Goal: Task Accomplishment & Management: Complete application form

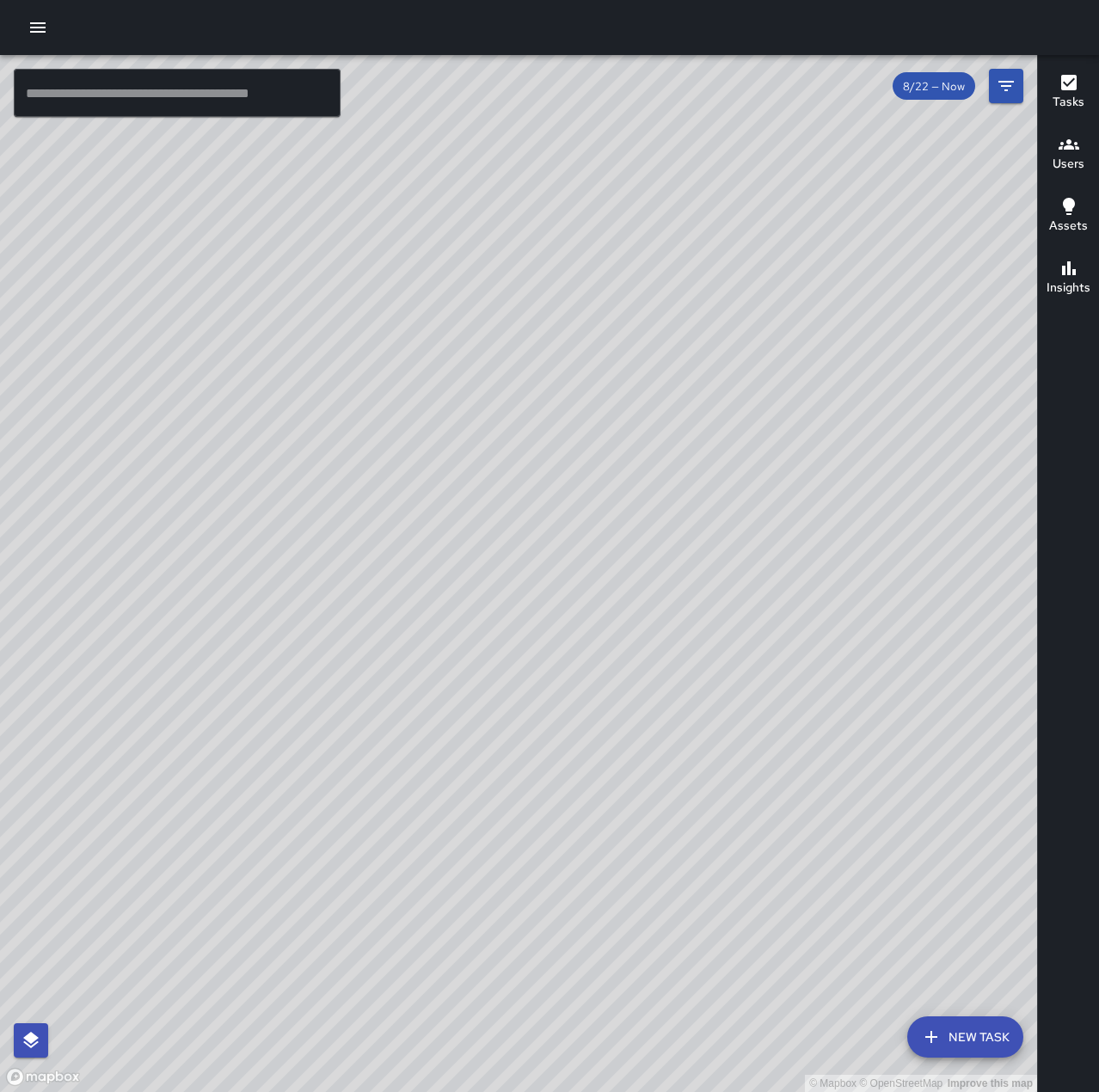
drag, startPoint x: 530, startPoint y: 459, endPoint x: 558, endPoint y: 561, distance: 105.8
click at [558, 561] on div "© Mapbox © OpenStreetMap Improve this map" at bounding box center [518, 573] width 1036 height 1036
drag, startPoint x: 743, startPoint y: 206, endPoint x: 506, endPoint y: 956, distance: 786.6
click at [506, 956] on div "© Mapbox © OpenStreetMap Improve this map" at bounding box center [518, 573] width 1036 height 1036
drag, startPoint x: 857, startPoint y: 590, endPoint x: 544, endPoint y: 743, distance: 348.4
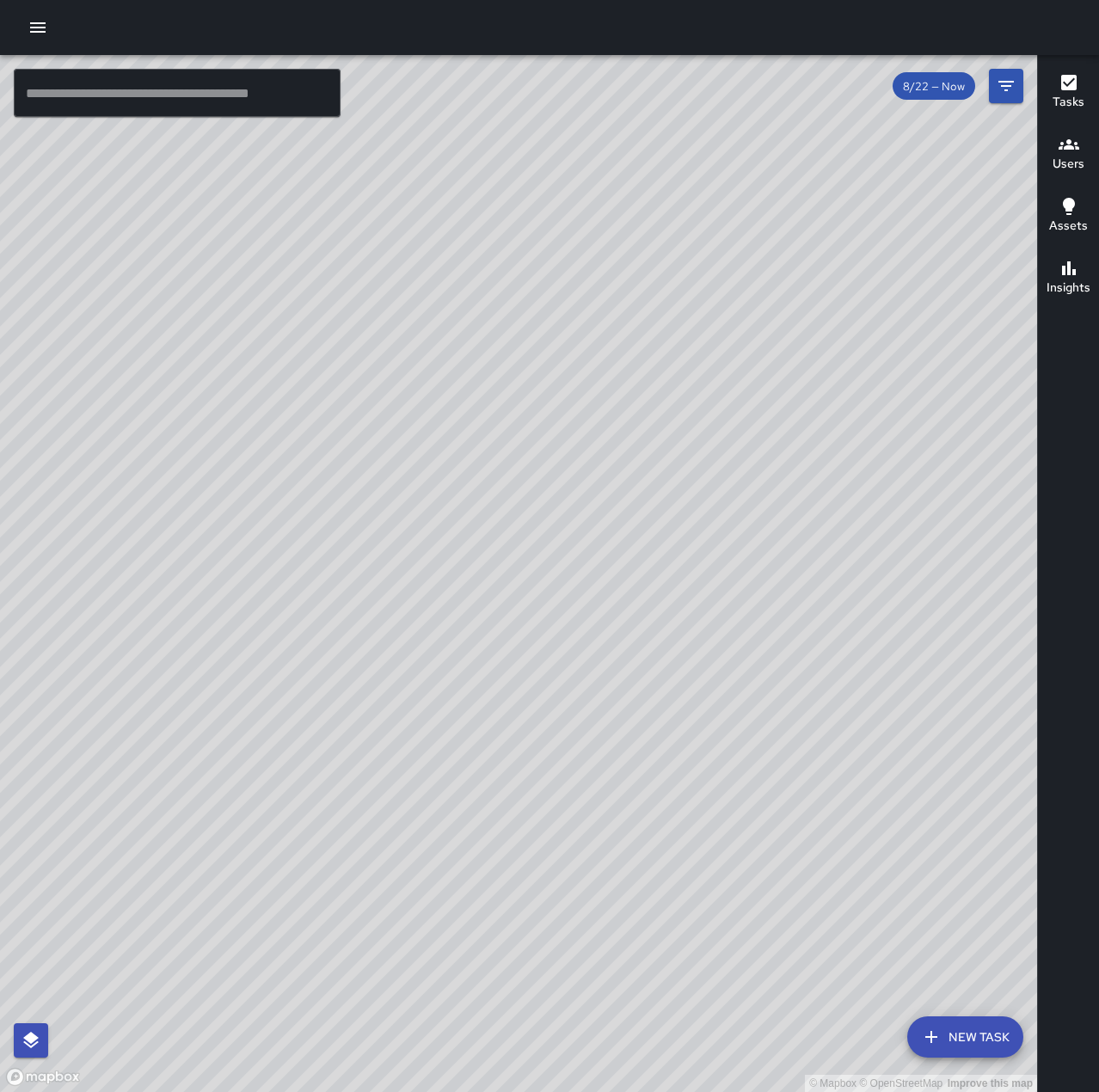
click at [544, 743] on div "© Mapbox © OpenStreetMap Improve this map" at bounding box center [518, 573] width 1036 height 1036
drag, startPoint x: 973, startPoint y: 604, endPoint x: 431, endPoint y: 707, distance: 551.7
click at [431, 707] on div "© Mapbox © OpenStreetMap Improve this map" at bounding box center [518, 573] width 1036 height 1036
drag, startPoint x: 745, startPoint y: 287, endPoint x: 563, endPoint y: 782, distance: 527.4
click at [563, 782] on div "© Mapbox © OpenStreetMap Improve this map" at bounding box center [518, 573] width 1036 height 1036
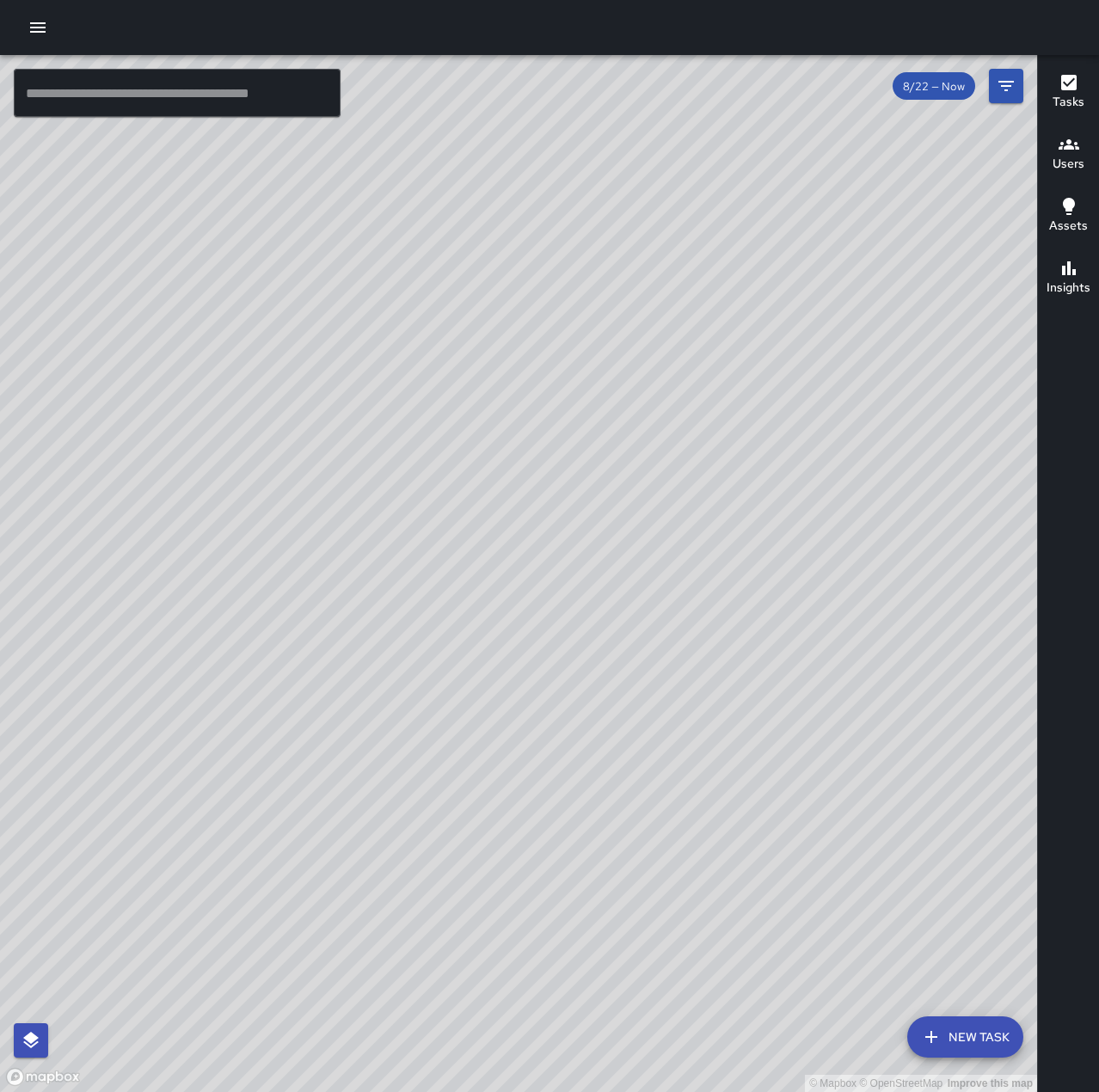
drag, startPoint x: 441, startPoint y: 778, endPoint x: 851, endPoint y: 768, distance: 410.1
click at [851, 768] on div "© Mapbox © OpenStreetMap Improve this map" at bounding box center [518, 573] width 1036 height 1036
drag, startPoint x: 831, startPoint y: 871, endPoint x: 820, endPoint y: 345, distance: 526.1
click at [820, 345] on div "© Mapbox © OpenStreetMap Improve this map" at bounding box center [518, 573] width 1036 height 1036
drag, startPoint x: 553, startPoint y: 692, endPoint x: 702, endPoint y: 337, distance: 385.0
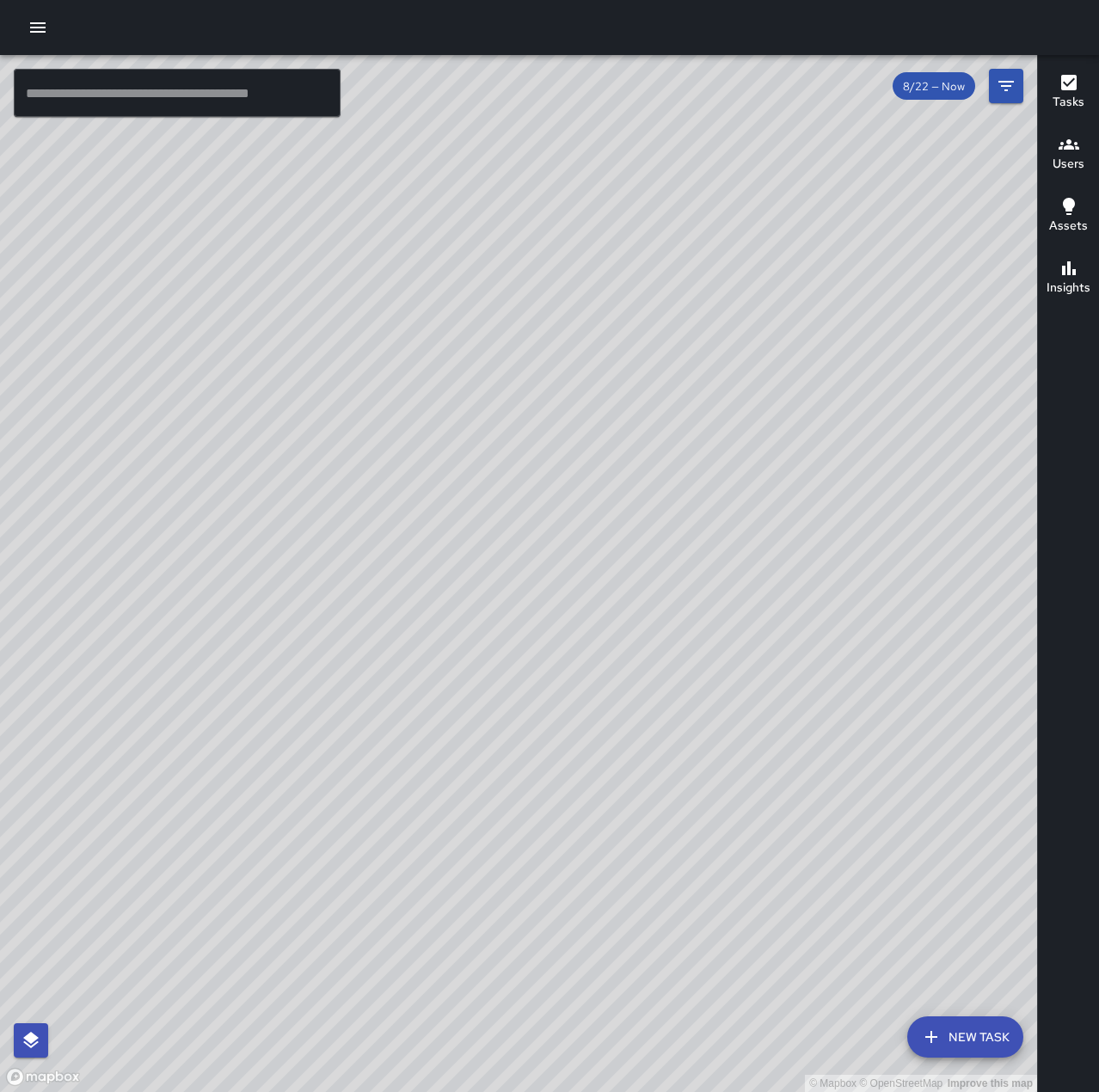
click at [702, 337] on div "© Mapbox © OpenStreetMap Improve this map" at bounding box center [518, 573] width 1036 height 1036
drag, startPoint x: 633, startPoint y: 711, endPoint x: 855, endPoint y: 413, distance: 371.6
click at [855, 413] on div "© Mapbox © OpenStreetMap Improve this map" at bounding box center [518, 573] width 1036 height 1036
drag, startPoint x: 675, startPoint y: 600, endPoint x: 861, endPoint y: 260, distance: 387.6
click at [861, 260] on div "© Mapbox © OpenStreetMap Improve this map" at bounding box center [518, 573] width 1036 height 1036
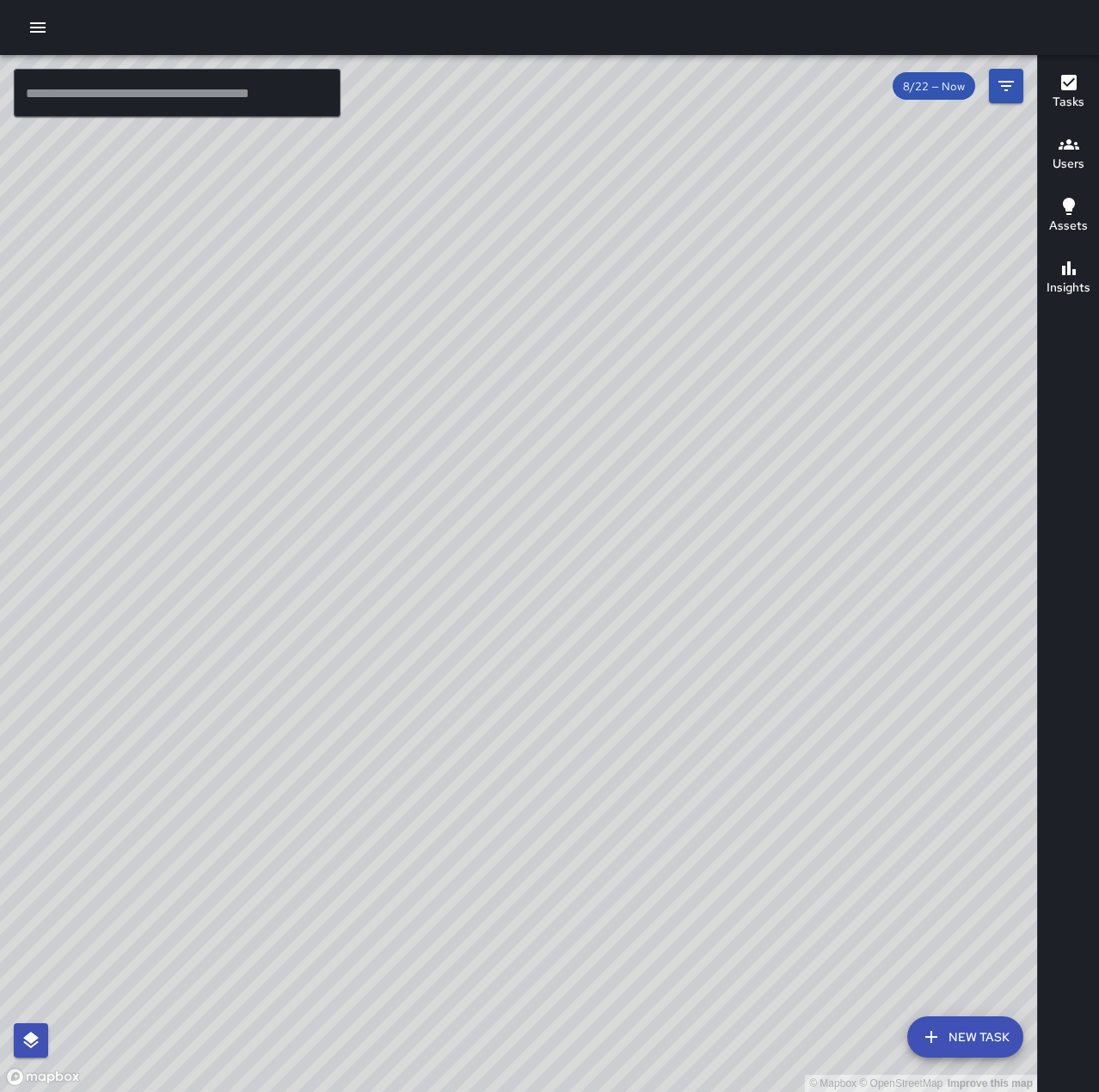
drag, startPoint x: 715, startPoint y: 578, endPoint x: 918, endPoint y: 272, distance: 367.2
click at [918, 272] on div "© Mapbox © OpenStreetMap Improve this map" at bounding box center [518, 573] width 1036 height 1036
drag, startPoint x: 546, startPoint y: 572, endPoint x: 412, endPoint y: 610, distance: 139.3
click at [399, 627] on div "© Mapbox © OpenStreetMap Improve this map" at bounding box center [518, 573] width 1036 height 1036
drag, startPoint x: 847, startPoint y: 357, endPoint x: 713, endPoint y: 673, distance: 343.2
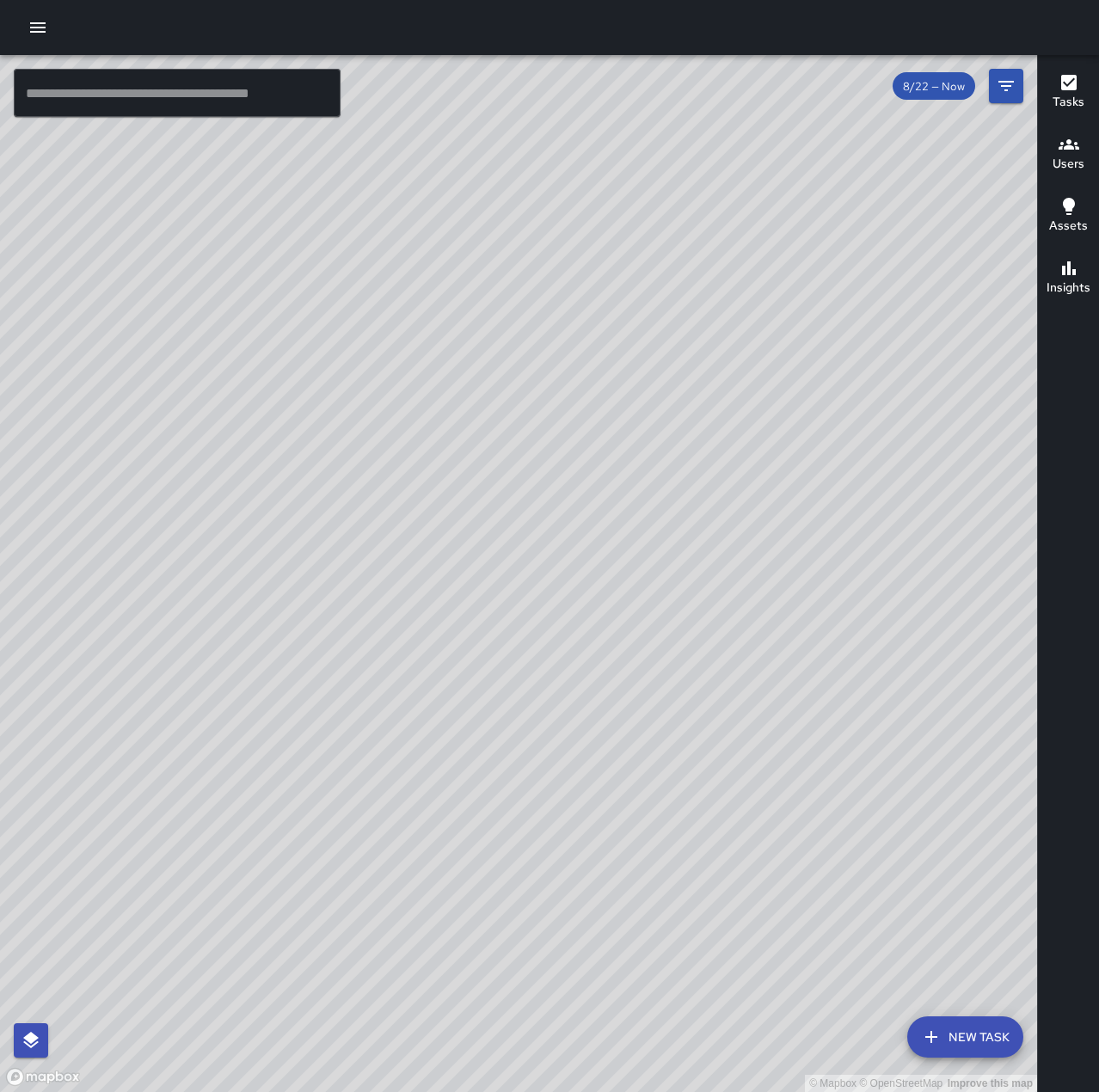
click at [713, 673] on div "© Mapbox © OpenStreetMap Improve this map" at bounding box center [518, 573] width 1036 height 1036
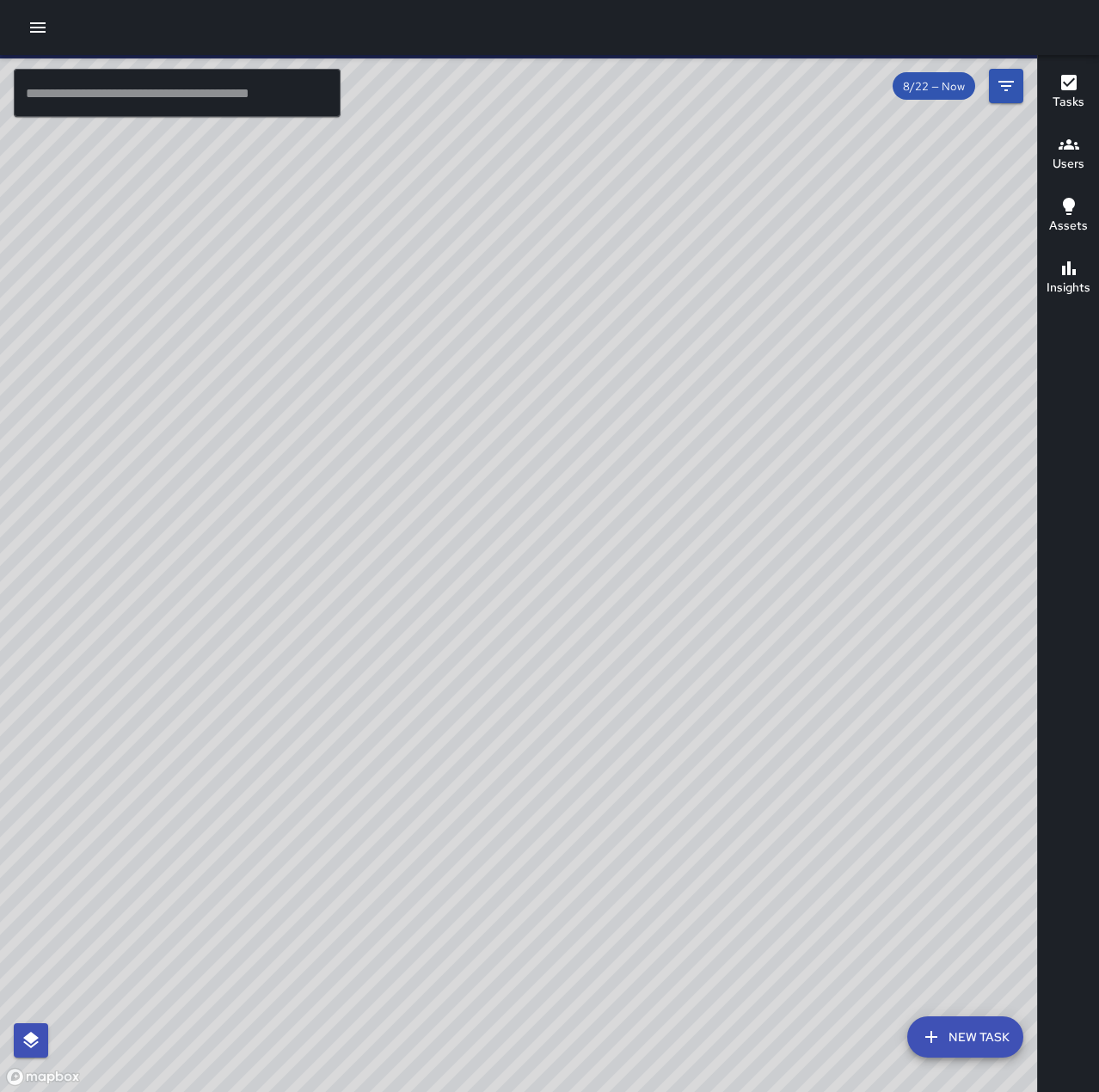
click at [45, 27] on icon "button" at bounding box center [38, 27] width 15 height 10
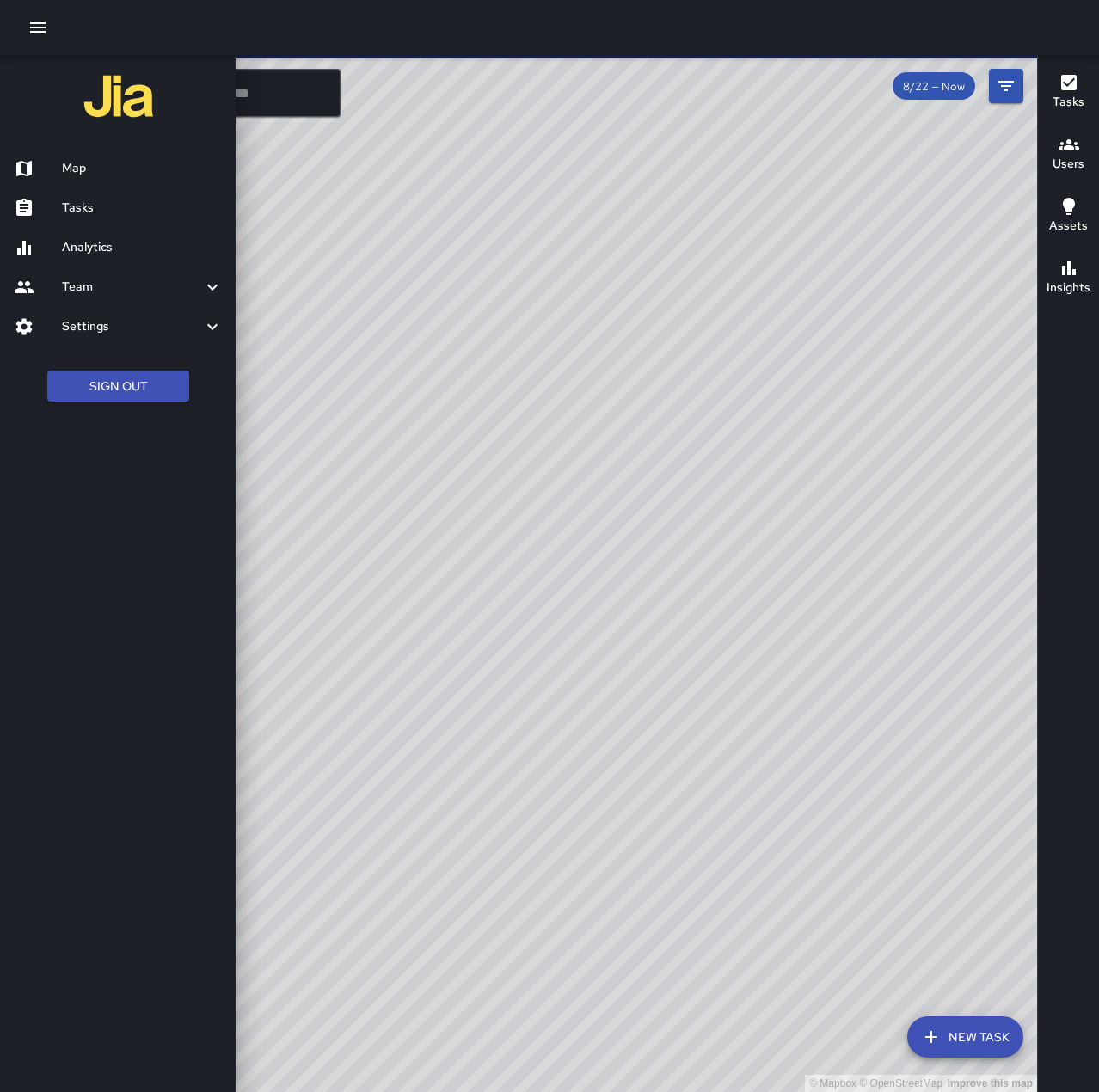
click at [117, 203] on h6 "Tasks" at bounding box center [142, 208] width 161 height 19
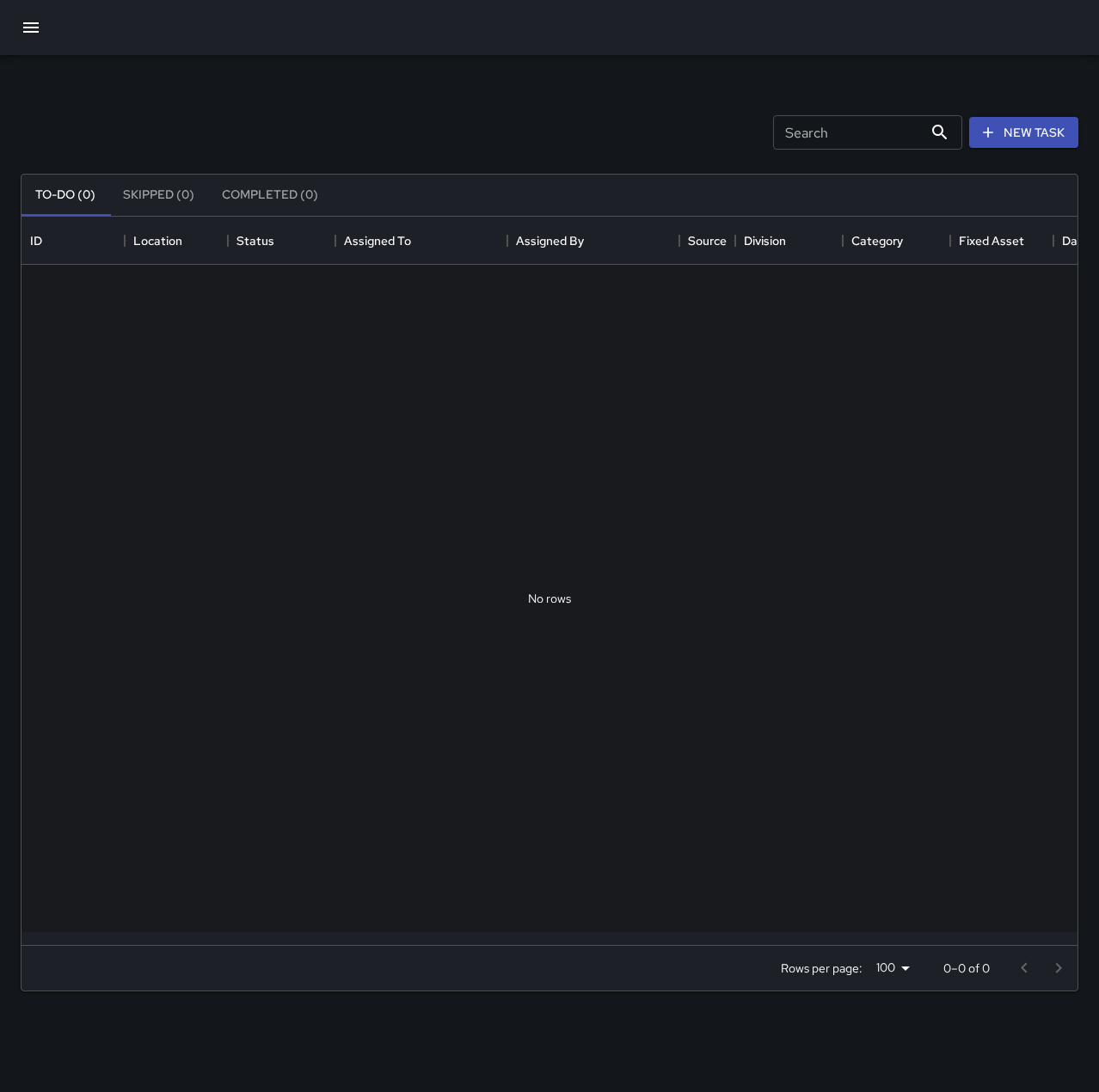
scroll to position [715, 1043]
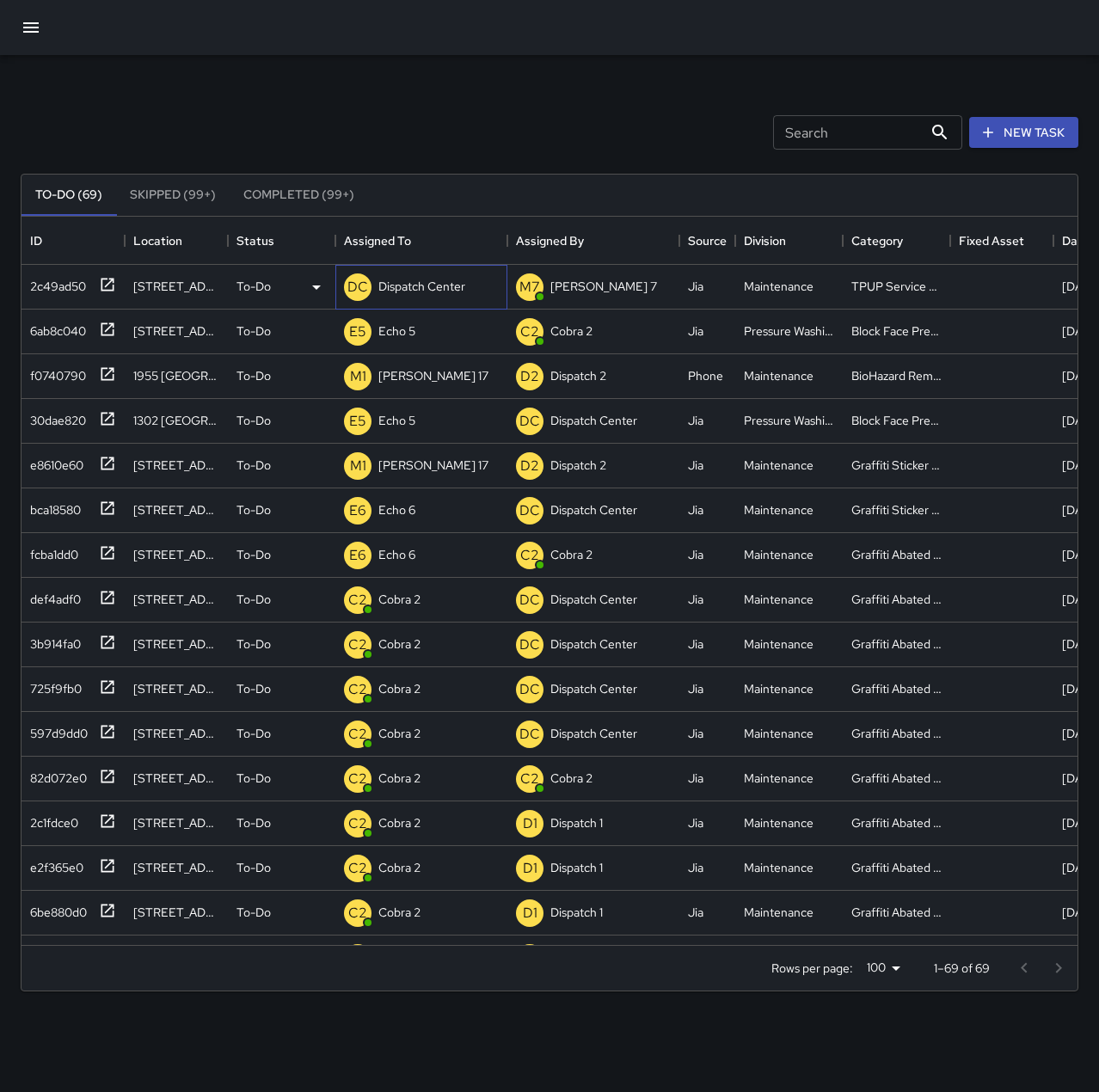
click at [440, 297] on div "Dispatch Center" at bounding box center [422, 286] width 94 height 24
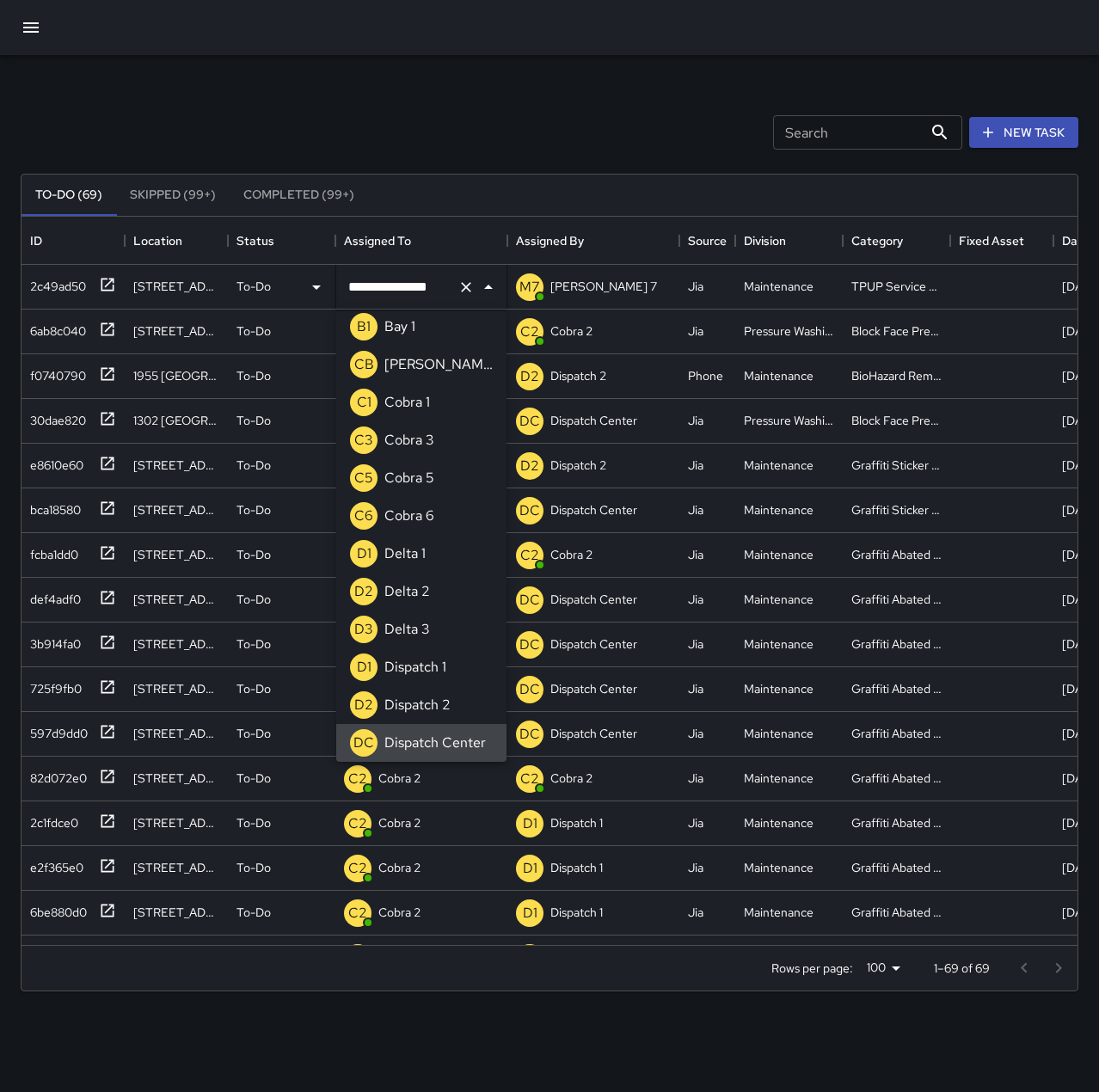
click at [464, 290] on icon "Clear" at bounding box center [466, 287] width 17 height 17
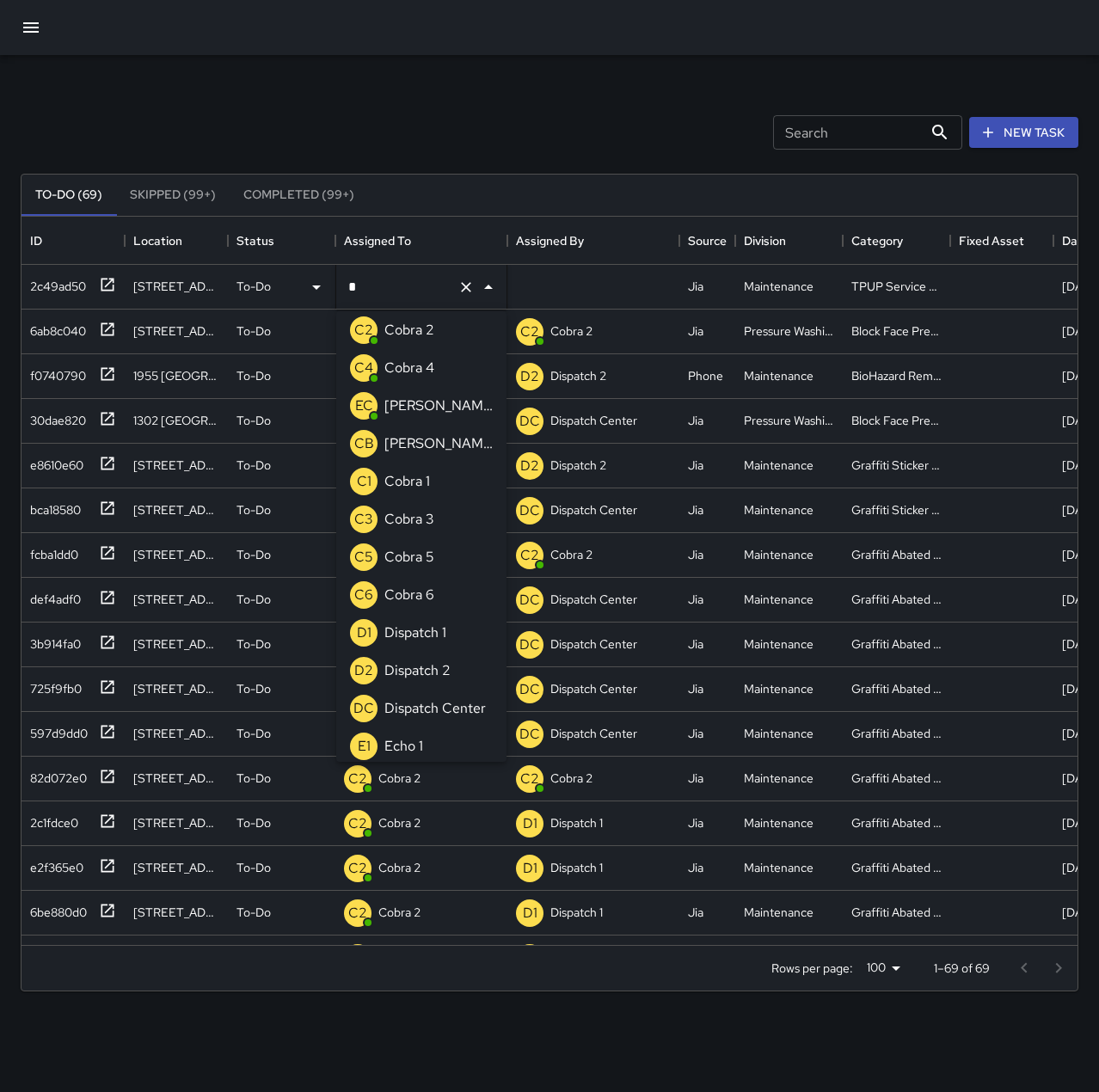
scroll to position [0, 0]
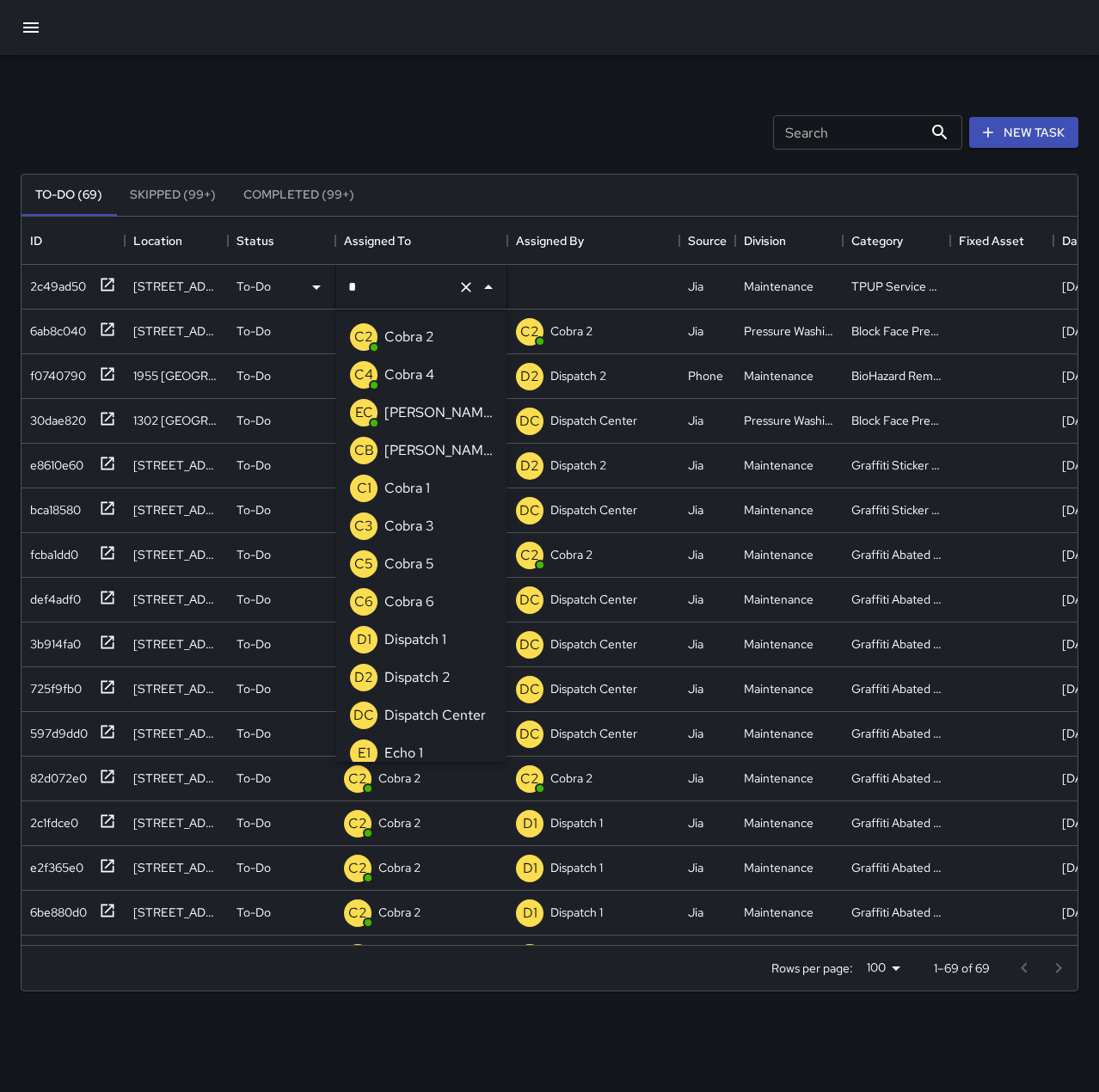
type input "**"
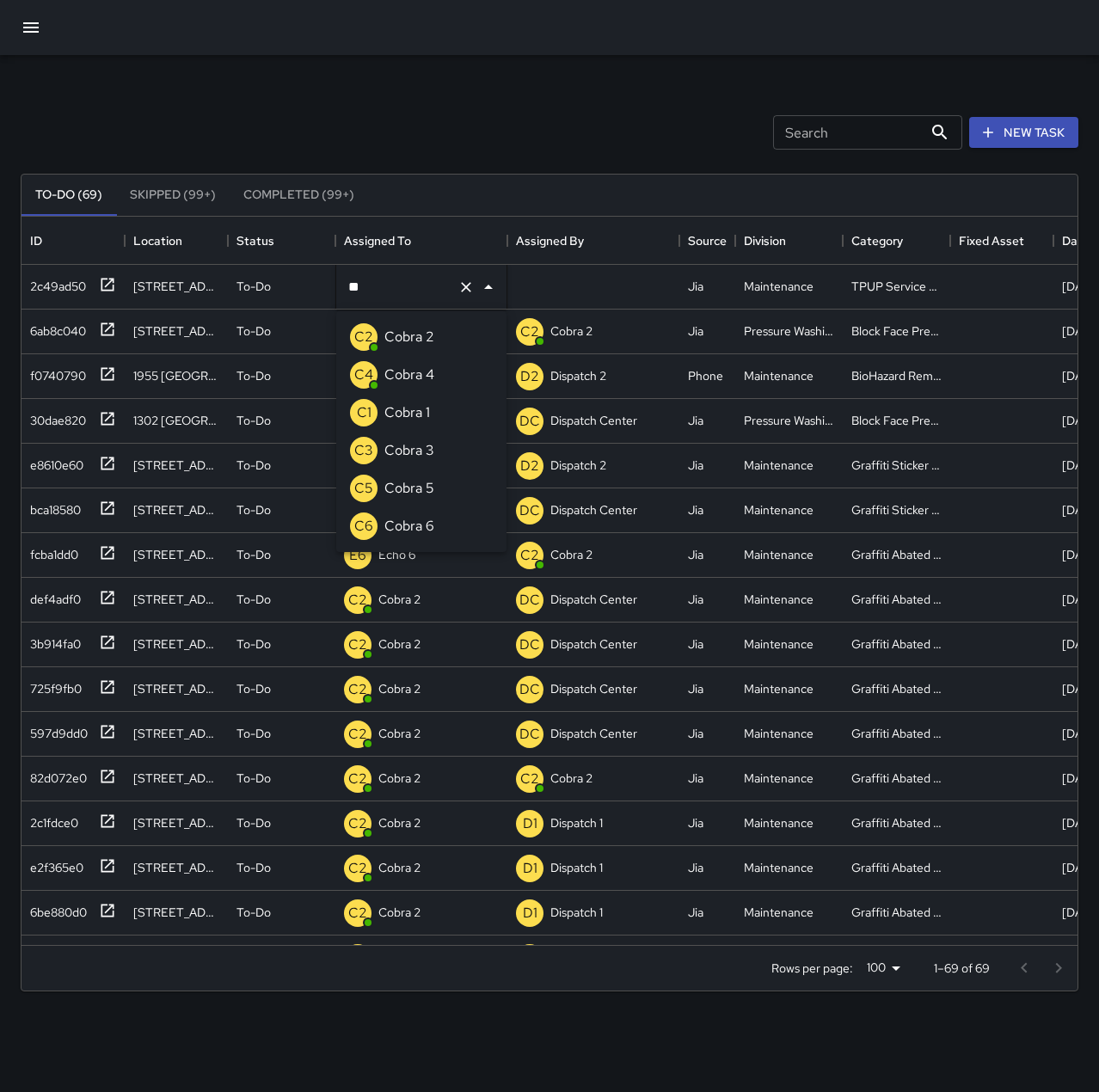
click at [413, 454] on p "Cobra 3" at bounding box center [409, 451] width 50 height 21
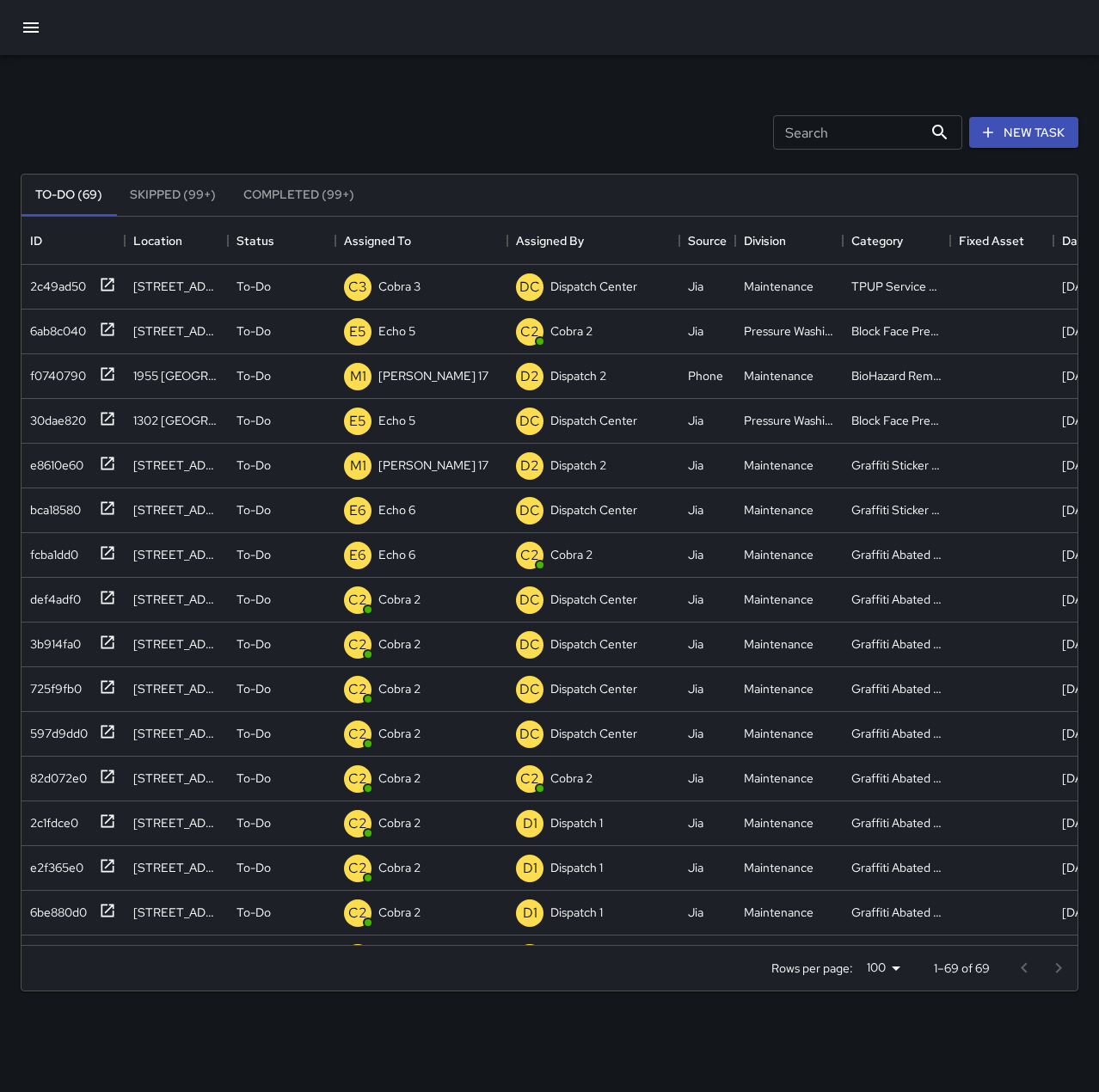
click at [328, 125] on div "Search Search New Task" at bounding box center [550, 133] width 1065 height 89
click at [65, 378] on div "f0740790" at bounding box center [55, 371] width 63 height 24
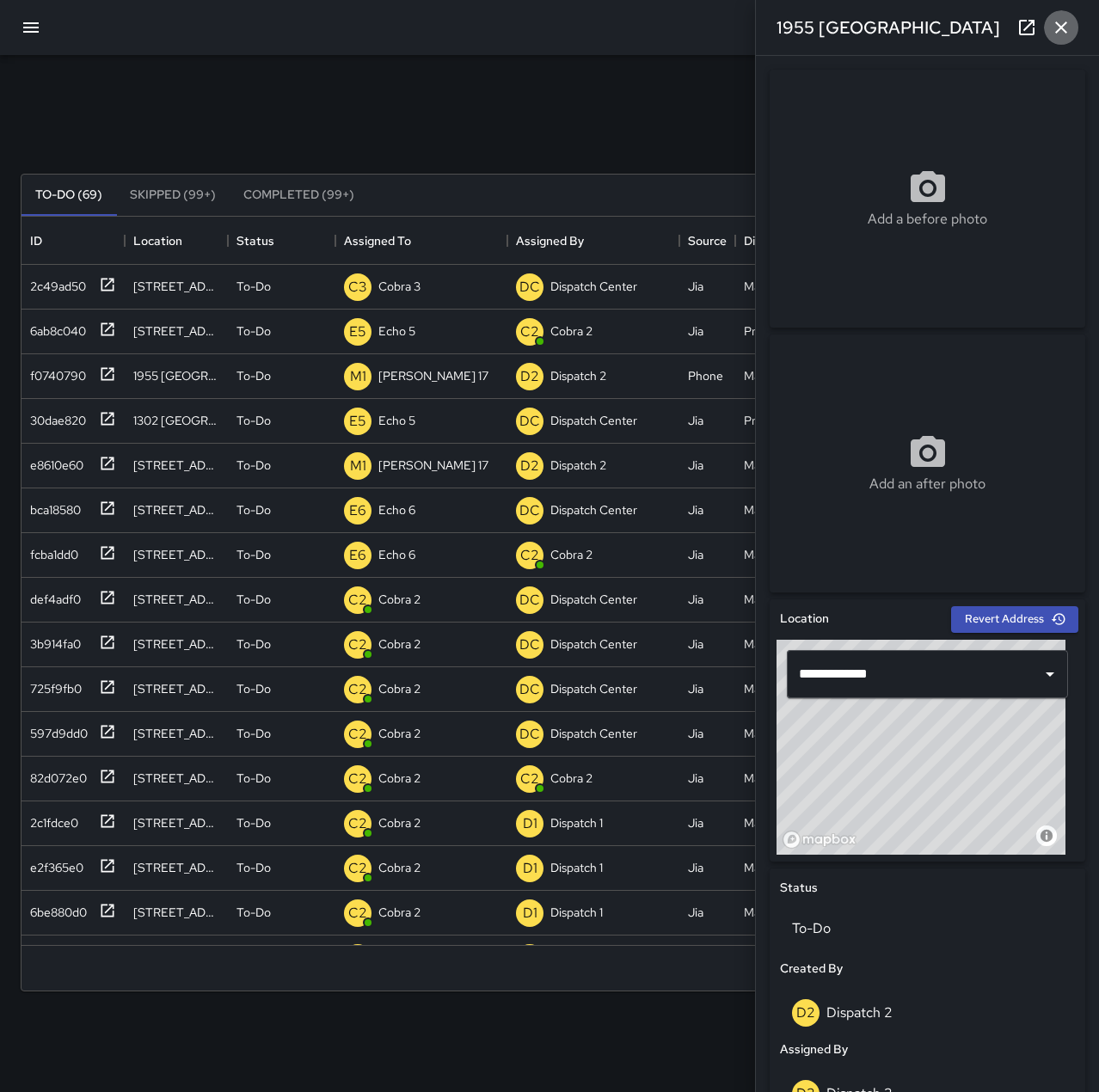
click at [1067, 24] on icon "button" at bounding box center [1061, 27] width 21 height 21
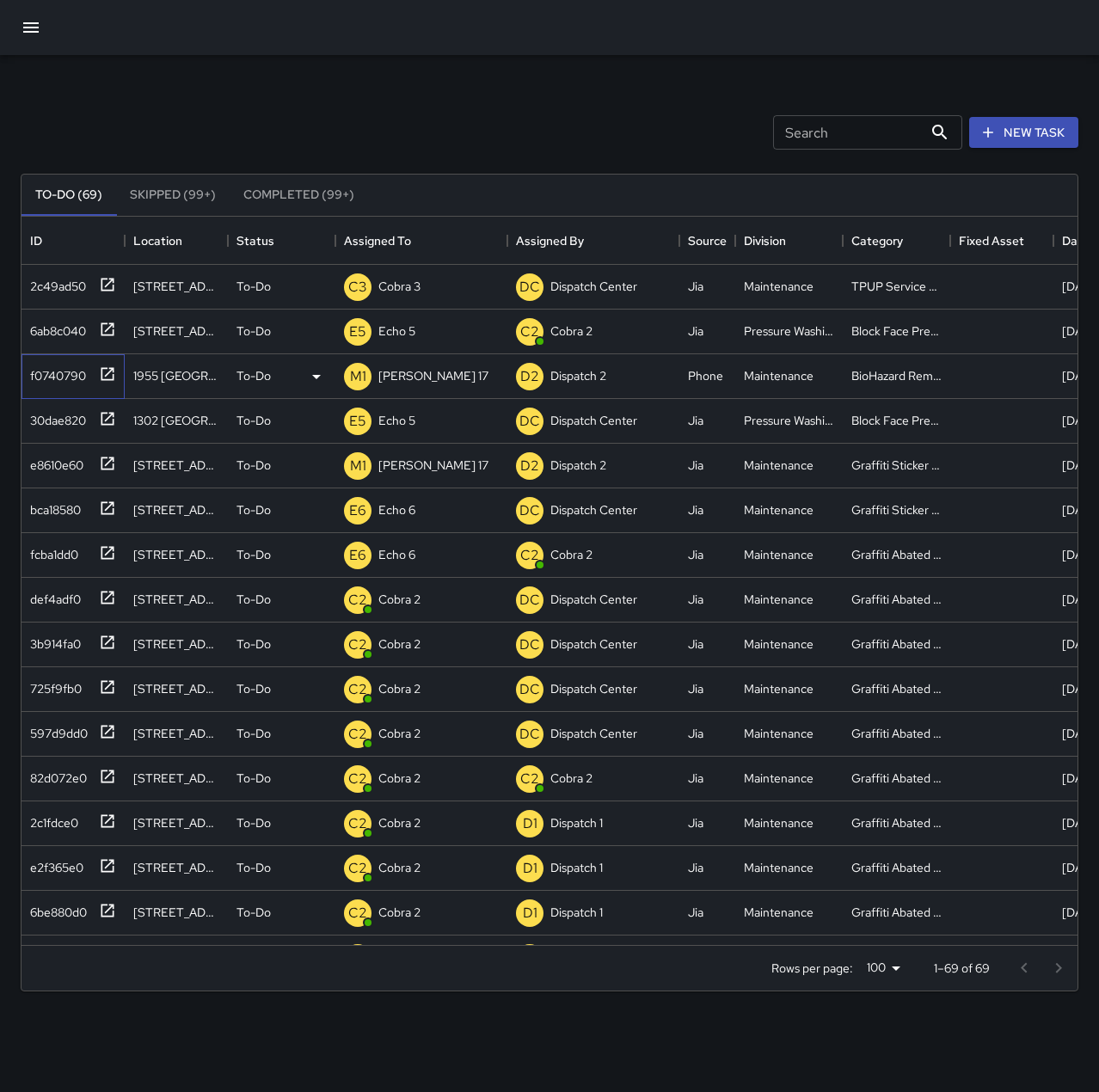
click at [32, 368] on div "f0740790" at bounding box center [55, 371] width 63 height 24
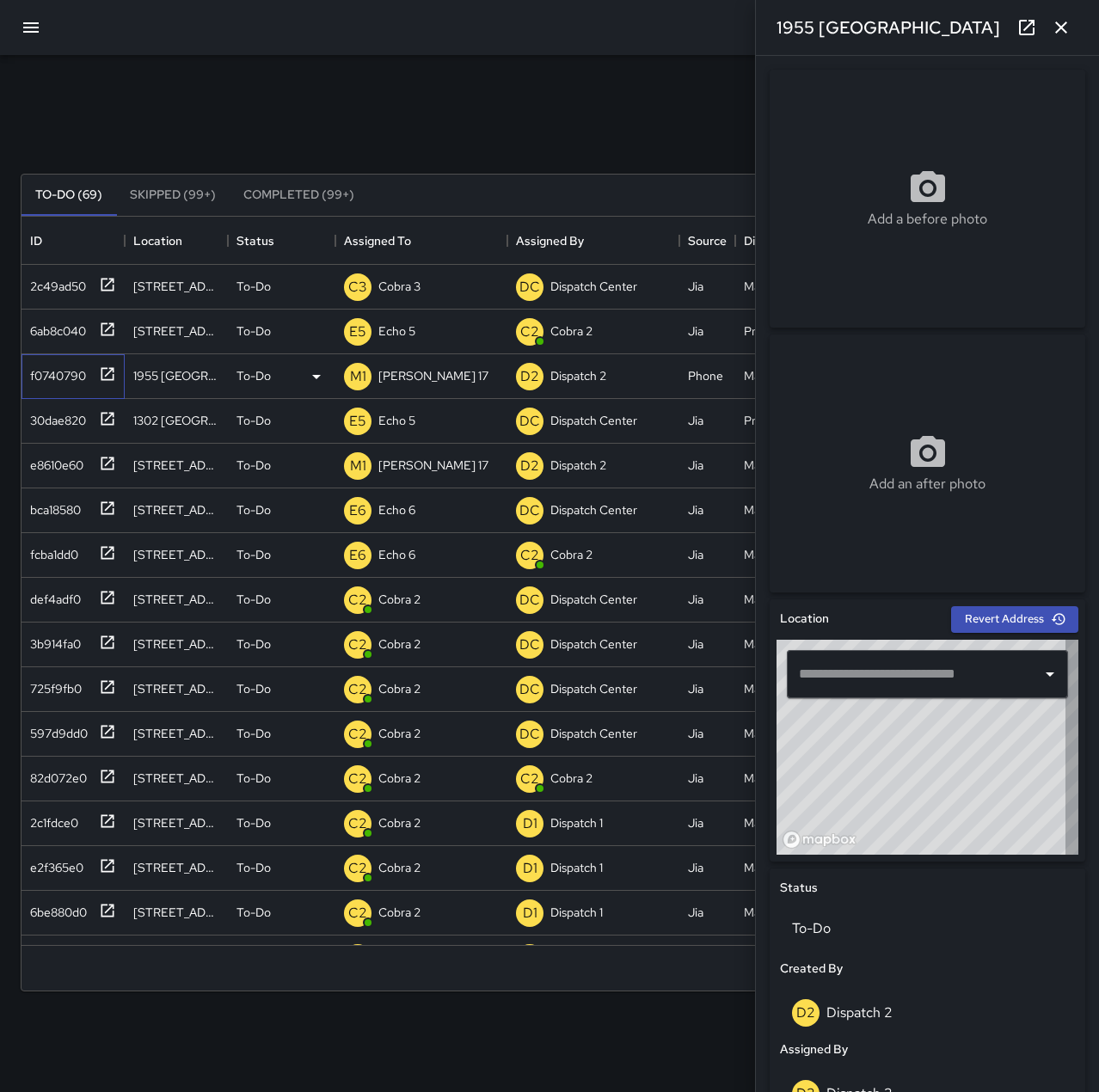
type input "**********"
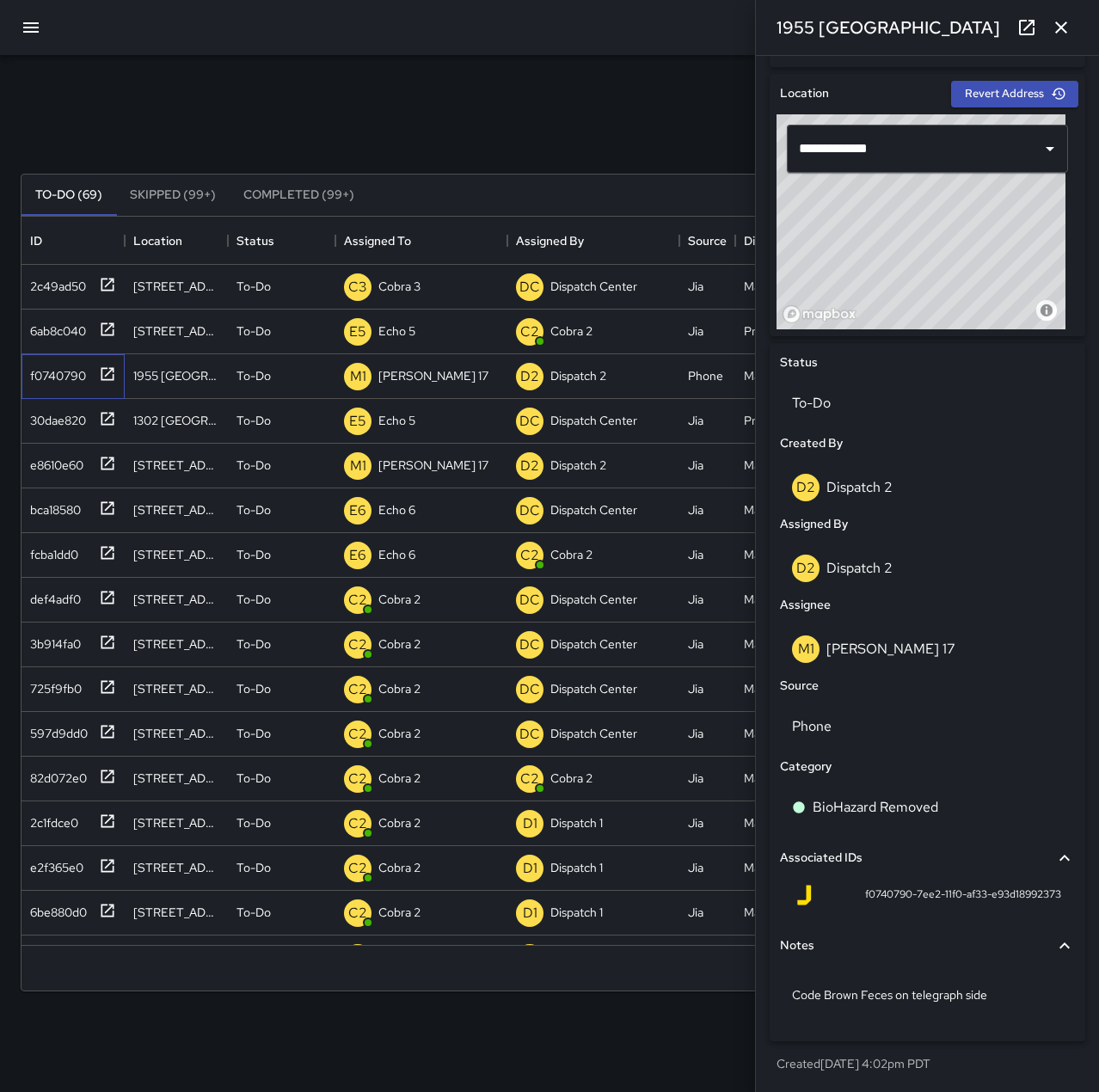
scroll to position [526, 0]
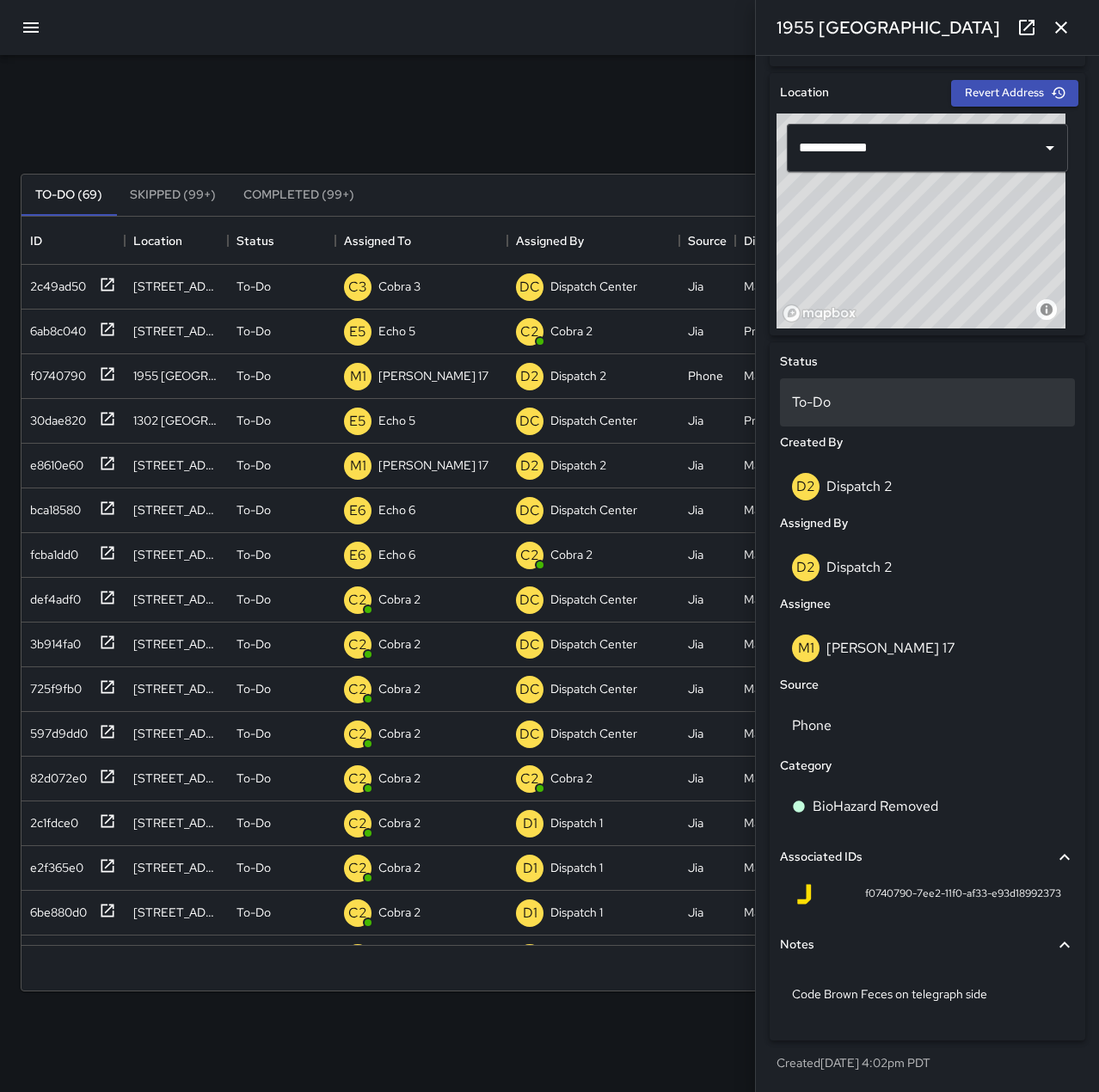
click at [872, 401] on p "To-Do" at bounding box center [928, 403] width 271 height 21
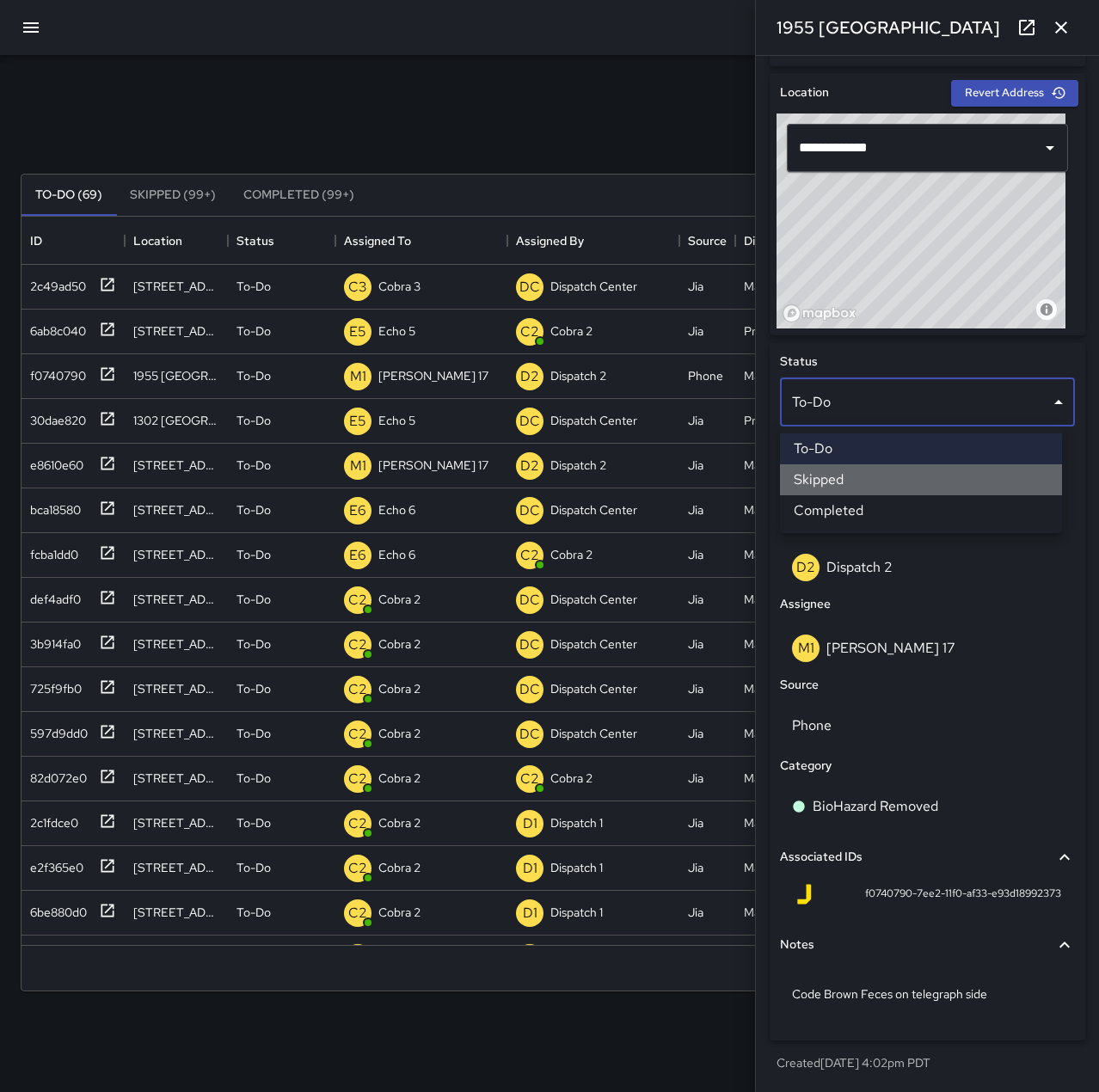
click at [881, 476] on li "Skipped" at bounding box center [921, 479] width 282 height 31
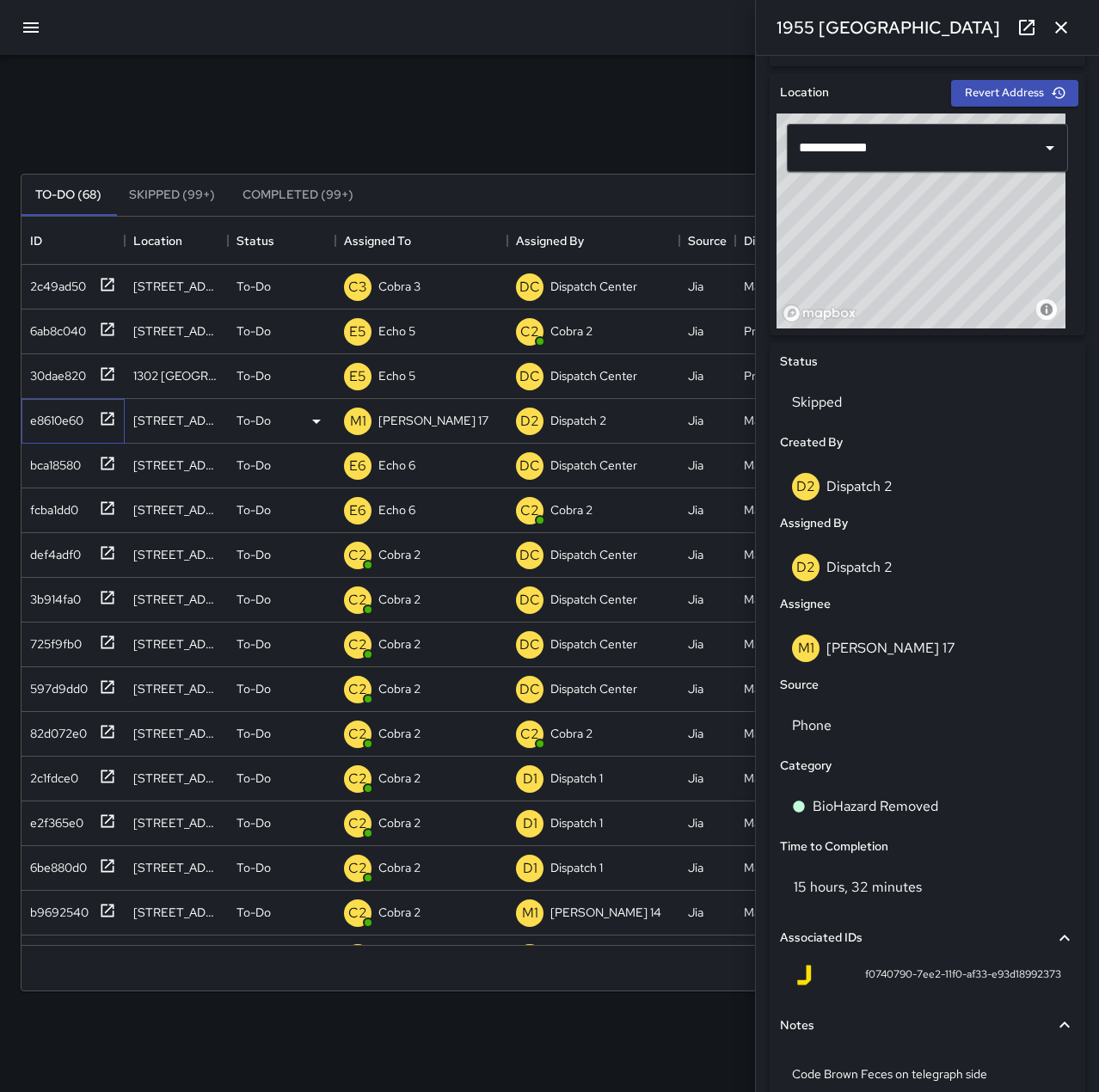
click at [51, 421] on div "e8610e60" at bounding box center [54, 416] width 61 height 24
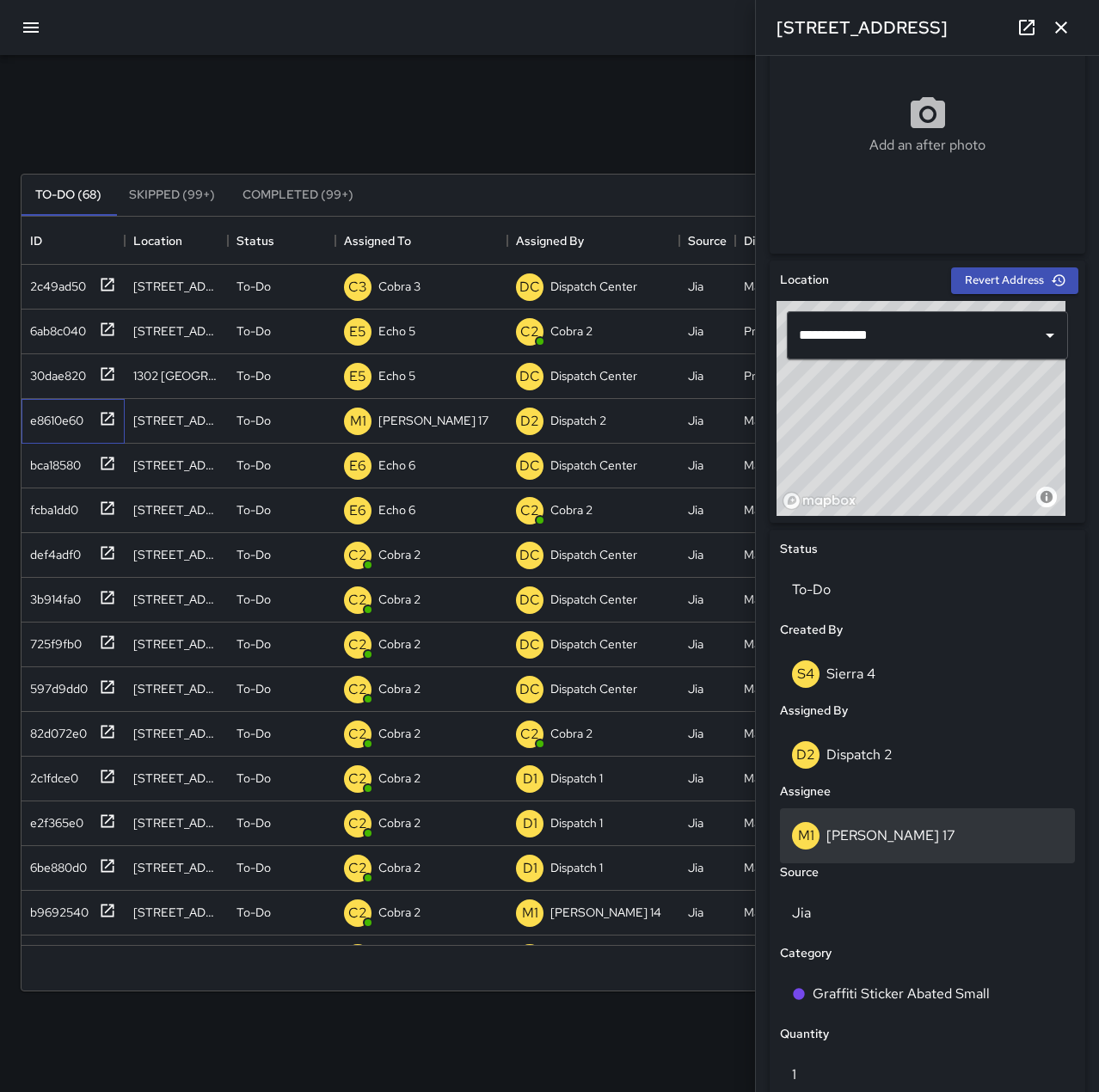
scroll to position [344, 0]
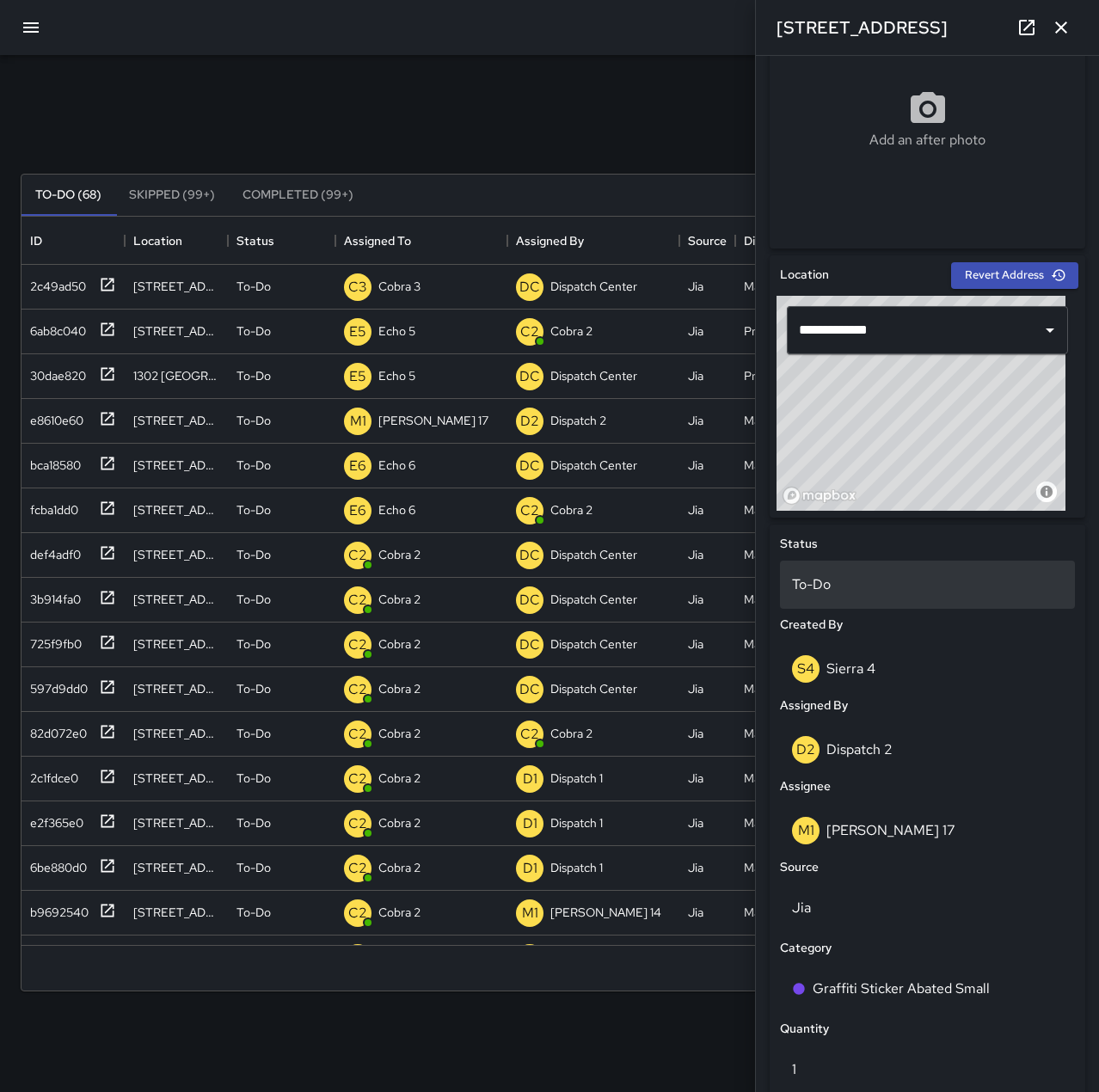
click at [843, 582] on p "To-Do" at bounding box center [928, 584] width 271 height 21
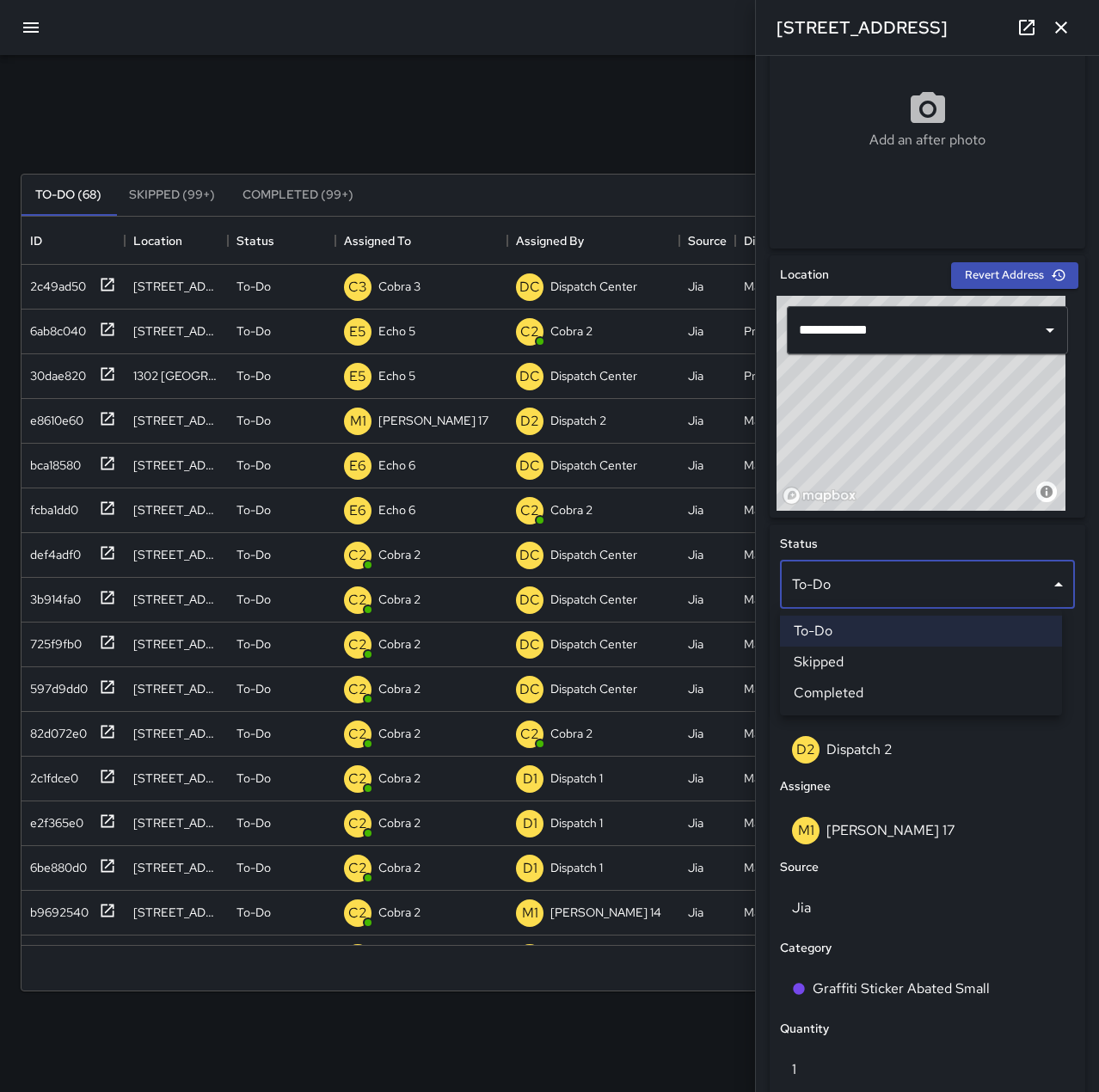
click at [854, 661] on li "Skipped" at bounding box center [921, 661] width 282 height 31
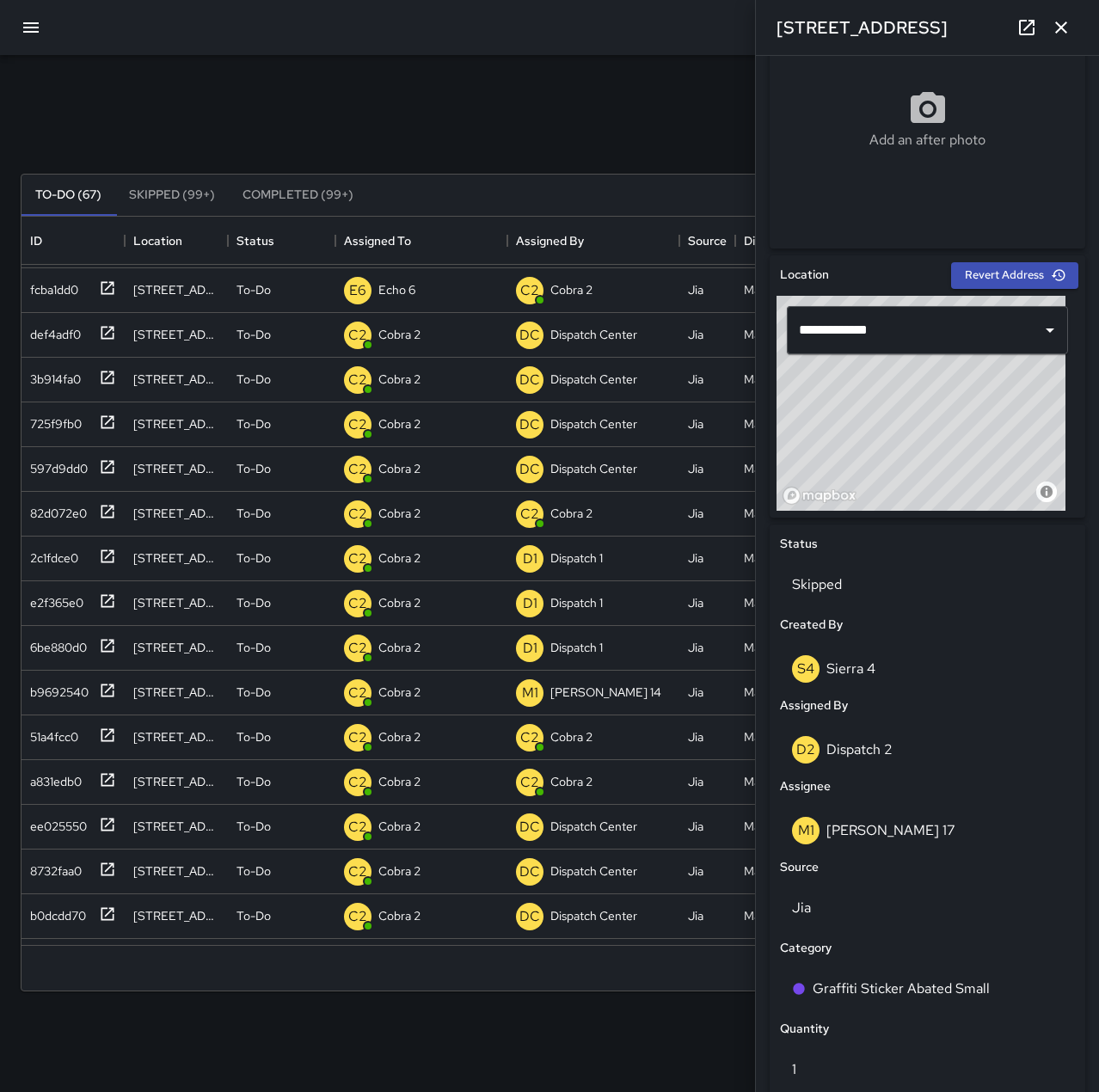
scroll to position [0, 0]
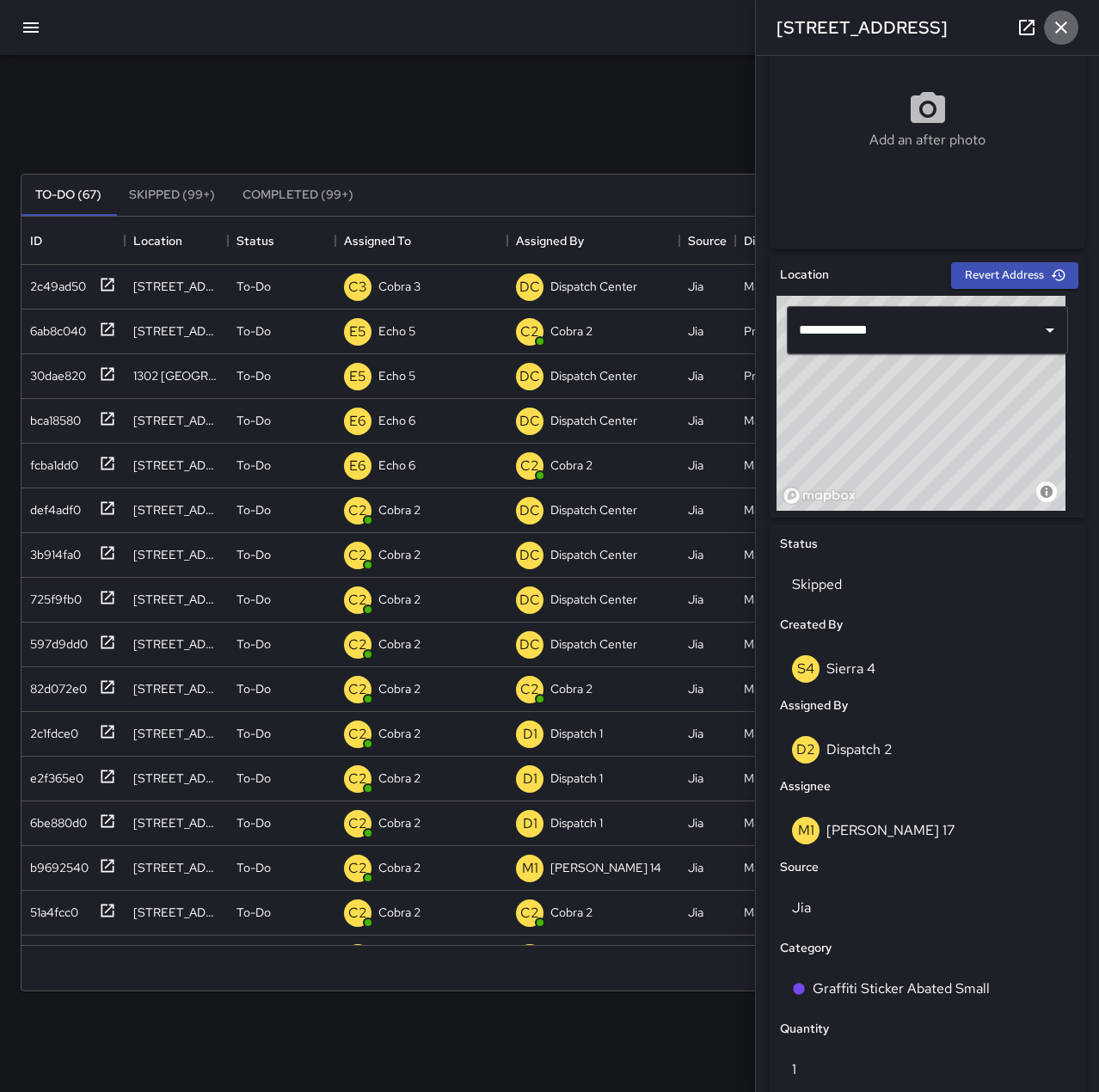
click at [1054, 26] on icon "button" at bounding box center [1061, 27] width 21 height 21
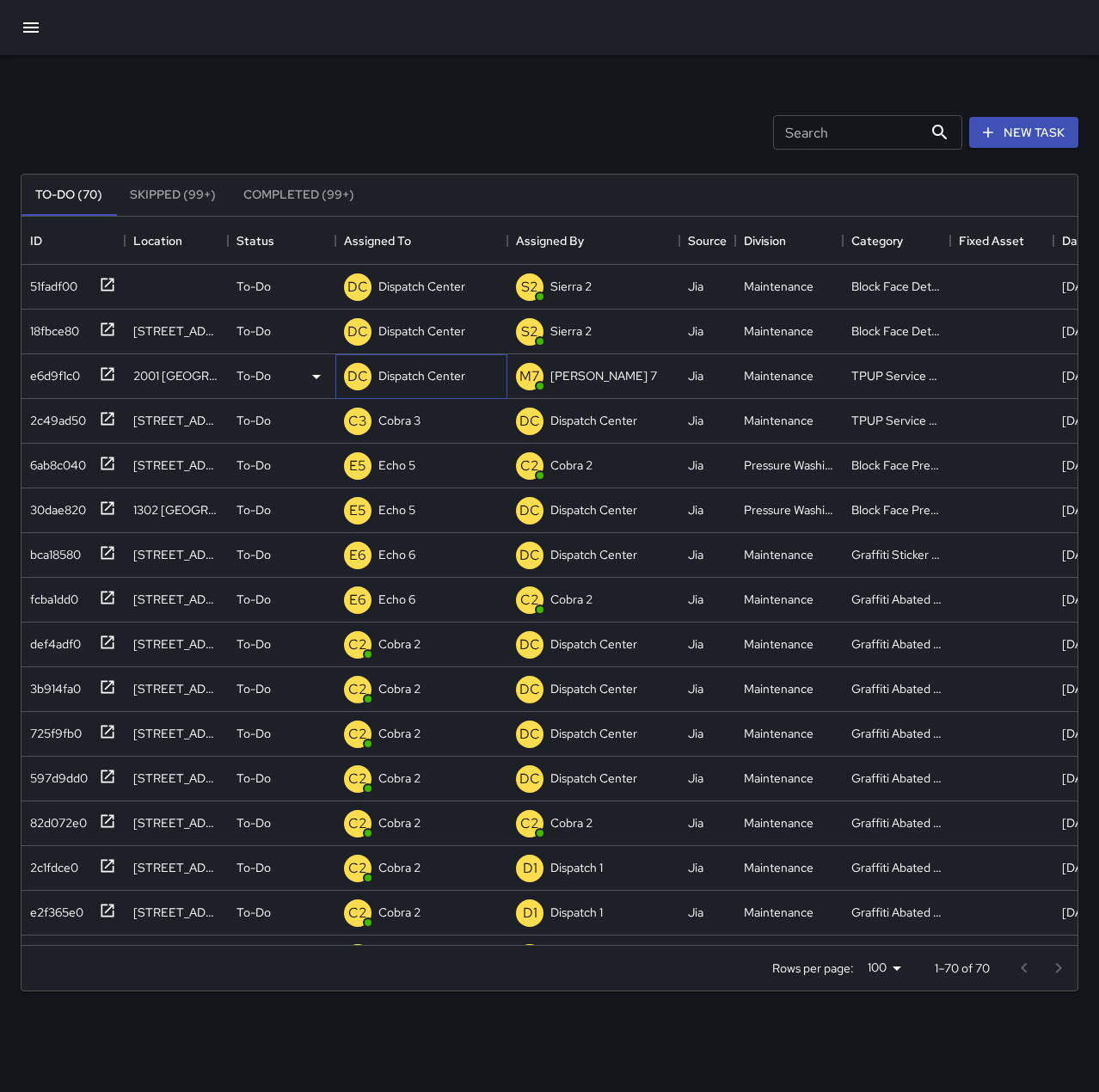
click at [404, 367] on p "Dispatch Center" at bounding box center [422, 376] width 87 height 17
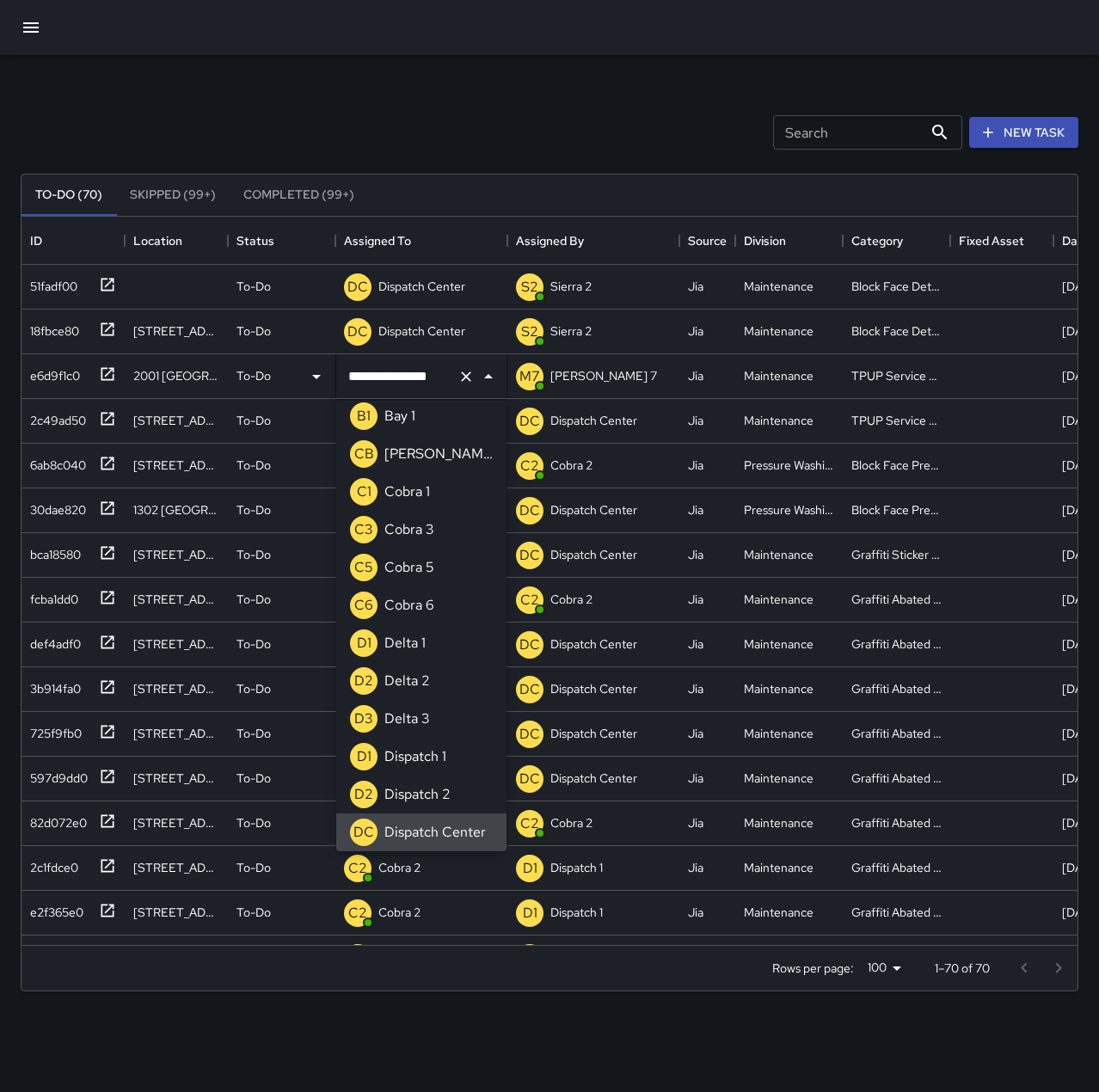
click at [462, 377] on icon "Clear" at bounding box center [466, 376] width 17 height 17
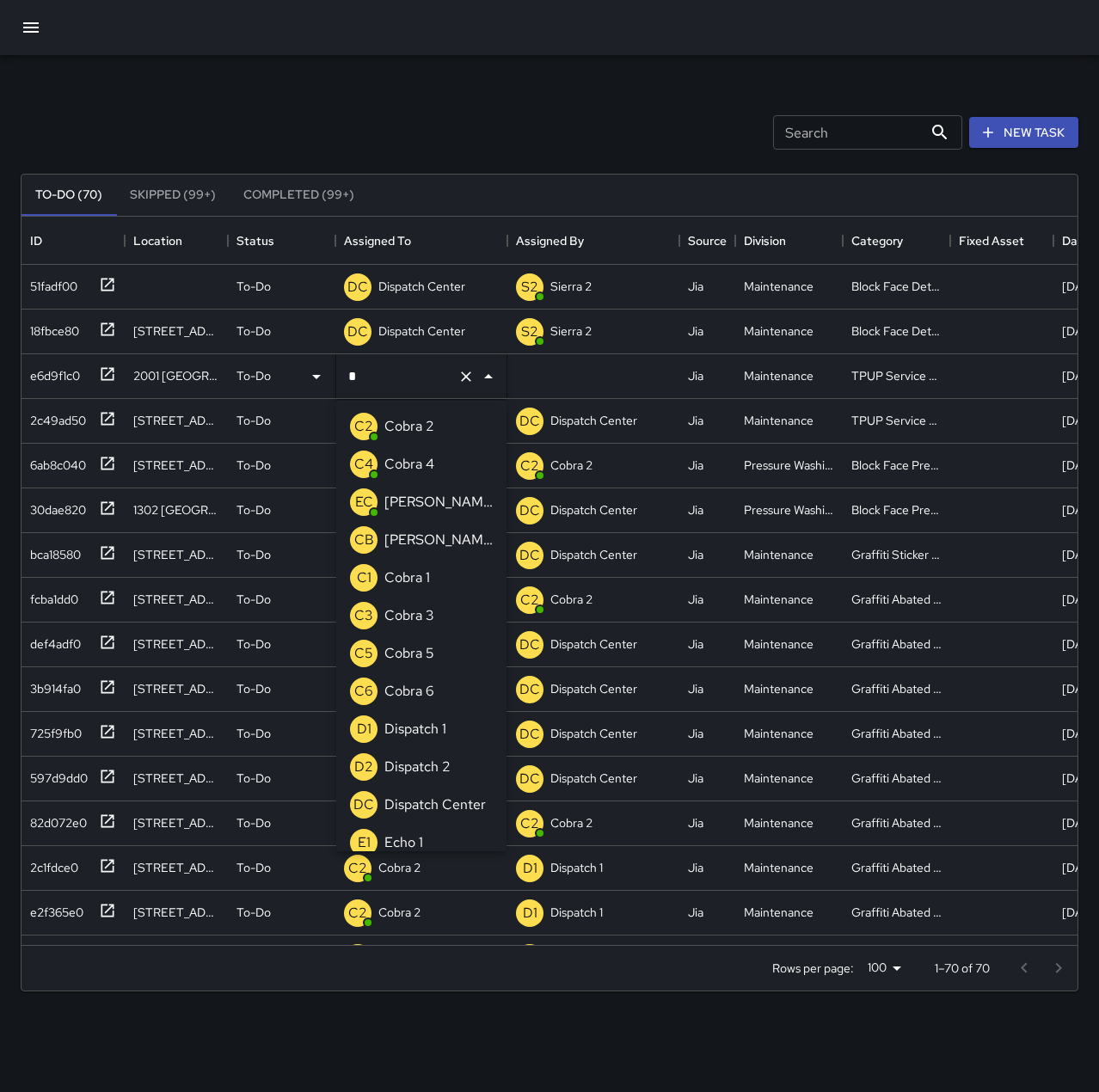
type input "**"
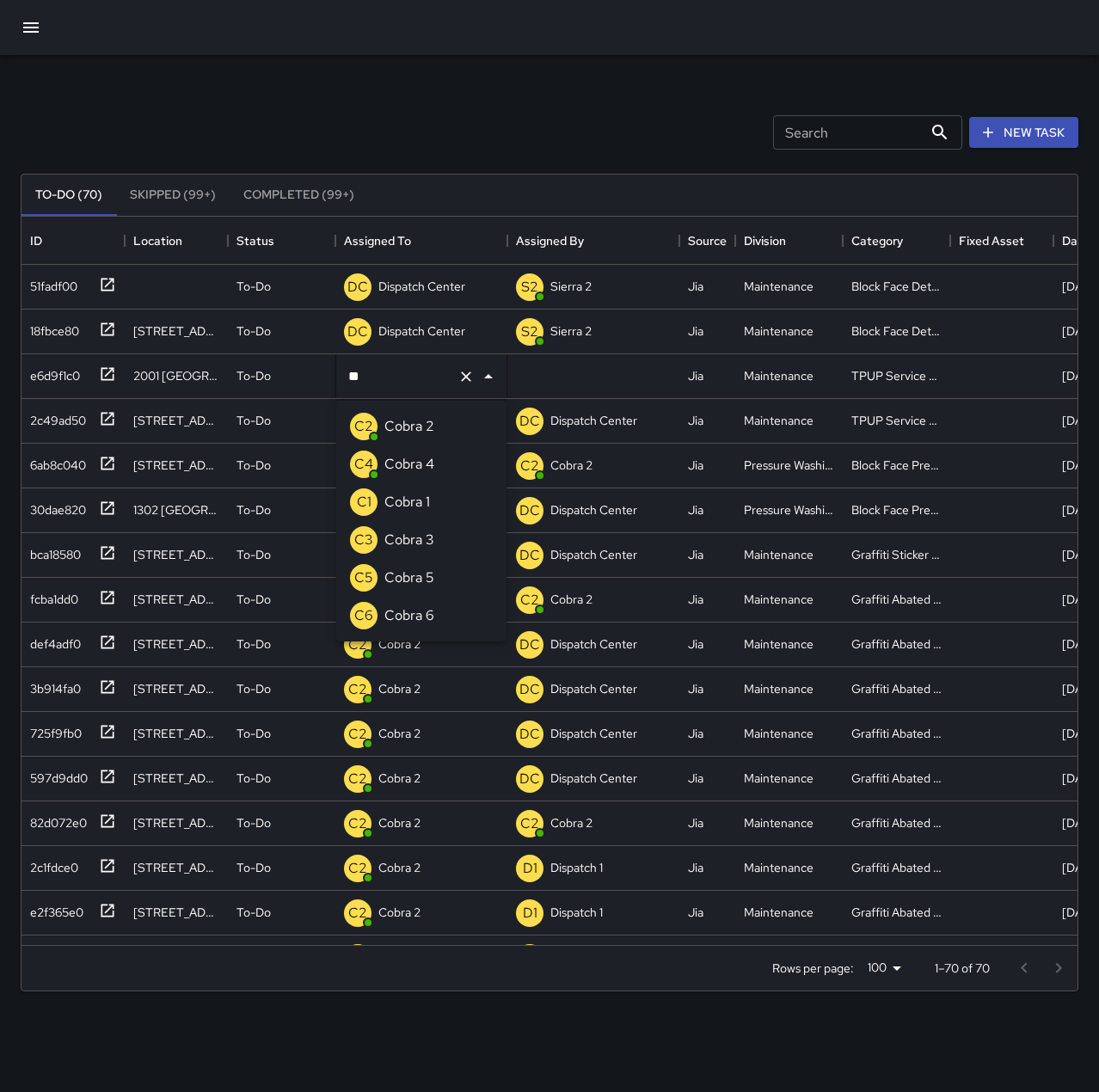
click at [441, 532] on li "C3 Cobra 3" at bounding box center [422, 540] width 171 height 38
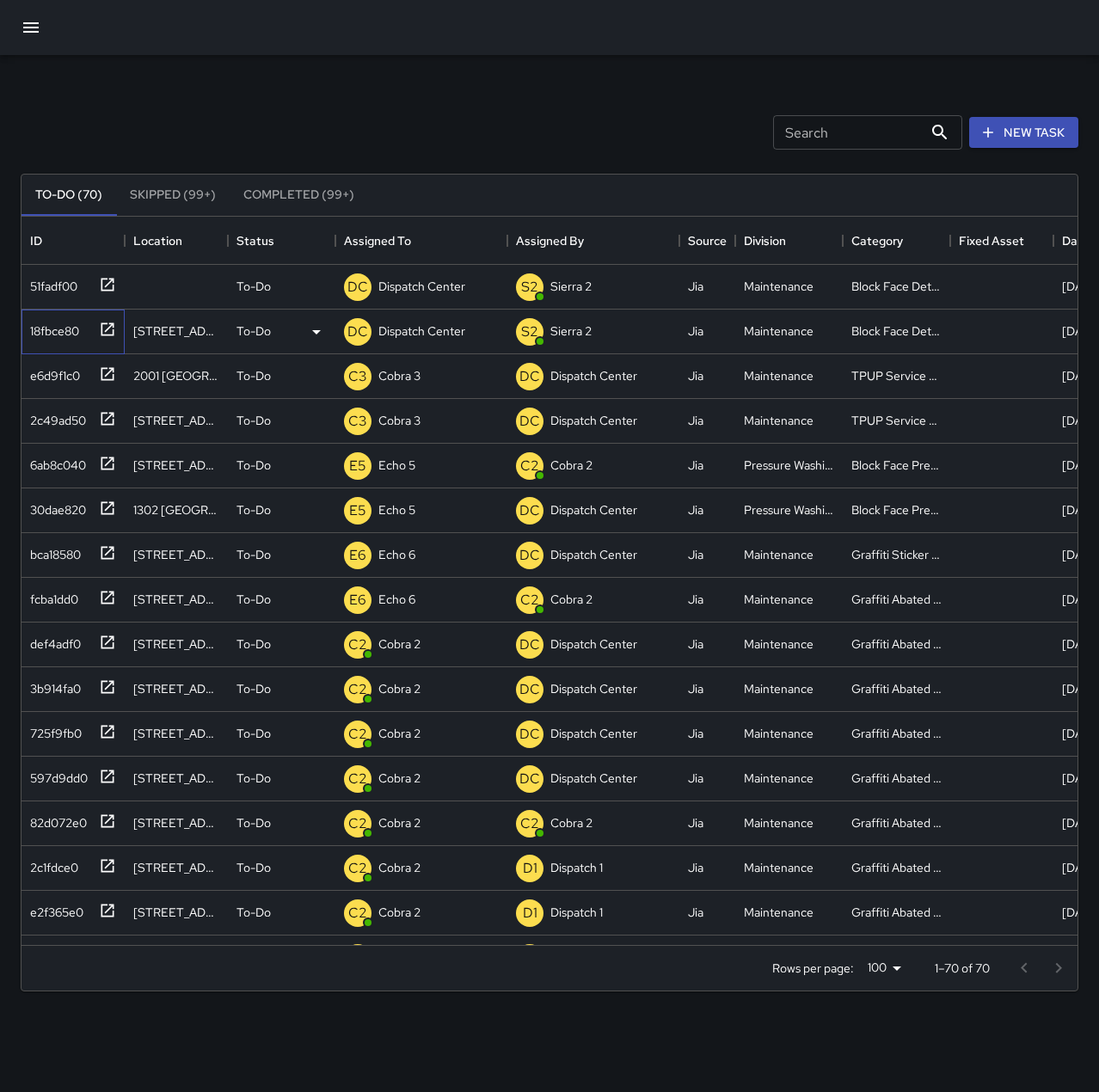
click at [75, 330] on div "18fbce80" at bounding box center [51, 327] width 56 height 24
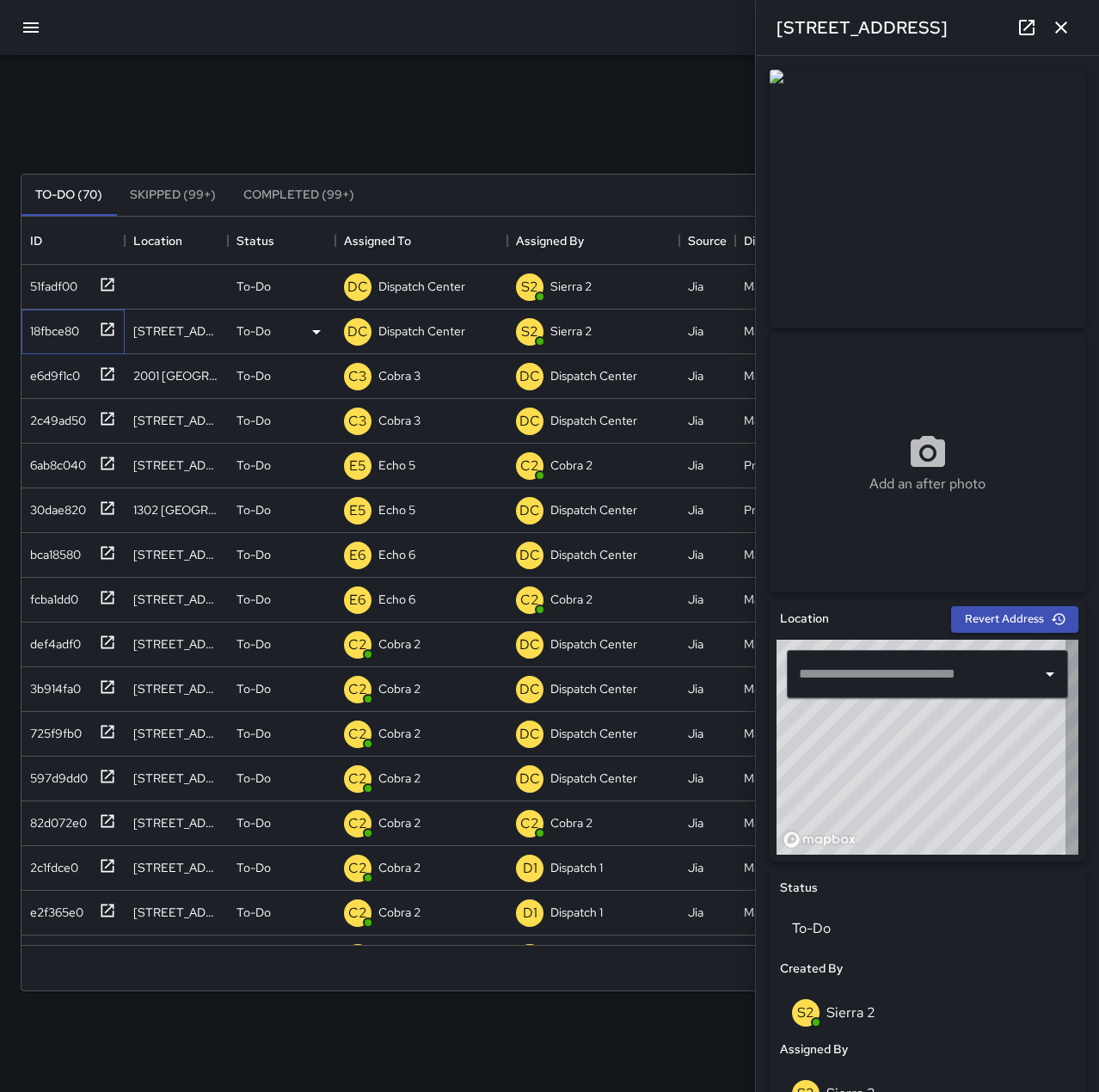
type input "**********"
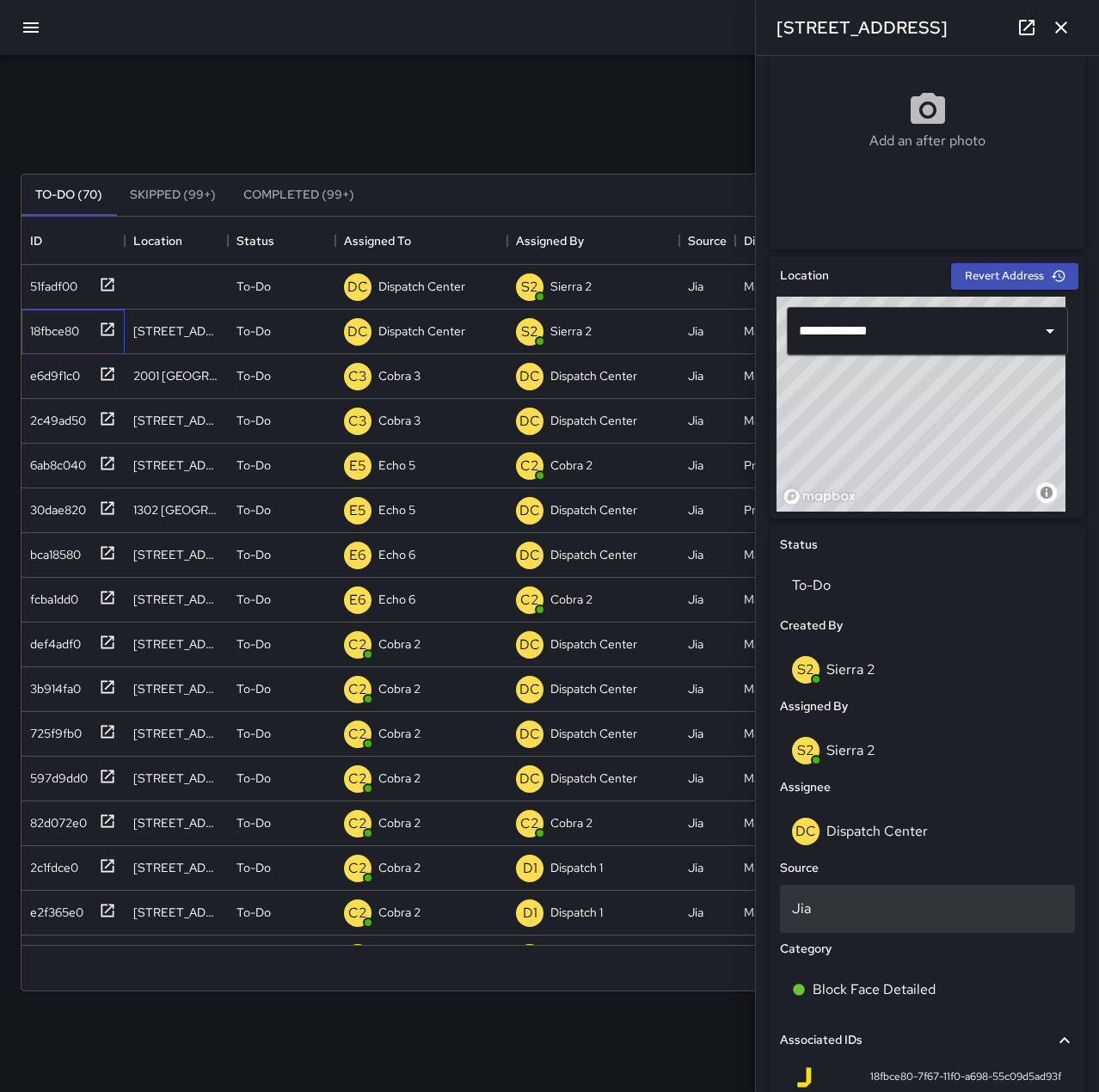
scroll to position [344, 0]
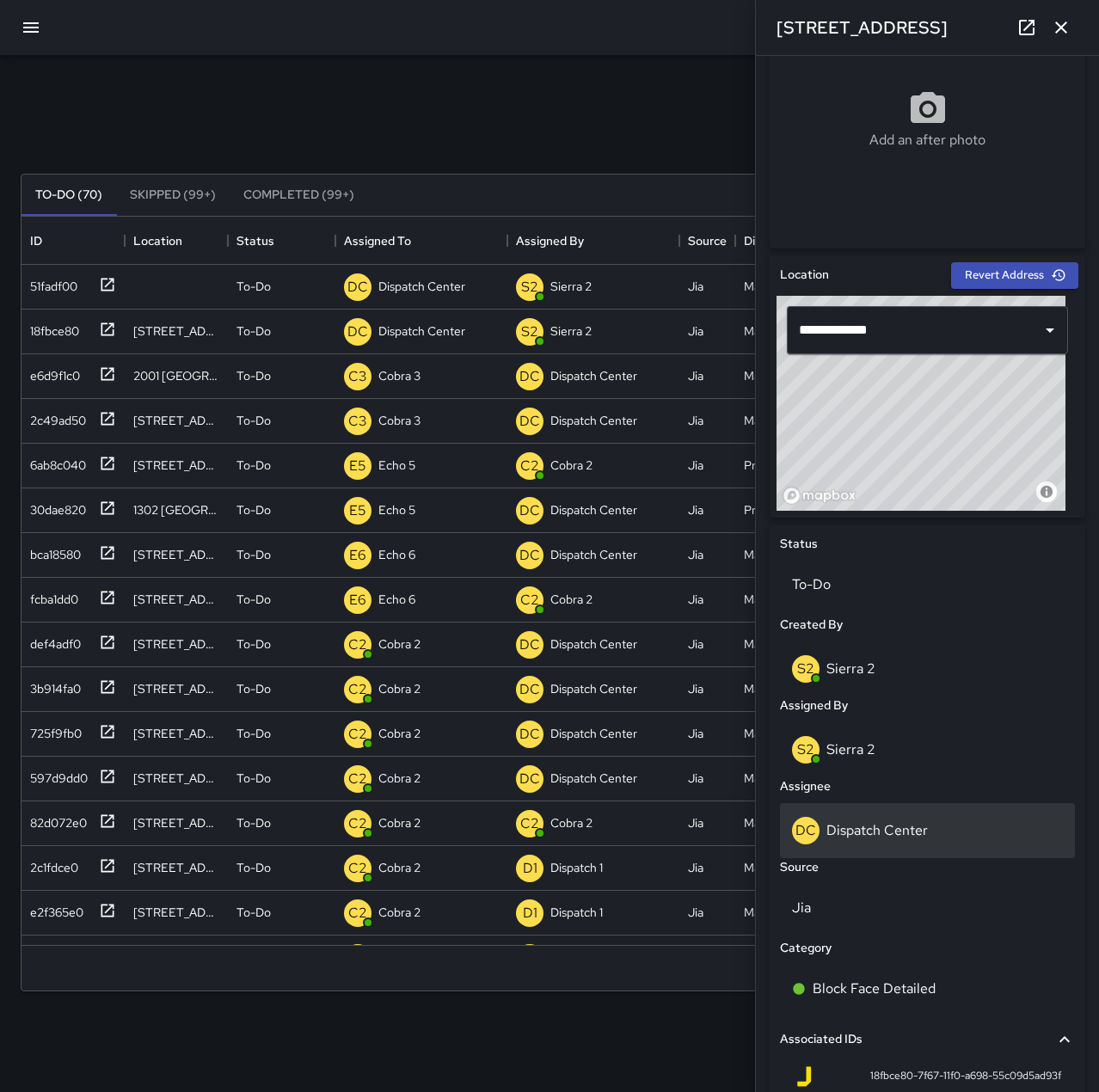
click at [903, 822] on p "Dispatch Center" at bounding box center [876, 830] width 101 height 18
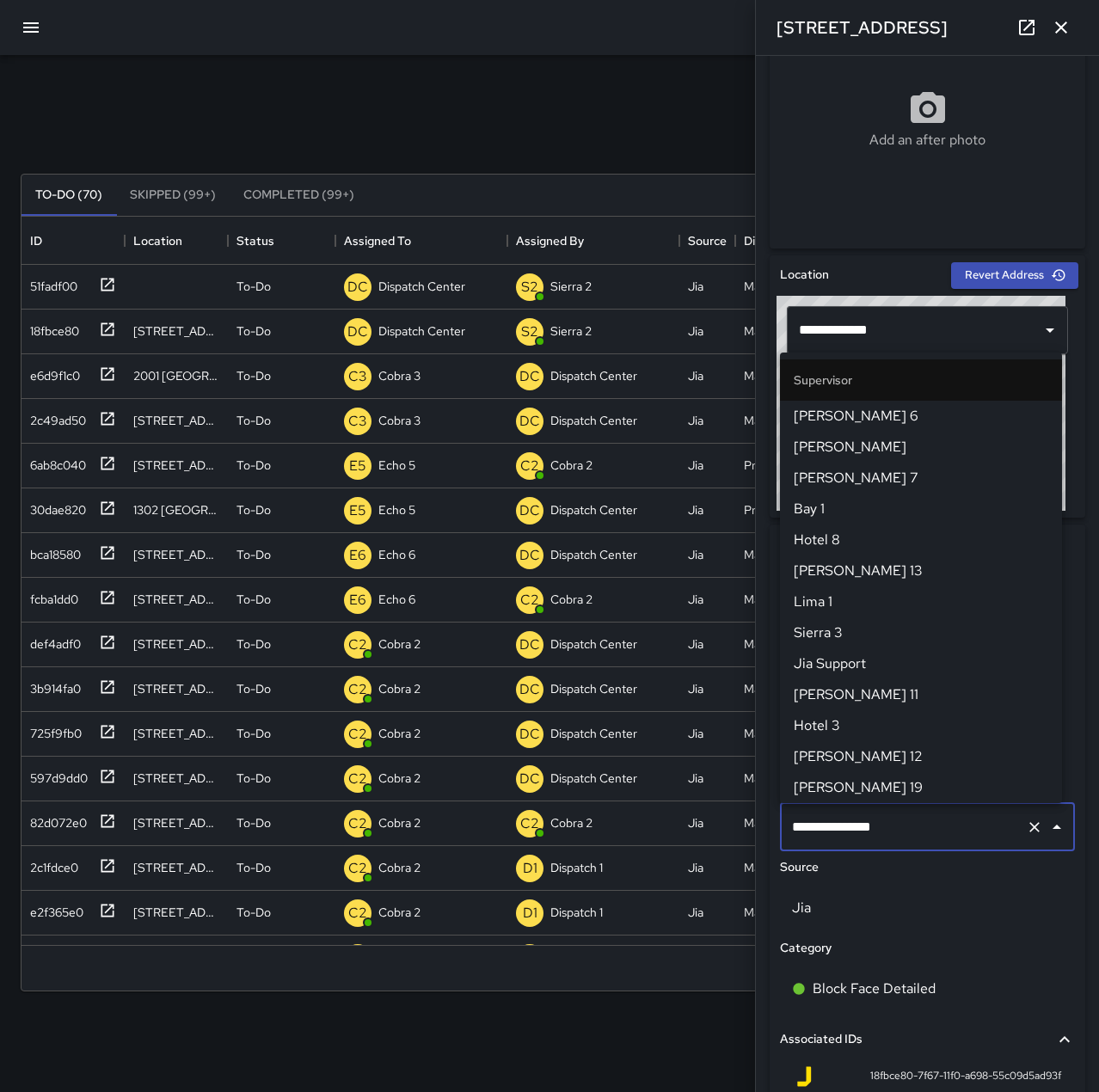
scroll to position [1640, 0]
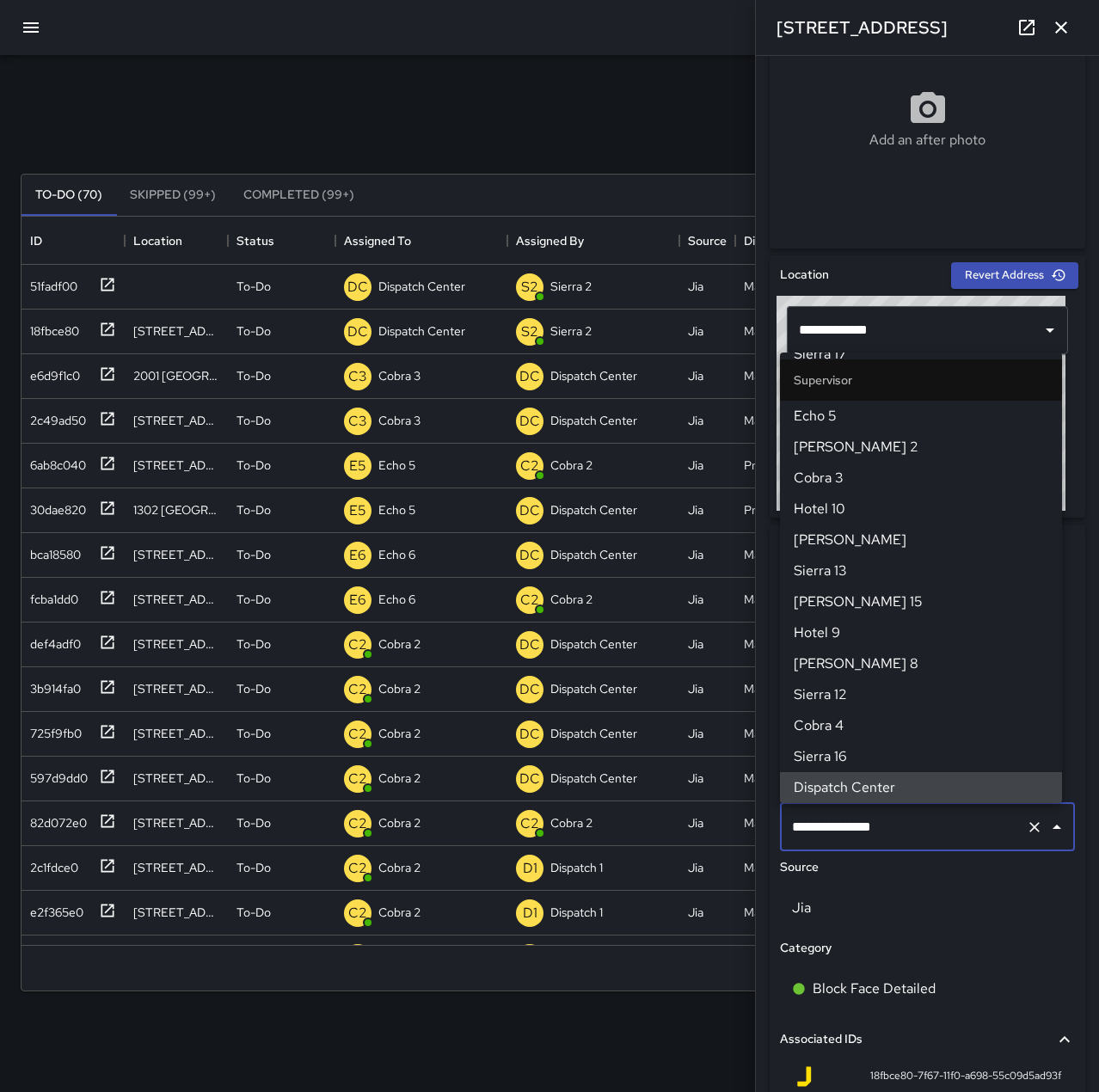
click at [1026, 828] on icon "Clear" at bounding box center [1035, 827] width 17 height 17
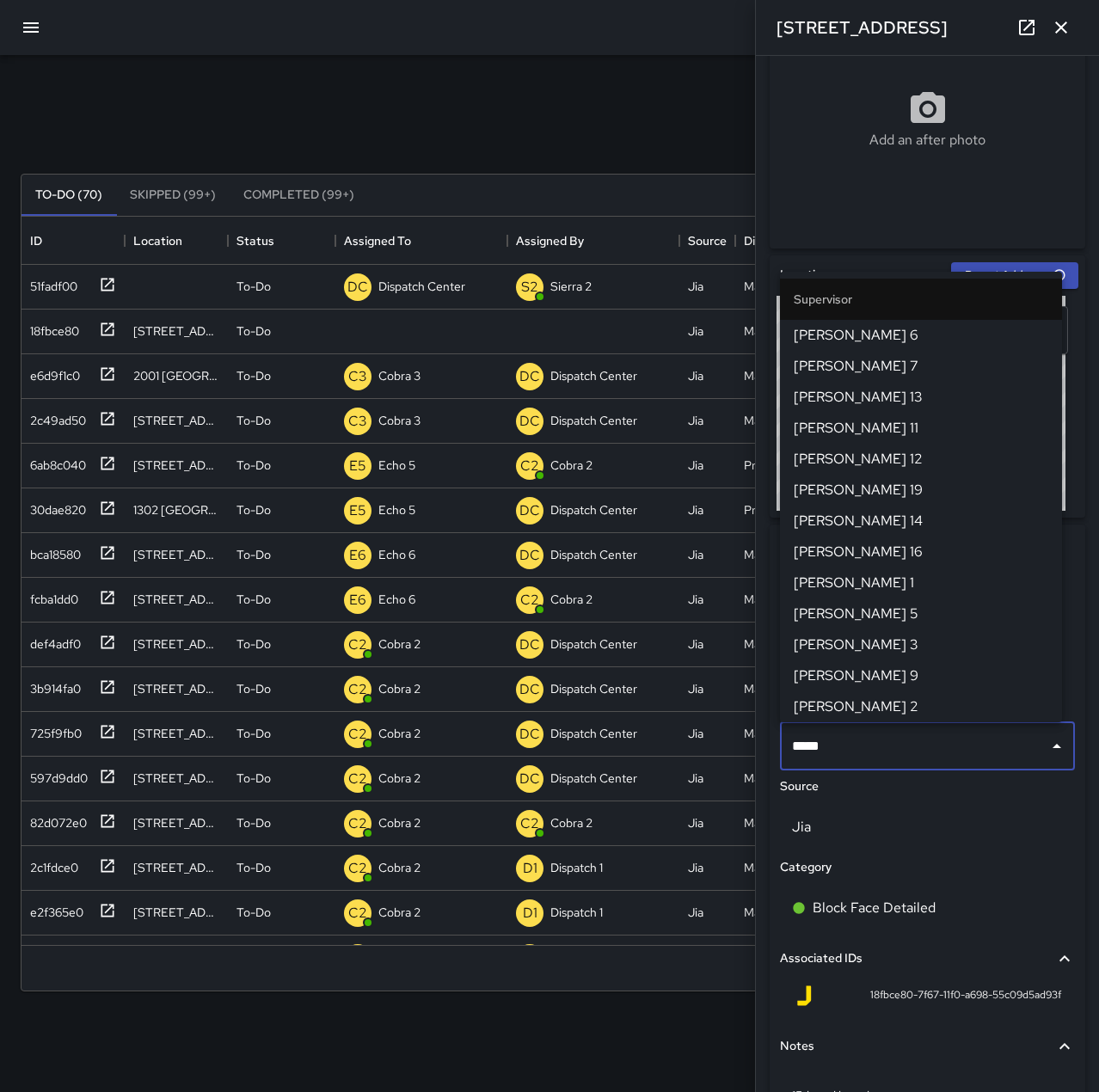
type input "******"
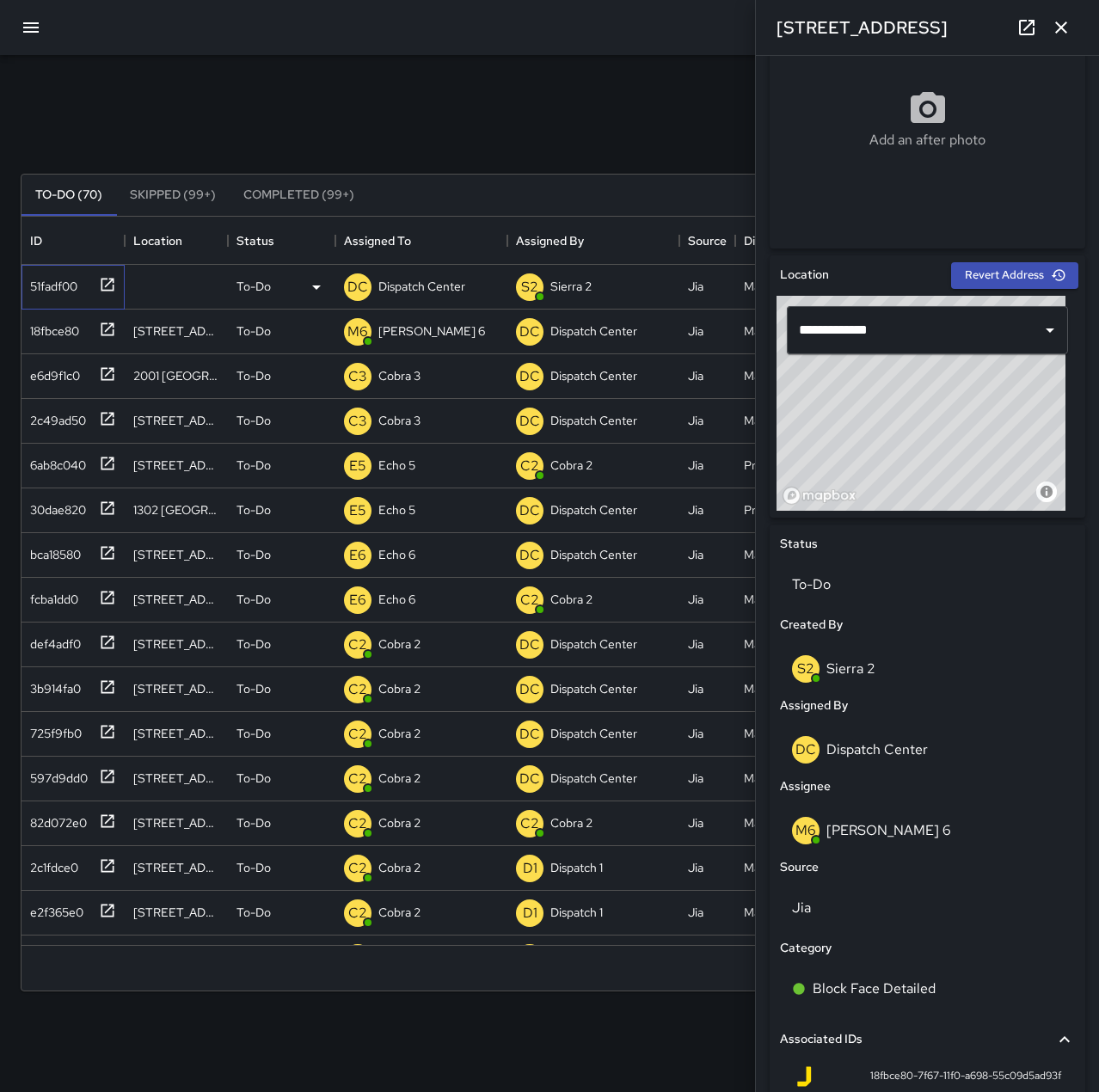
click at [46, 284] on div "51fadf00" at bounding box center [50, 282] width 54 height 24
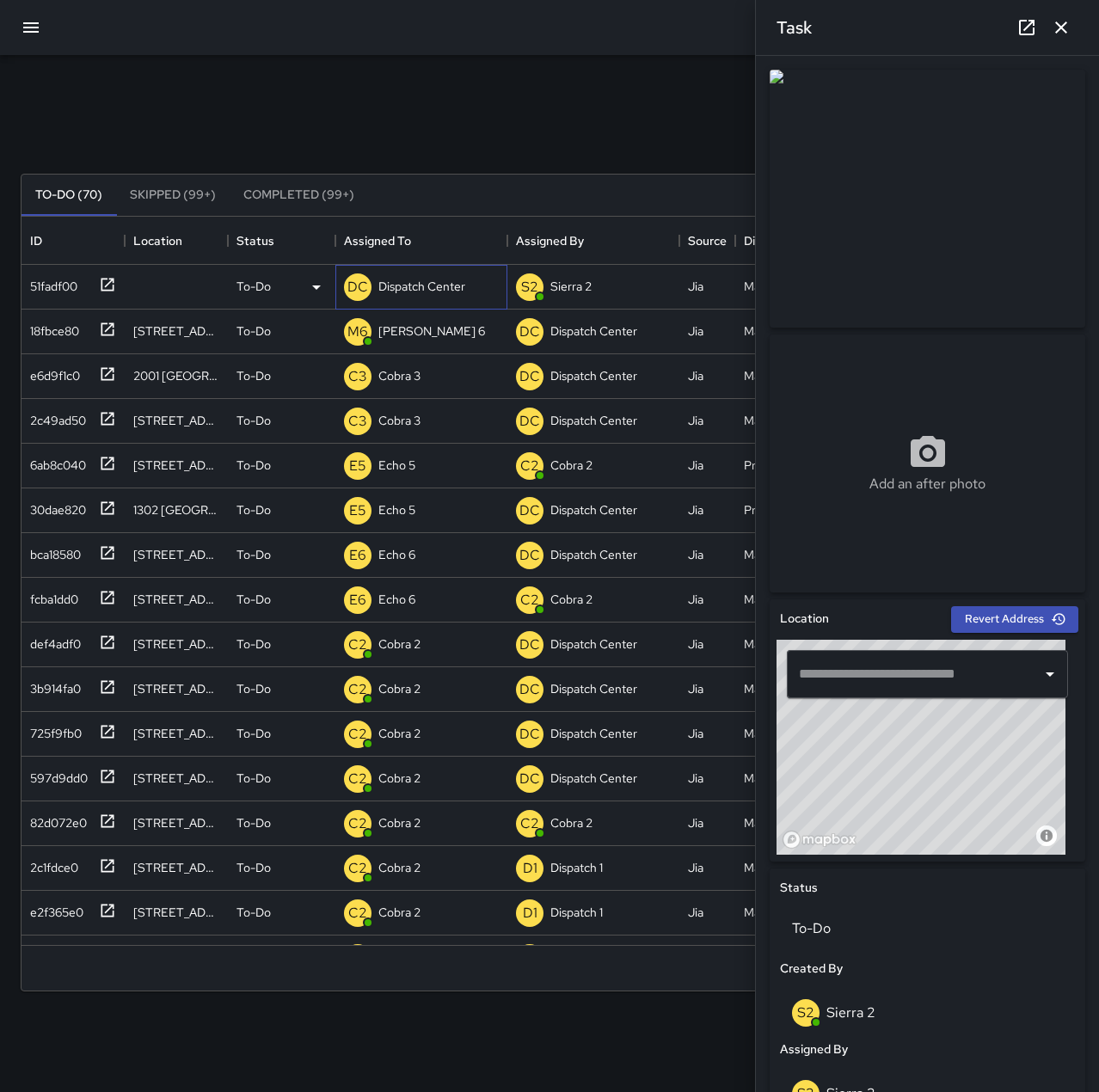
click at [414, 277] on p "Dispatch Center" at bounding box center [422, 286] width 87 height 17
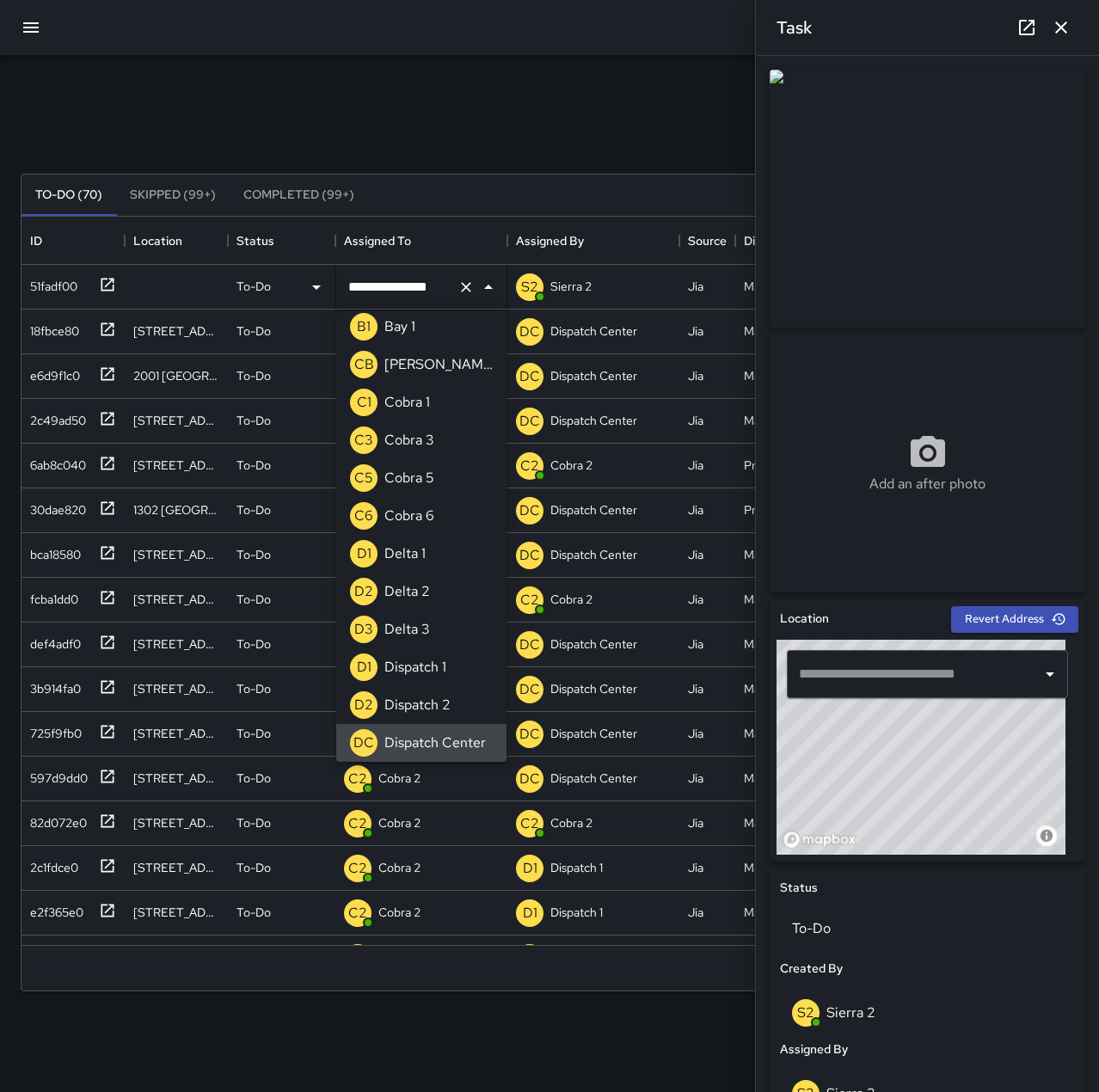
click at [468, 288] on icon "Clear" at bounding box center [466, 287] width 17 height 17
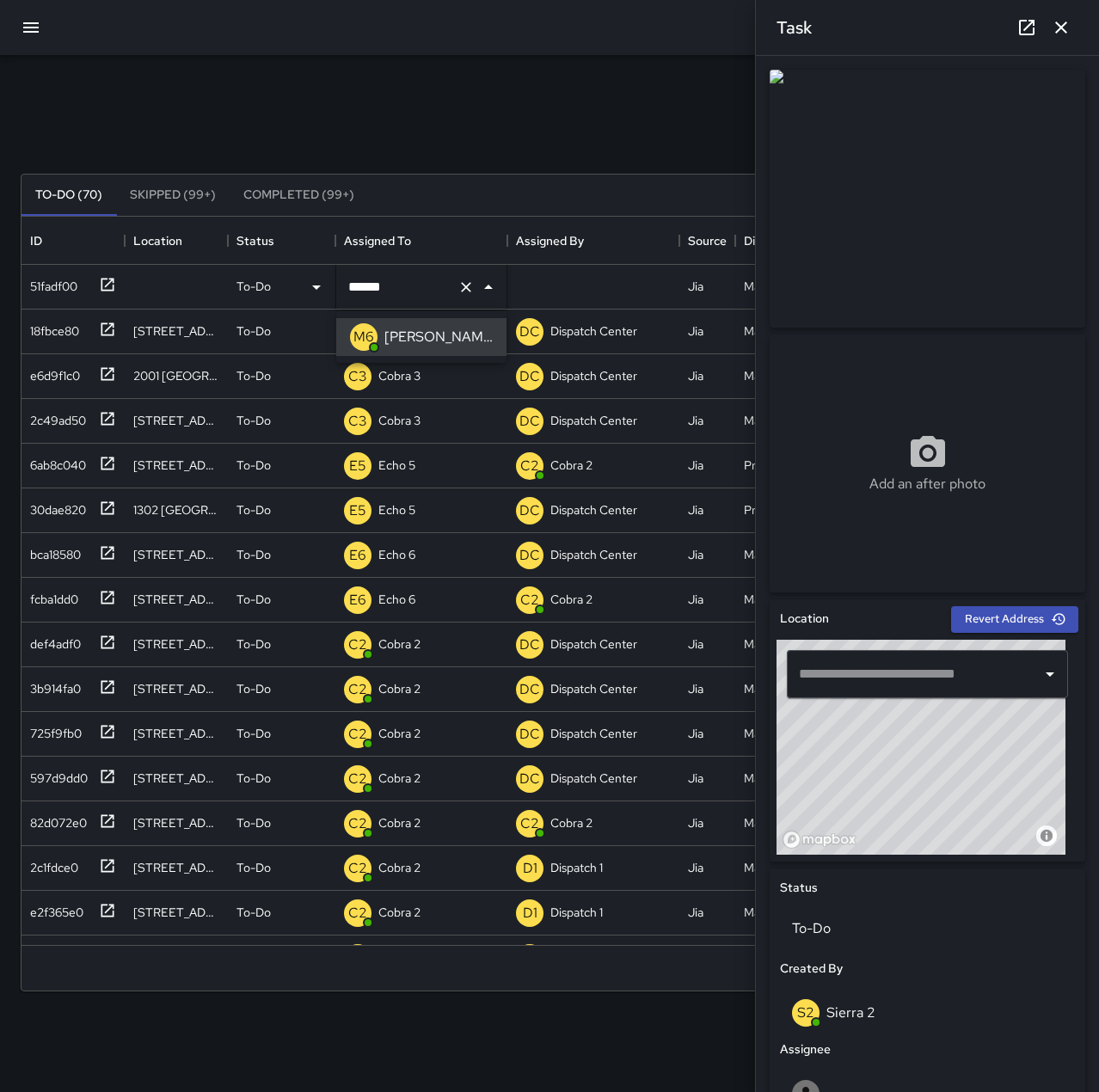
type input "******"
click at [1081, 26] on div "Task" at bounding box center [928, 27] width 343 height 55
click at [1072, 32] on button "button" at bounding box center [1061, 27] width 34 height 34
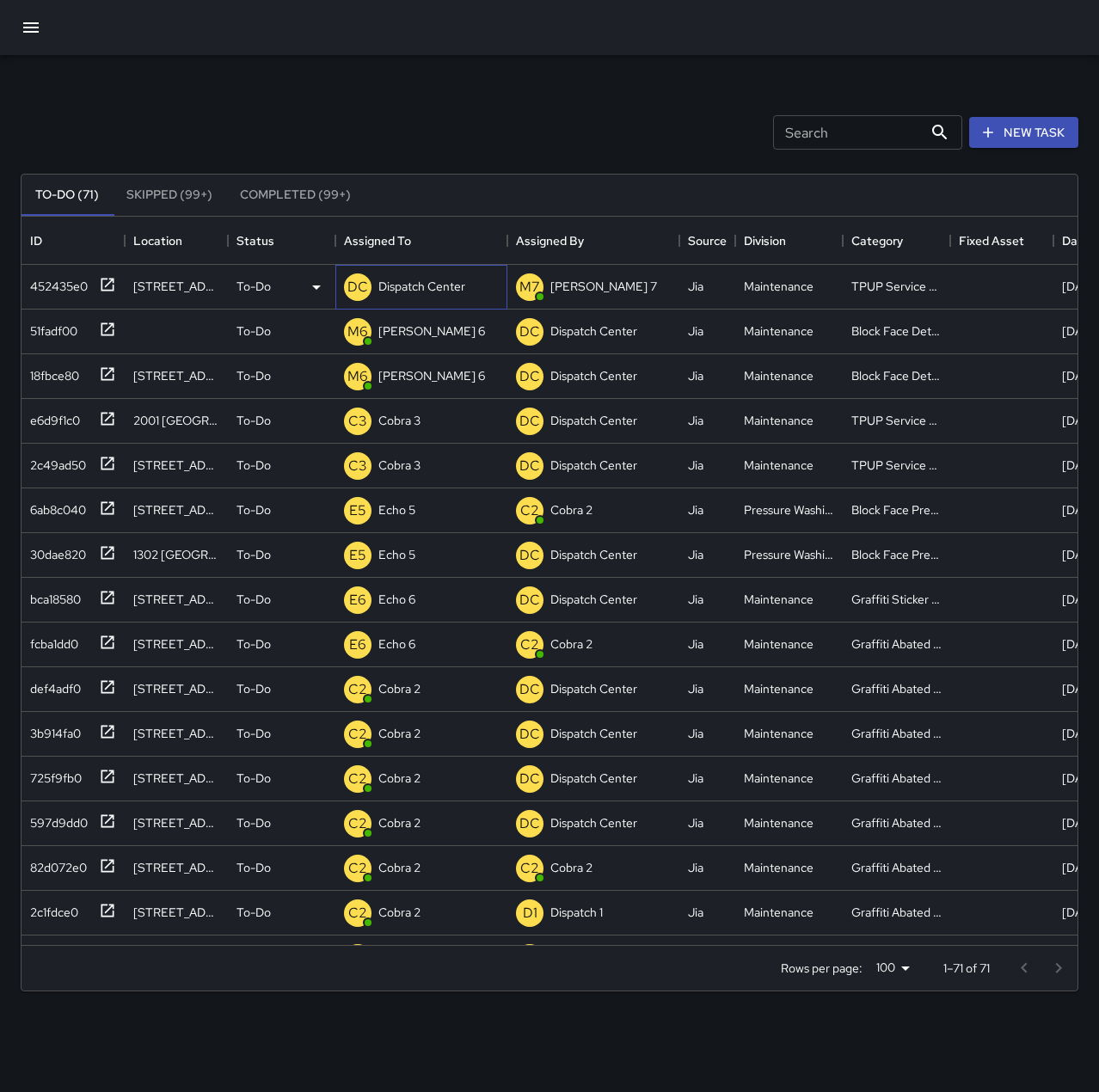
click at [428, 278] on p "Dispatch Center" at bounding box center [422, 286] width 87 height 17
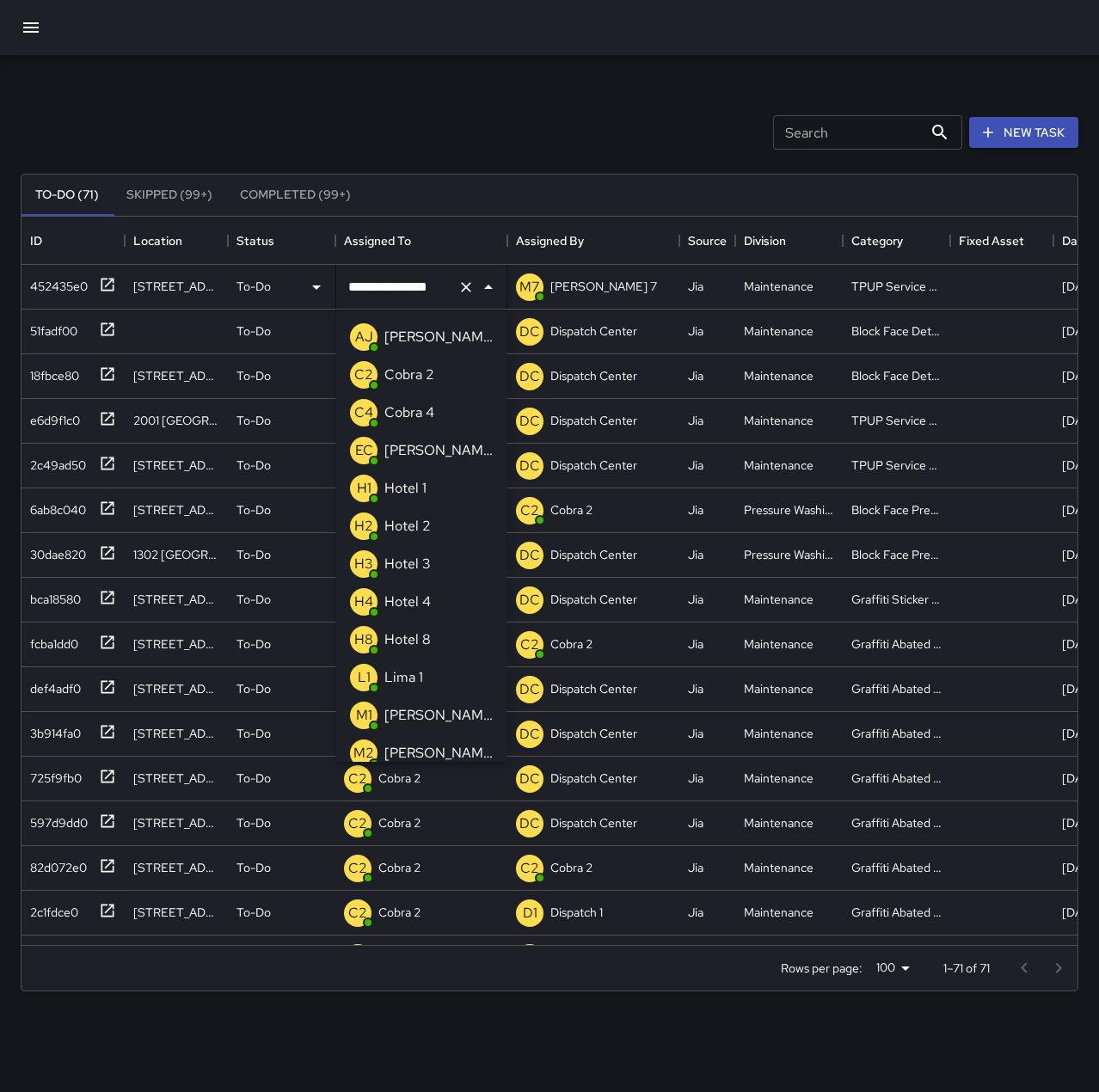
scroll to position [767, 0]
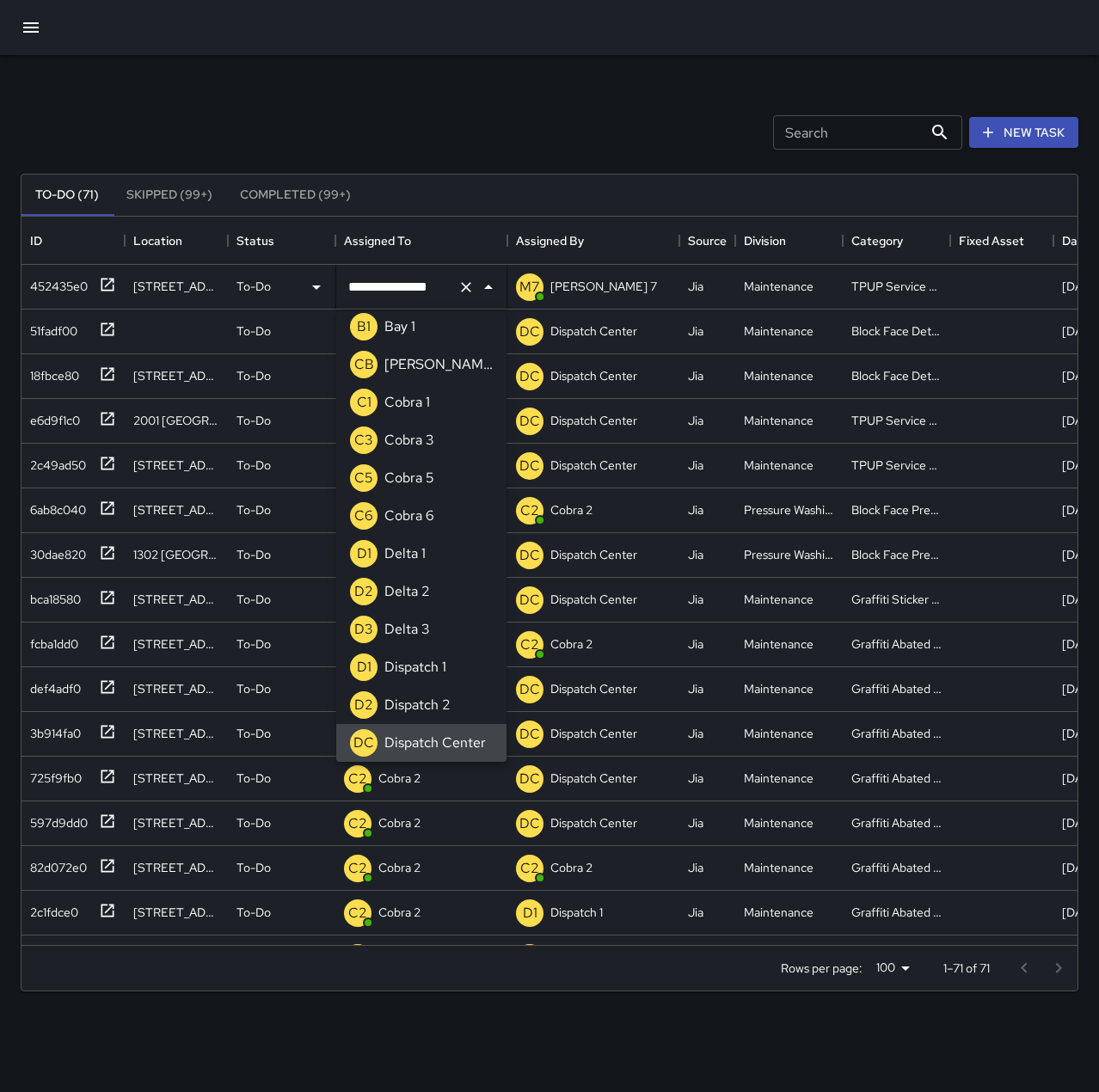
click at [463, 288] on icon "Clear" at bounding box center [466, 287] width 17 height 17
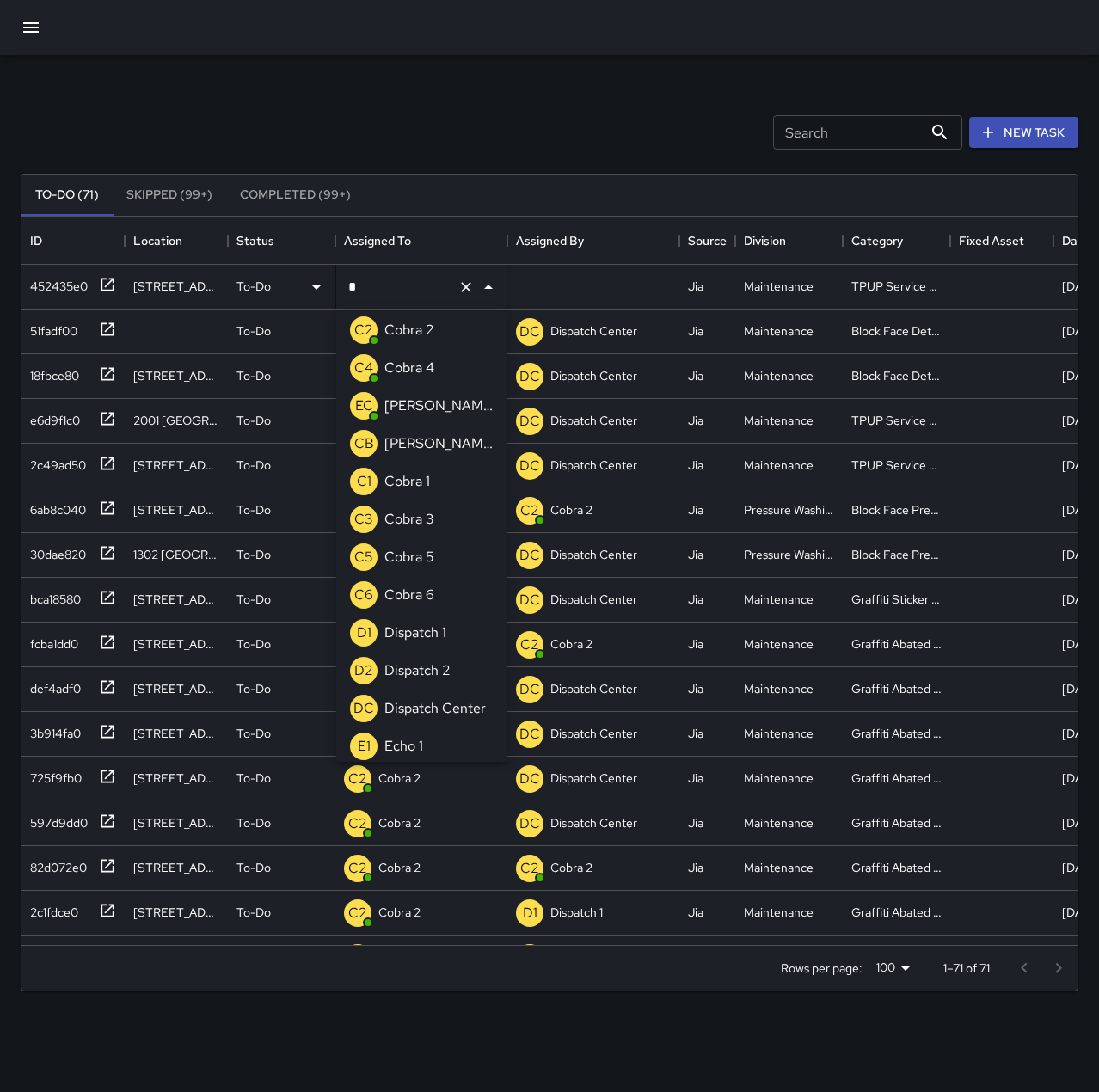
scroll to position [0, 0]
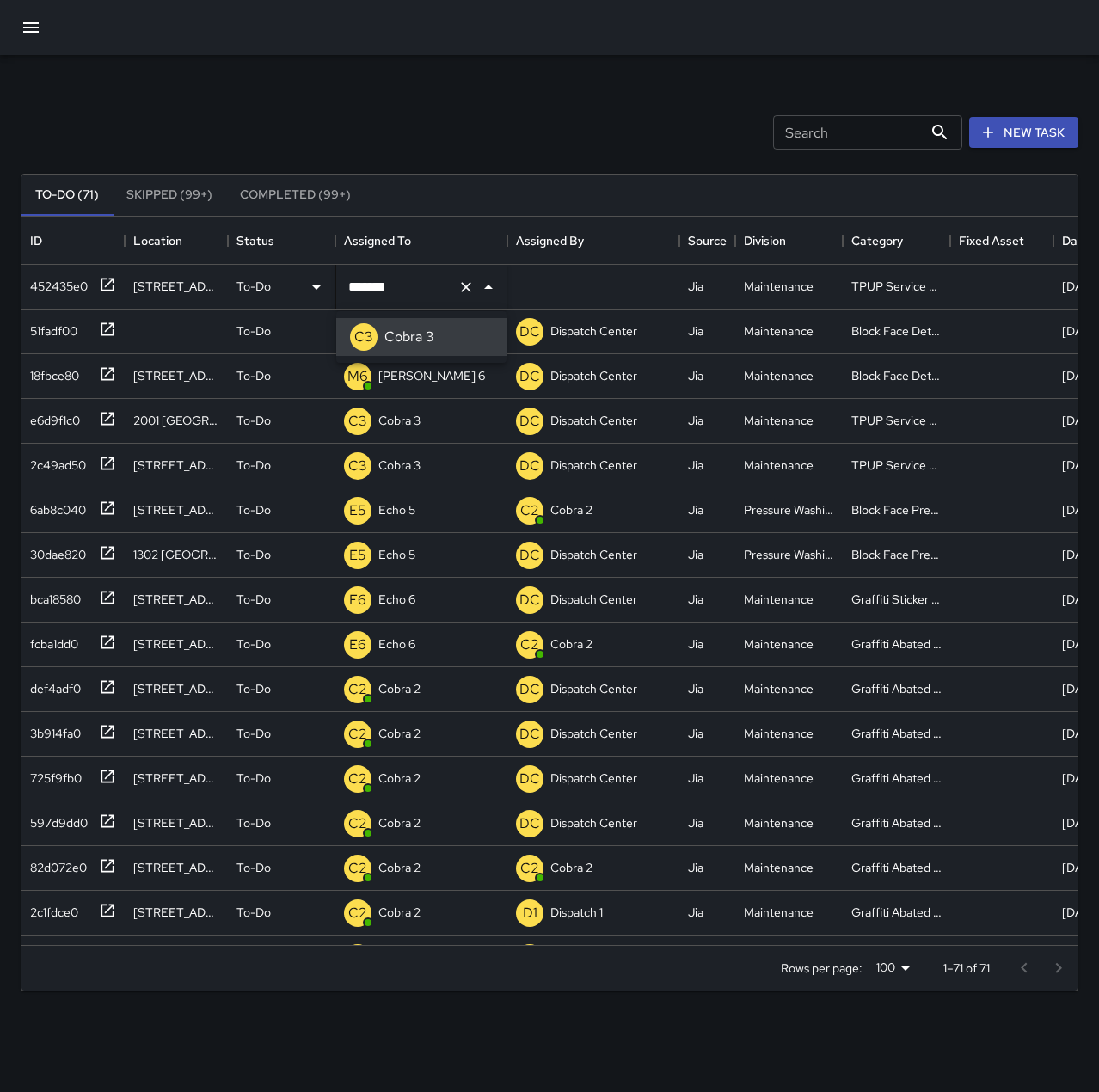
type input "*******"
click at [437, 87] on div "Search Search New Task To-Do (71) Skipped (99+) Completed (99+) ID Location Sta…" at bounding box center [550, 535] width 1099 height 960
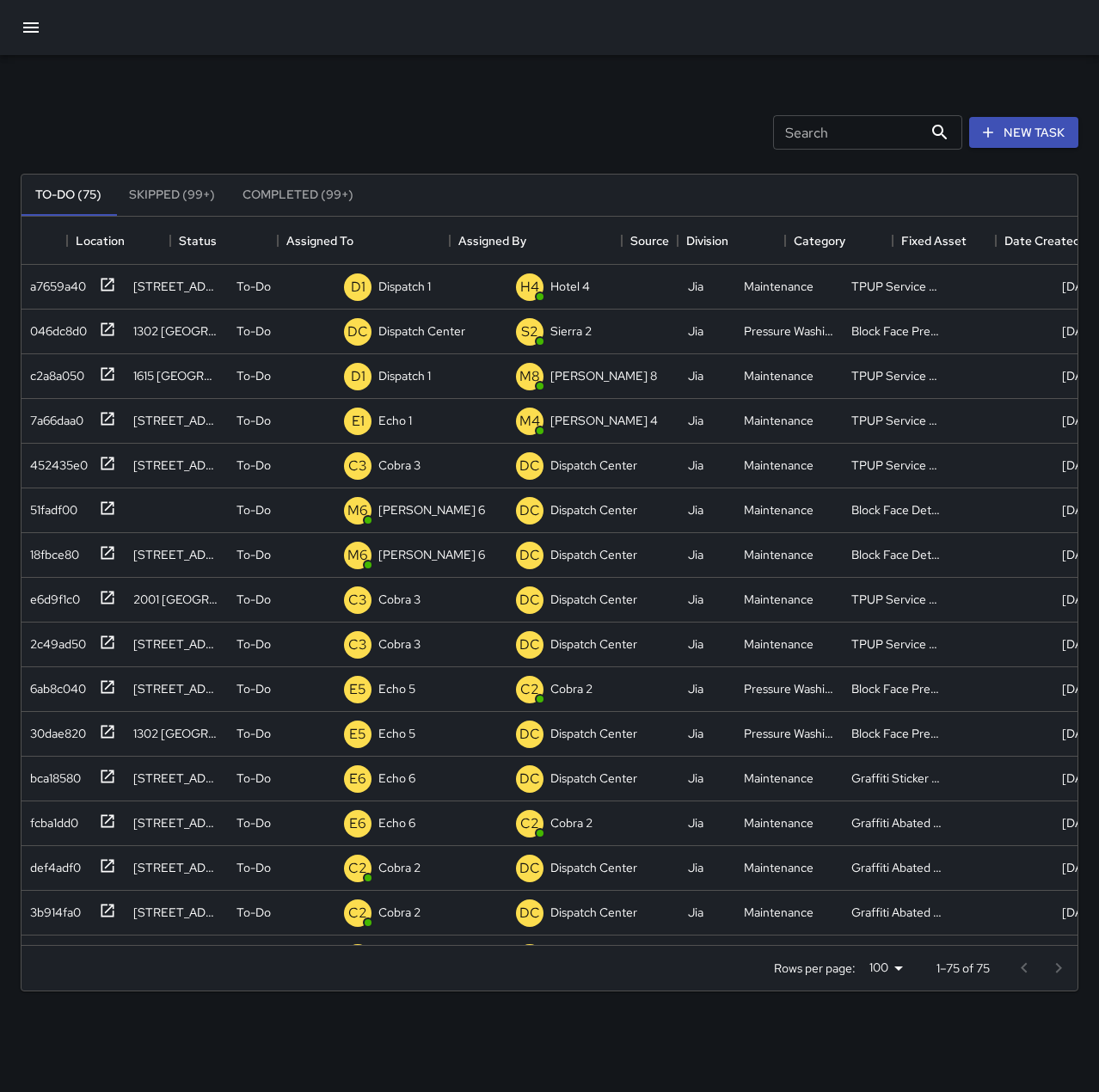
scroll to position [0, 58]
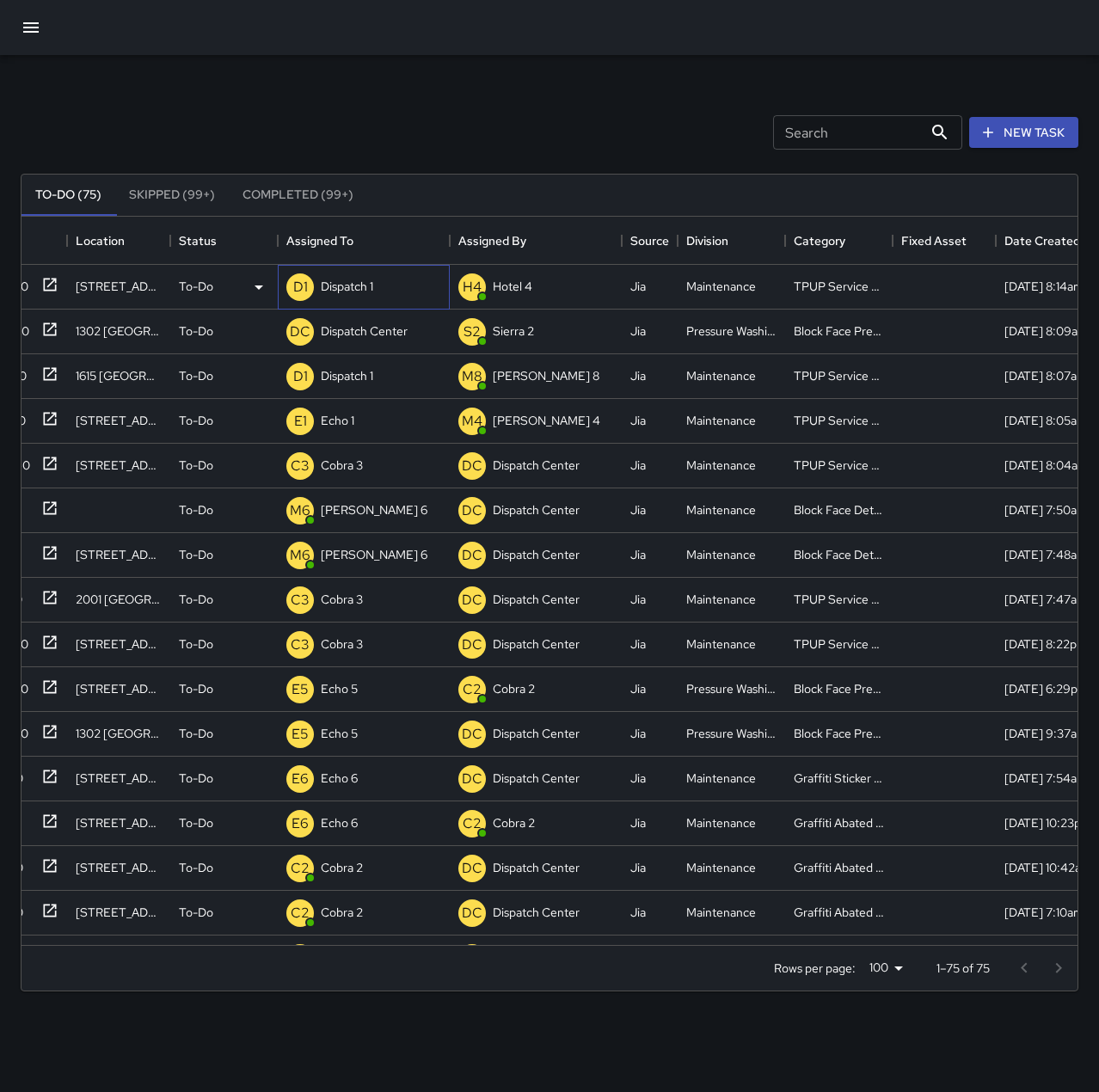
click at [356, 283] on p "Dispatch 1" at bounding box center [347, 286] width 52 height 17
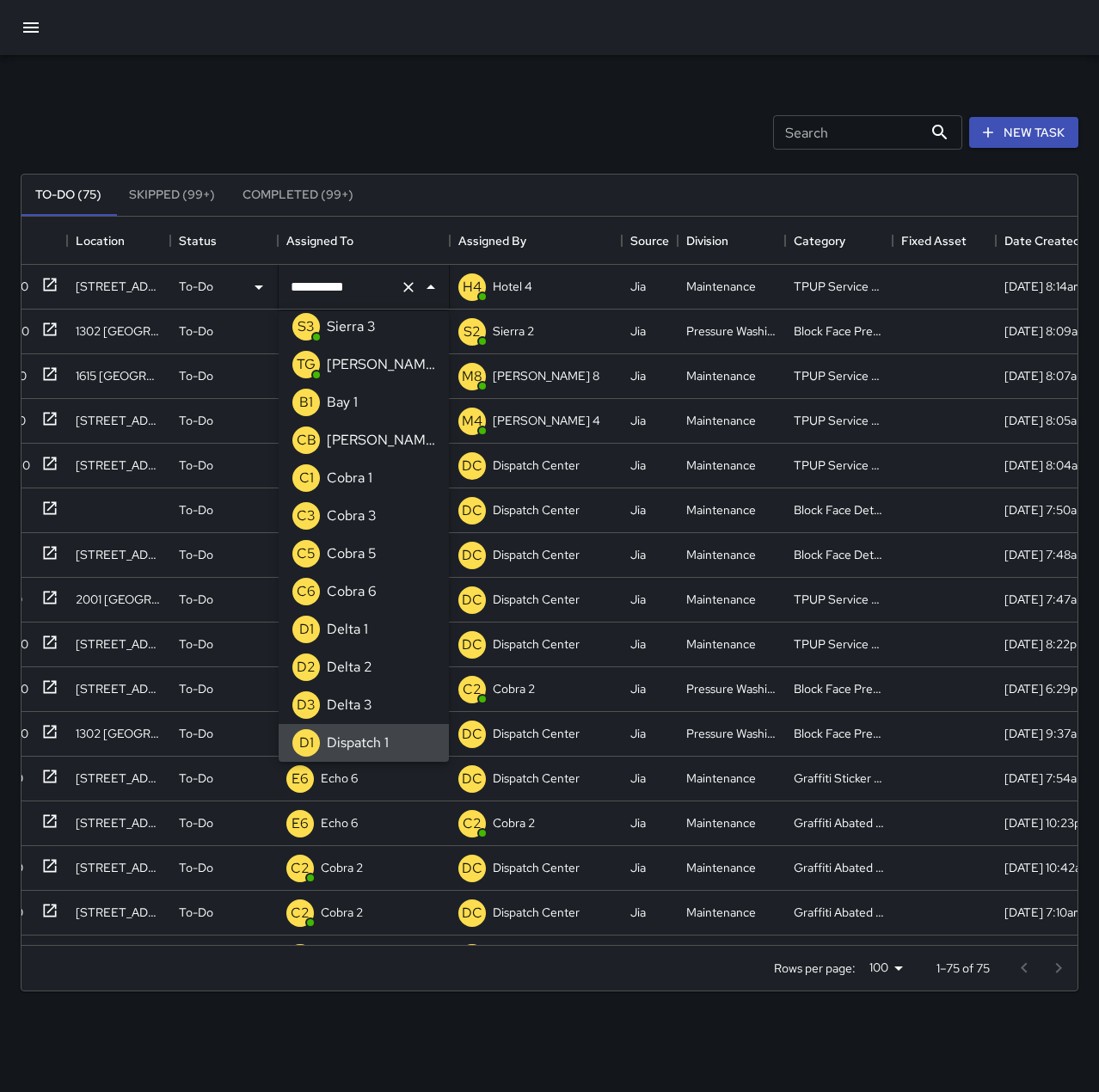
click at [404, 289] on icon "Clear" at bounding box center [408, 287] width 17 height 17
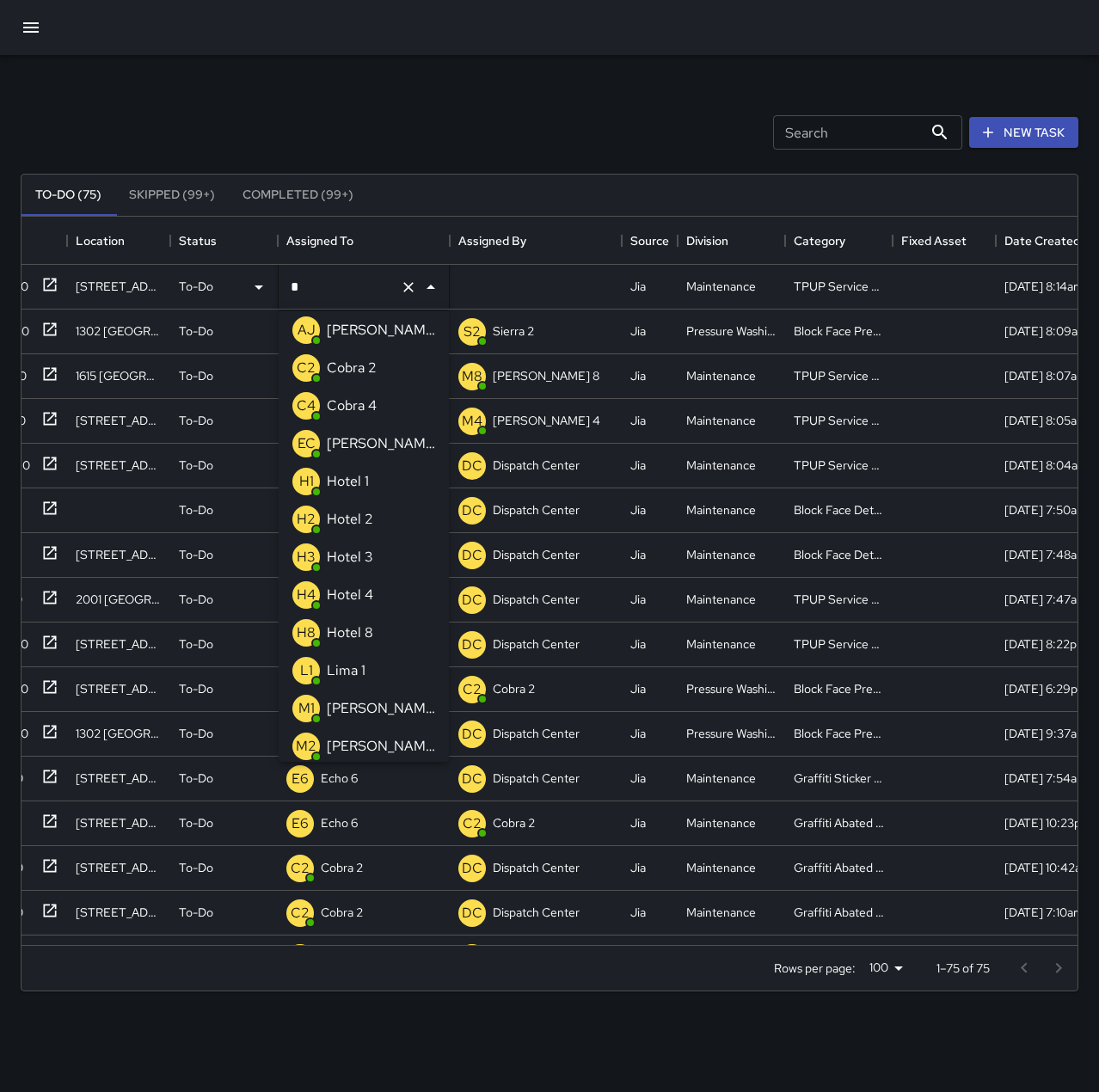
scroll to position [0, 0]
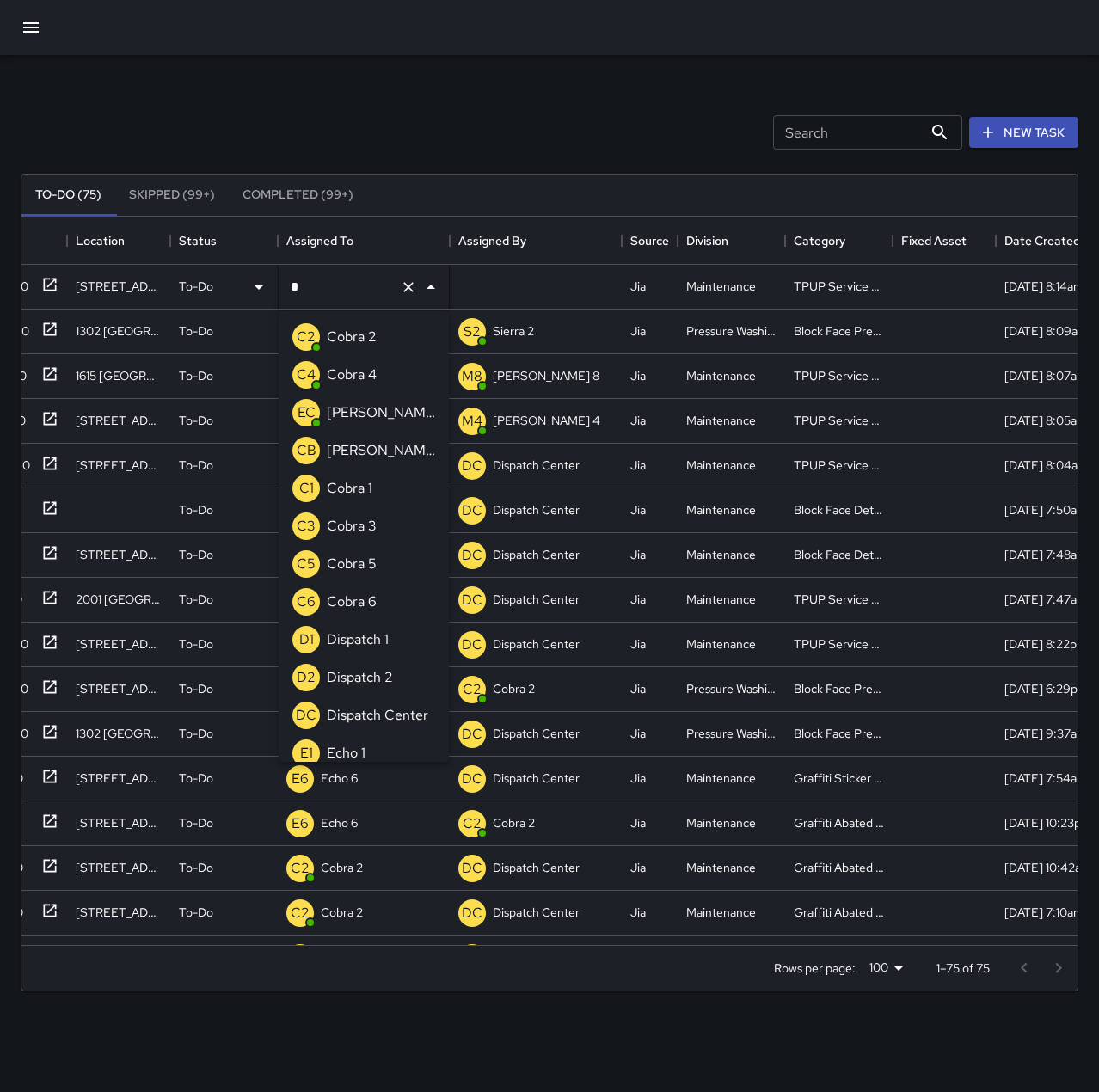
type input "**"
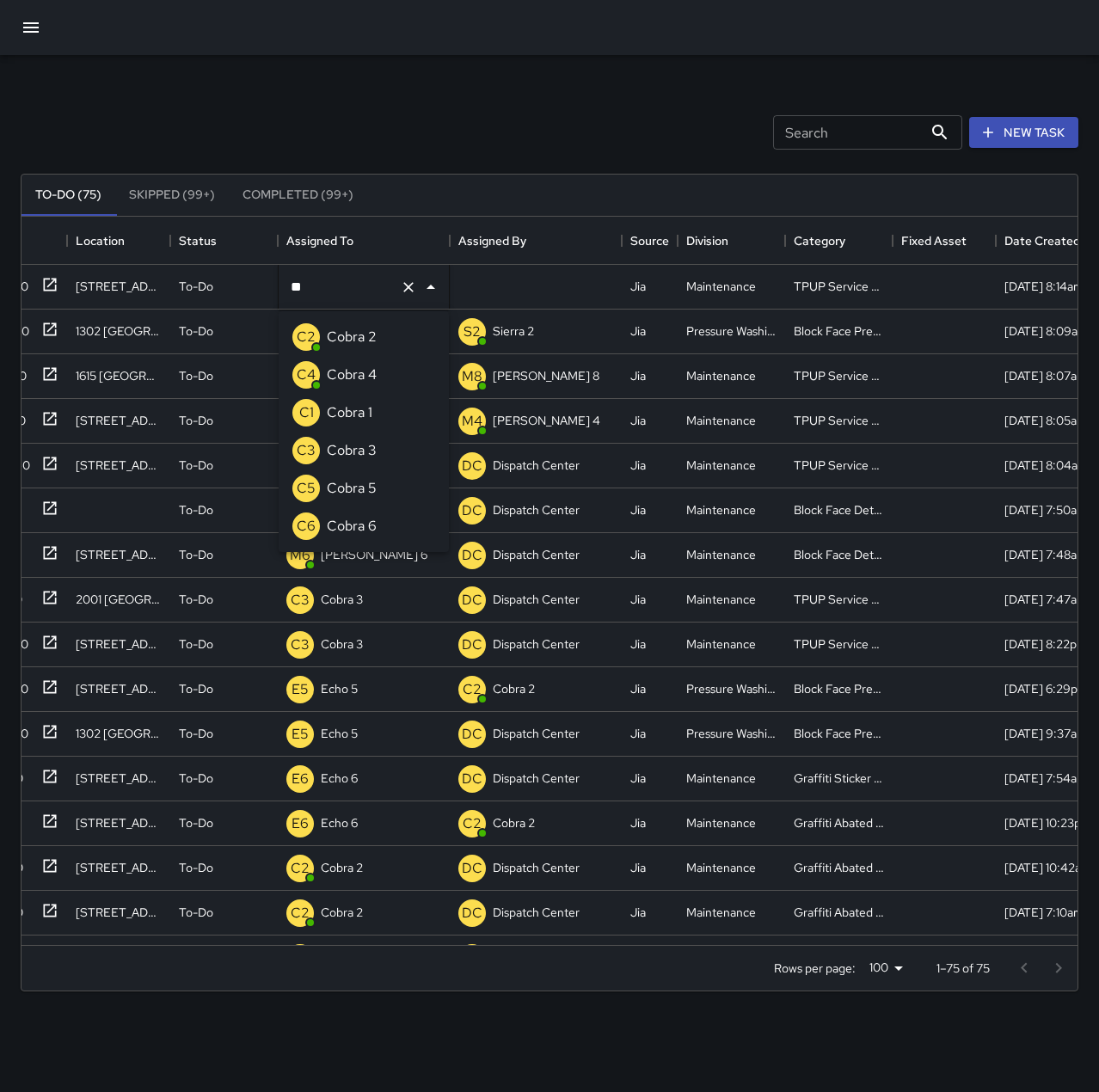
click at [393, 459] on li "C3 Cobra 3" at bounding box center [364, 451] width 171 height 38
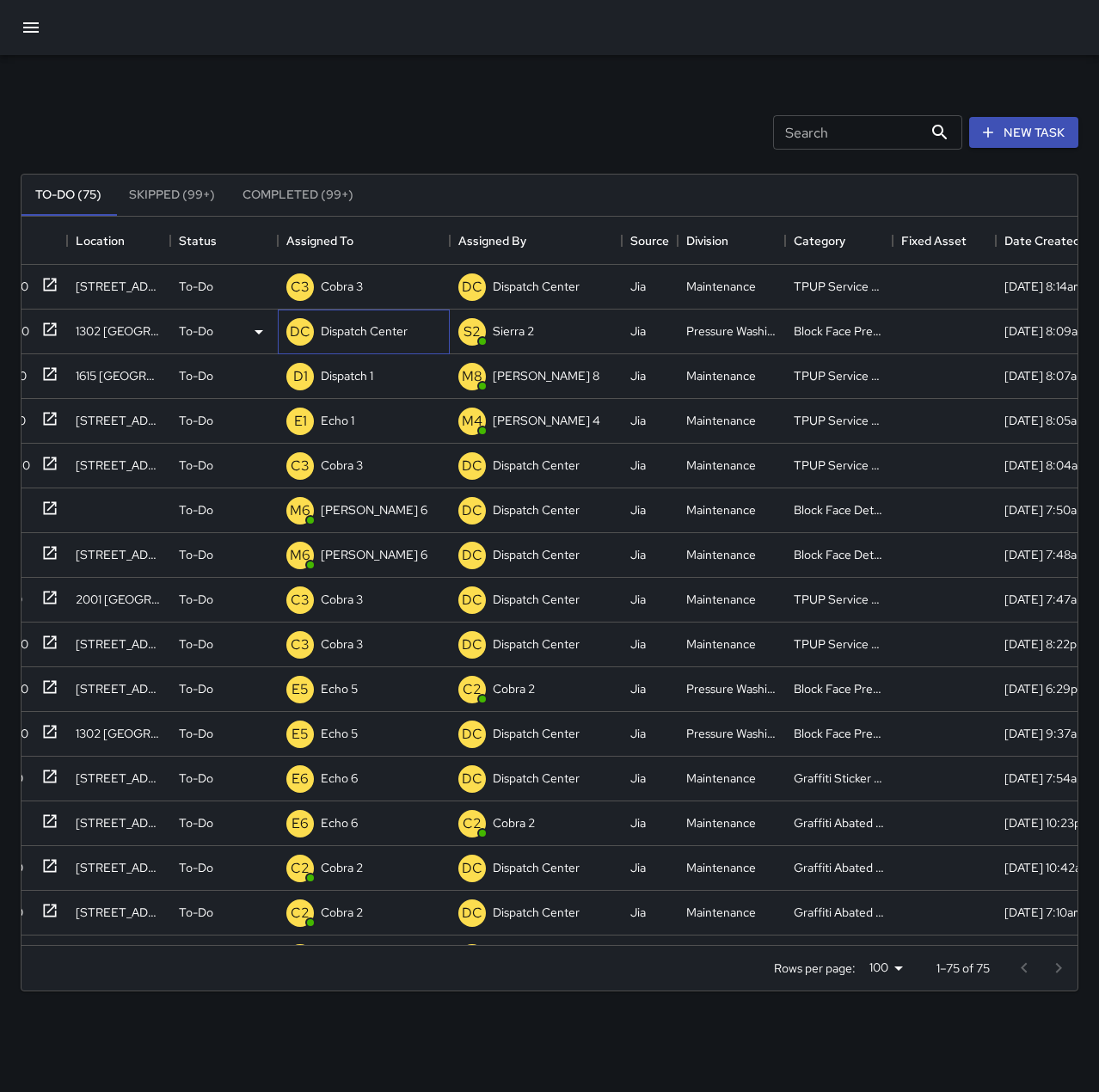
click at [373, 334] on p "Dispatch Center" at bounding box center [365, 331] width 87 height 17
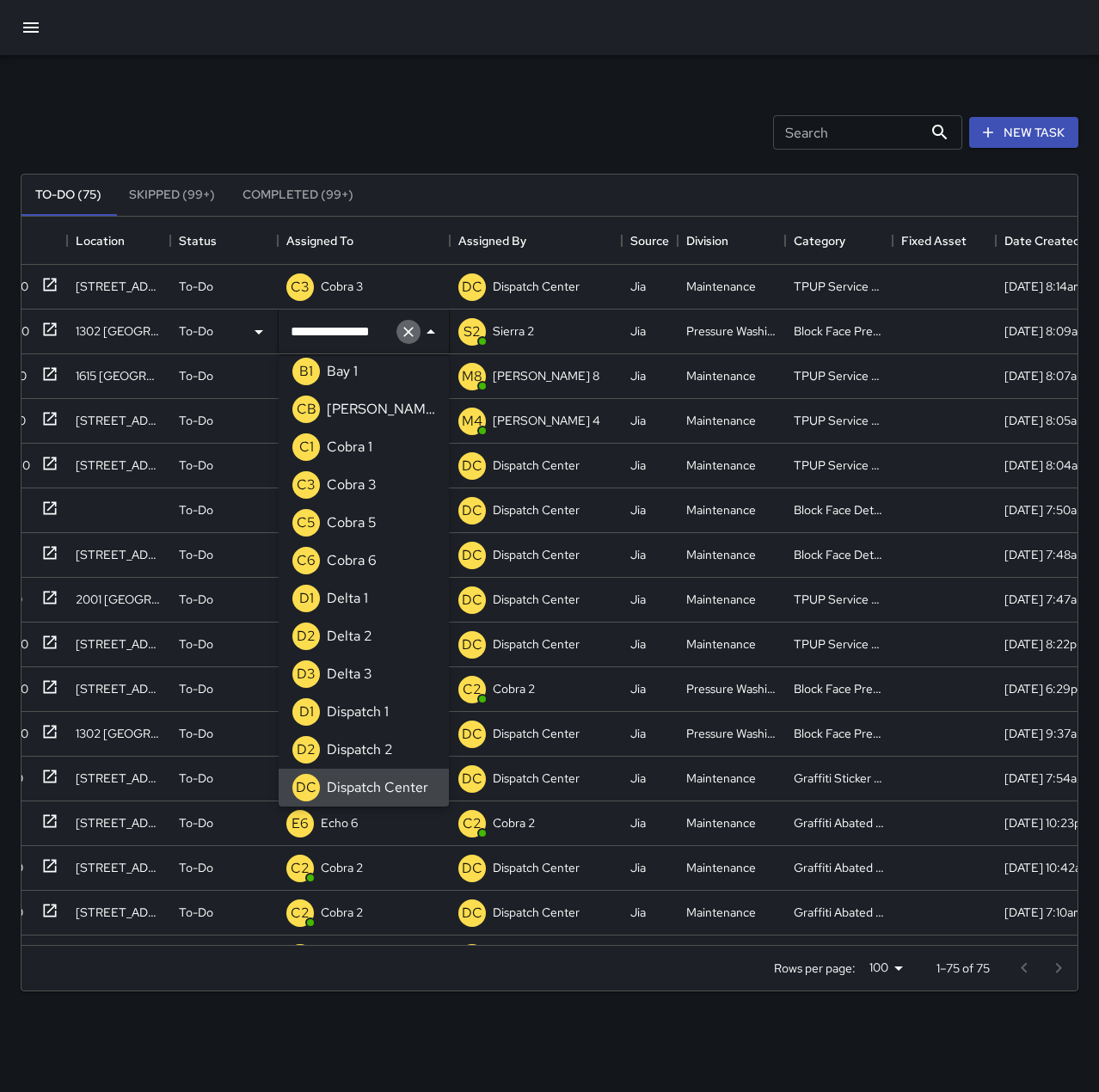
click at [409, 331] on icon "Clear" at bounding box center [408, 331] width 10 height 10
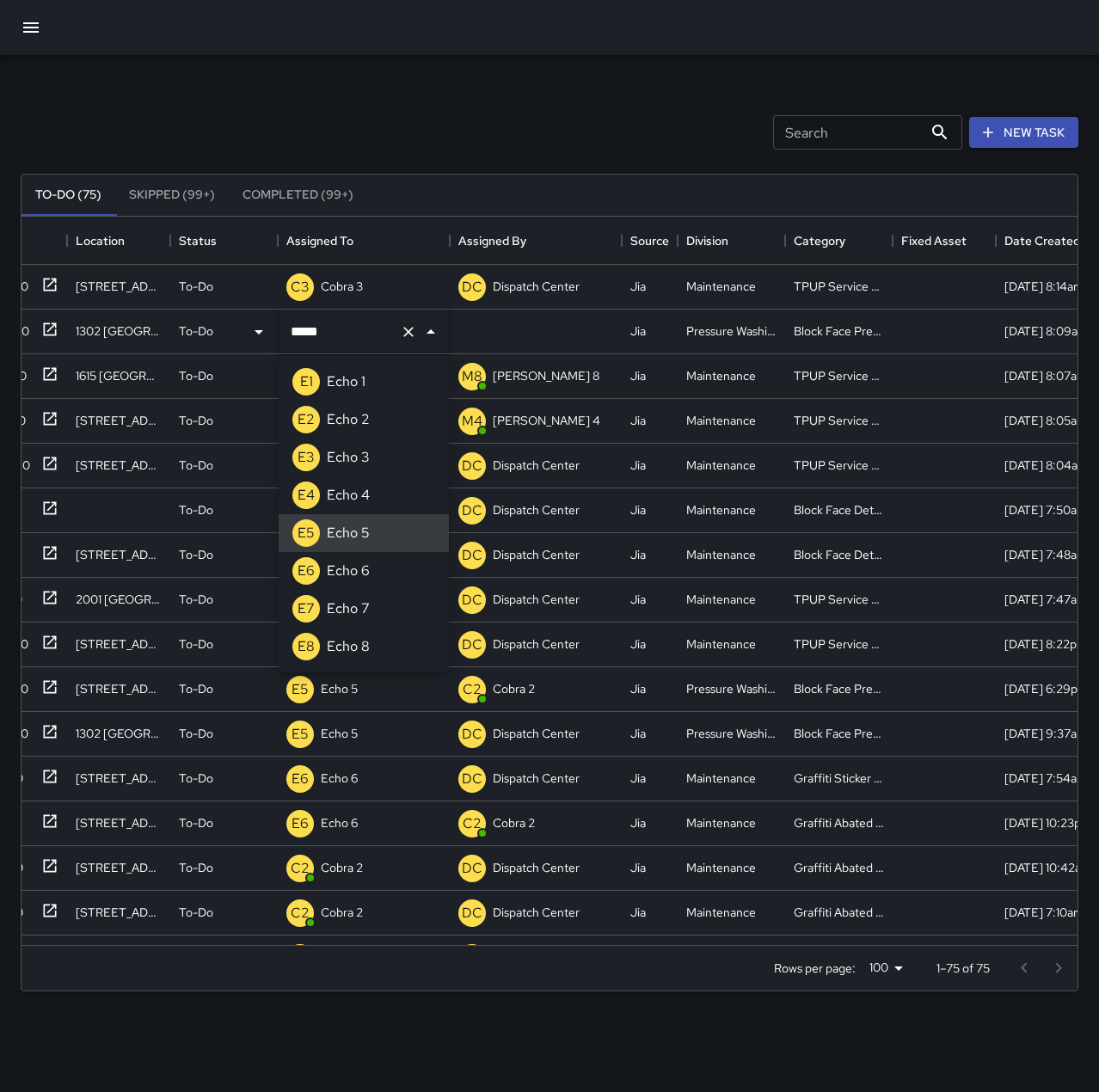
type input "******"
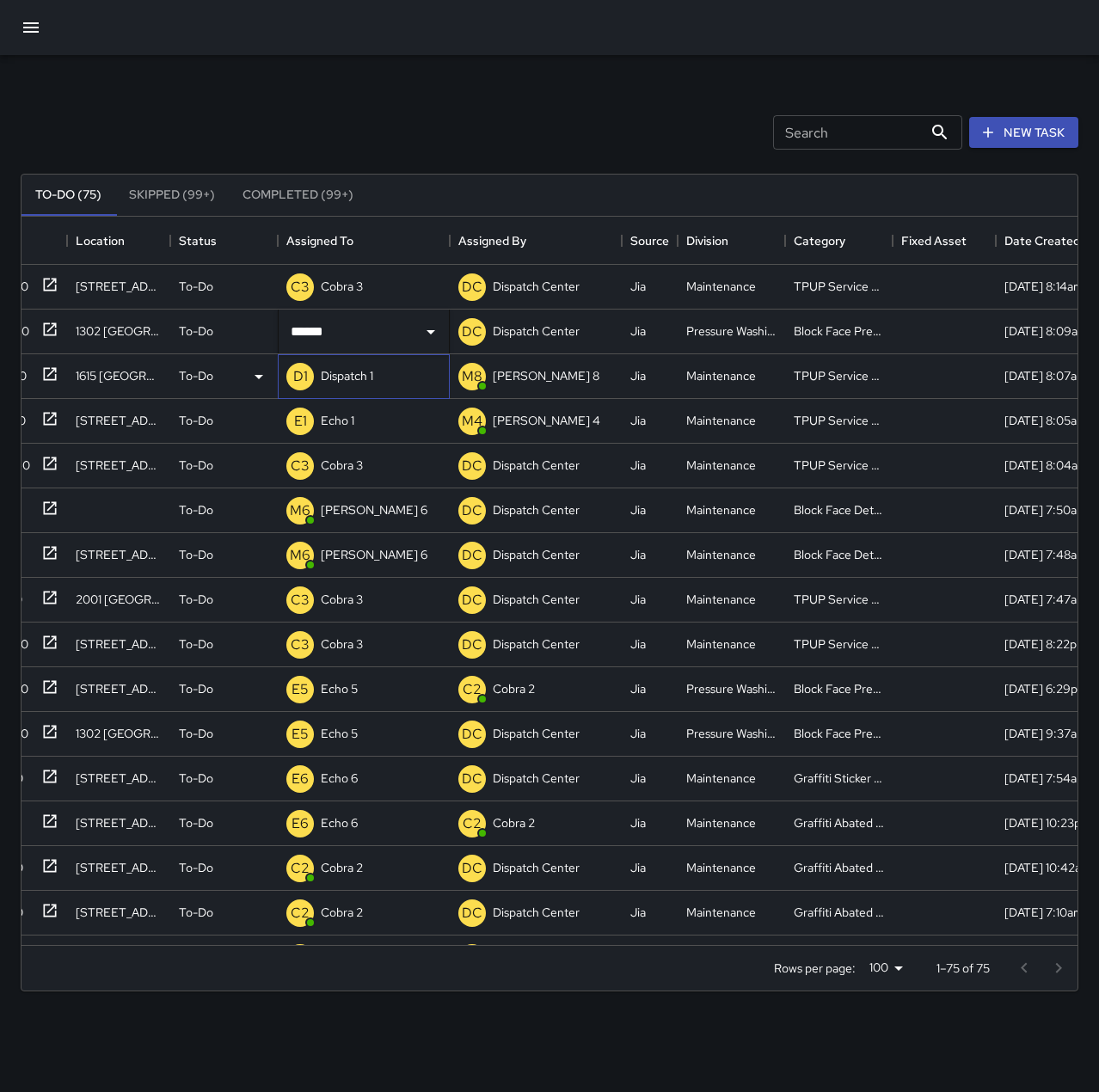
click at [372, 377] on p "Dispatch 1" at bounding box center [347, 376] width 52 height 17
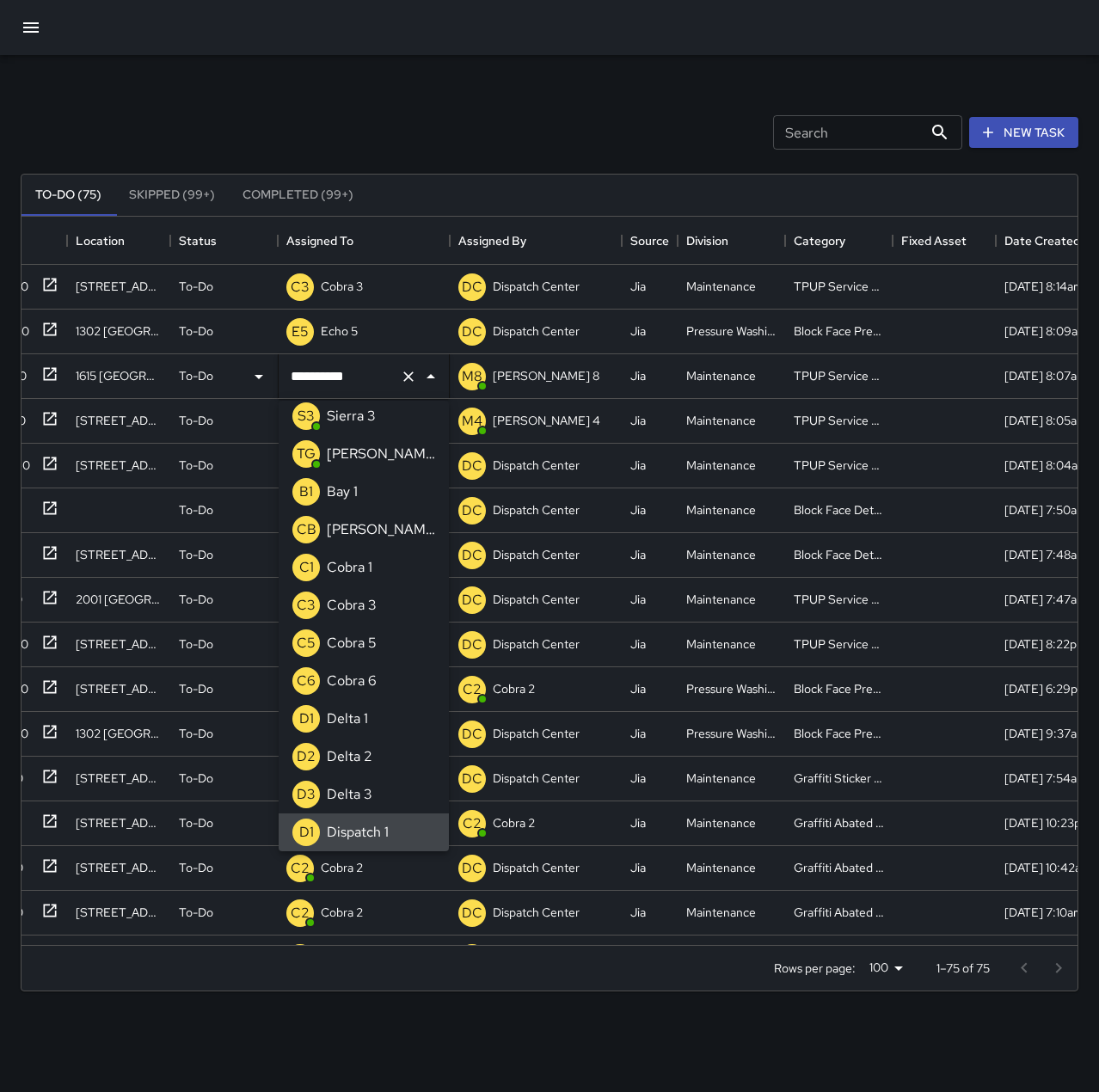
click at [405, 378] on icon "Clear" at bounding box center [408, 376] width 17 height 17
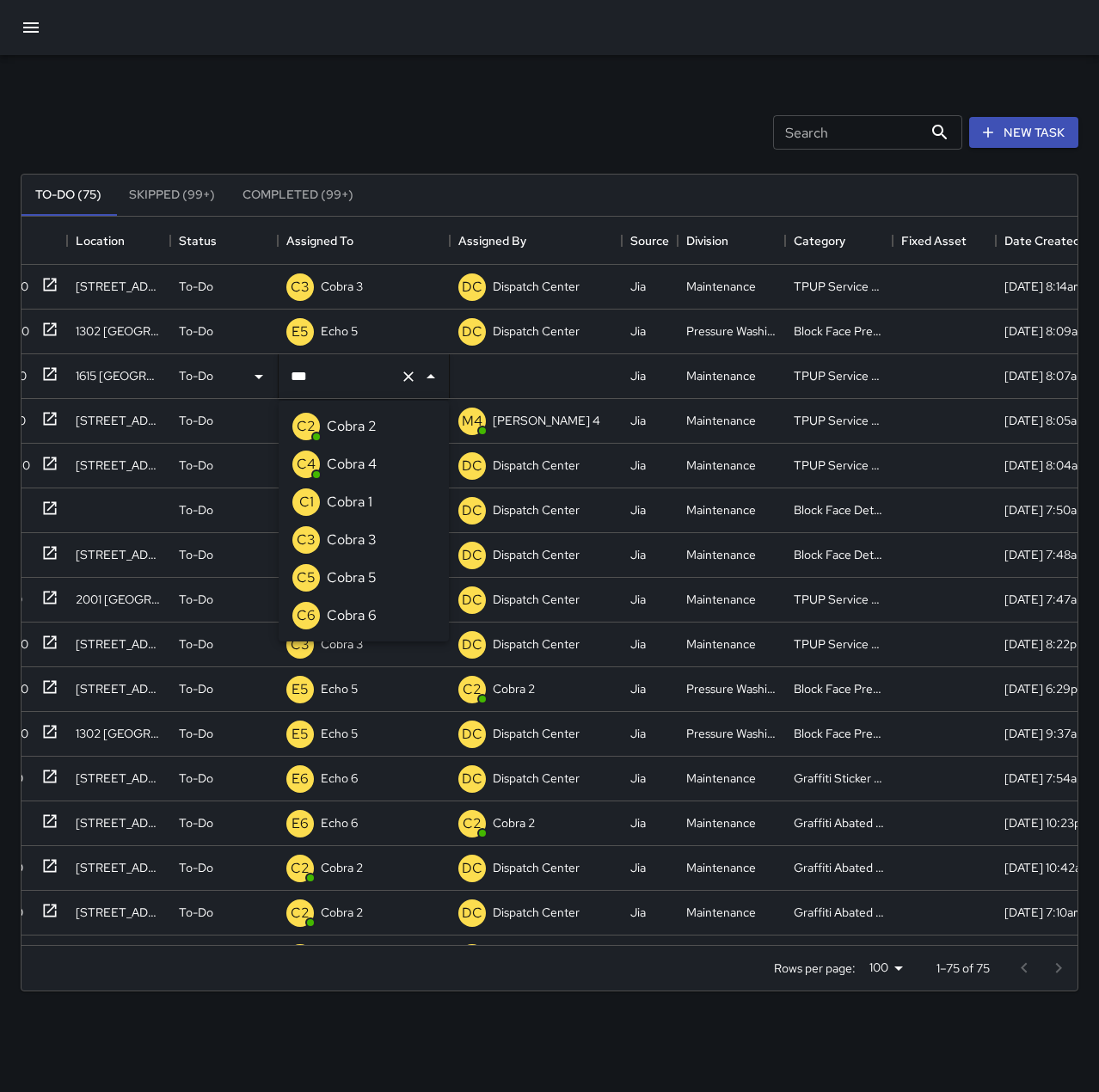
type input "****"
click at [435, 547] on li "C3 Cobra 3" at bounding box center [364, 540] width 171 height 38
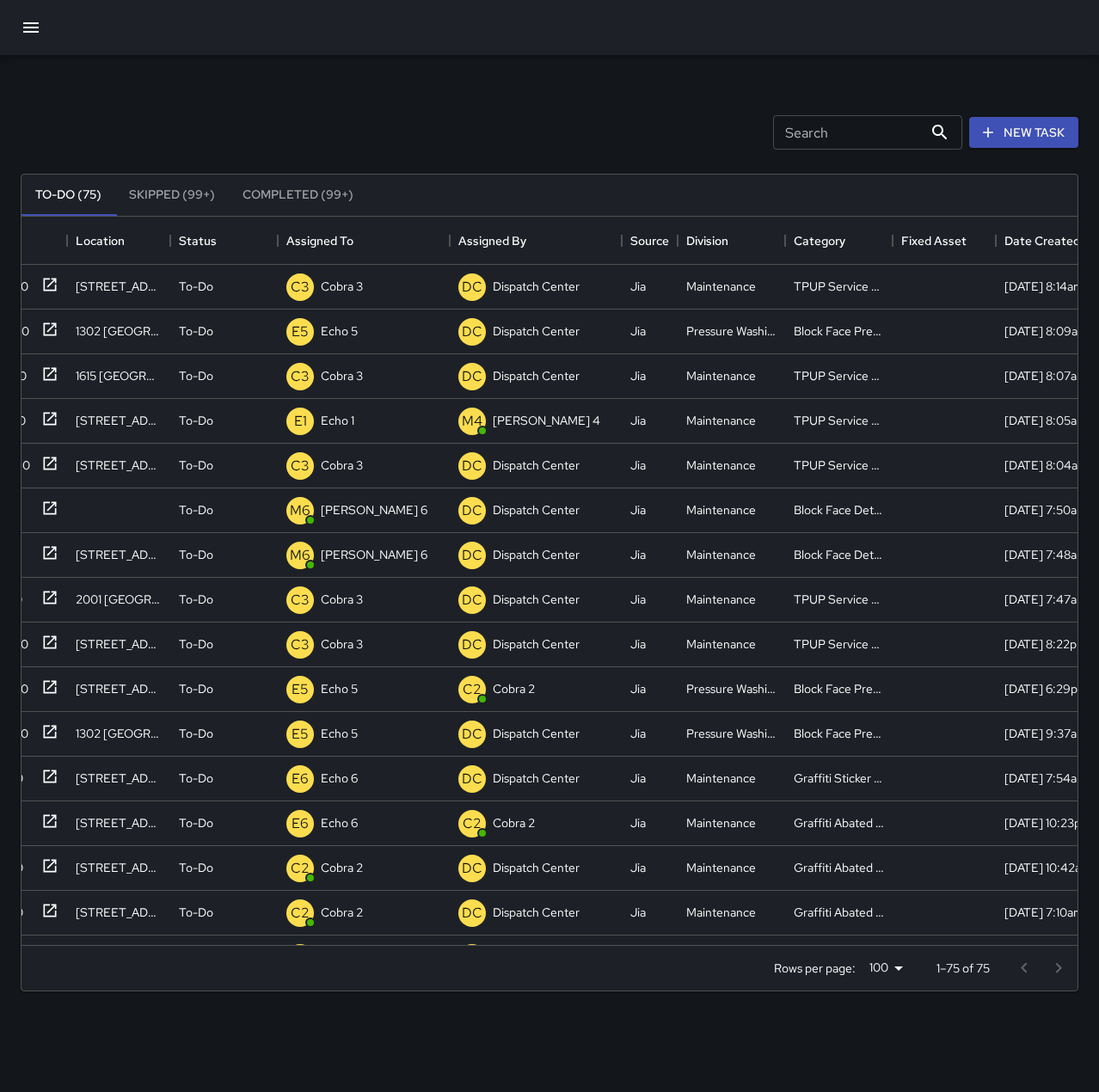
click at [384, 98] on div "Search Search New Task" at bounding box center [550, 133] width 1065 height 89
click at [1031, 126] on button "New Task" at bounding box center [1023, 133] width 109 height 32
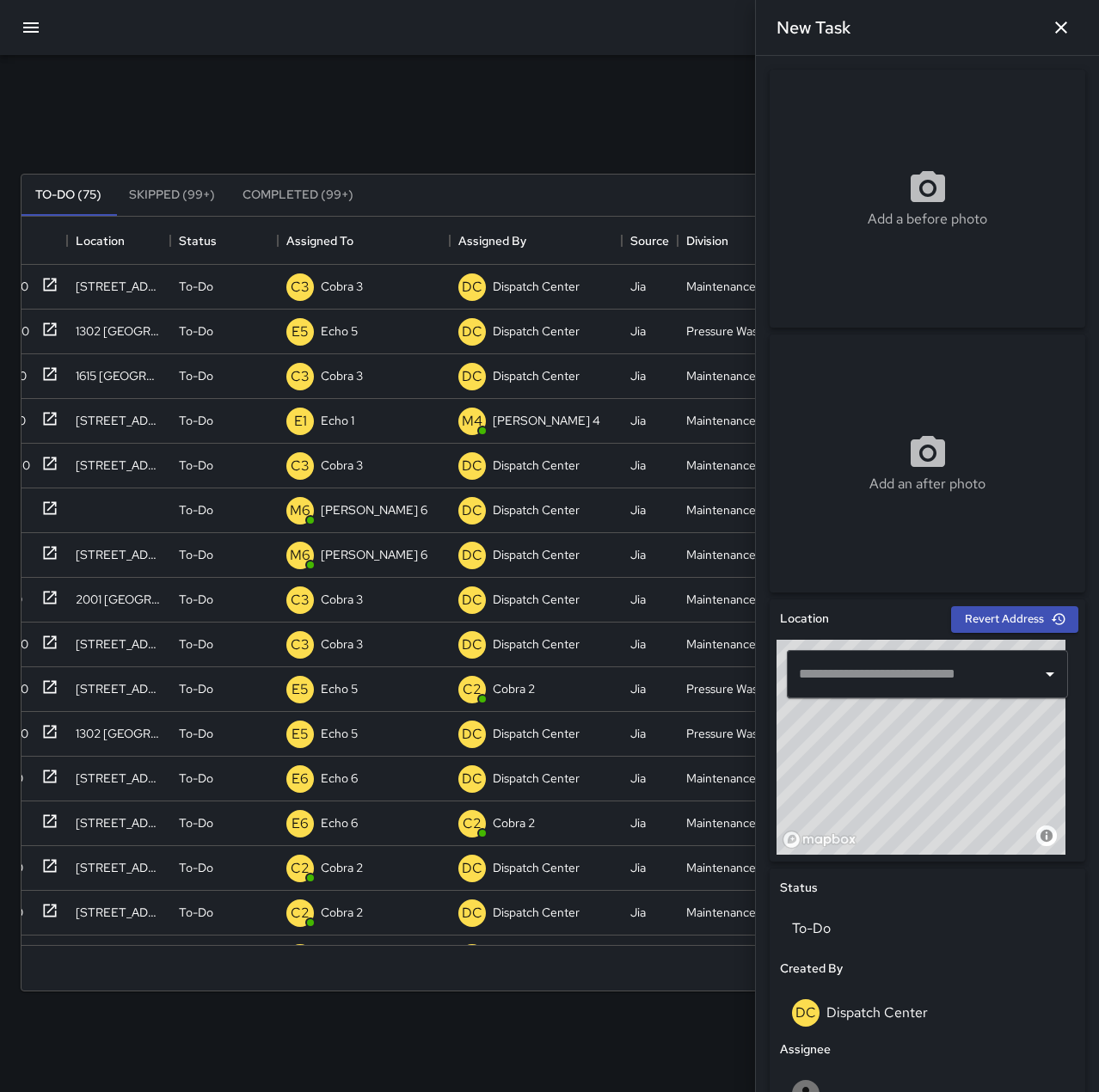
click at [910, 190] on icon at bounding box center [928, 187] width 34 height 31
click at [949, 679] on input "text" at bounding box center [914, 673] width 240 height 32
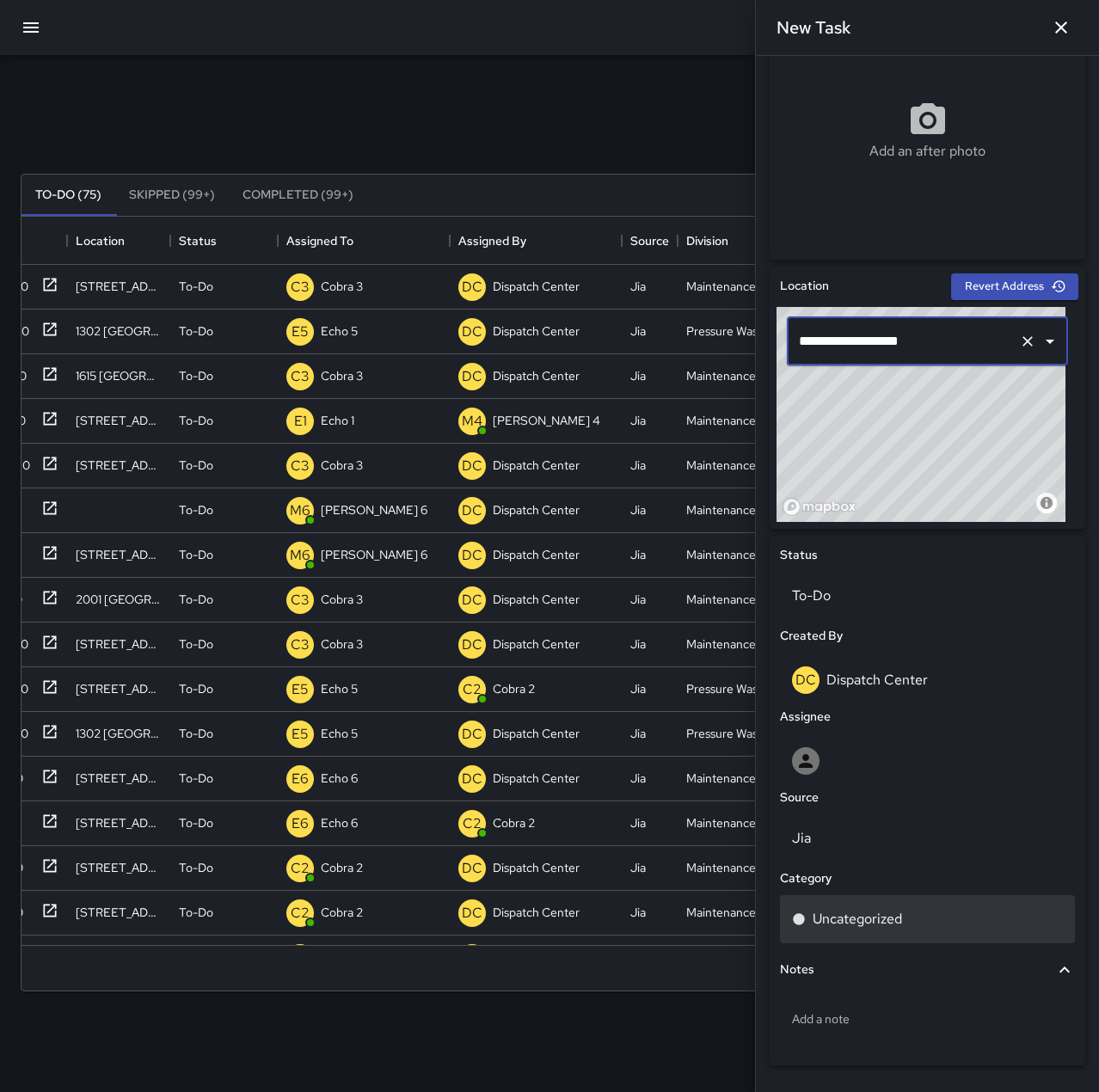
scroll to position [344, 0]
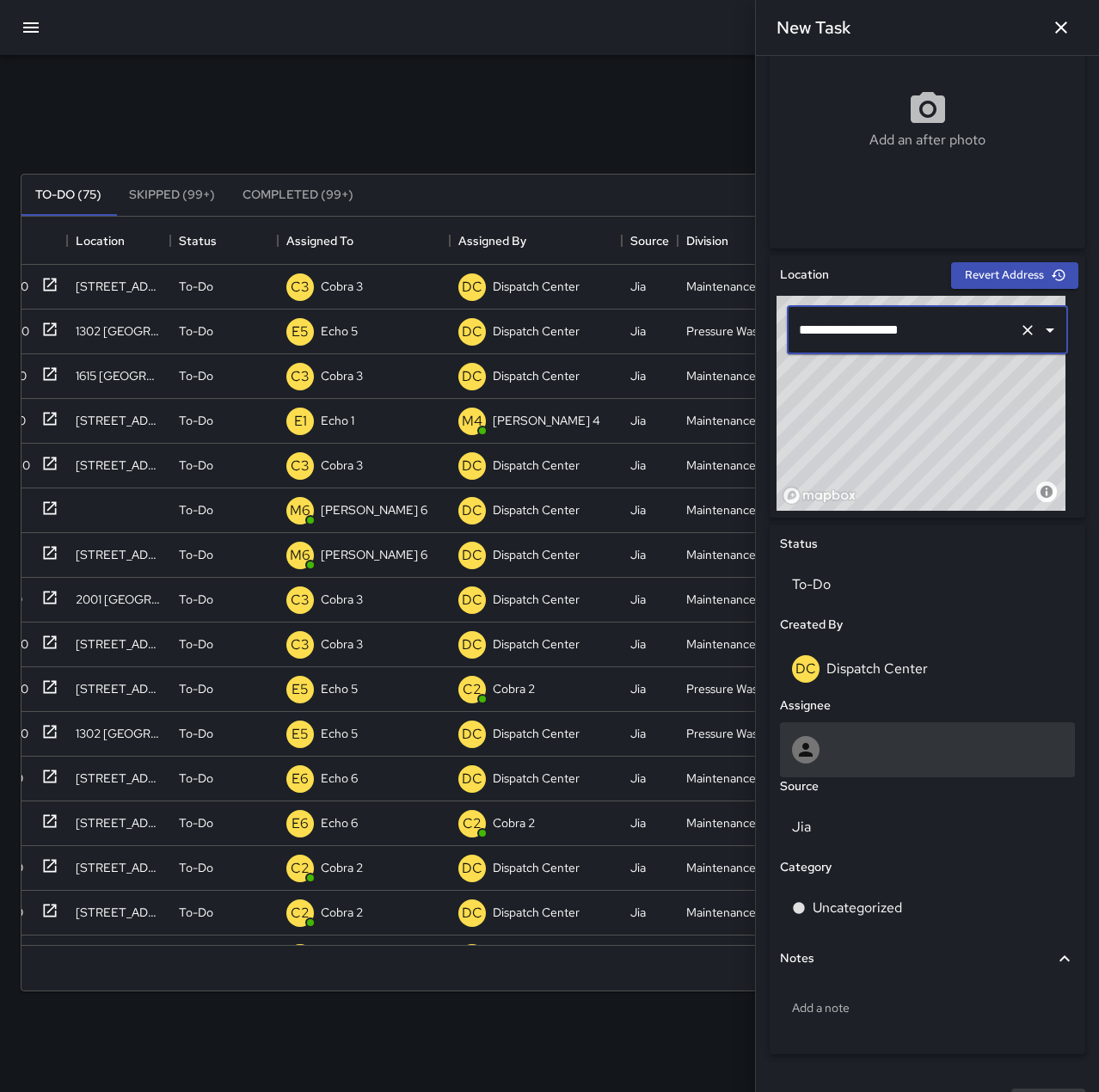
type input "**********"
click at [877, 763] on div at bounding box center [927, 749] width 295 height 55
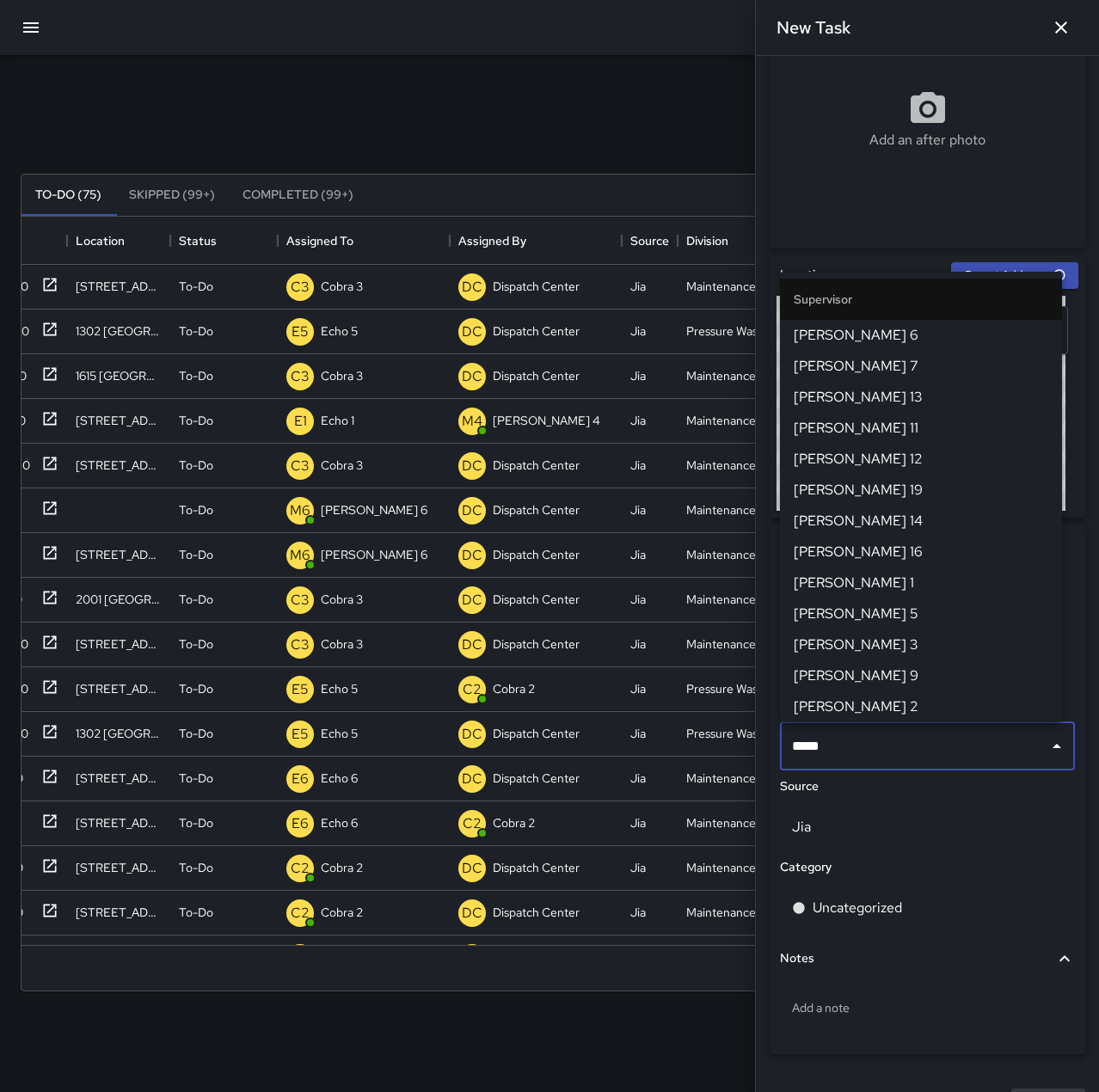
type input "******"
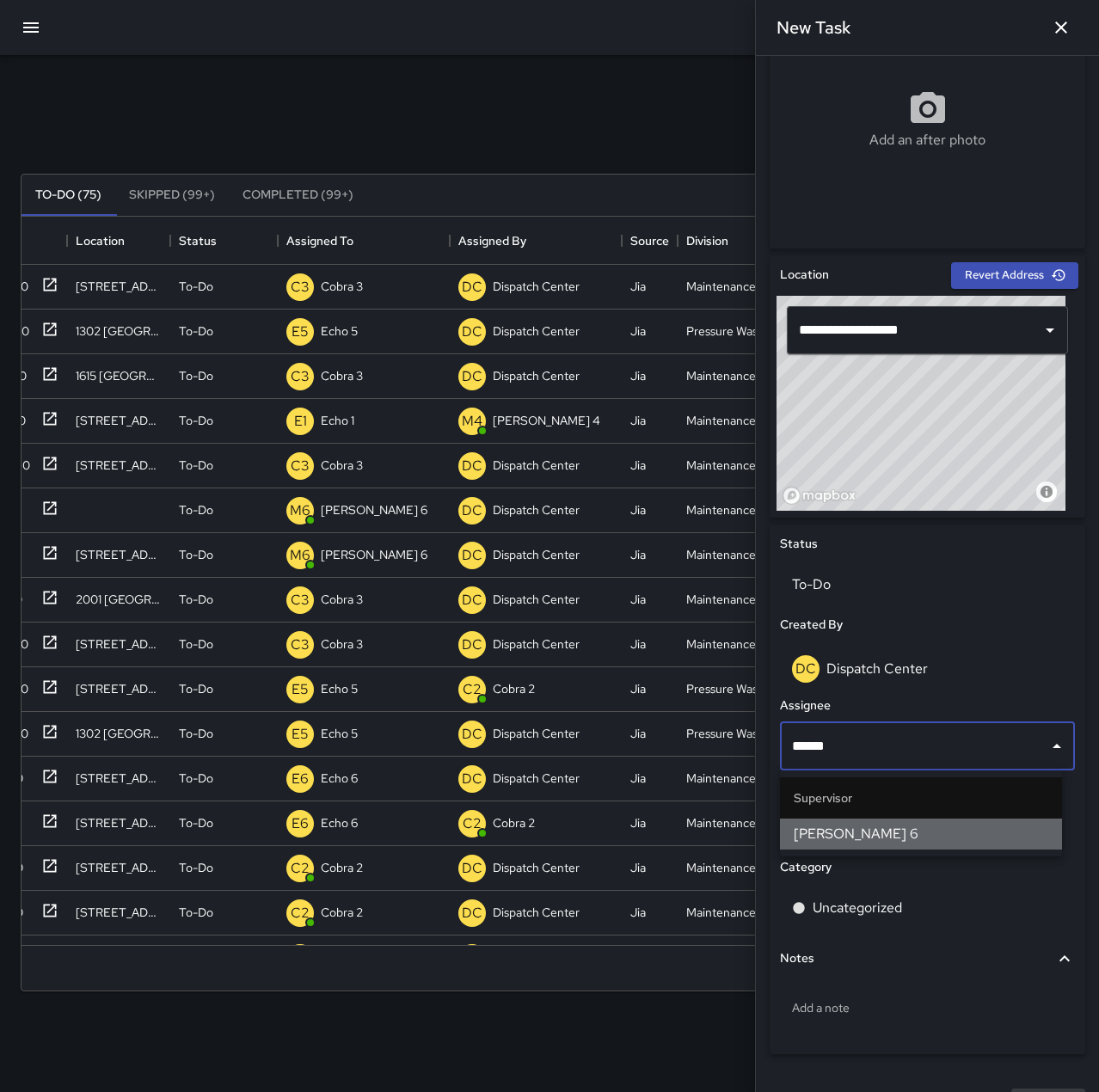
click at [875, 831] on span "[PERSON_NAME] 6" at bounding box center [921, 833] width 255 height 21
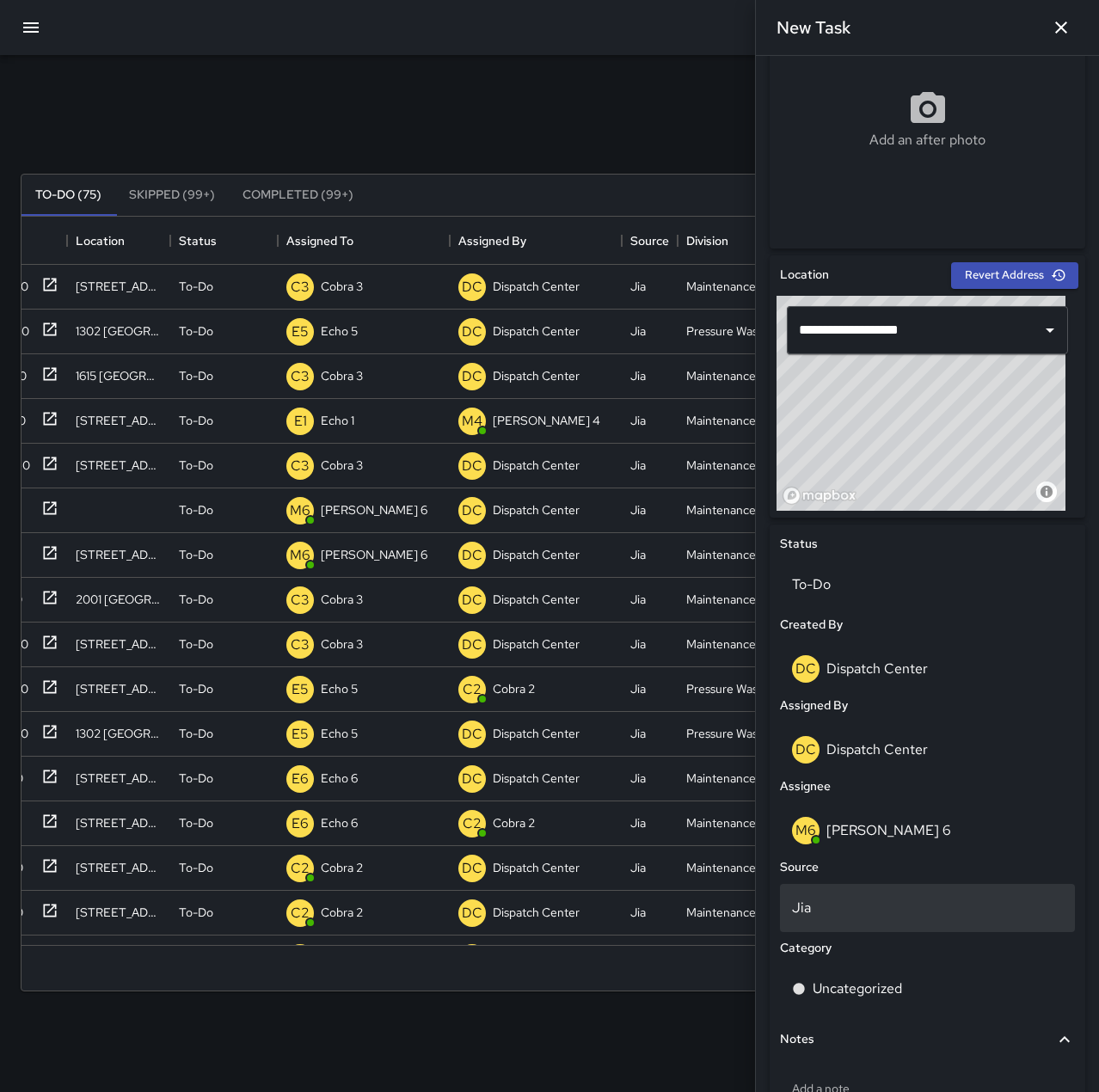
click at [882, 909] on p "Jia" at bounding box center [928, 907] width 271 height 21
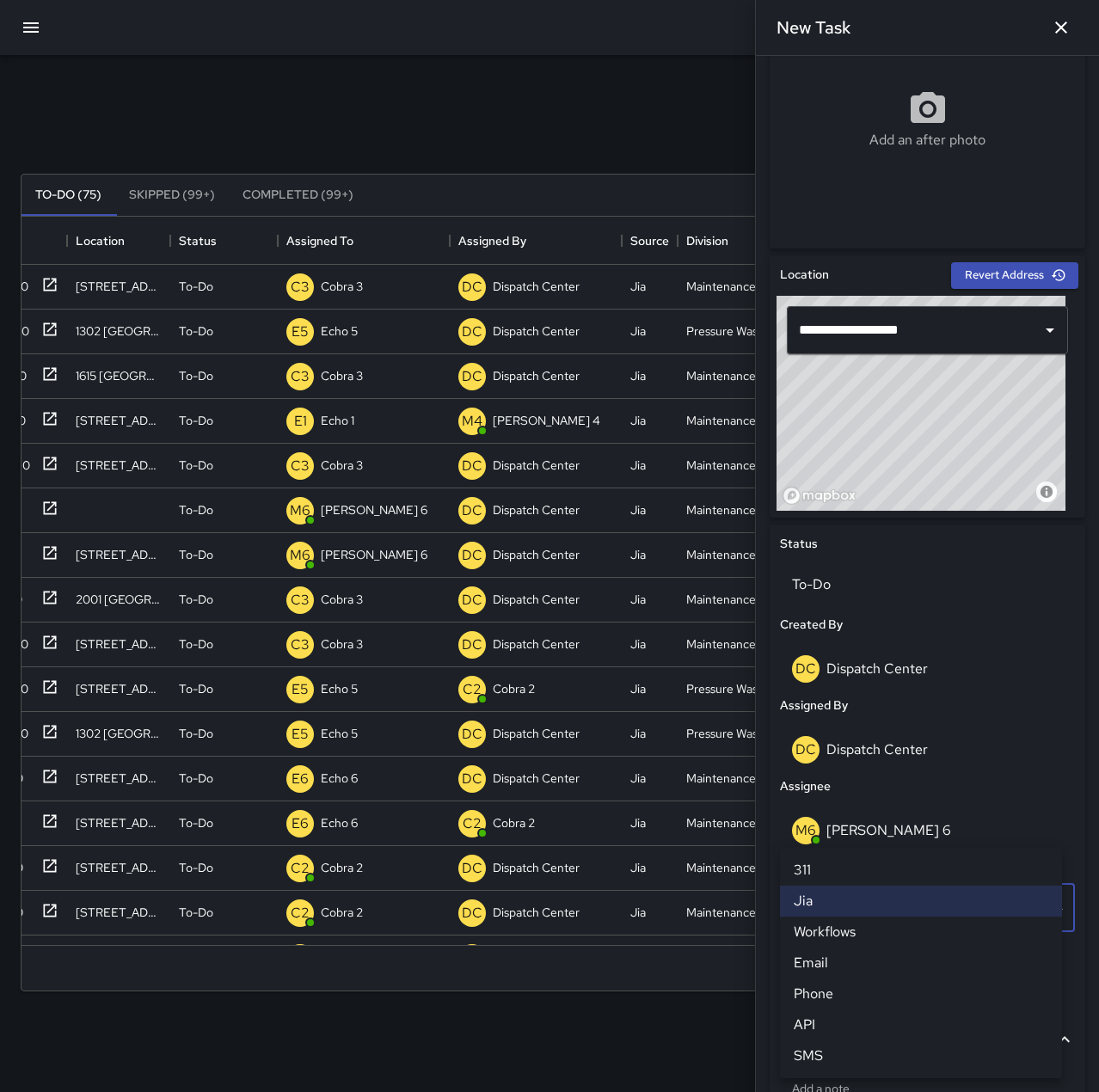
click at [864, 1047] on li "SMS" at bounding box center [921, 1055] width 282 height 31
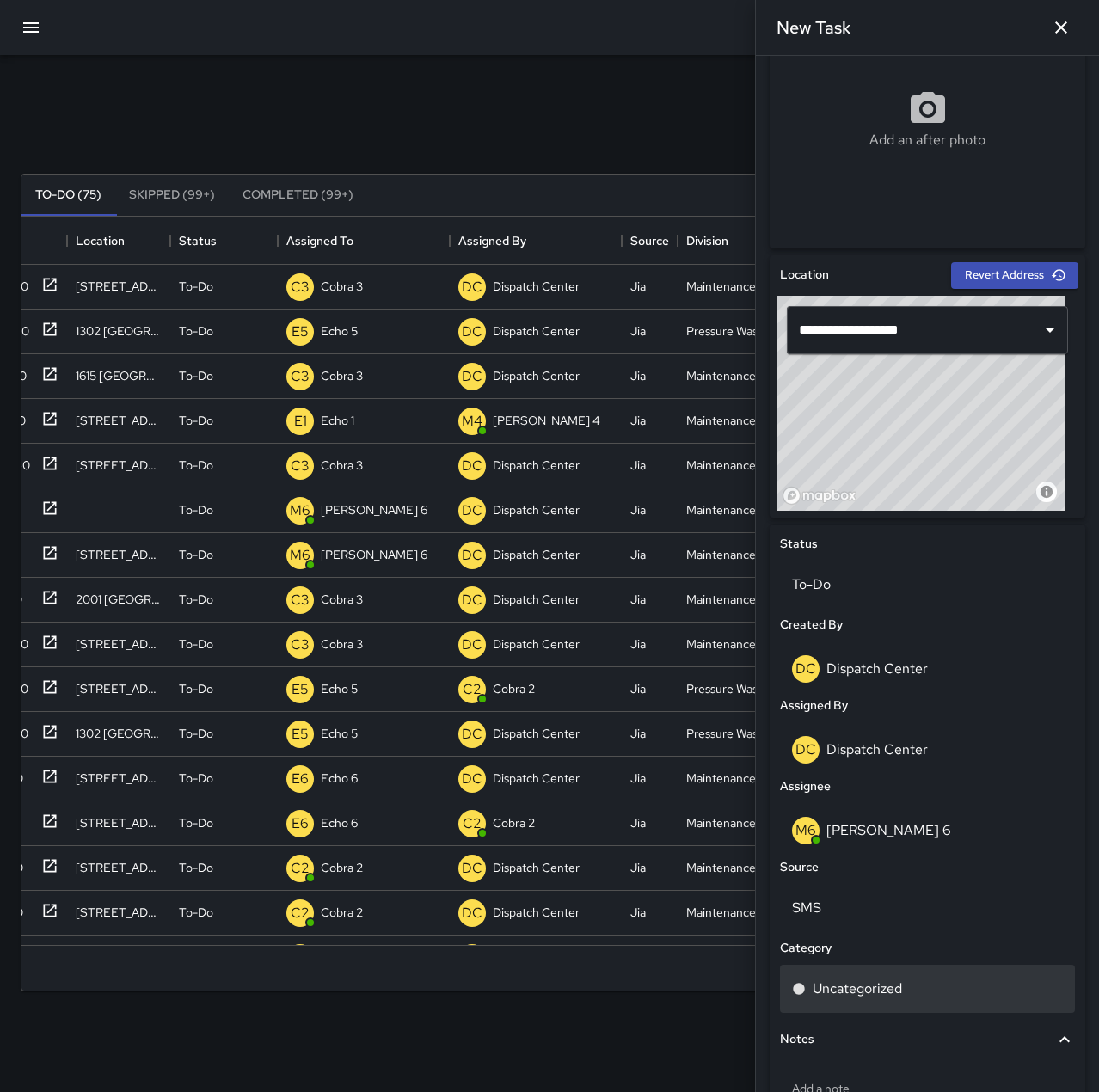
click at [863, 992] on p "Uncategorized" at bounding box center [857, 989] width 89 height 21
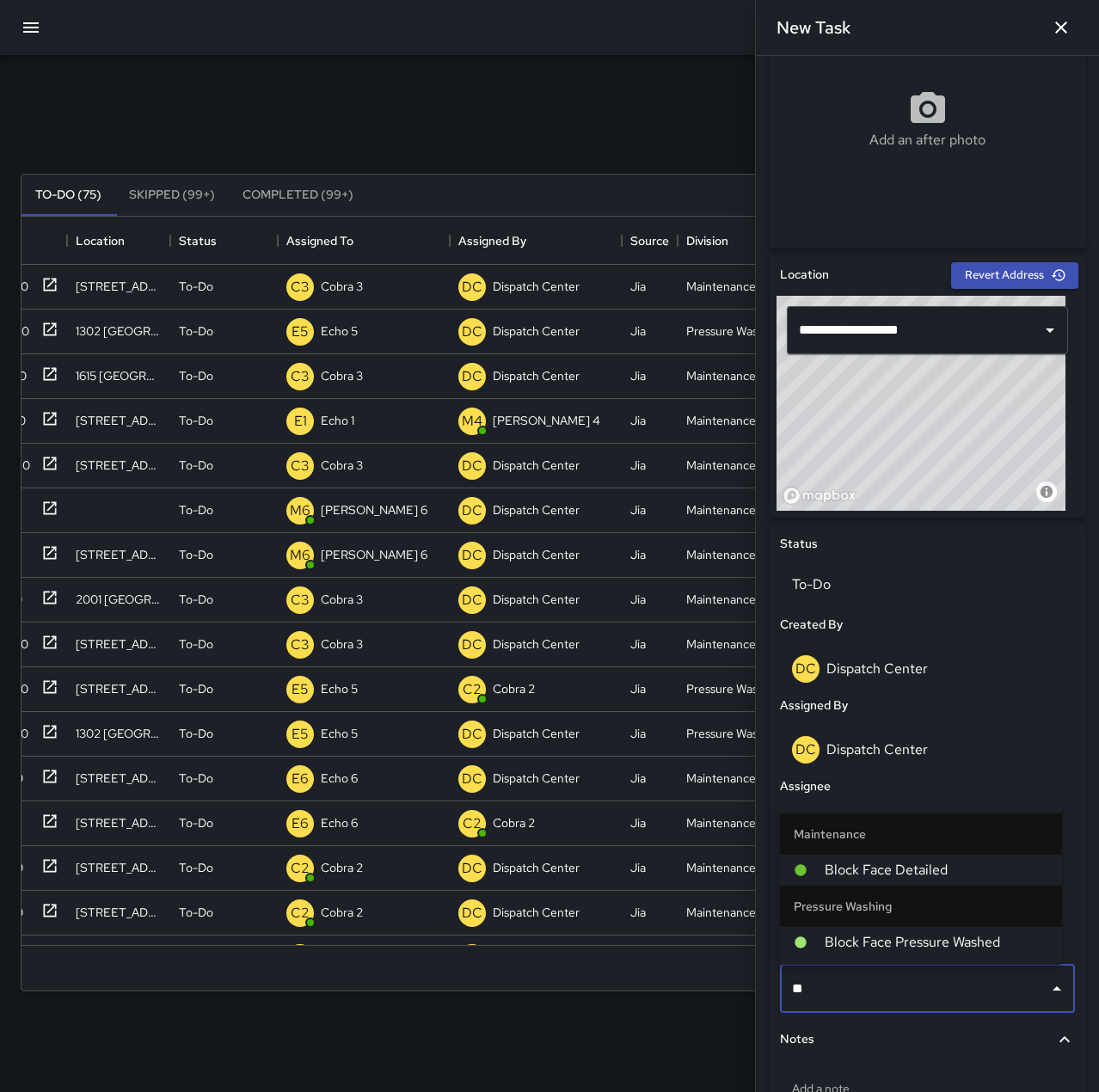
type input "***"
click at [893, 868] on span "Block Face Detailed" at bounding box center [936, 870] width 224 height 21
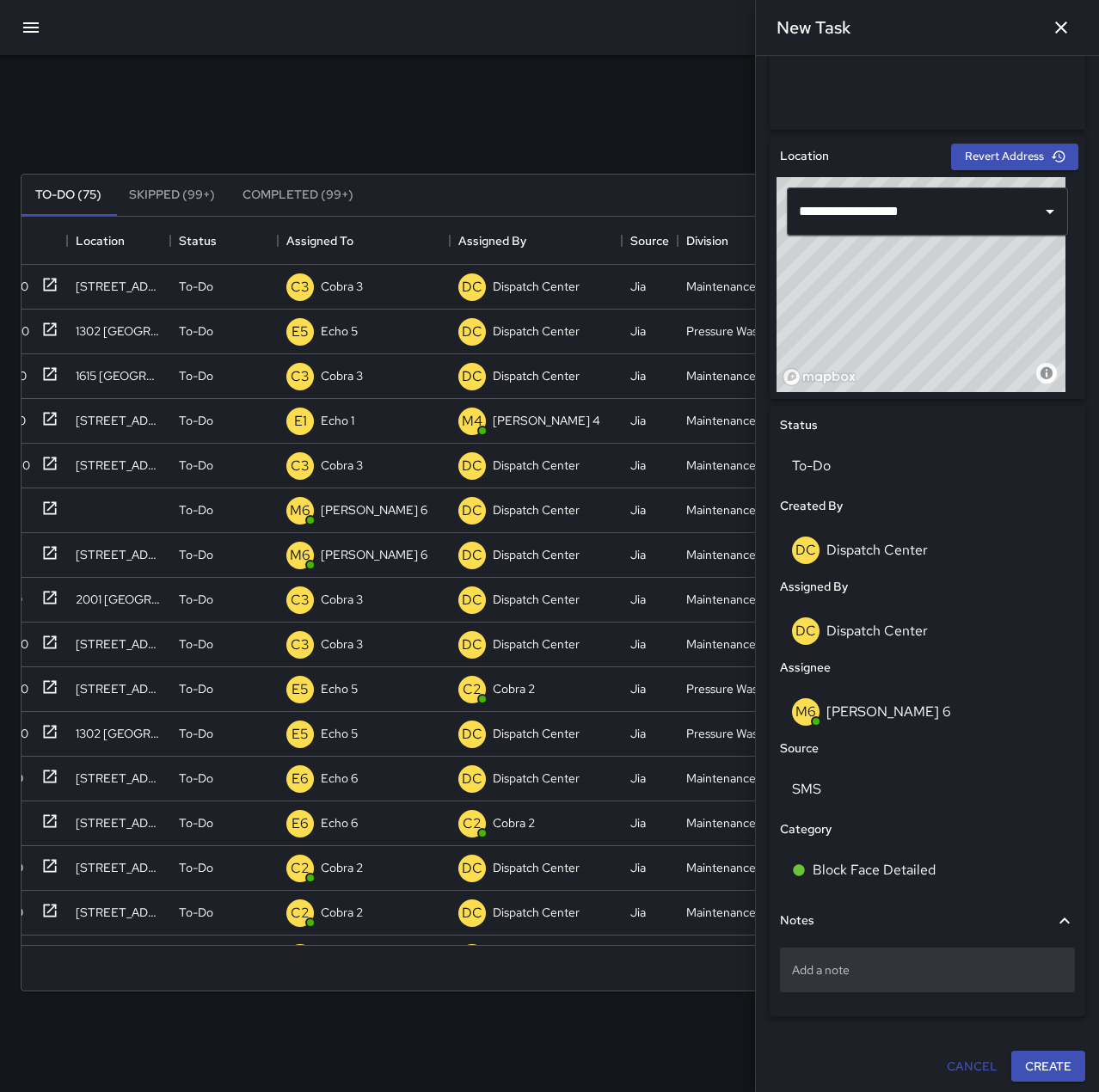
scroll to position [466, 0]
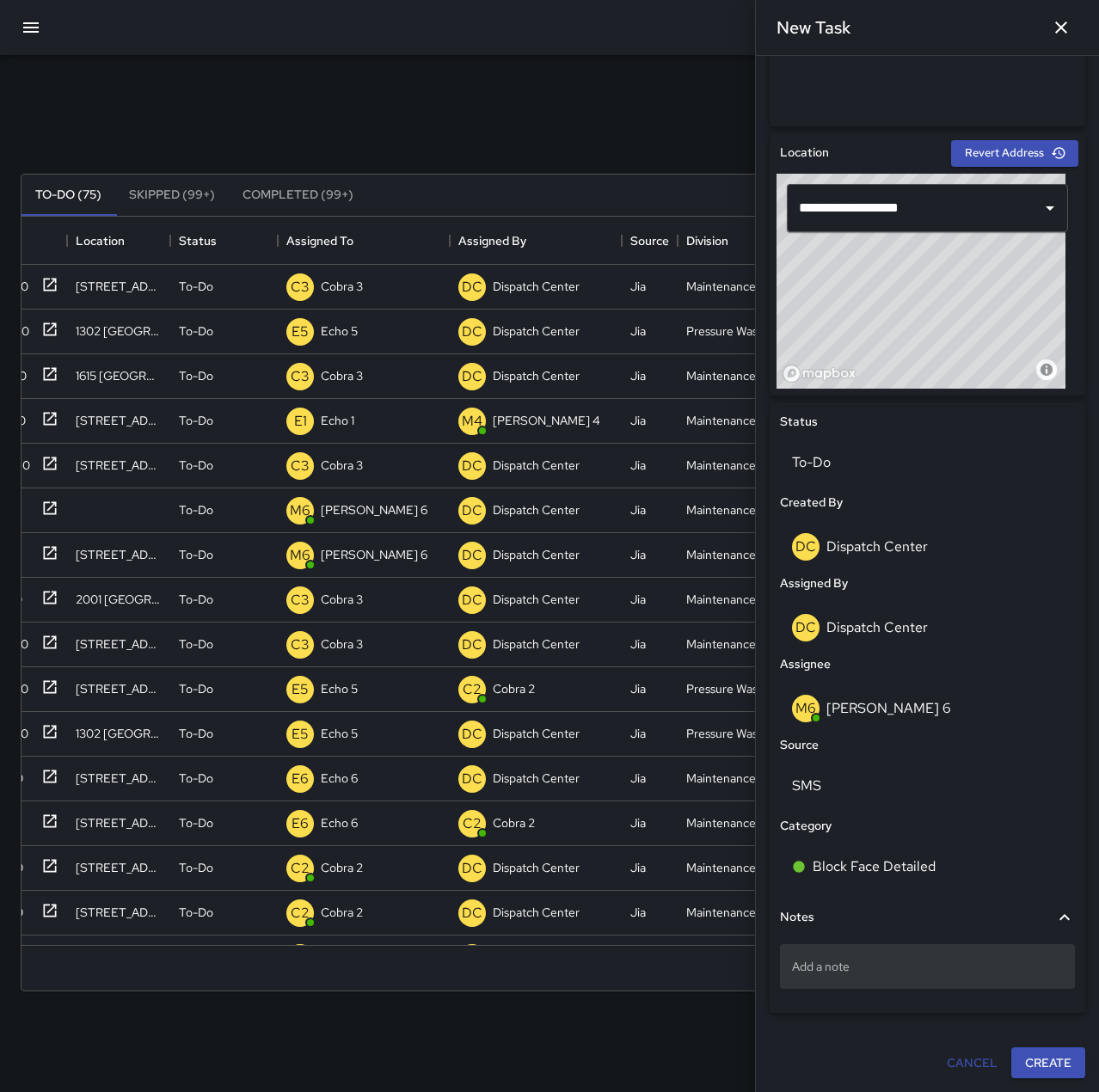
click at [921, 967] on p "Add a note" at bounding box center [928, 966] width 271 height 17
click at [832, 207] on input "**********" at bounding box center [904, 207] width 218 height 32
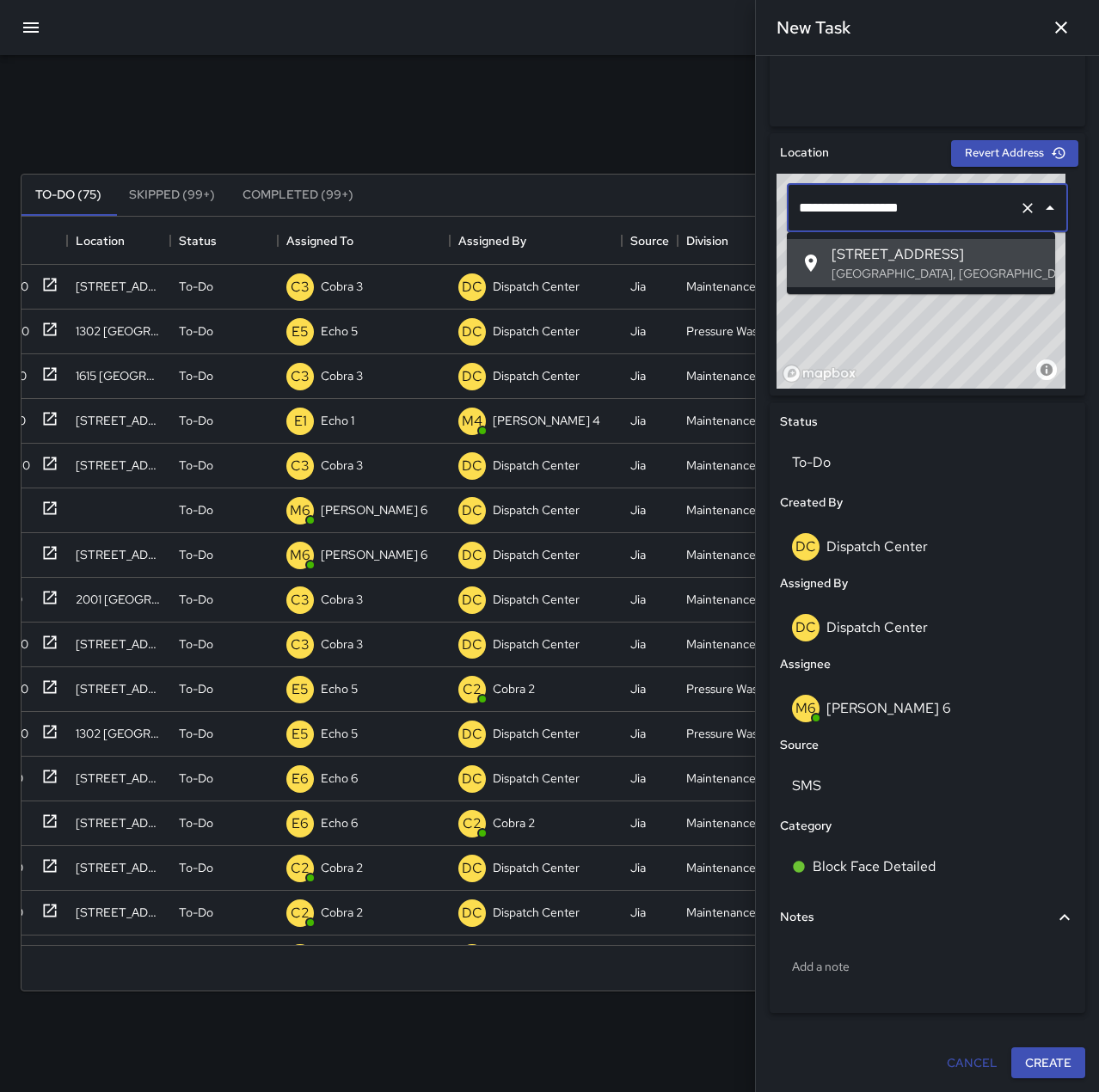
click at [827, 208] on input "**********" at bounding box center [904, 207] width 218 height 32
click at [823, 207] on input "**********" at bounding box center [904, 207] width 218 height 32
click at [818, 257] on icon at bounding box center [811, 263] width 21 height 21
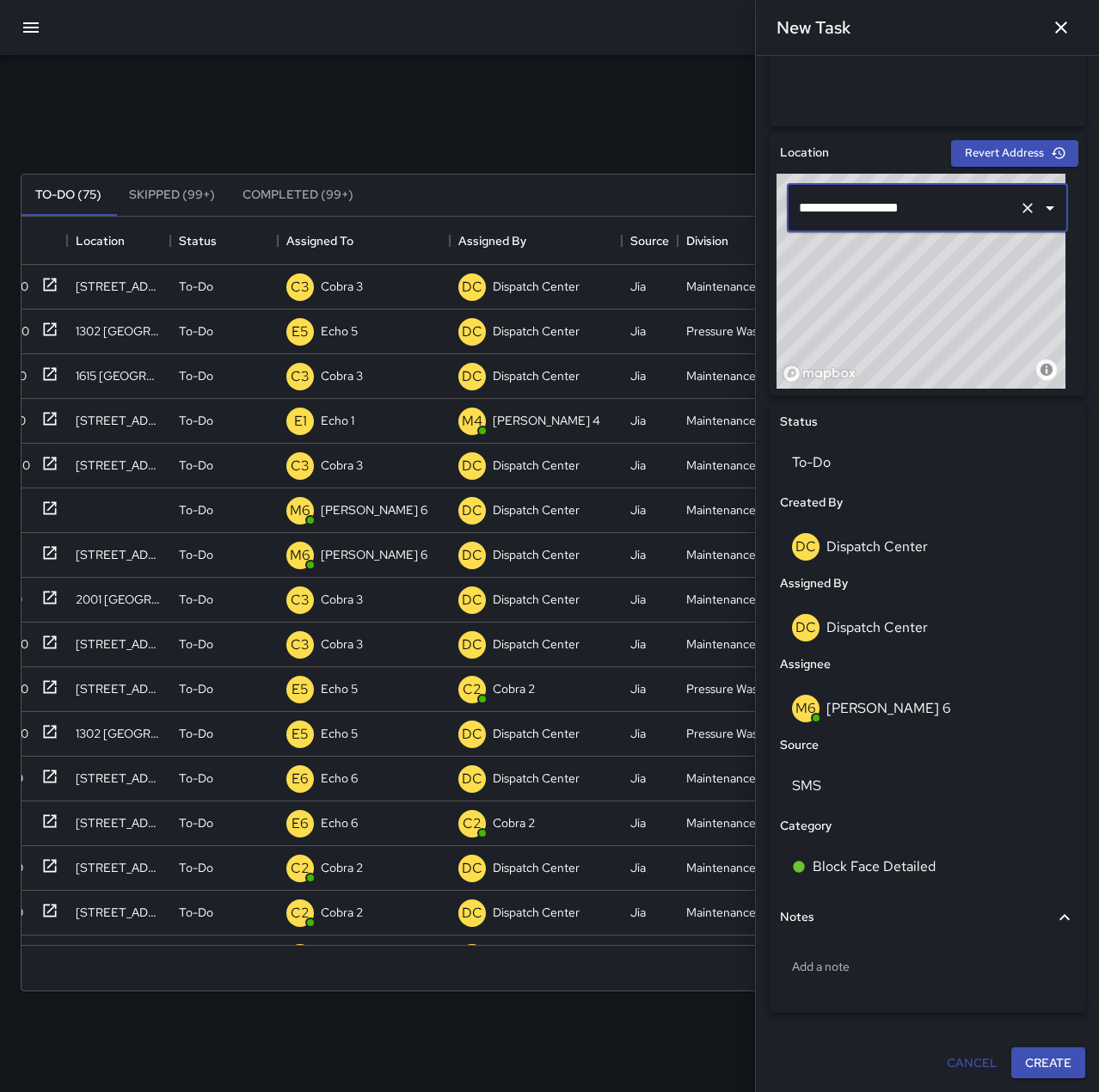
type input "**********"
click at [1022, 207] on icon "Clear" at bounding box center [1027, 207] width 10 height 10
type input "**********"
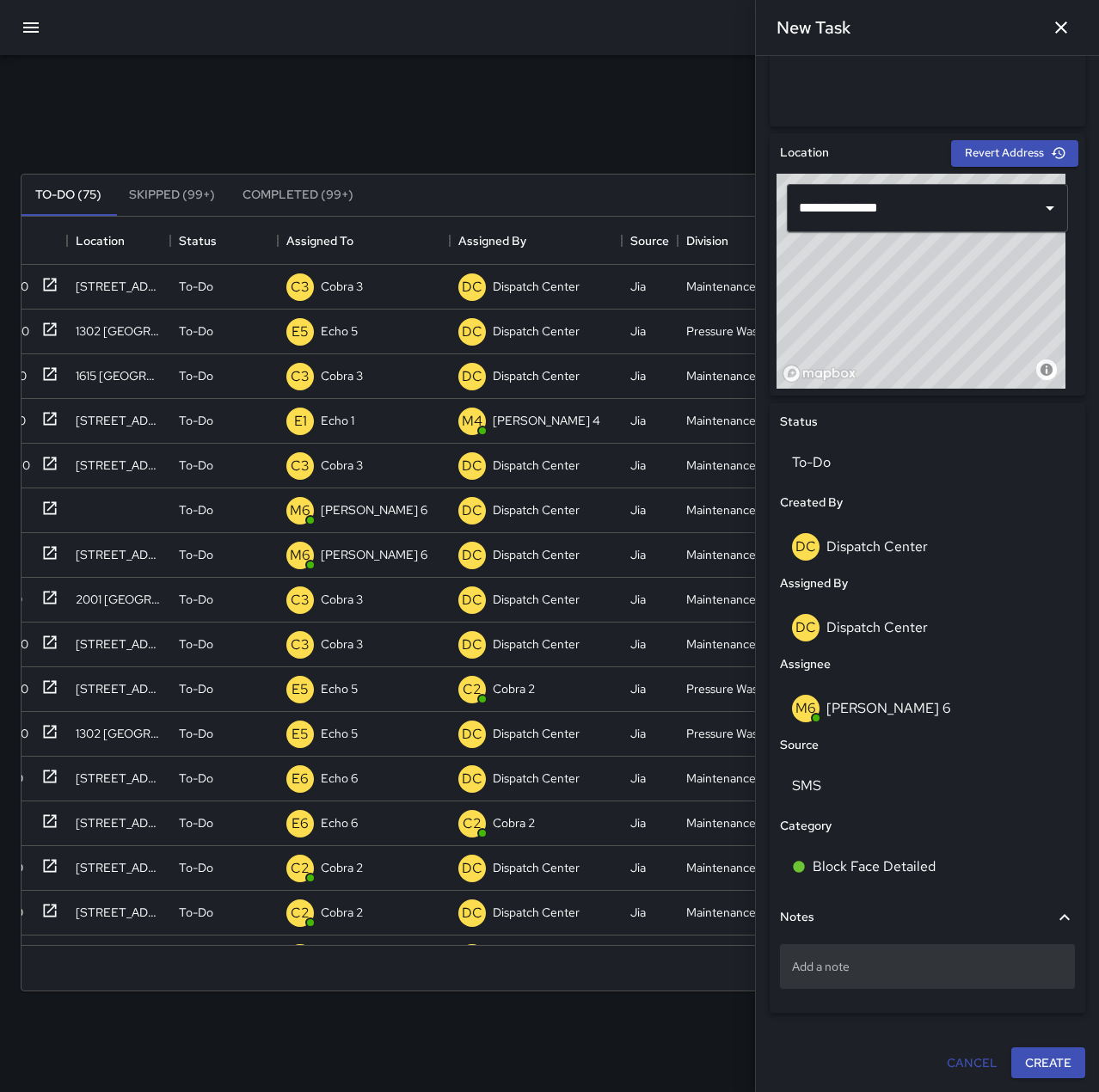
click at [899, 965] on p "Add a note" at bounding box center [928, 966] width 271 height 17
click at [855, 958] on p "Add a note" at bounding box center [928, 966] width 271 height 17
type textarea "*"
click at [1047, 1065] on button "Create" at bounding box center [1048, 1064] width 74 height 32
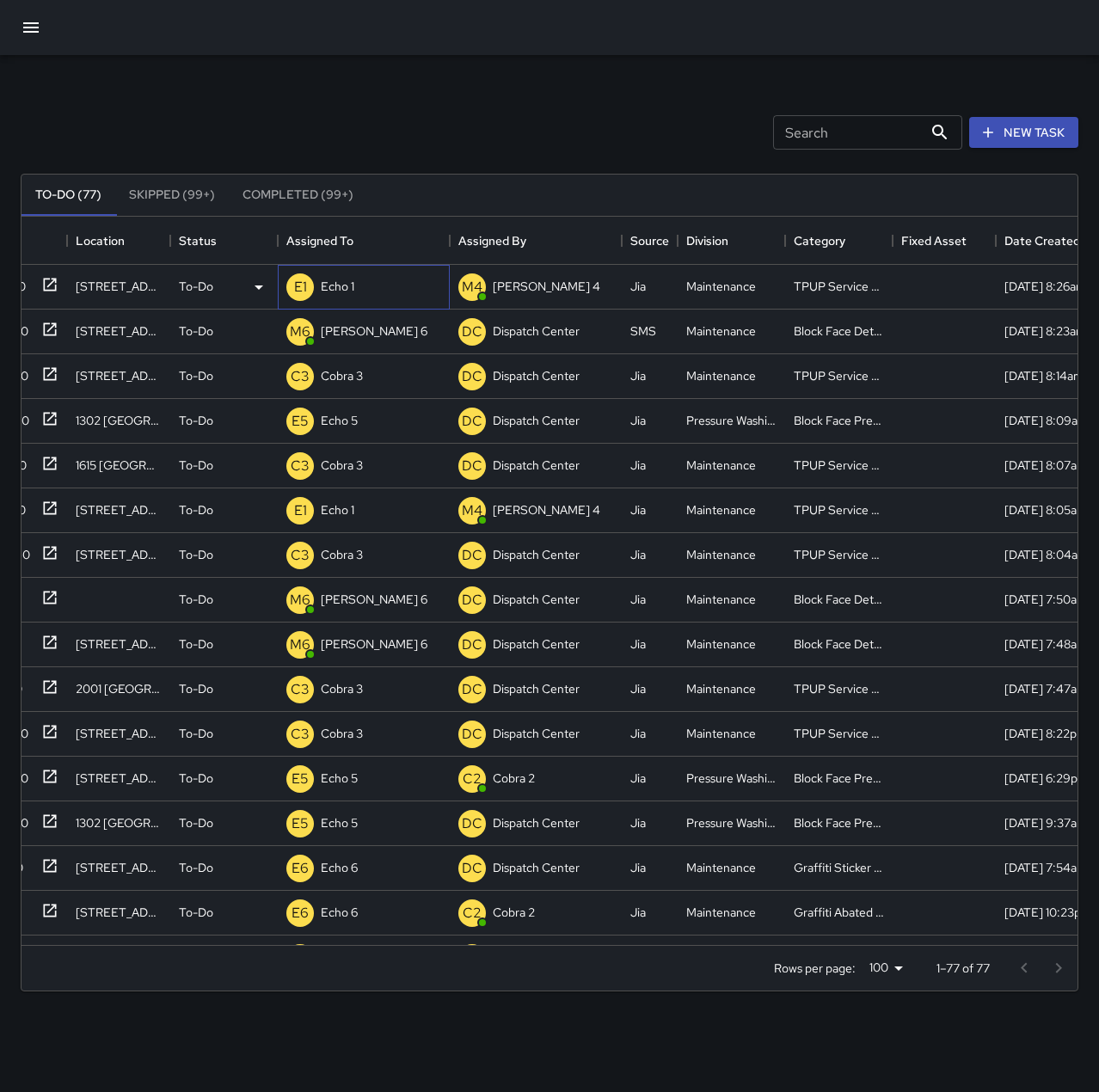
click at [343, 291] on p "Echo 1" at bounding box center [337, 286] width 33 height 17
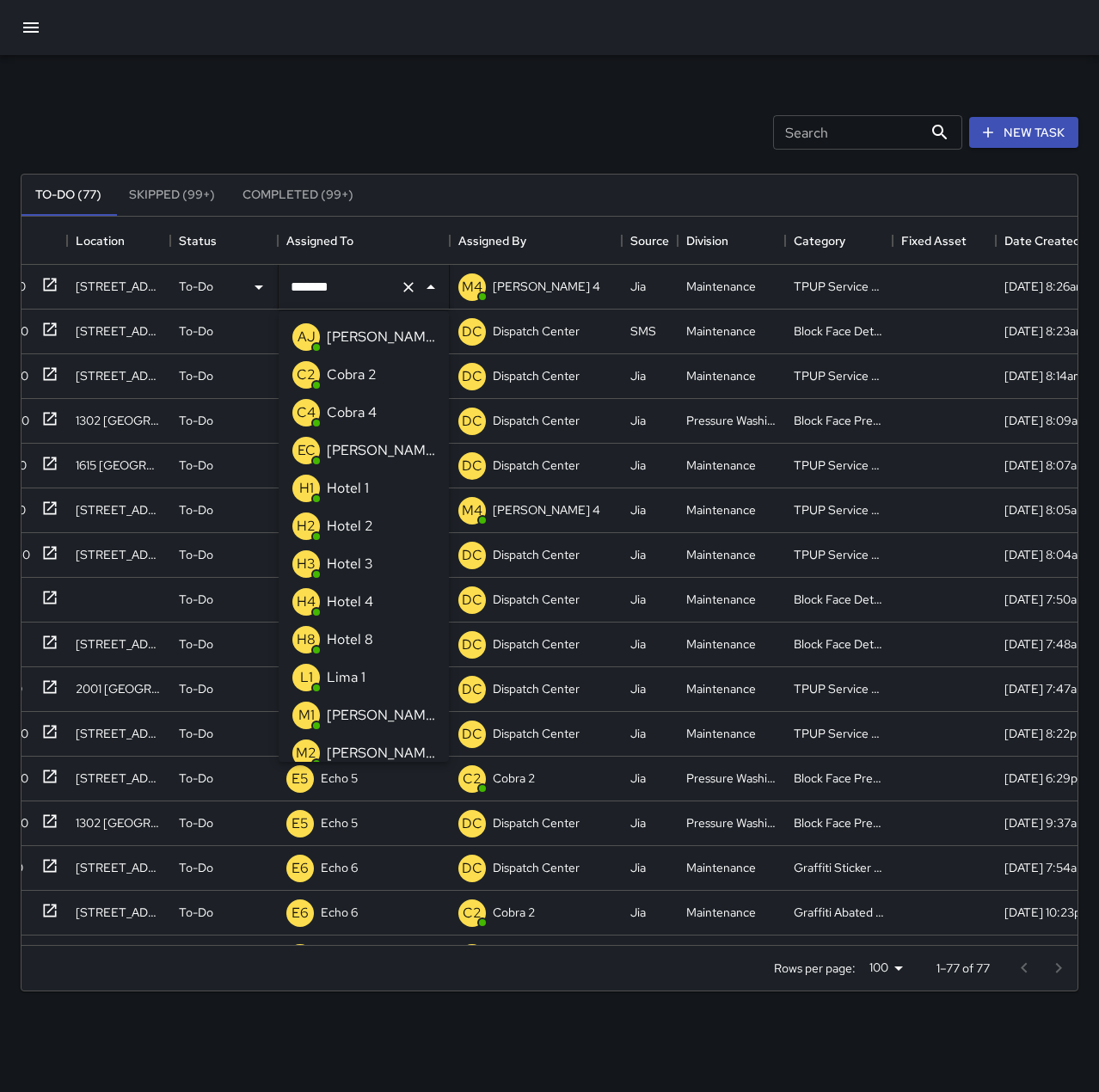
scroll to position [804, 0]
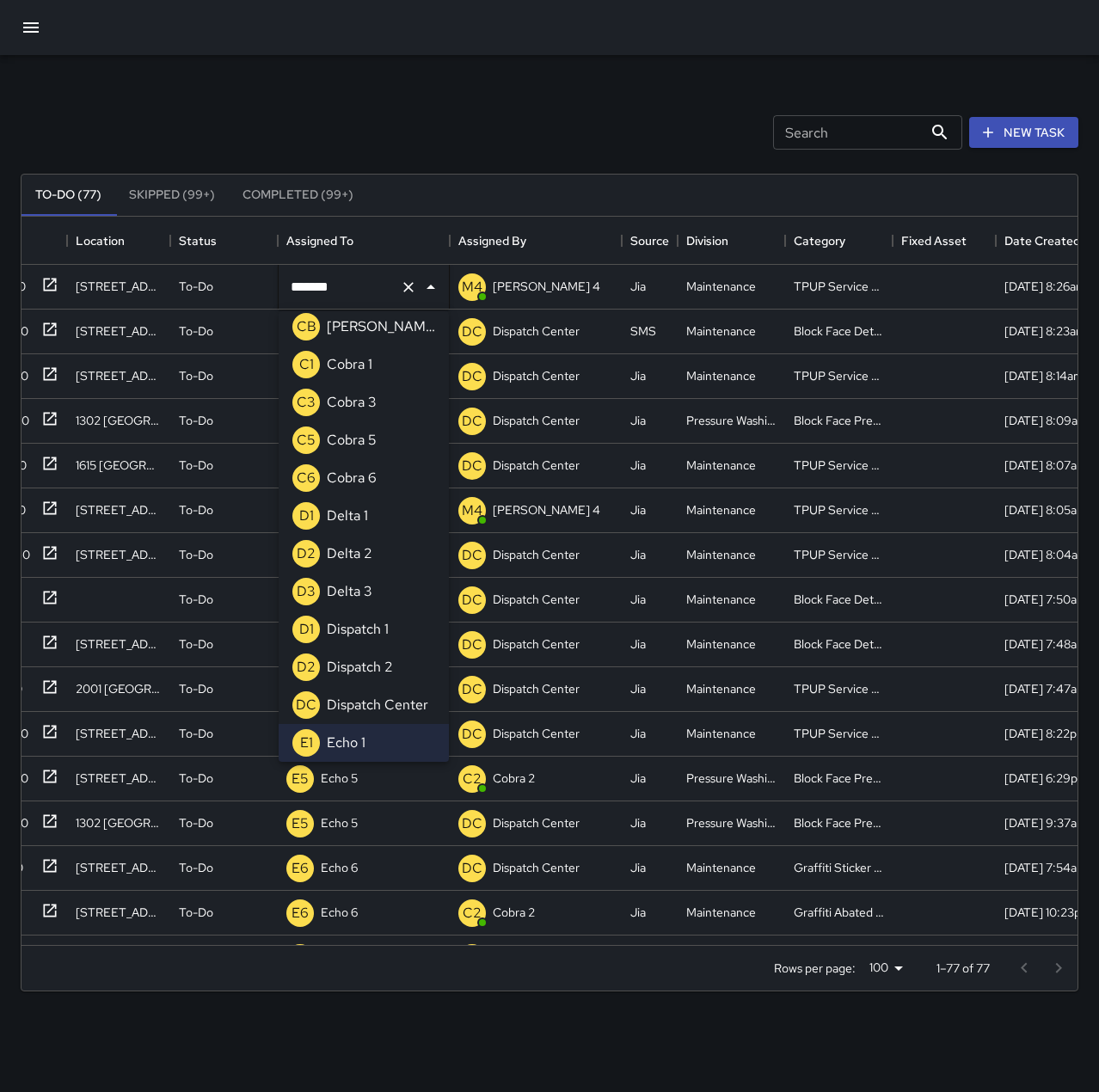
click at [393, 398] on li "C3 Cobra 3" at bounding box center [364, 403] width 171 height 38
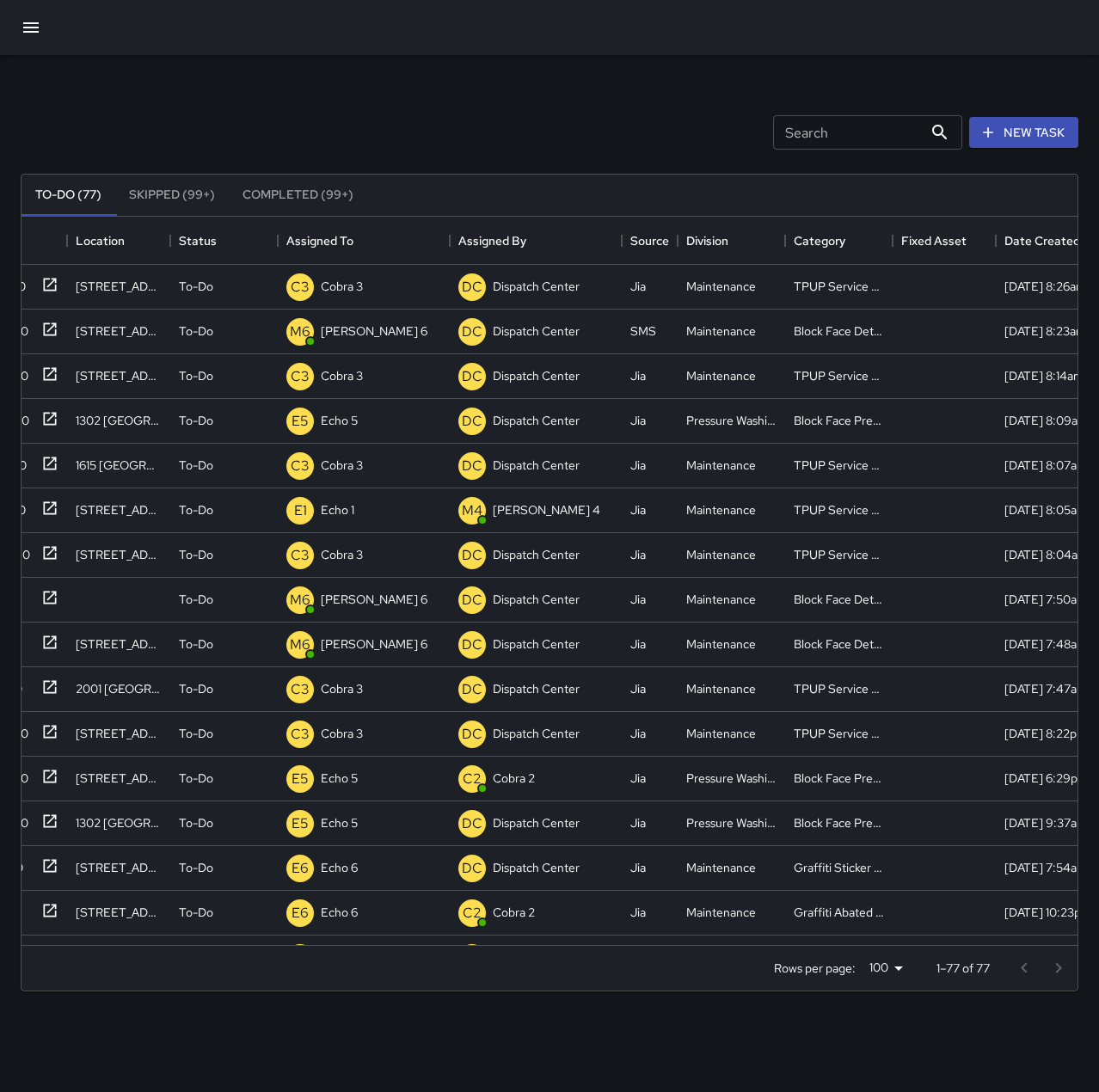
click at [455, 111] on div "Search Search New Task" at bounding box center [550, 133] width 1065 height 89
click at [347, 517] on p "Echo 1" at bounding box center [337, 510] width 33 height 17
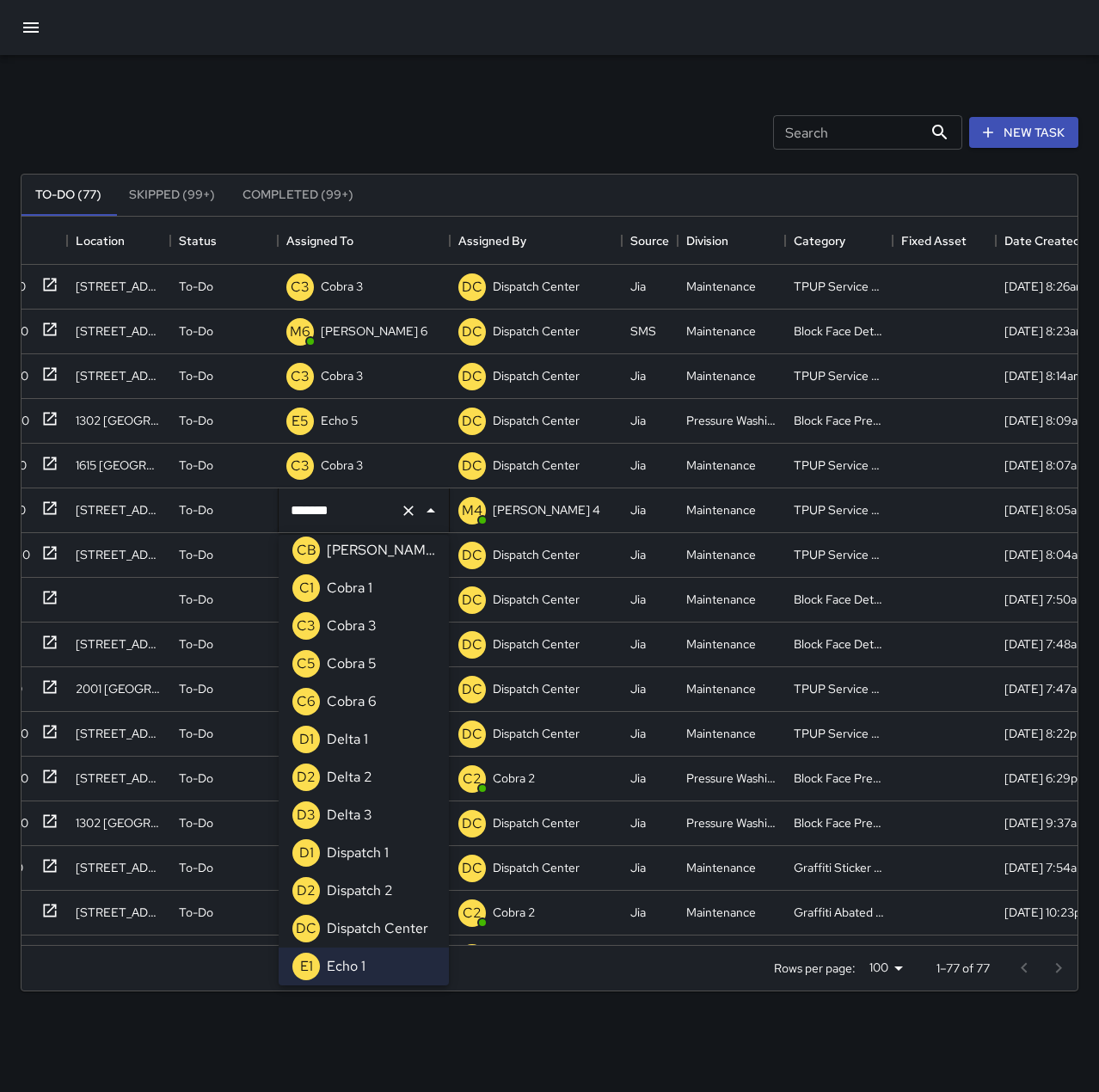
click at [377, 629] on div "Cobra 3" at bounding box center [351, 625] width 57 height 27
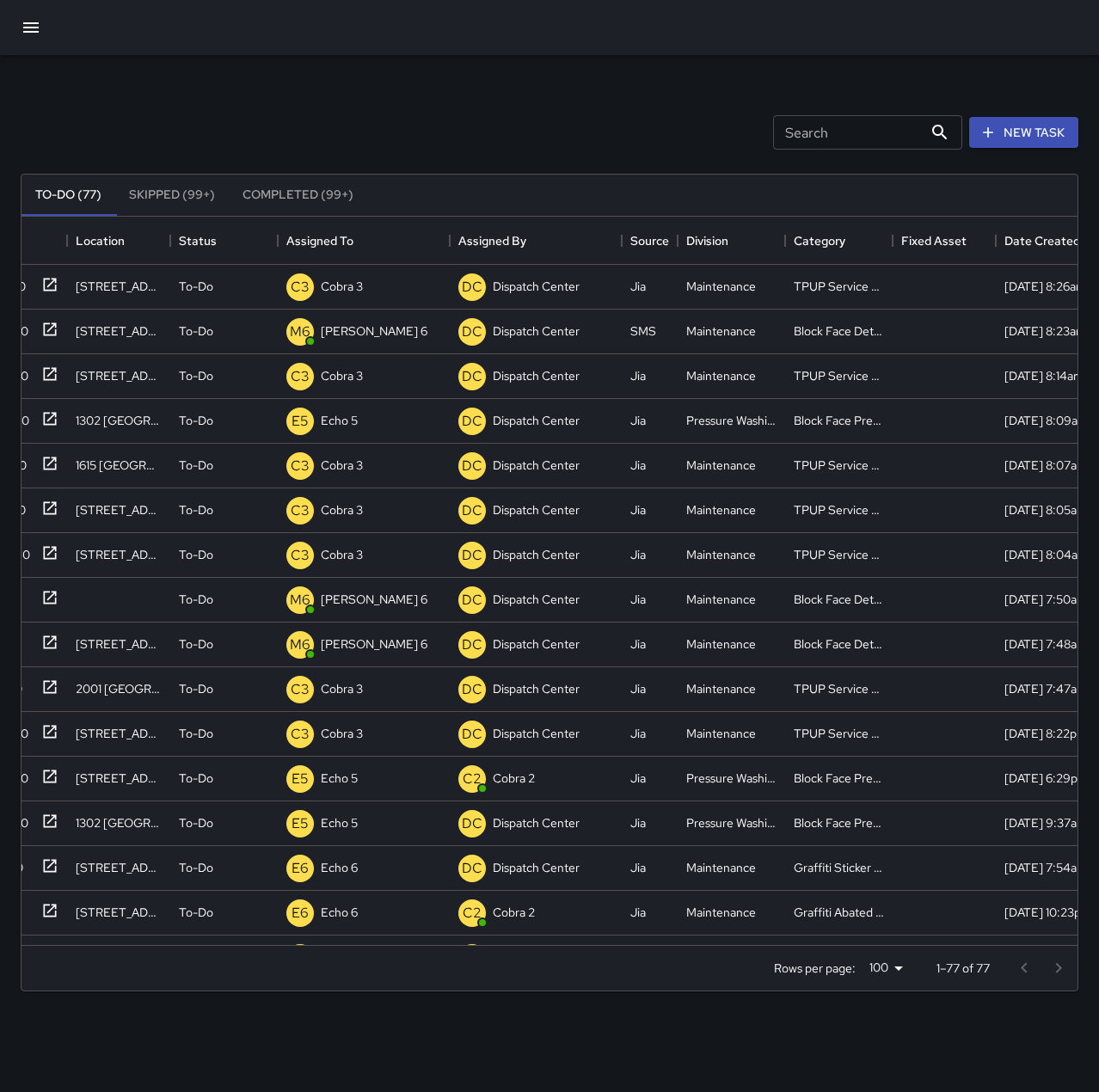
click at [492, 83] on div "Search Search New Task To-Do (77) Skipped (99+) Completed (99+) ID Location Sta…" at bounding box center [550, 535] width 1099 height 960
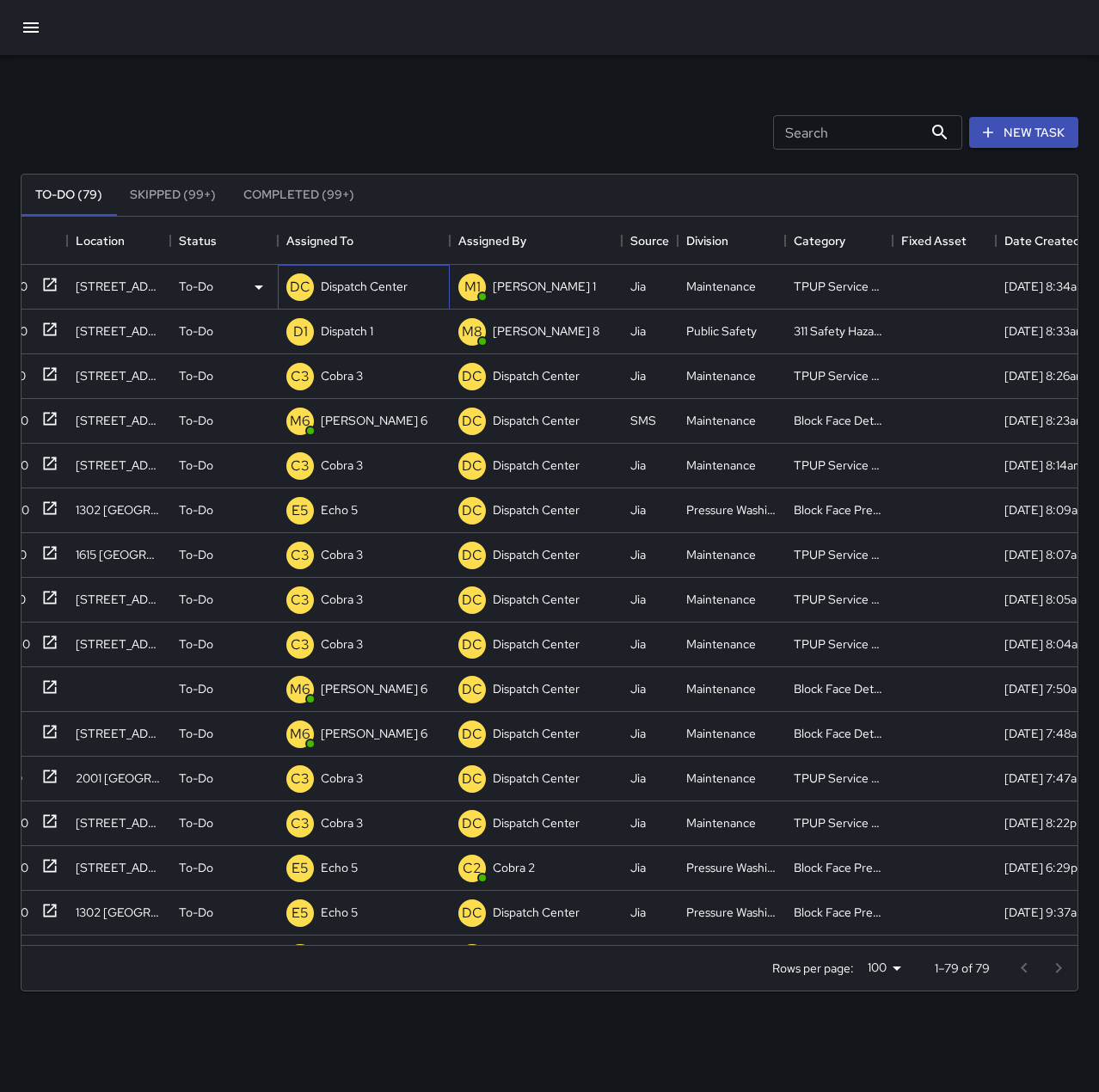
click at [393, 288] on p "Dispatch Center" at bounding box center [365, 286] width 87 height 17
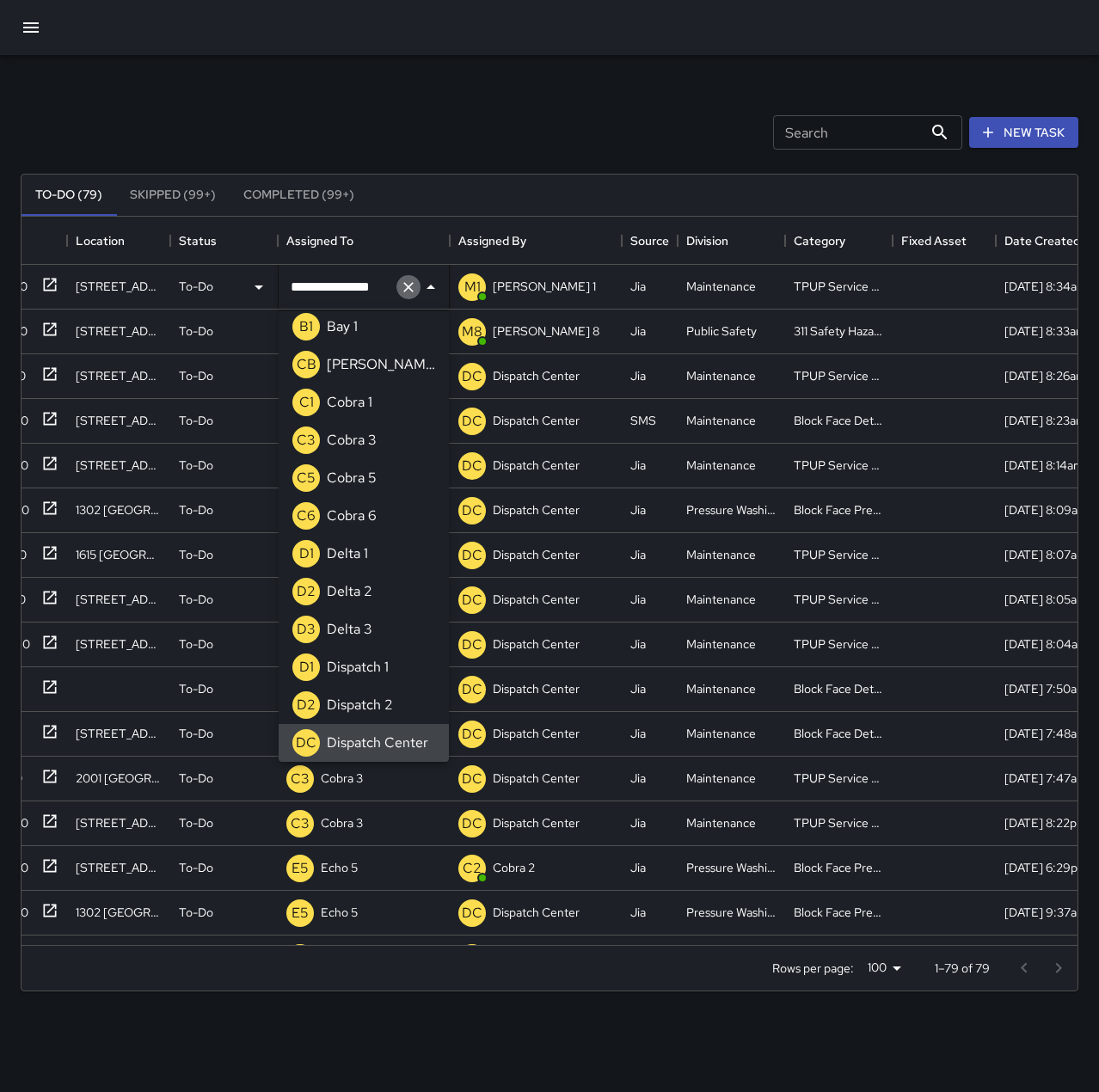
click at [411, 286] on icon "Clear" at bounding box center [408, 287] width 17 height 17
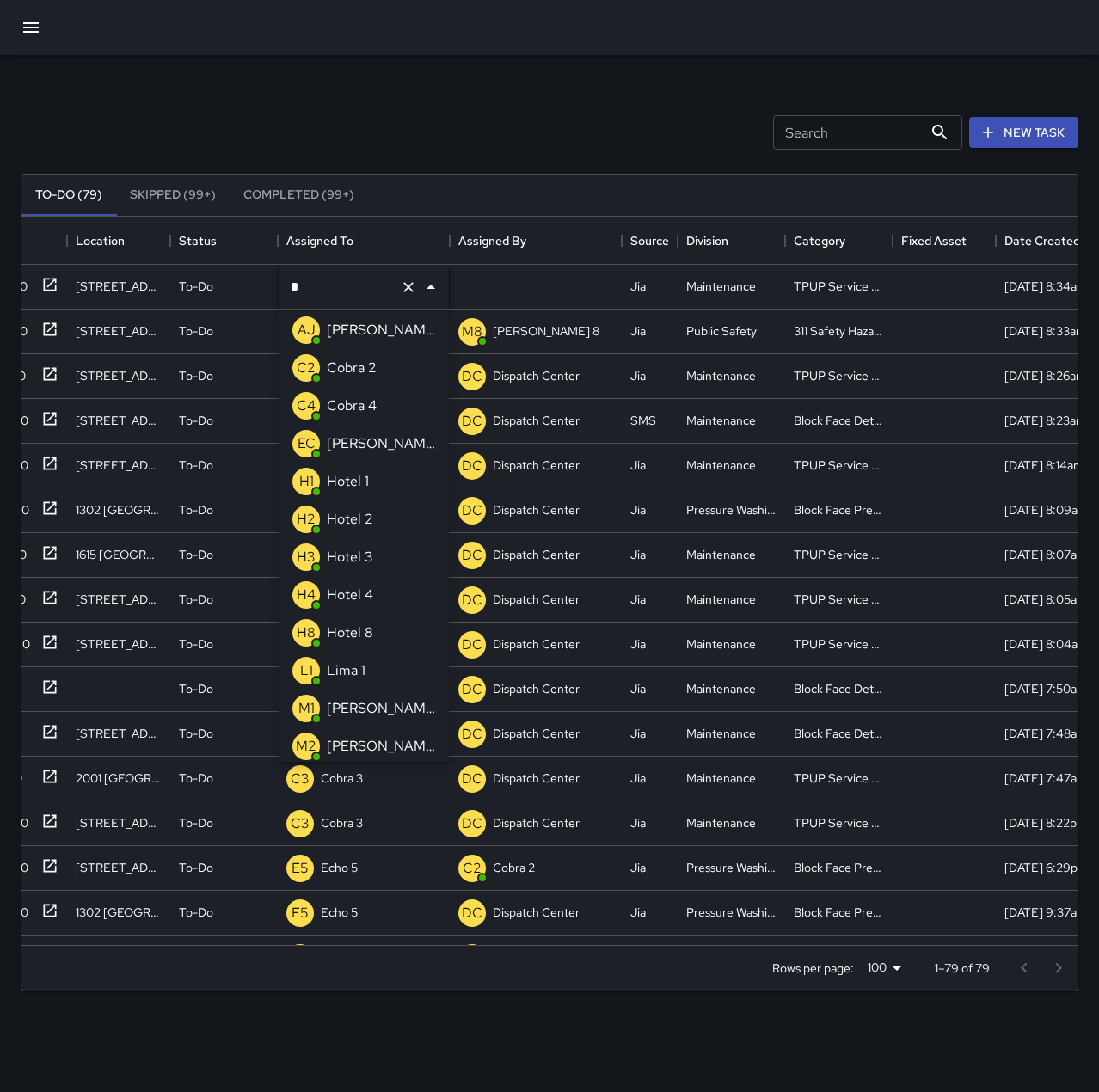
scroll to position [0, 0]
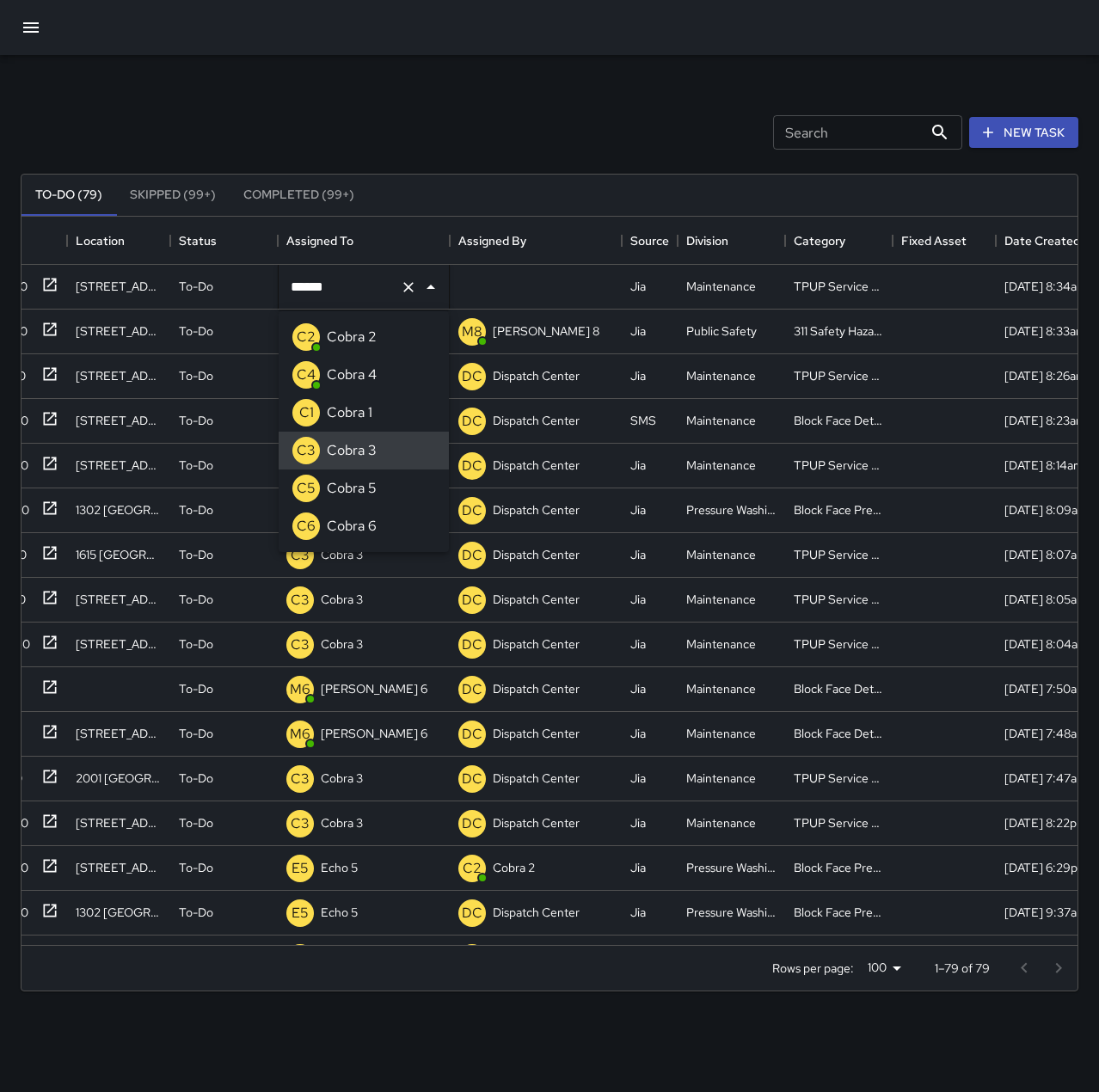
type input "*******"
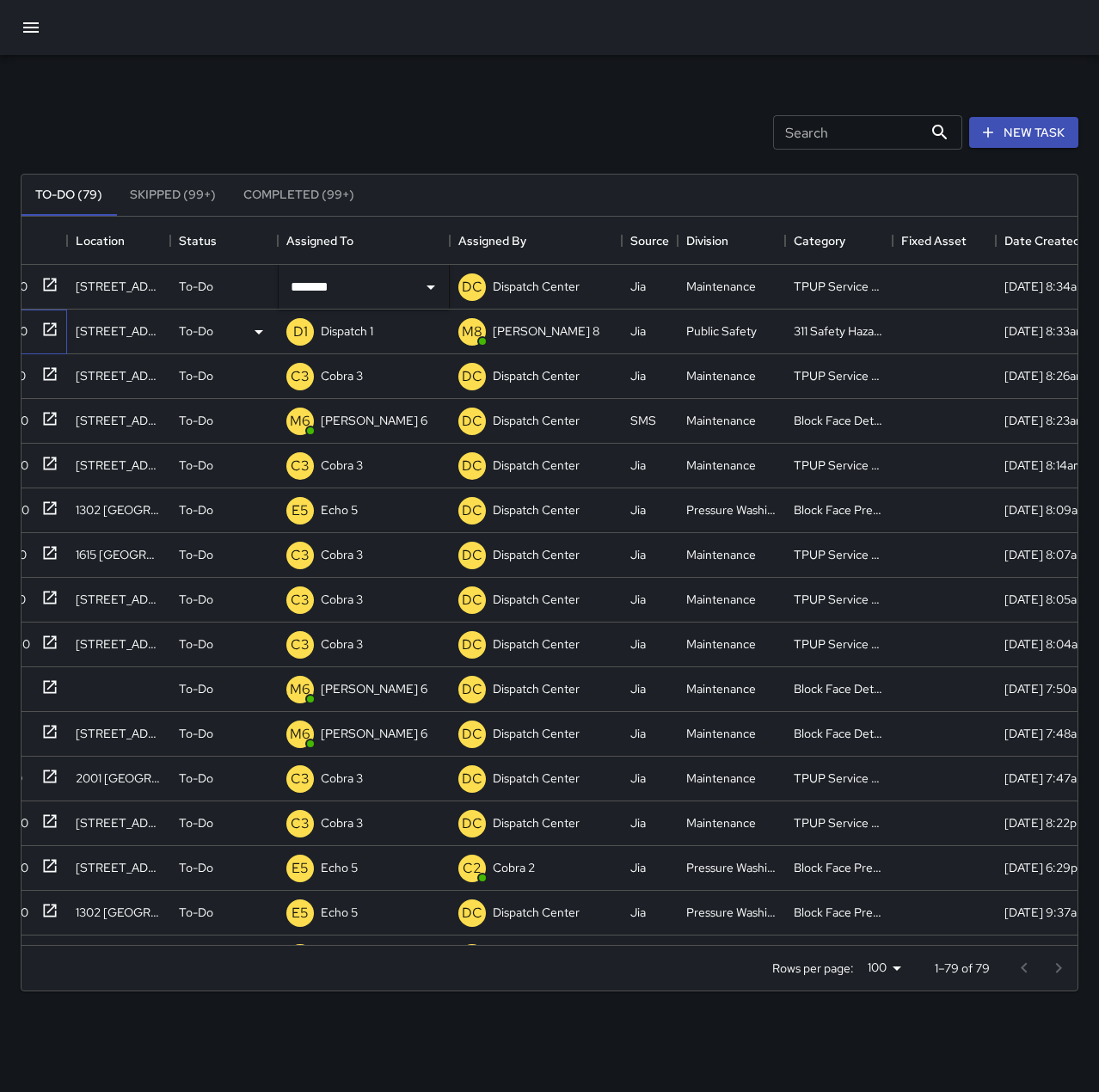
click at [52, 330] on icon at bounding box center [50, 330] width 17 height 17
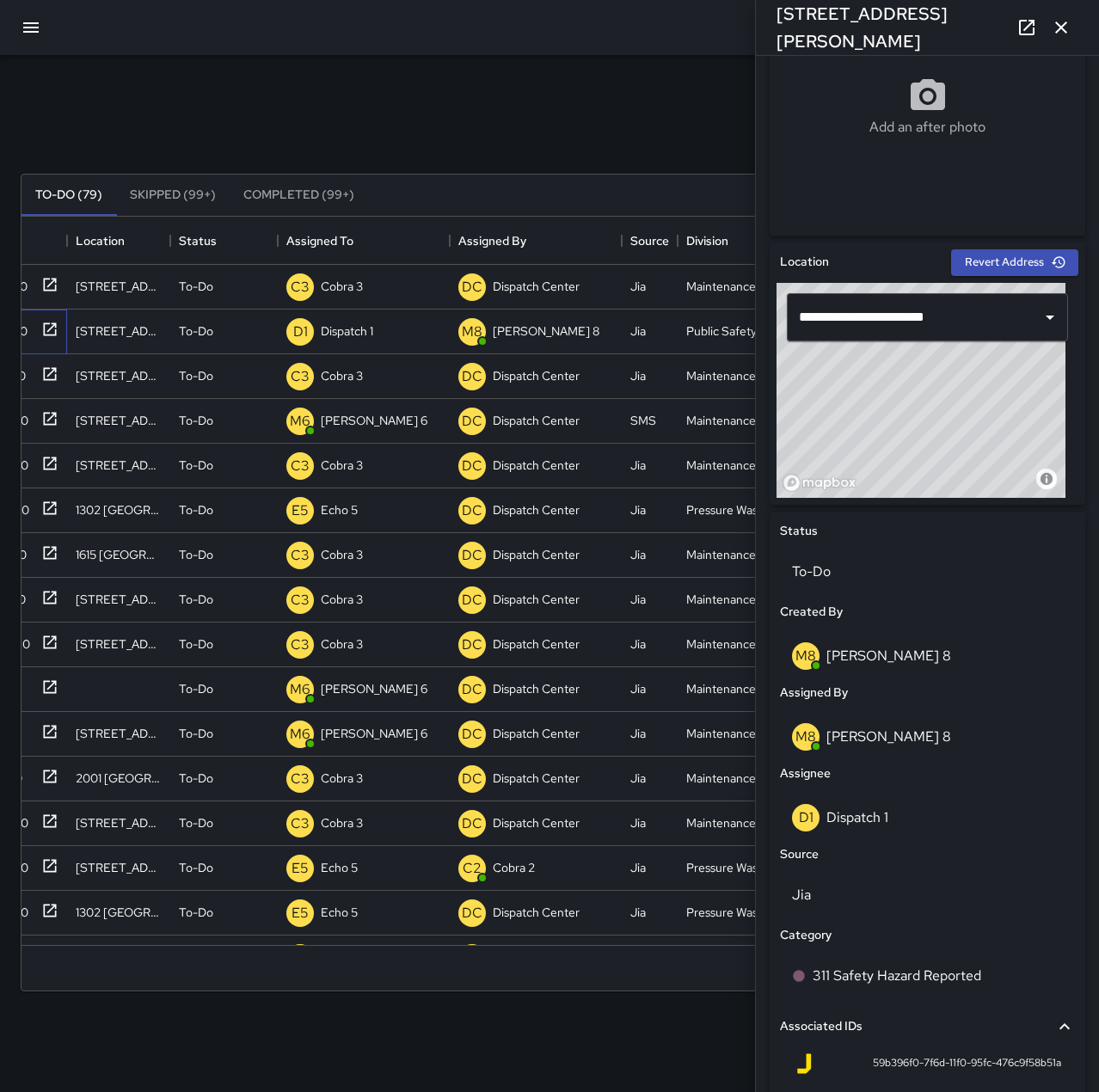
scroll to position [526, 0]
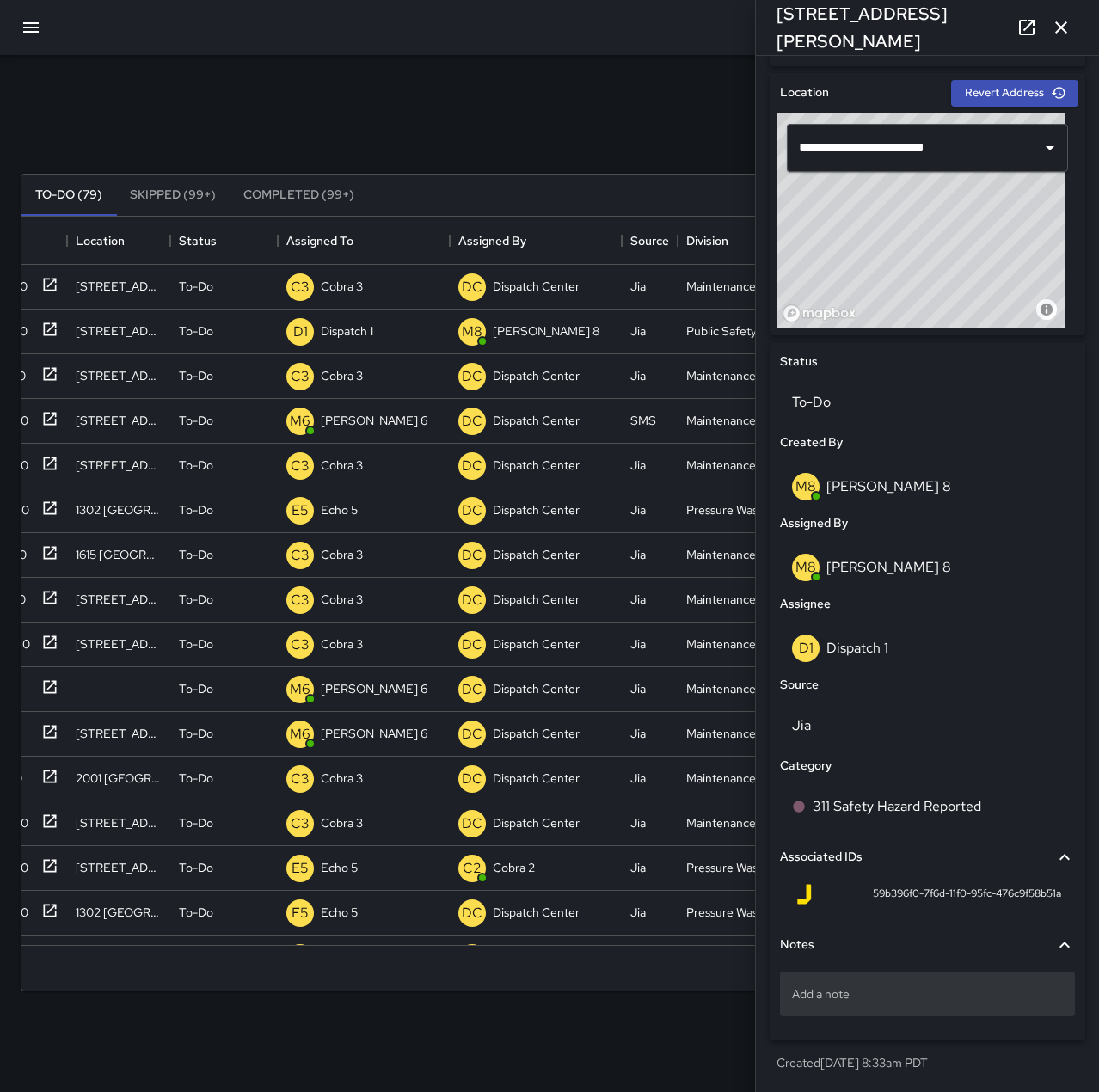
click at [943, 990] on p "Add a note" at bounding box center [928, 994] width 271 height 17
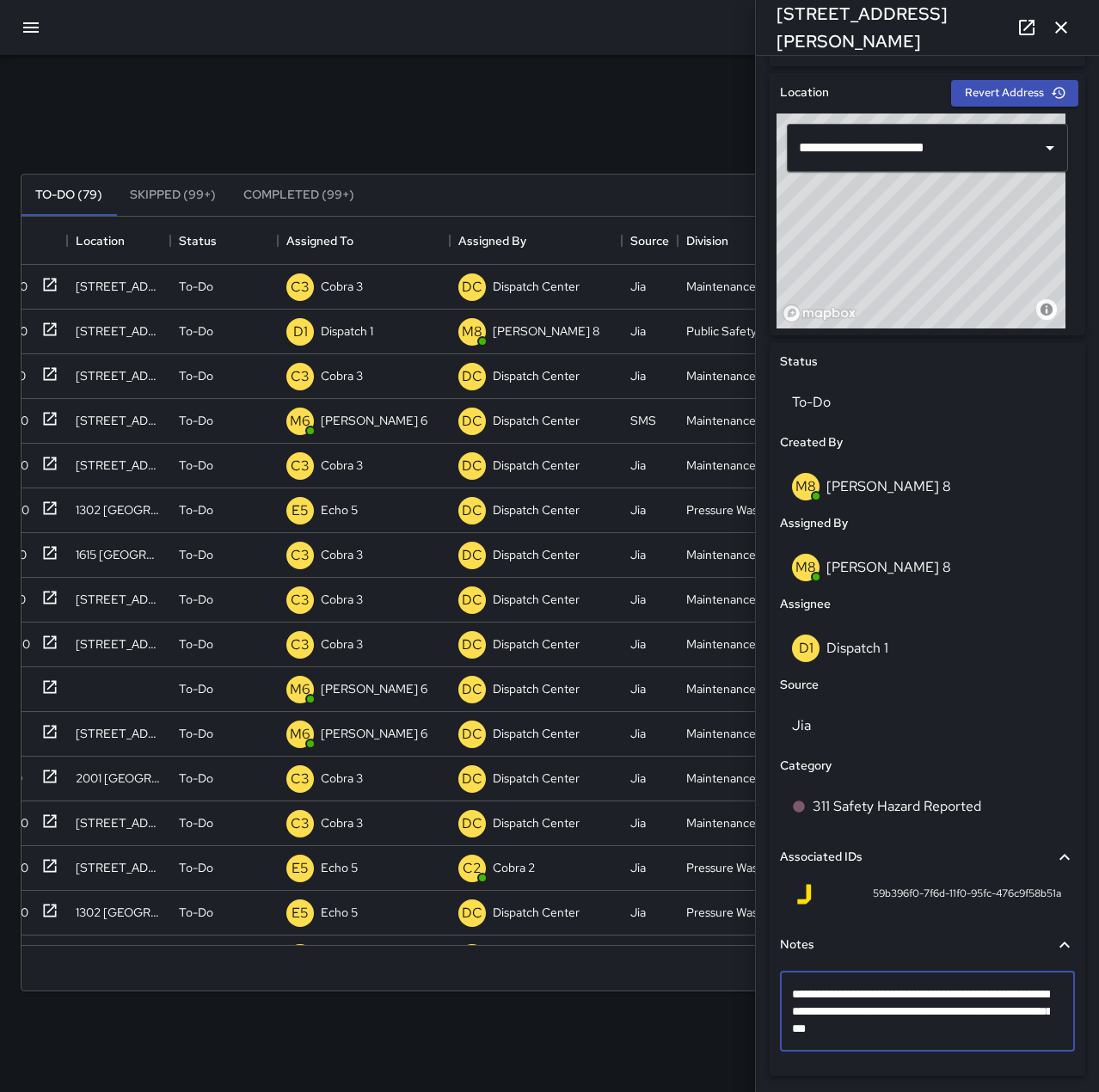
type textarea "**********"
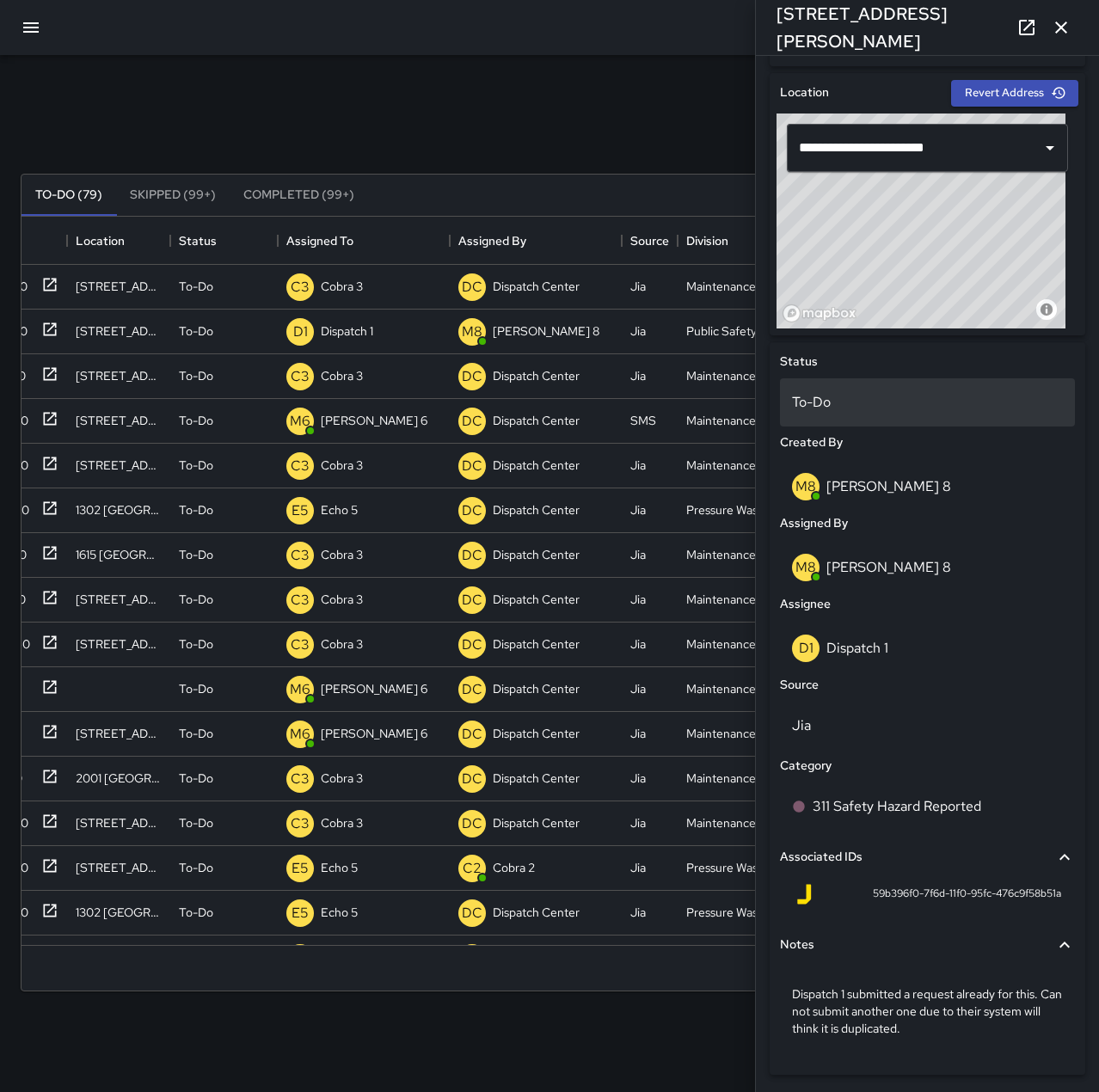
click at [889, 393] on p "To-Do" at bounding box center [928, 403] width 271 height 21
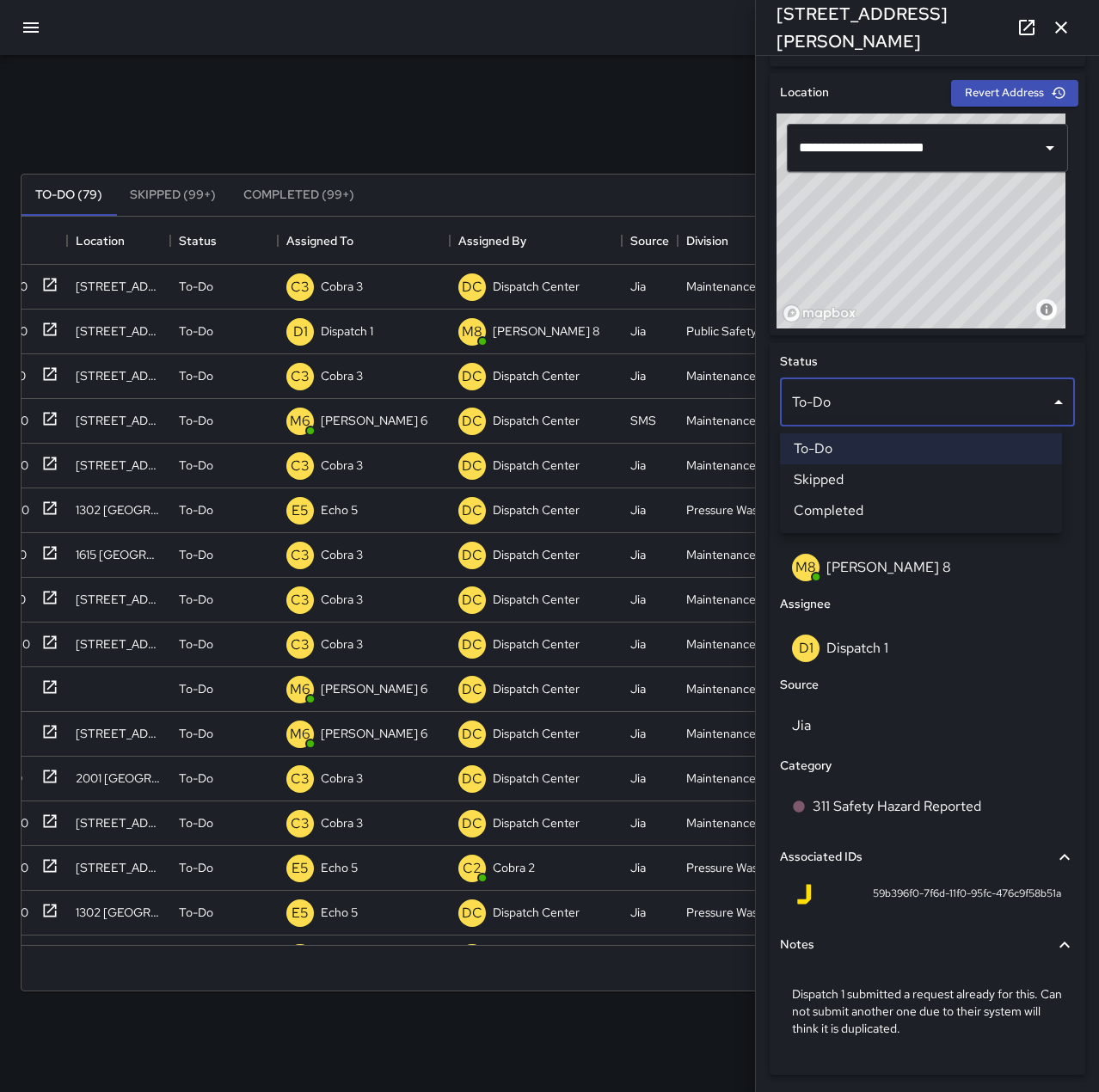
click at [883, 476] on li "Skipped" at bounding box center [921, 479] width 282 height 31
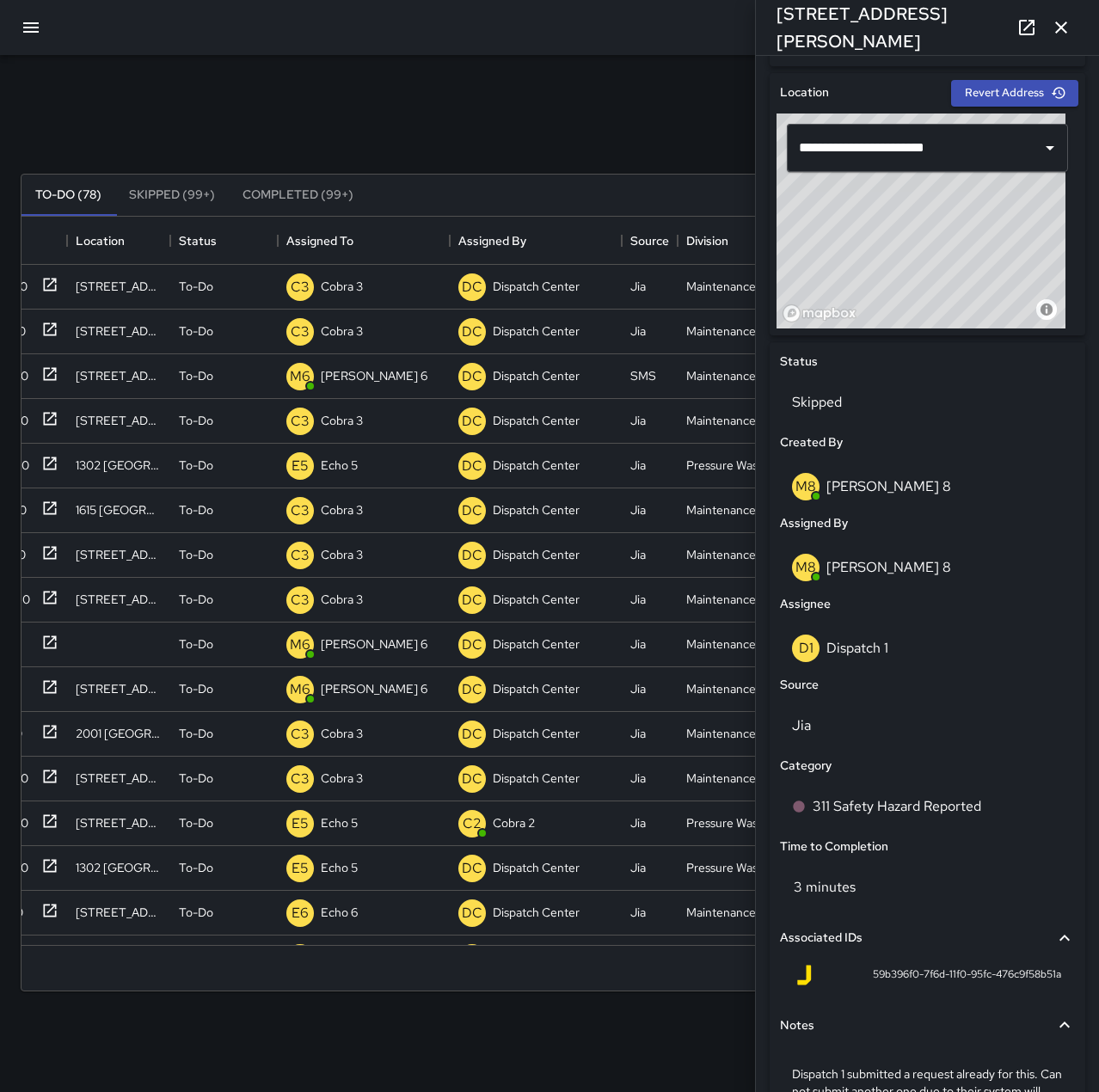
click at [1069, 32] on icon "button" at bounding box center [1061, 27] width 21 height 21
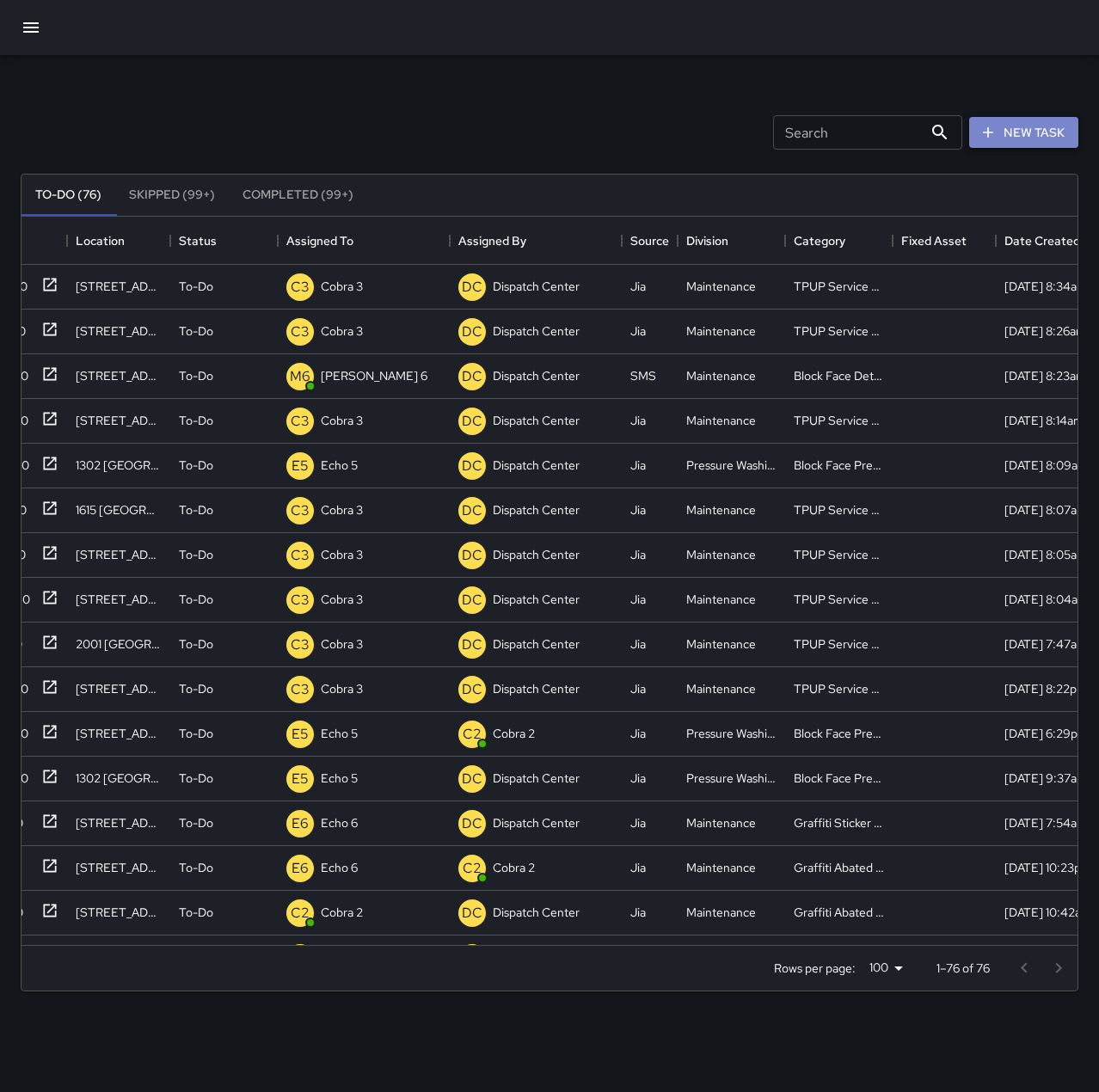
click at [1017, 134] on button "New Task" at bounding box center [1023, 133] width 109 height 32
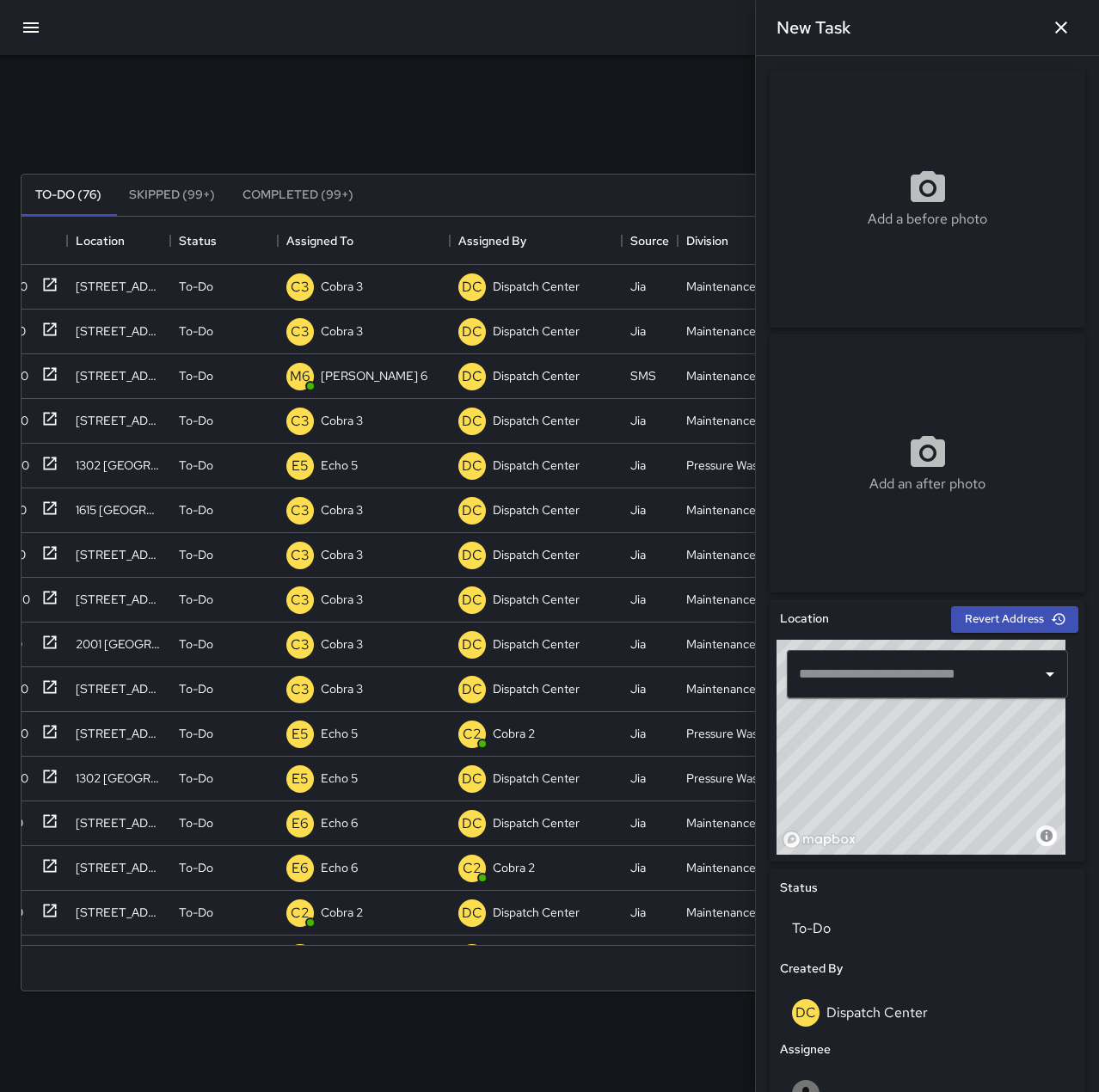
click at [930, 671] on input "text" at bounding box center [914, 673] width 240 height 32
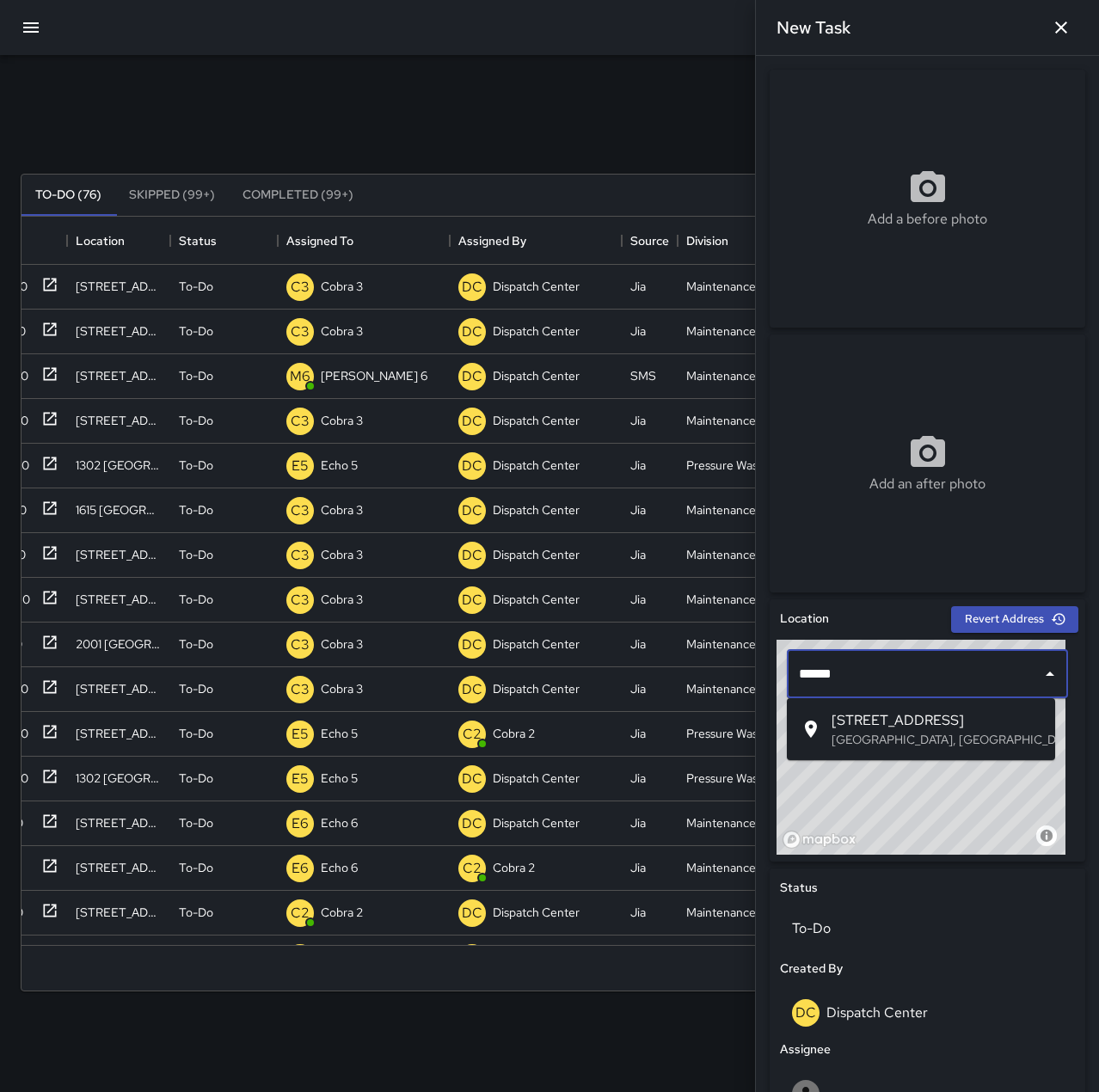
click at [939, 728] on span "350 17th Street" at bounding box center [936, 721] width 209 height 21
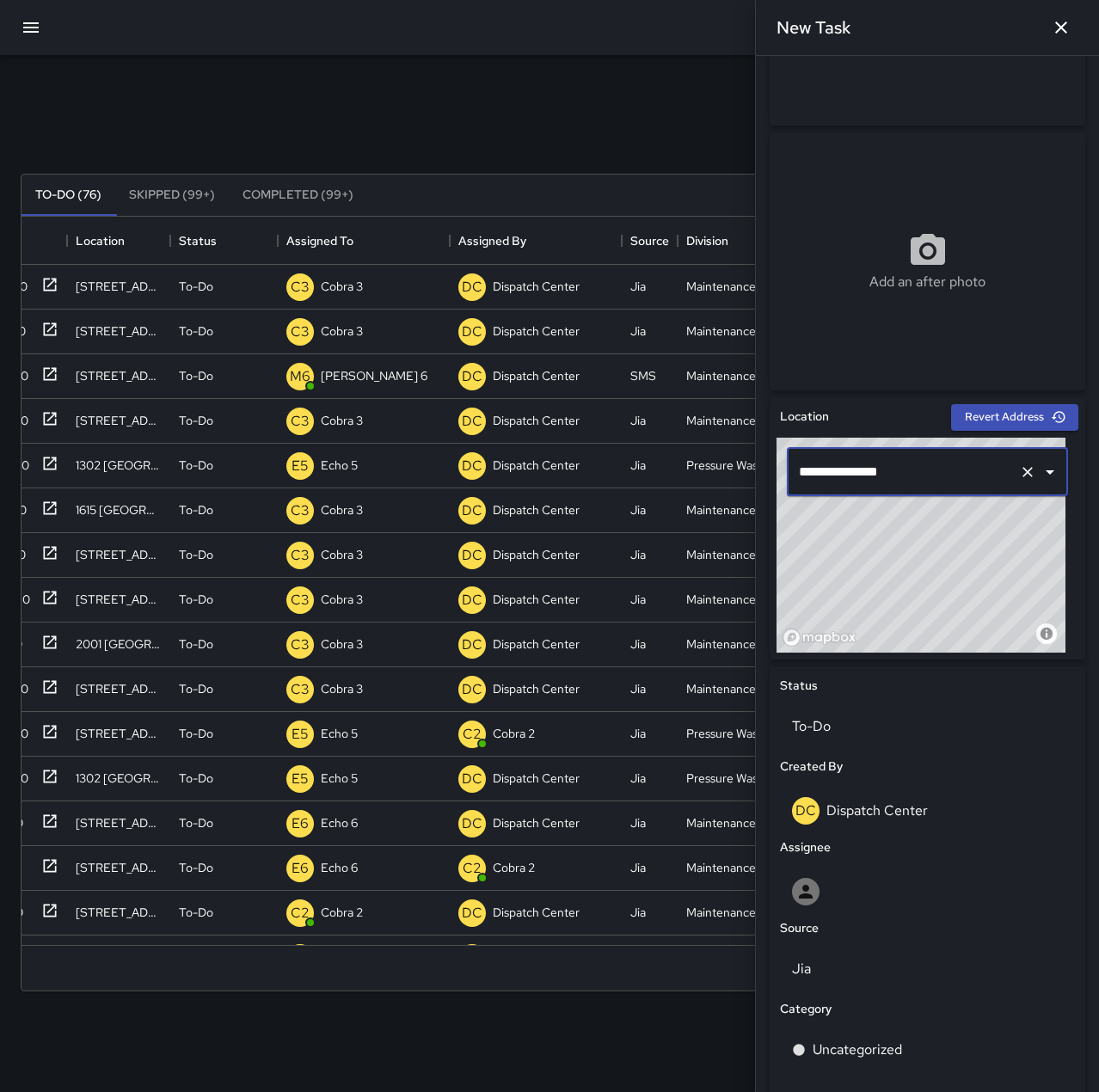
scroll to position [258, 0]
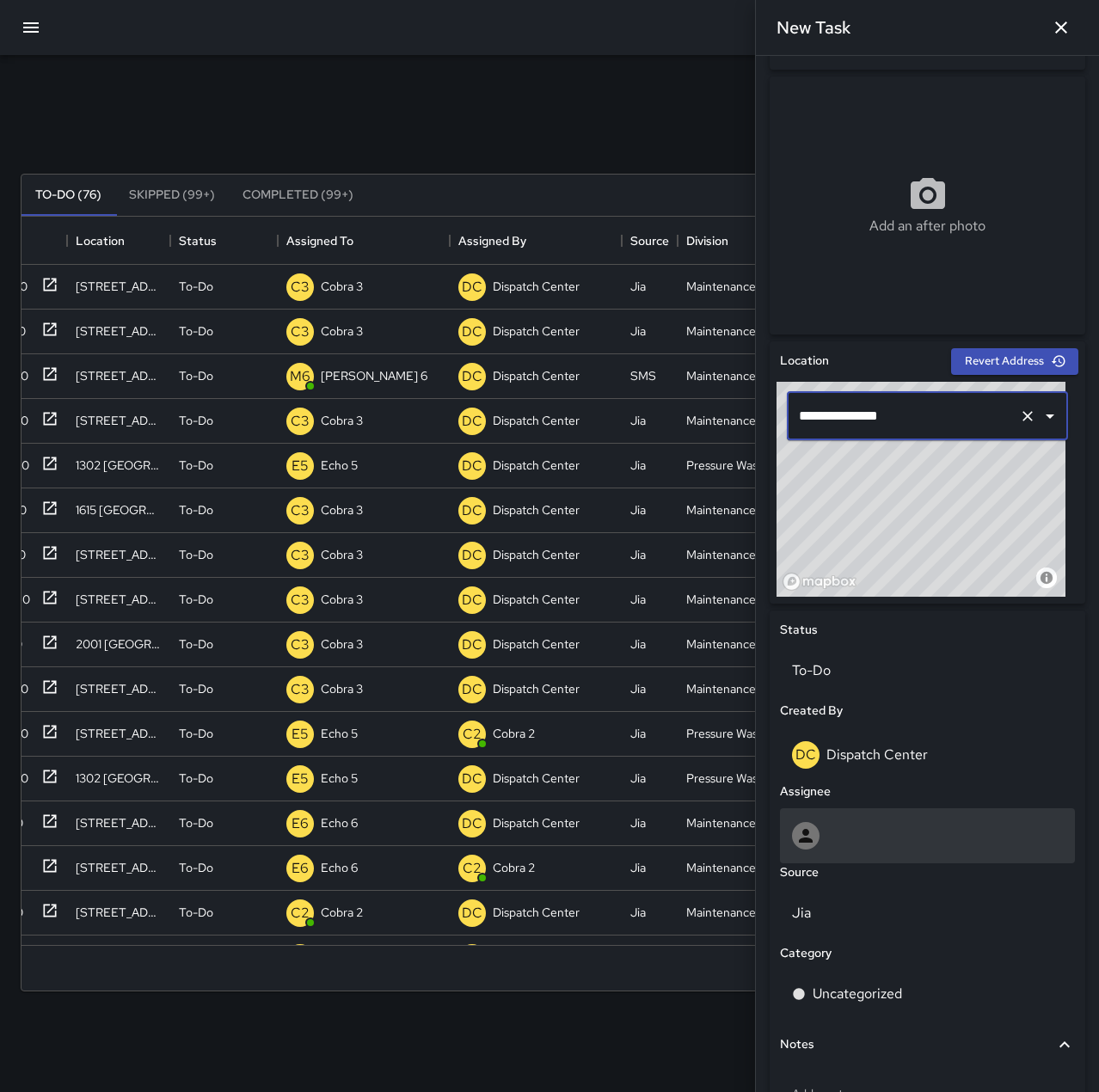
type input "**********"
click at [879, 857] on div at bounding box center [927, 835] width 295 height 55
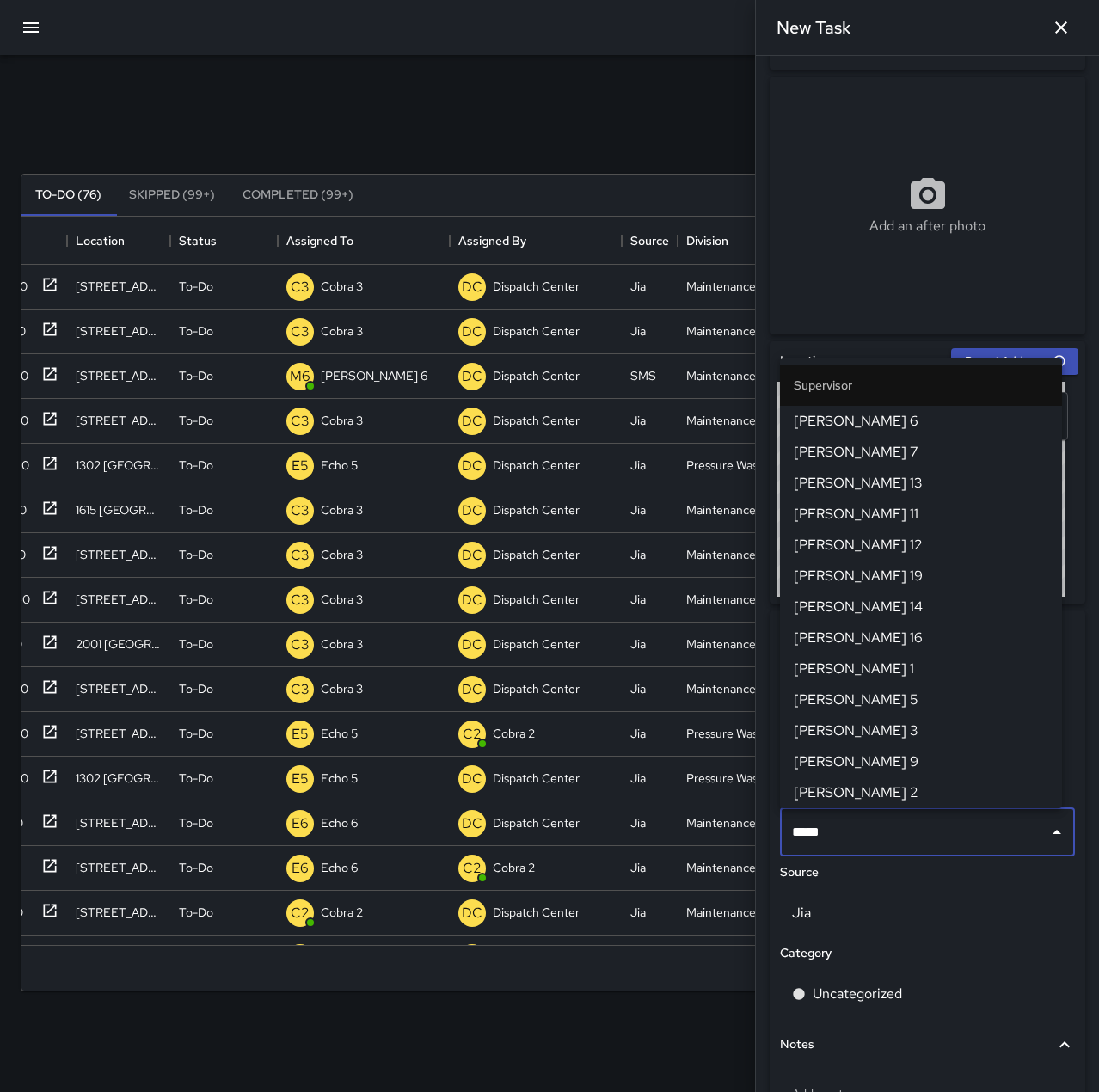
type input "******"
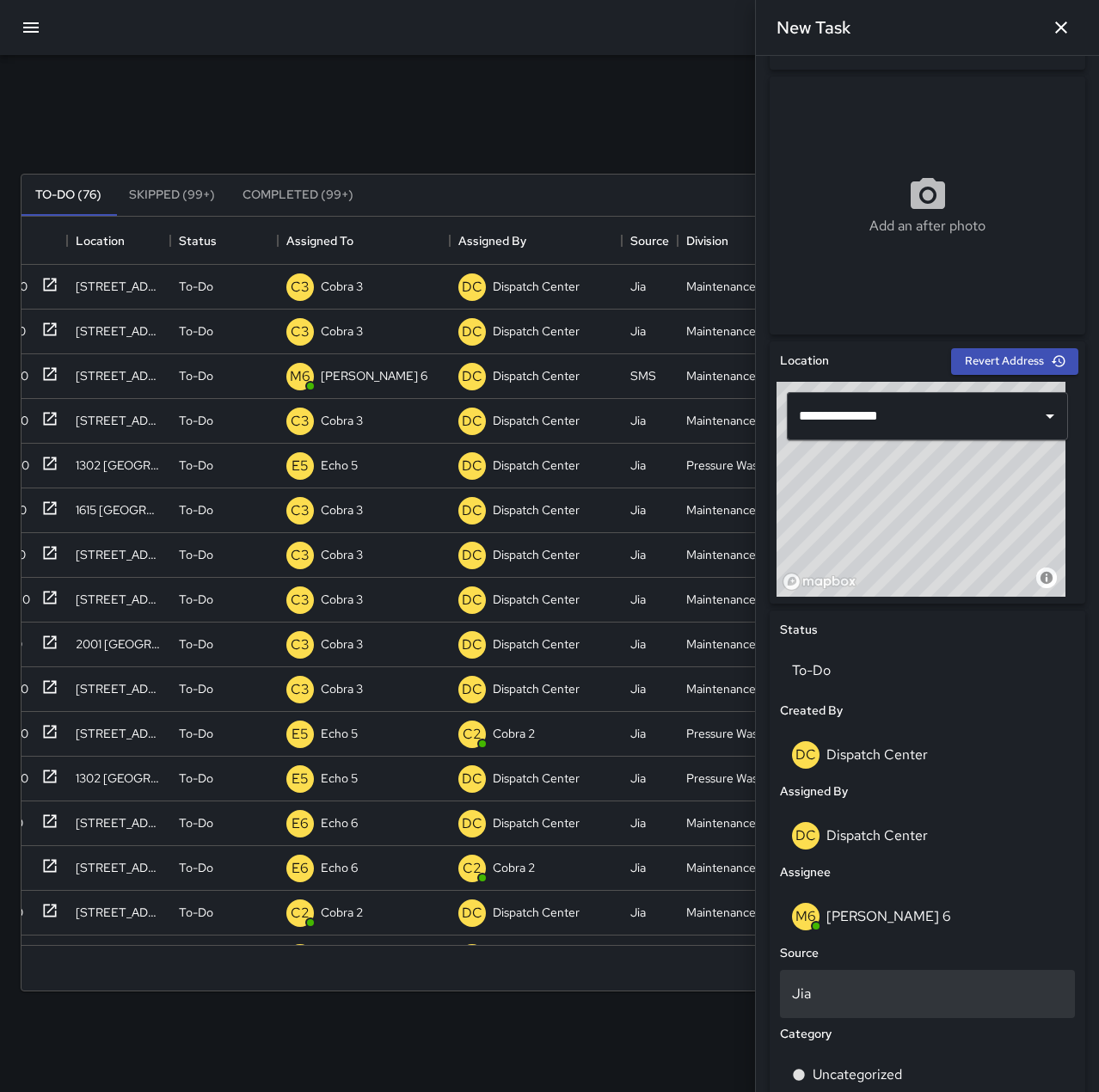
click at [906, 994] on p "Jia" at bounding box center [928, 994] width 271 height 21
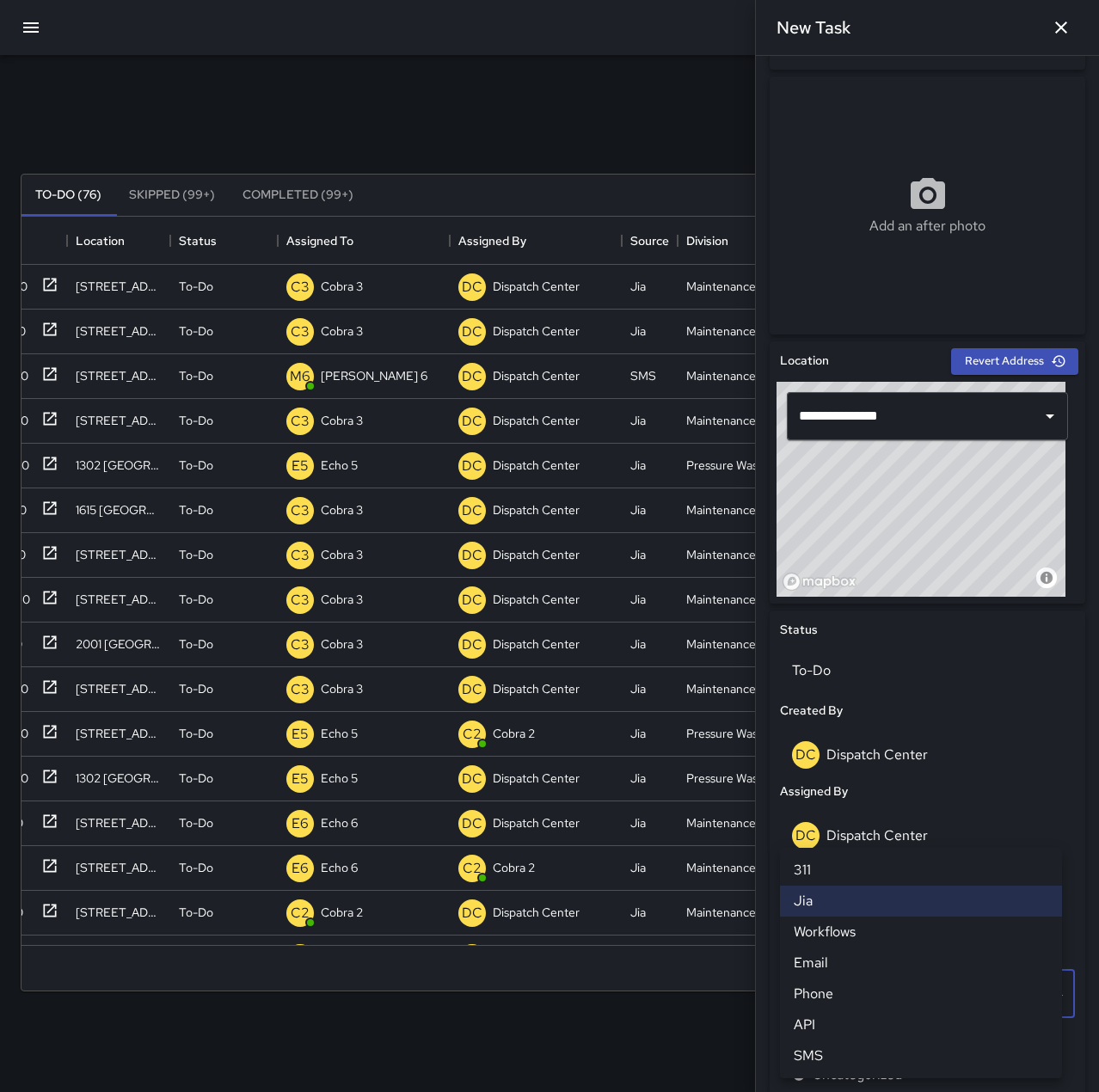
click at [906, 994] on li "Phone" at bounding box center [921, 994] width 282 height 31
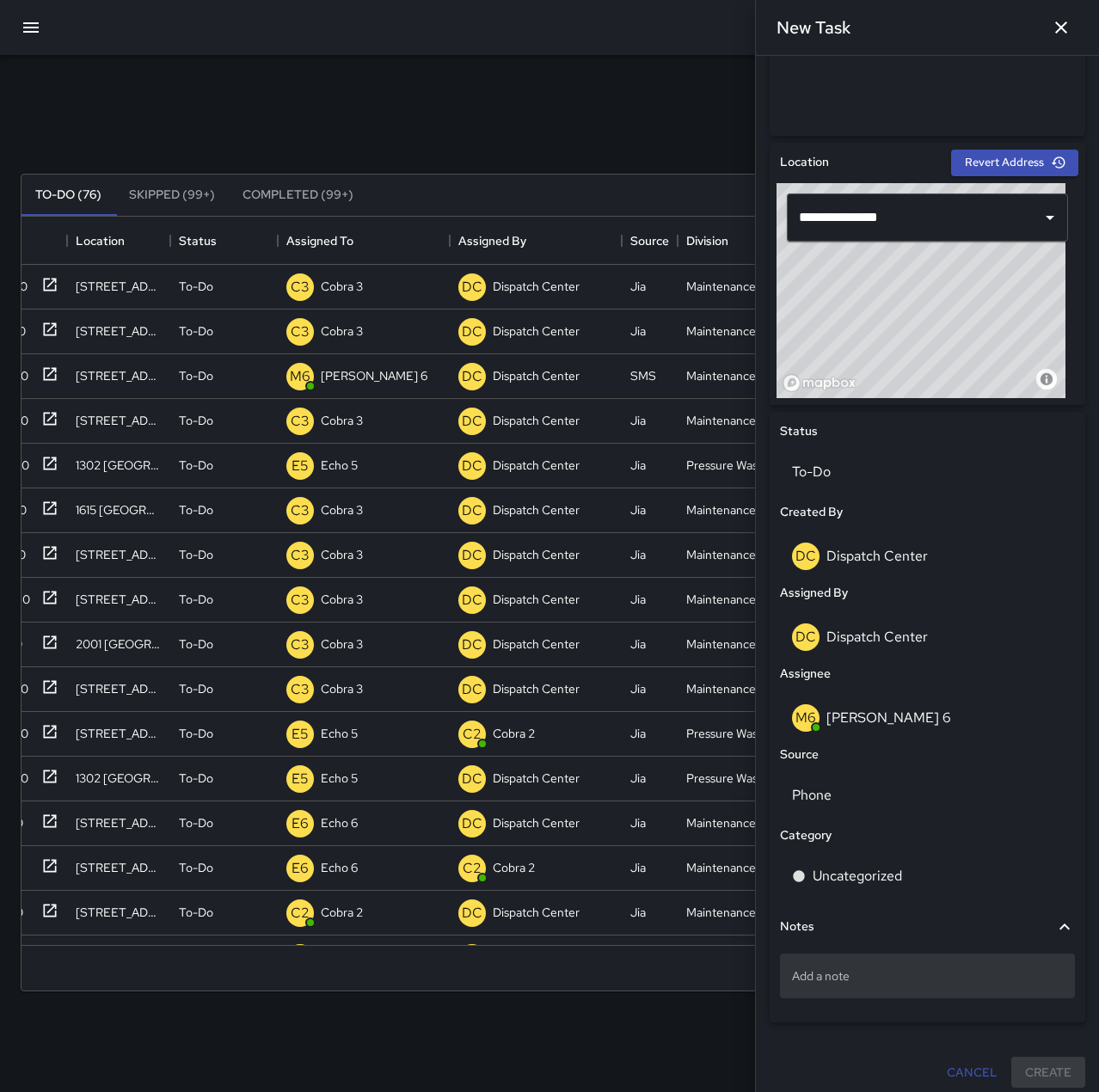
scroll to position [466, 0]
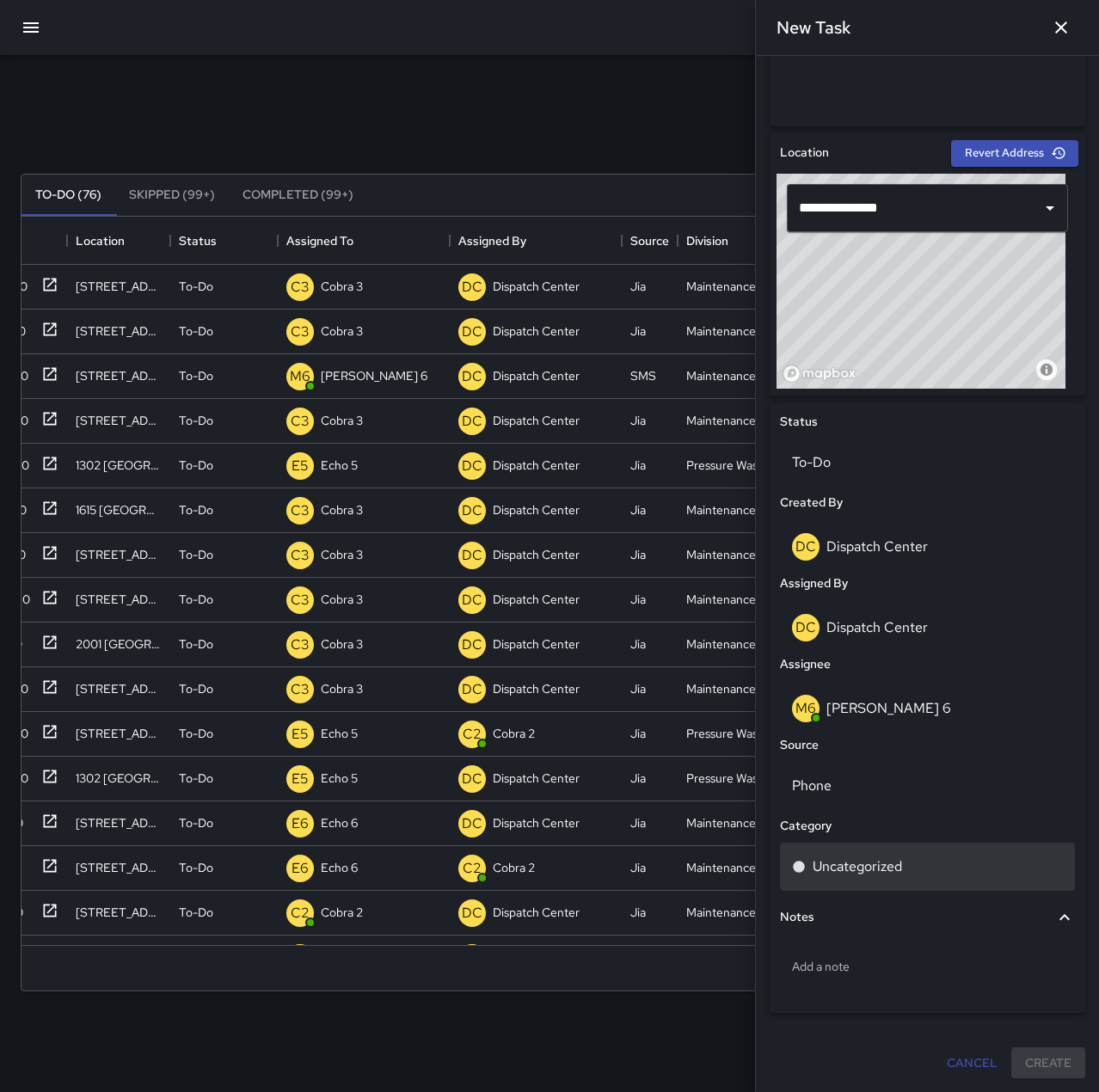
click at [877, 873] on p "Uncategorized" at bounding box center [857, 867] width 89 height 21
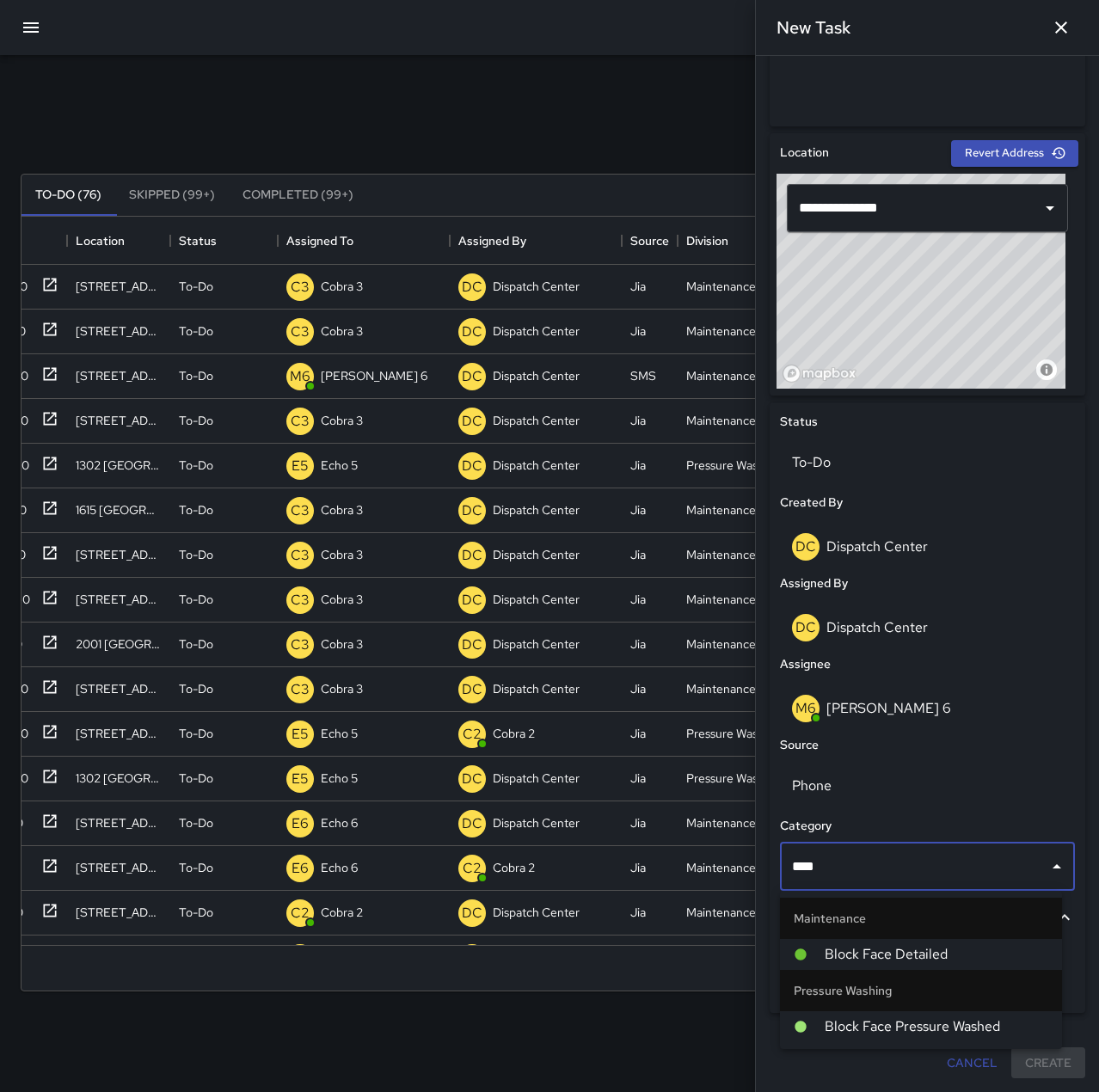
type input "*****"
click at [892, 946] on span "Block Face Detailed" at bounding box center [936, 954] width 224 height 21
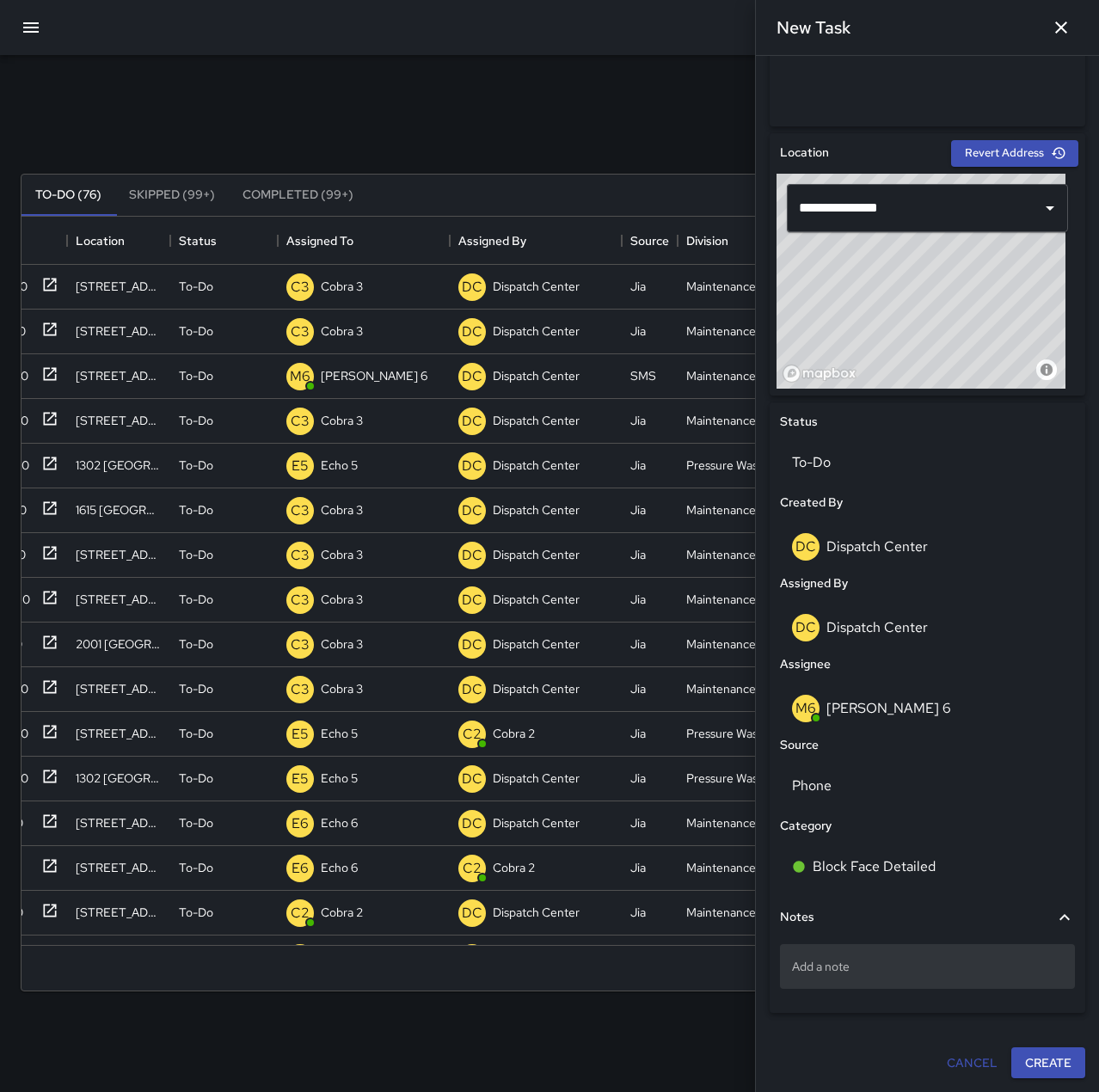
click at [860, 958] on p "Add a note" at bounding box center [928, 966] width 271 height 17
type textarea "**********"
click at [1041, 1076] on button "Create" at bounding box center [1048, 1081] width 74 height 32
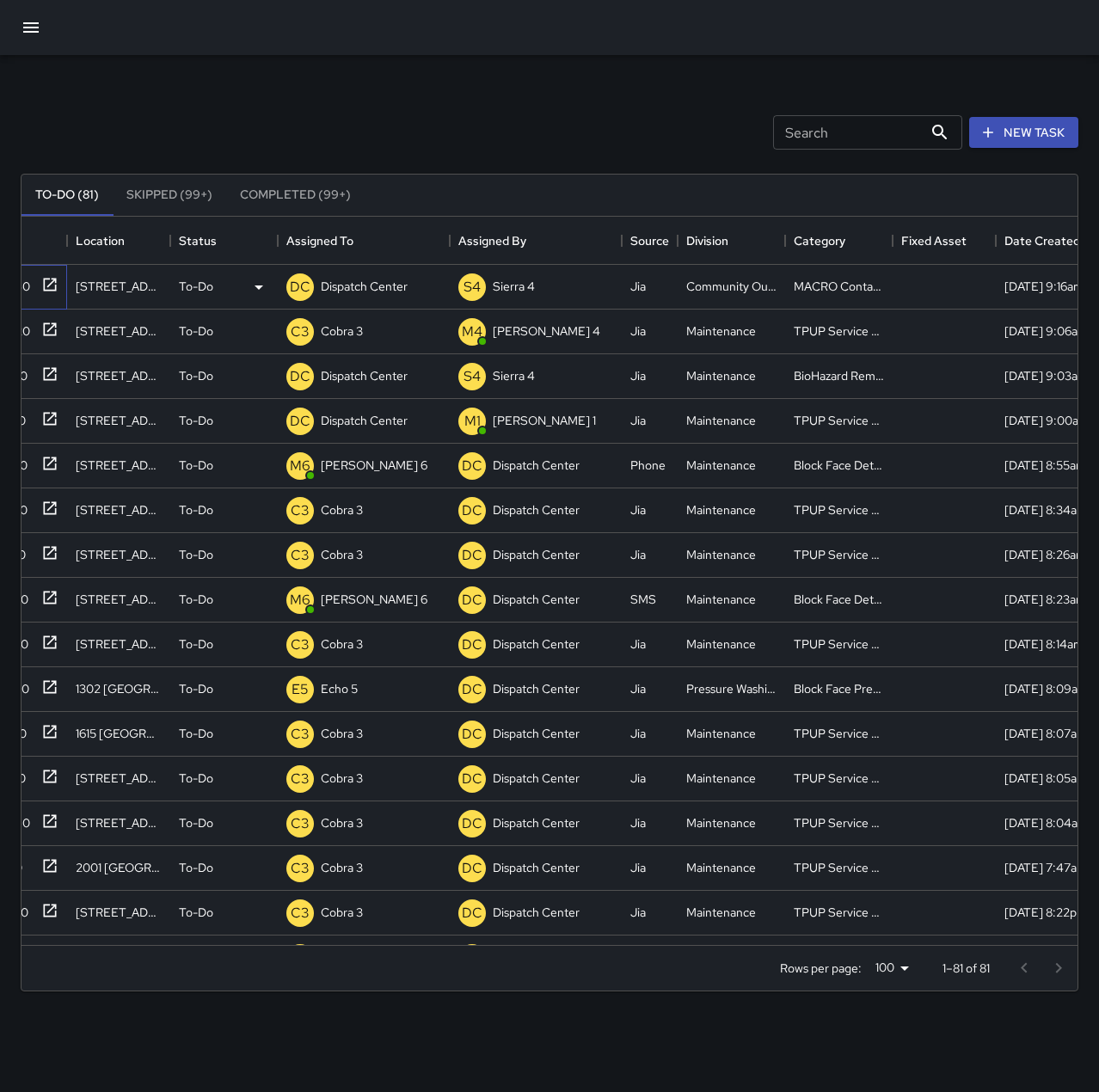
click at [47, 290] on icon at bounding box center [50, 284] width 13 height 13
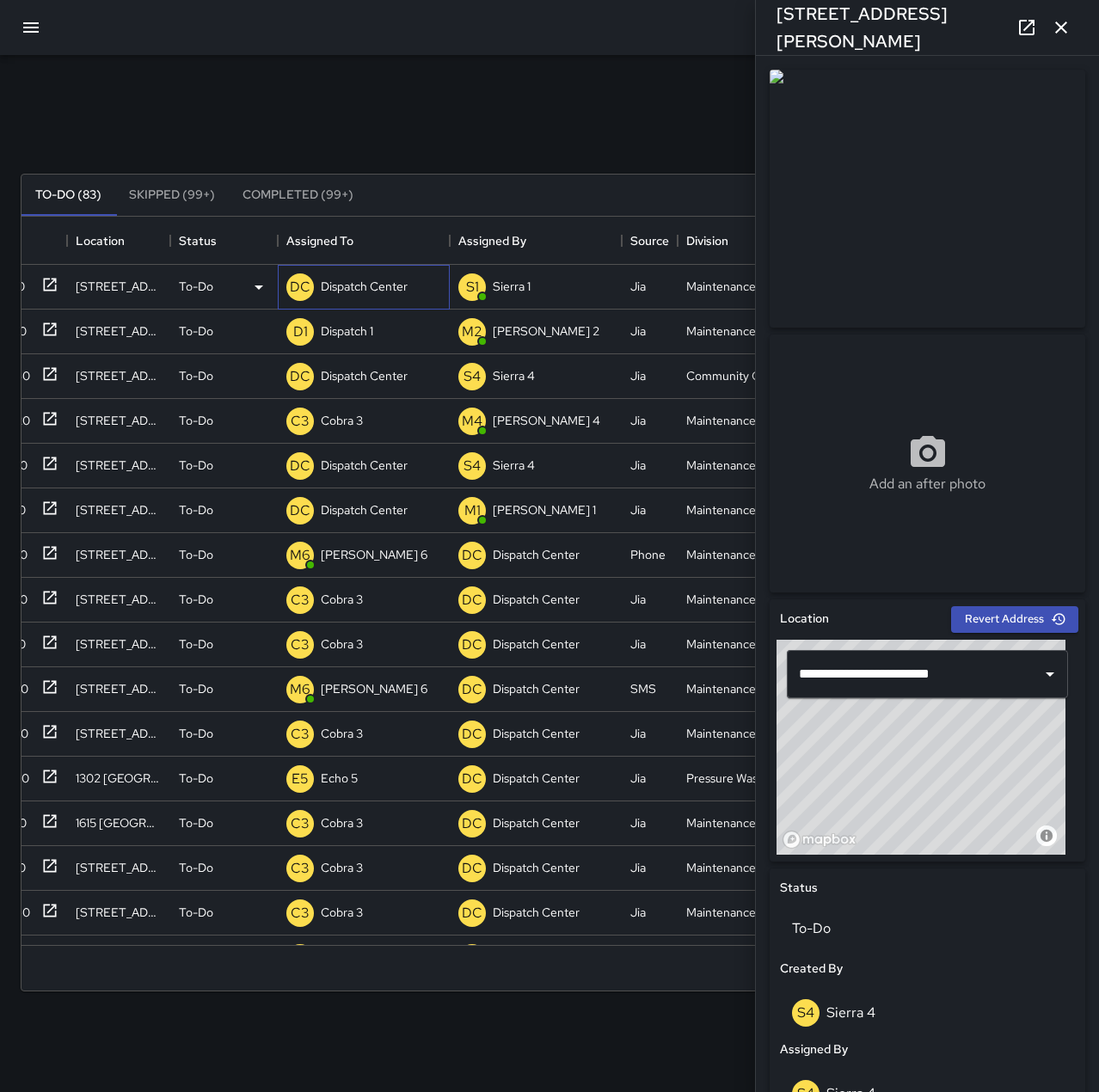
click at [371, 289] on p "Dispatch Center" at bounding box center [365, 286] width 87 height 17
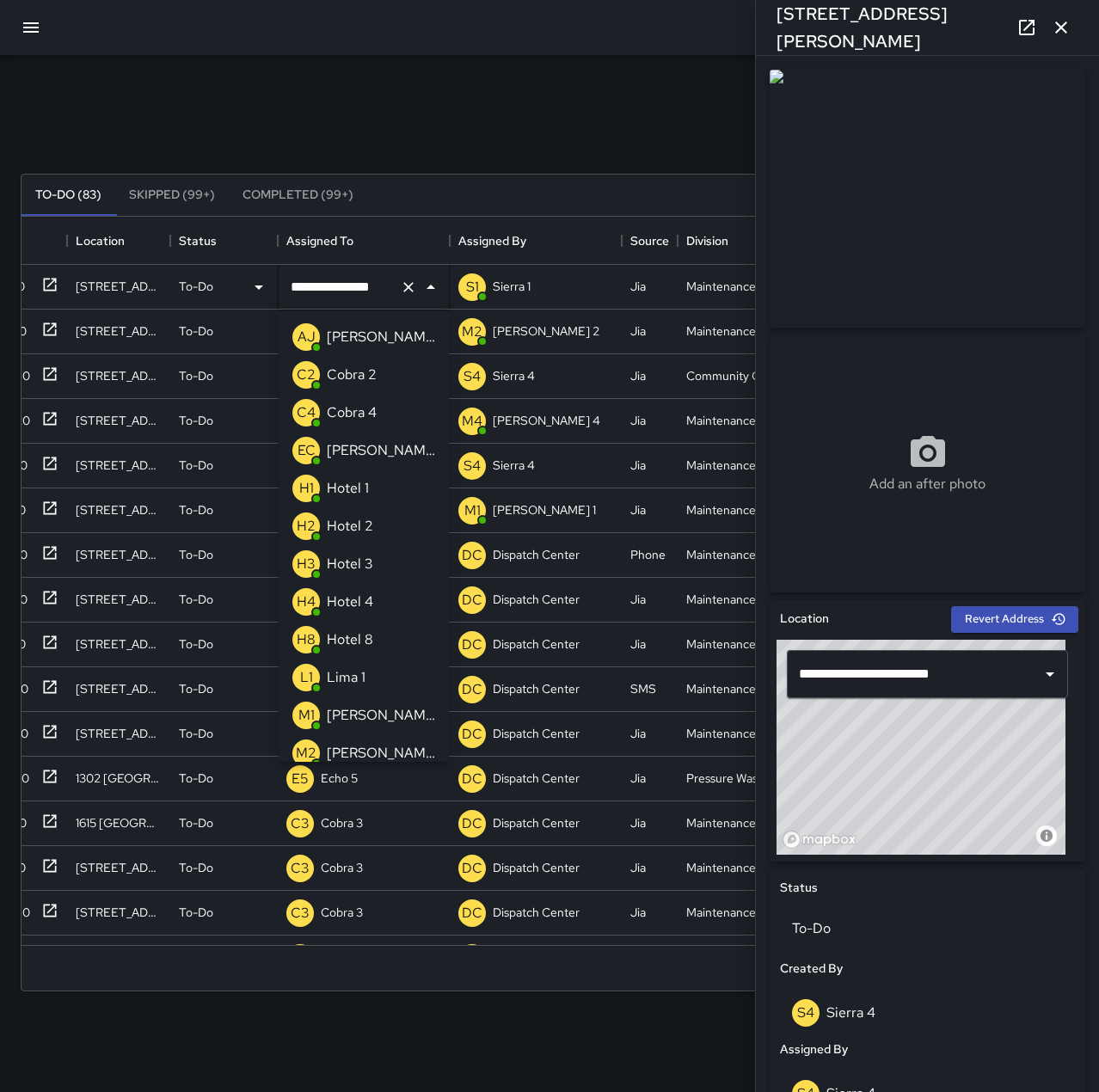
scroll to position [767, 0]
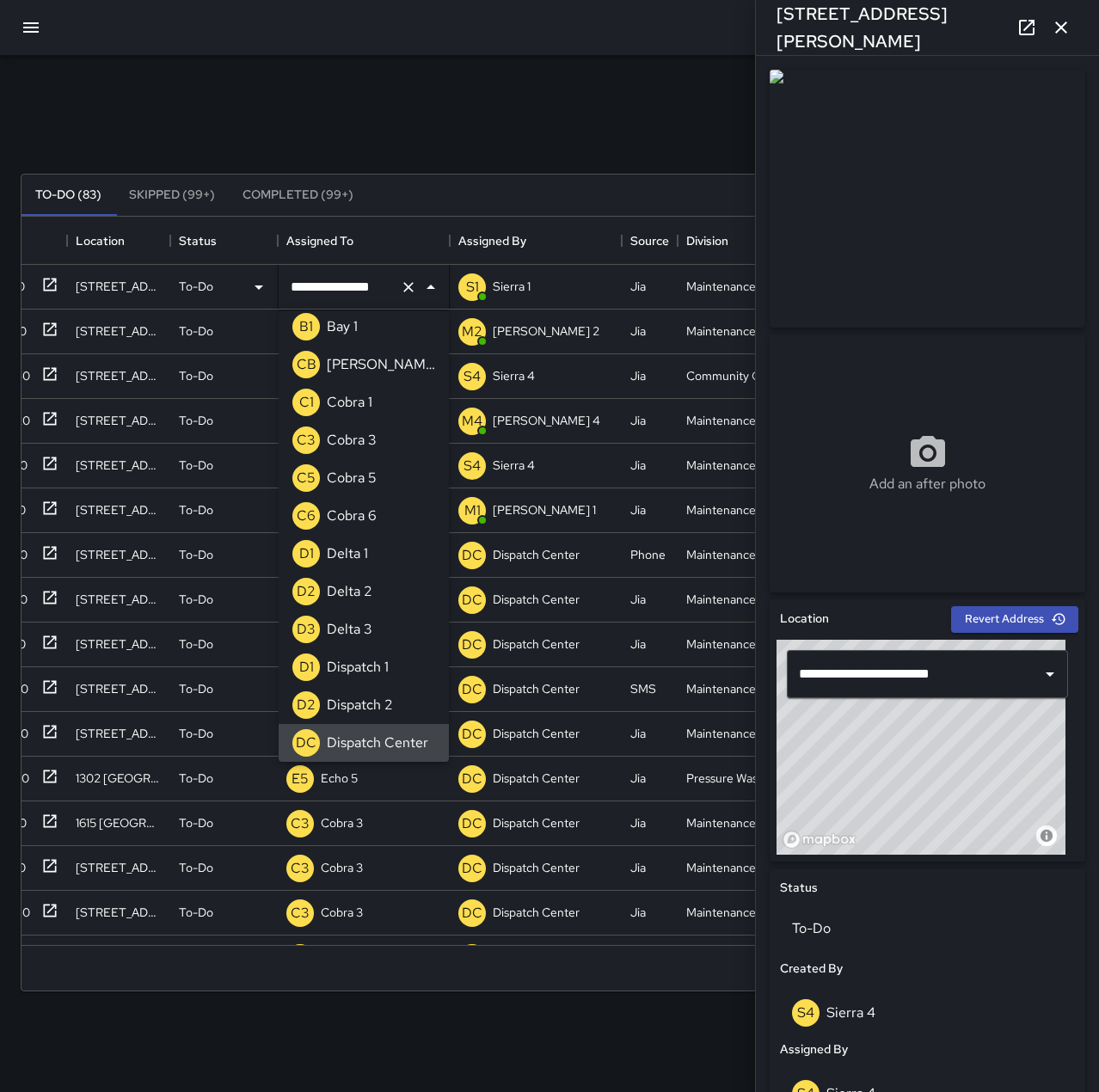
click at [410, 287] on icon "Clear" at bounding box center [408, 287] width 17 height 17
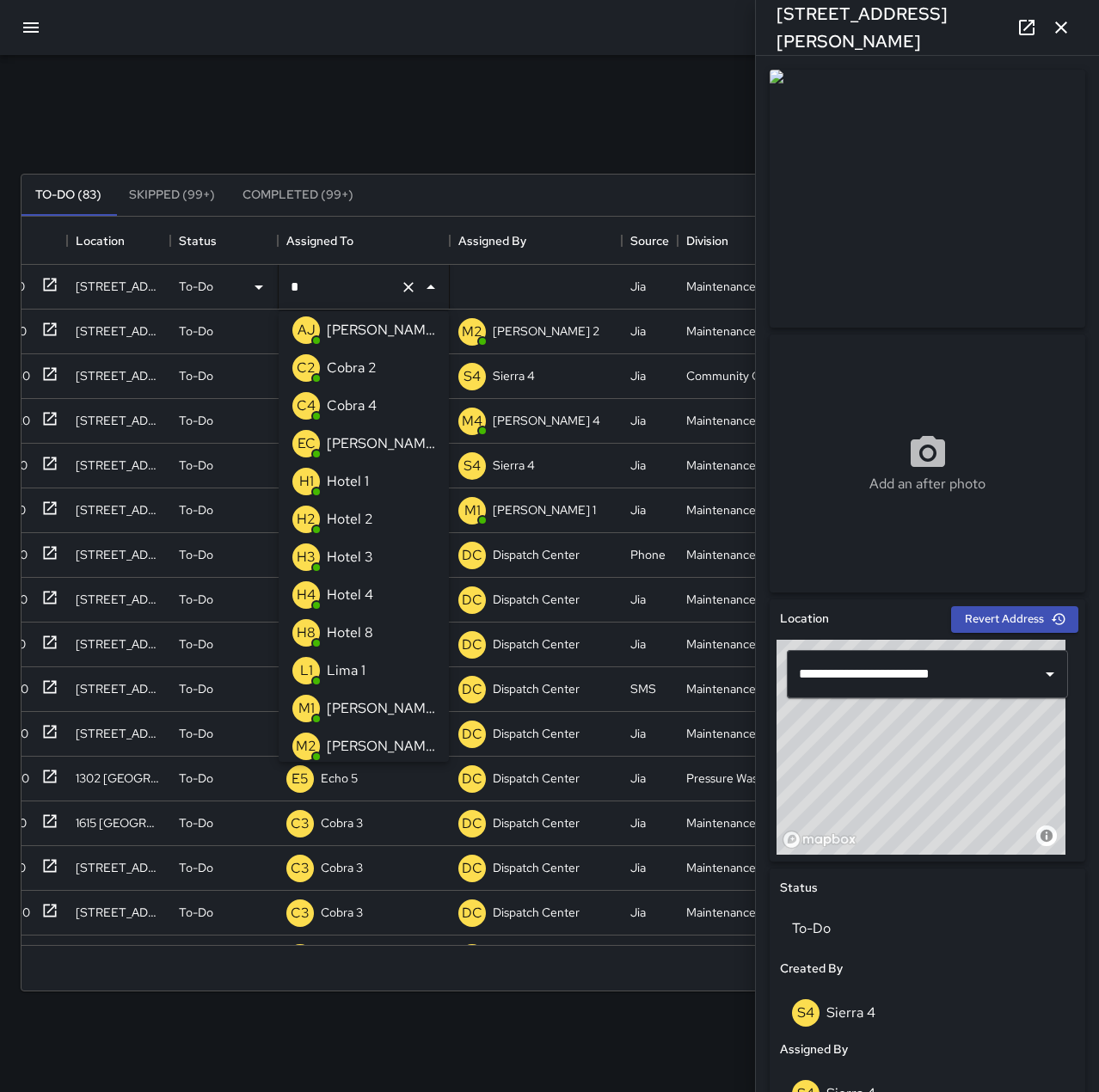
scroll to position [0, 0]
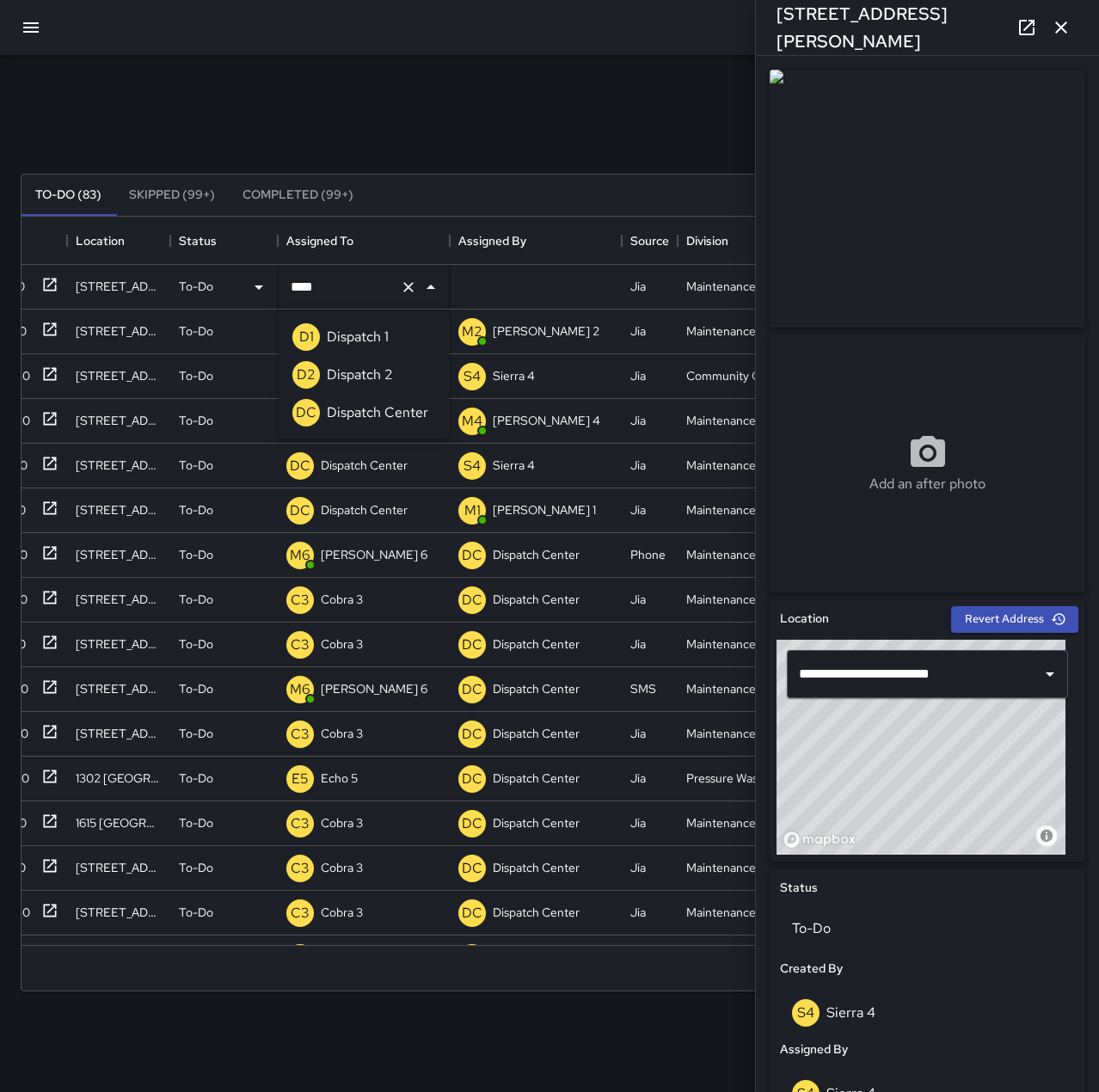
type input "*****"
click at [389, 334] on div "Dispatch 1" at bounding box center [357, 336] width 69 height 27
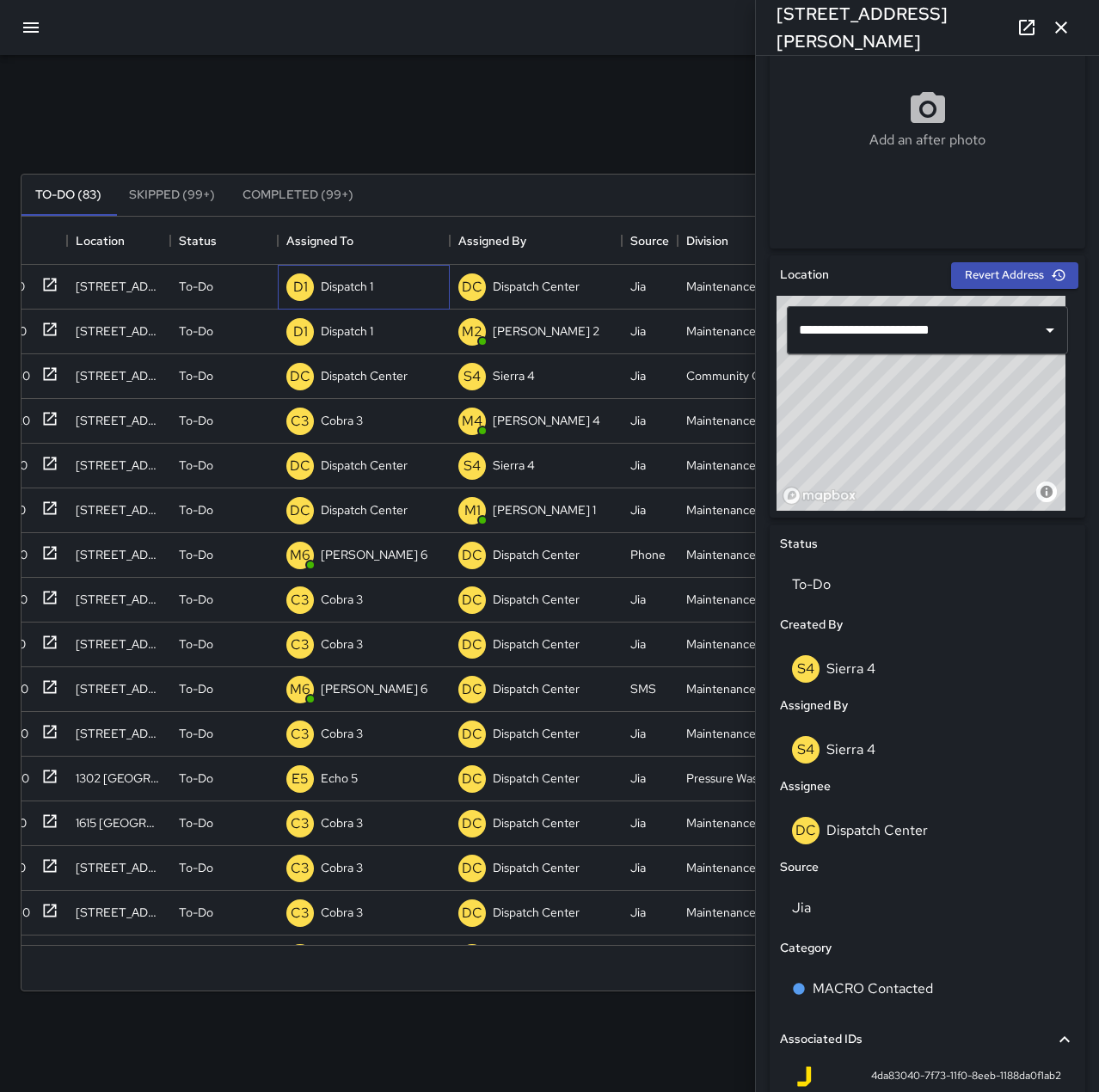
scroll to position [430, 0]
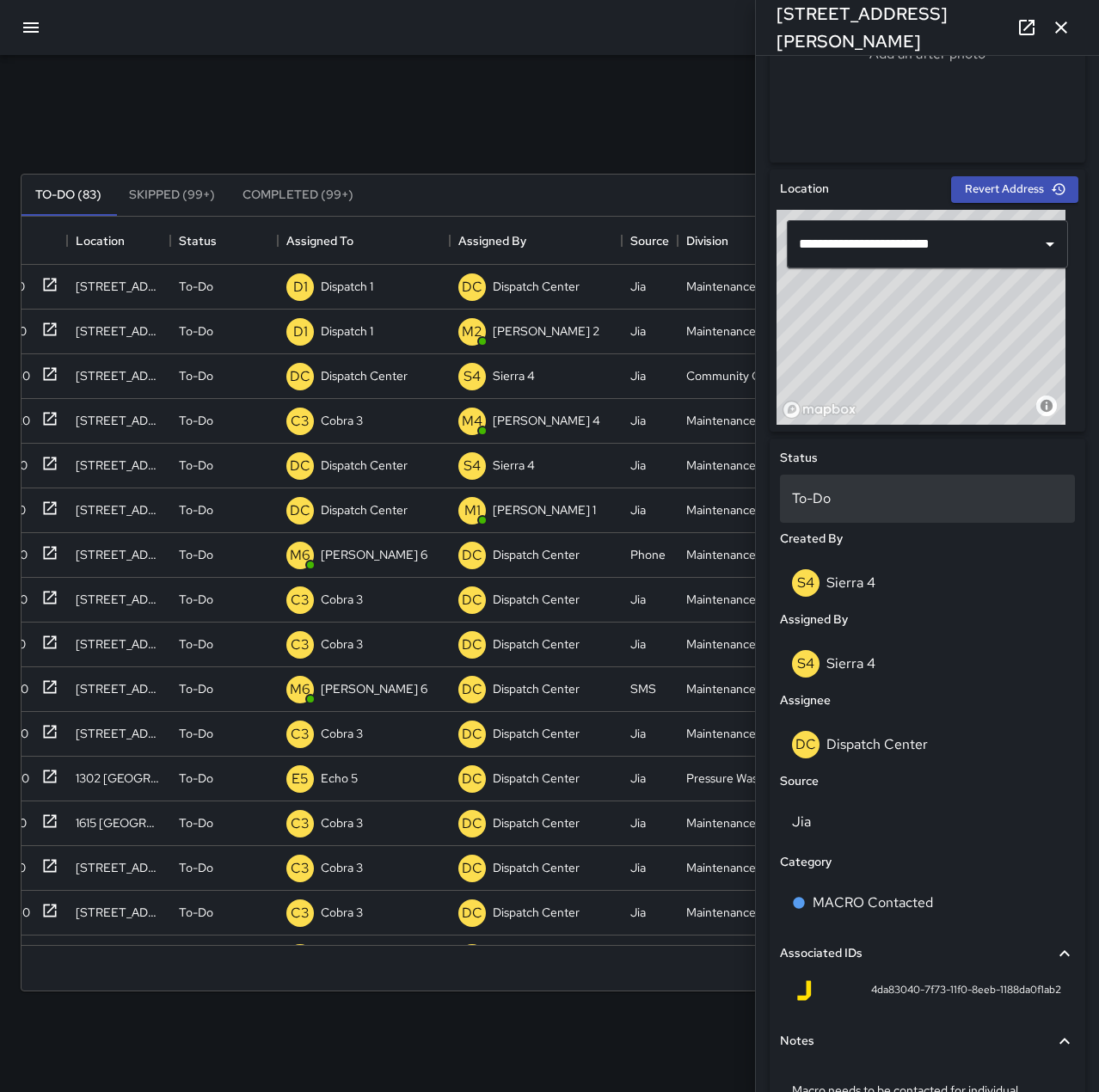
click at [843, 505] on p "To-Do" at bounding box center [928, 498] width 271 height 21
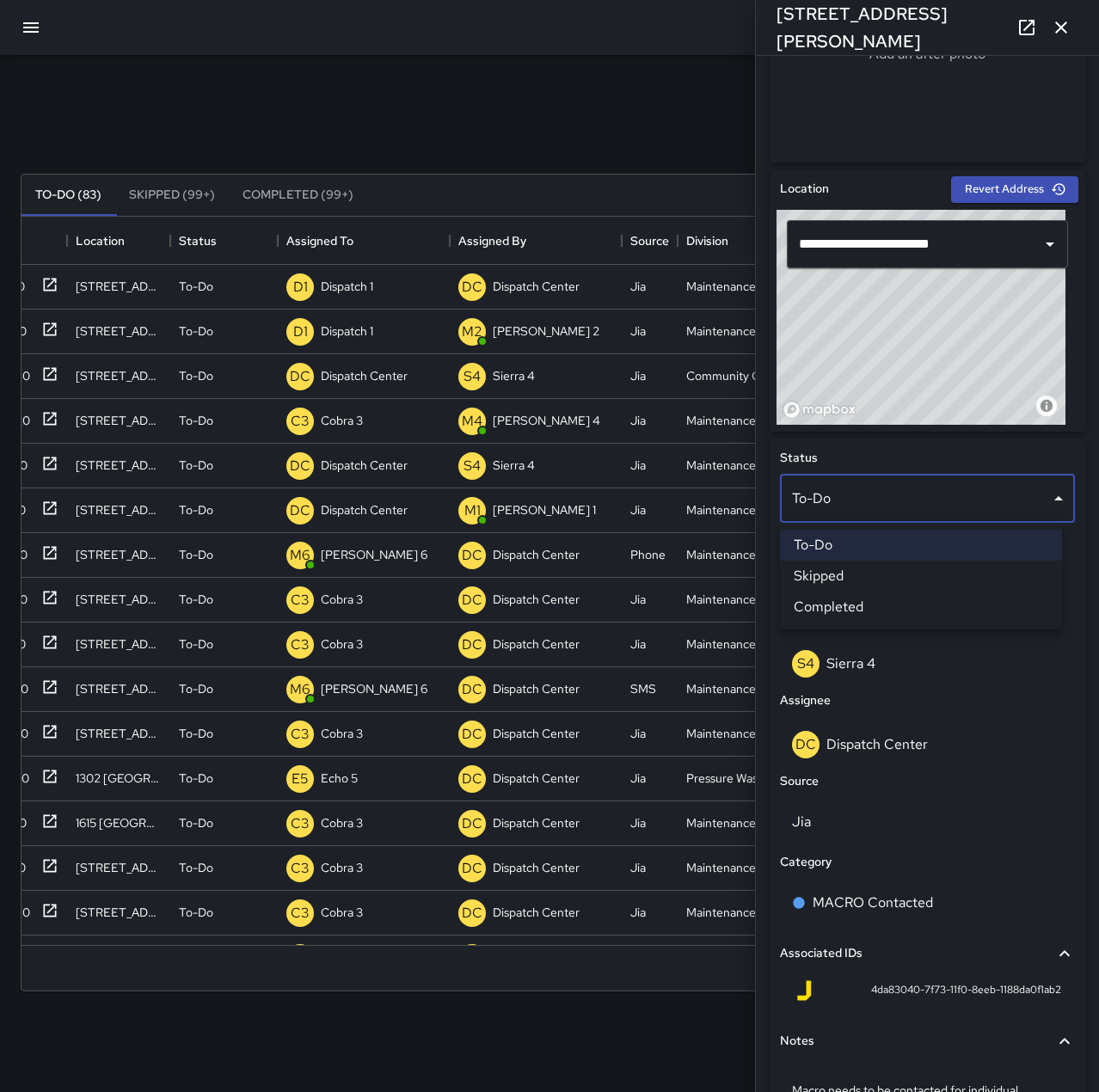
click at [961, 810] on div at bounding box center [550, 546] width 1099 height 1092
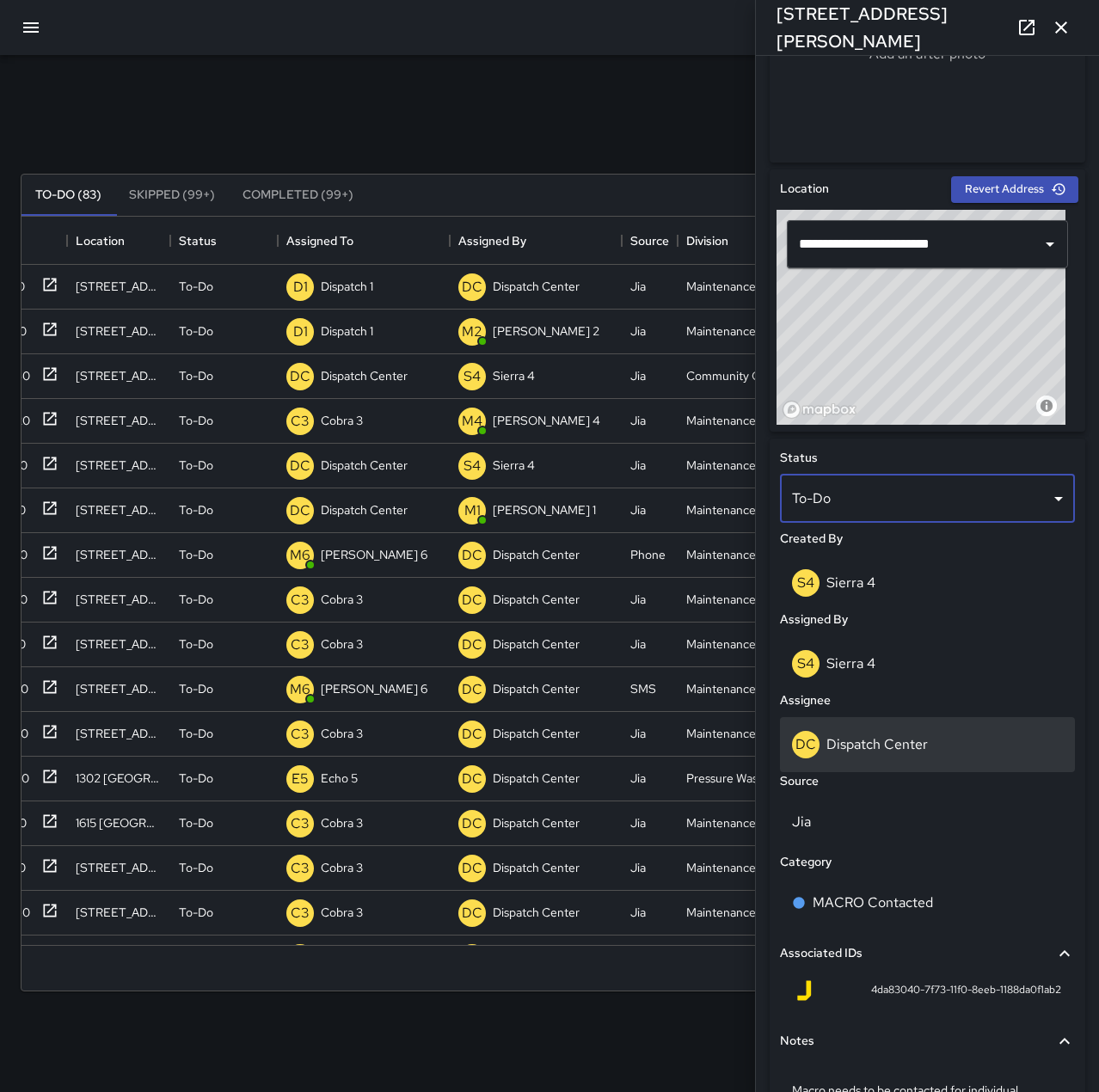
click at [917, 753] on p "Dispatch Center" at bounding box center [876, 743] width 101 height 18
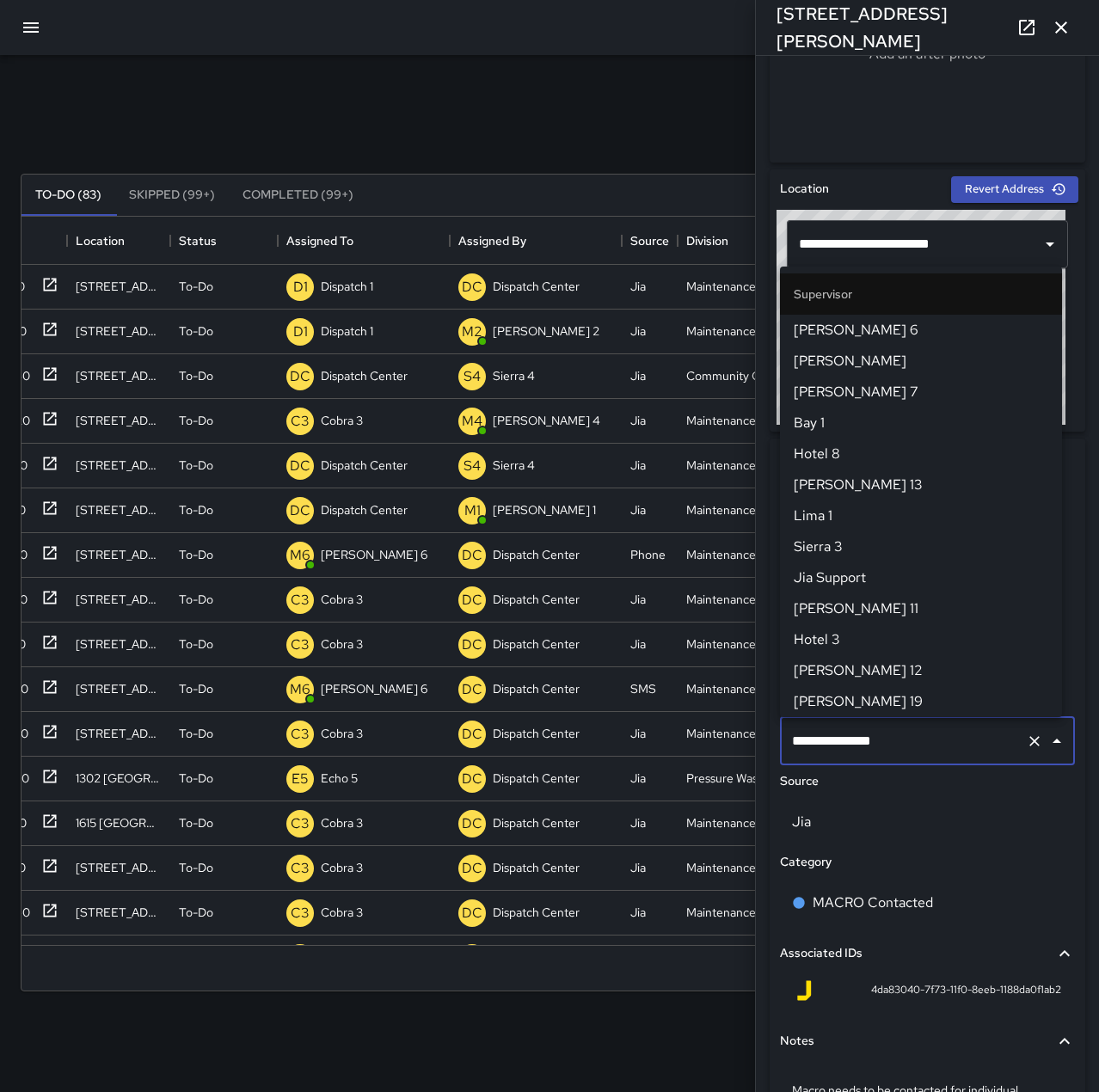
scroll to position [1640, 0]
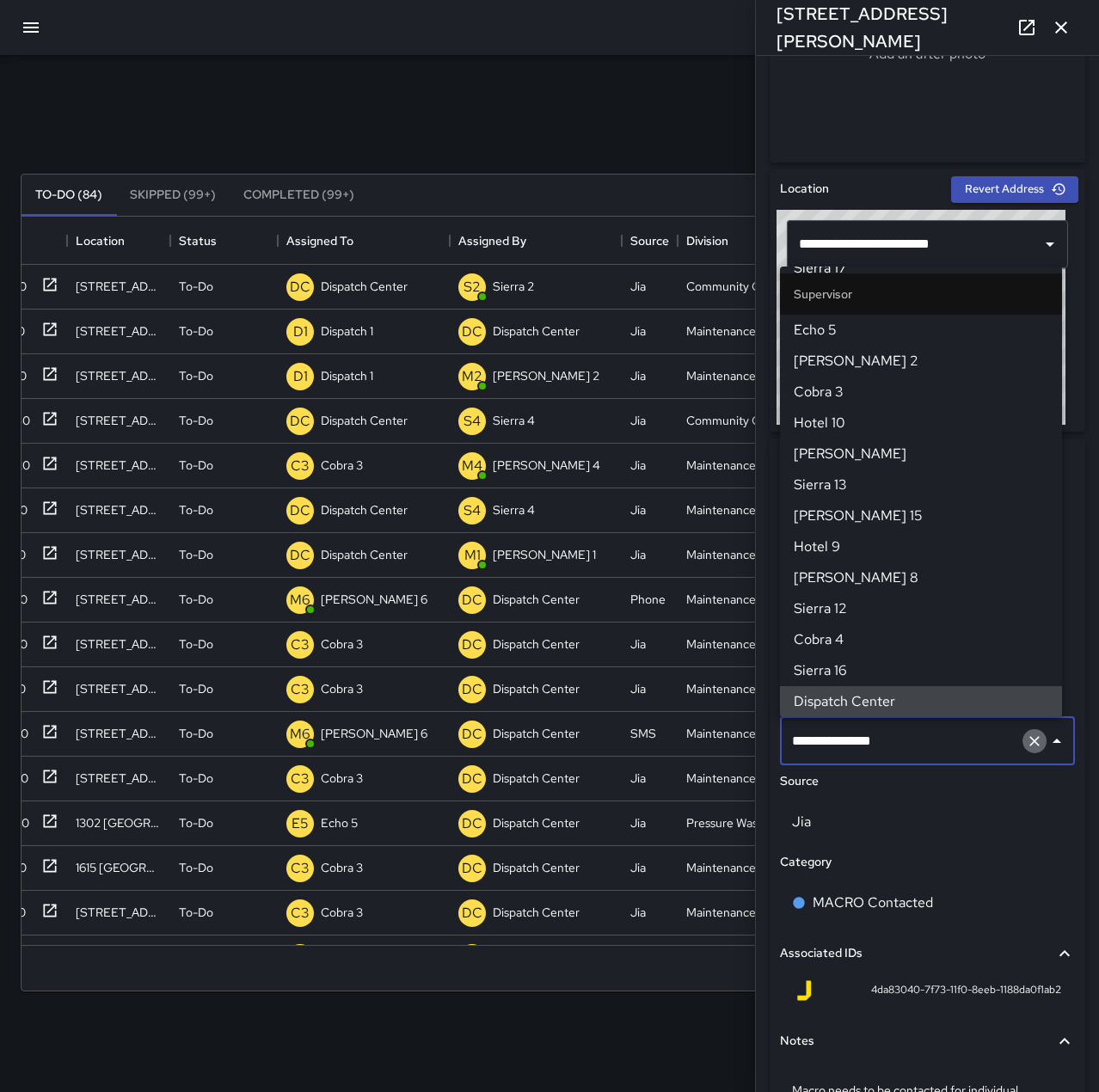
click at [1026, 740] on icon "Clear" at bounding box center [1035, 741] width 17 height 17
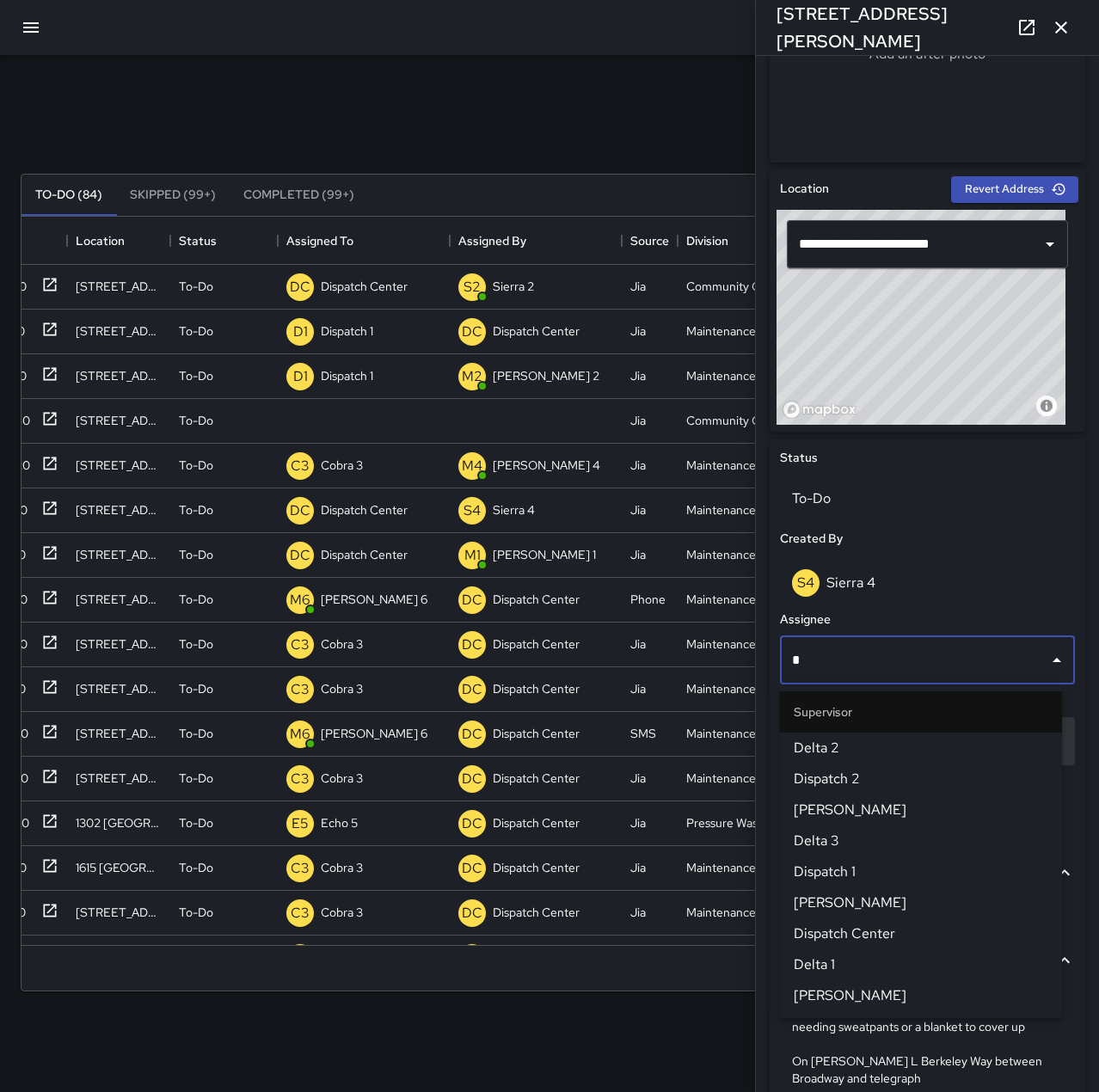
type input "**"
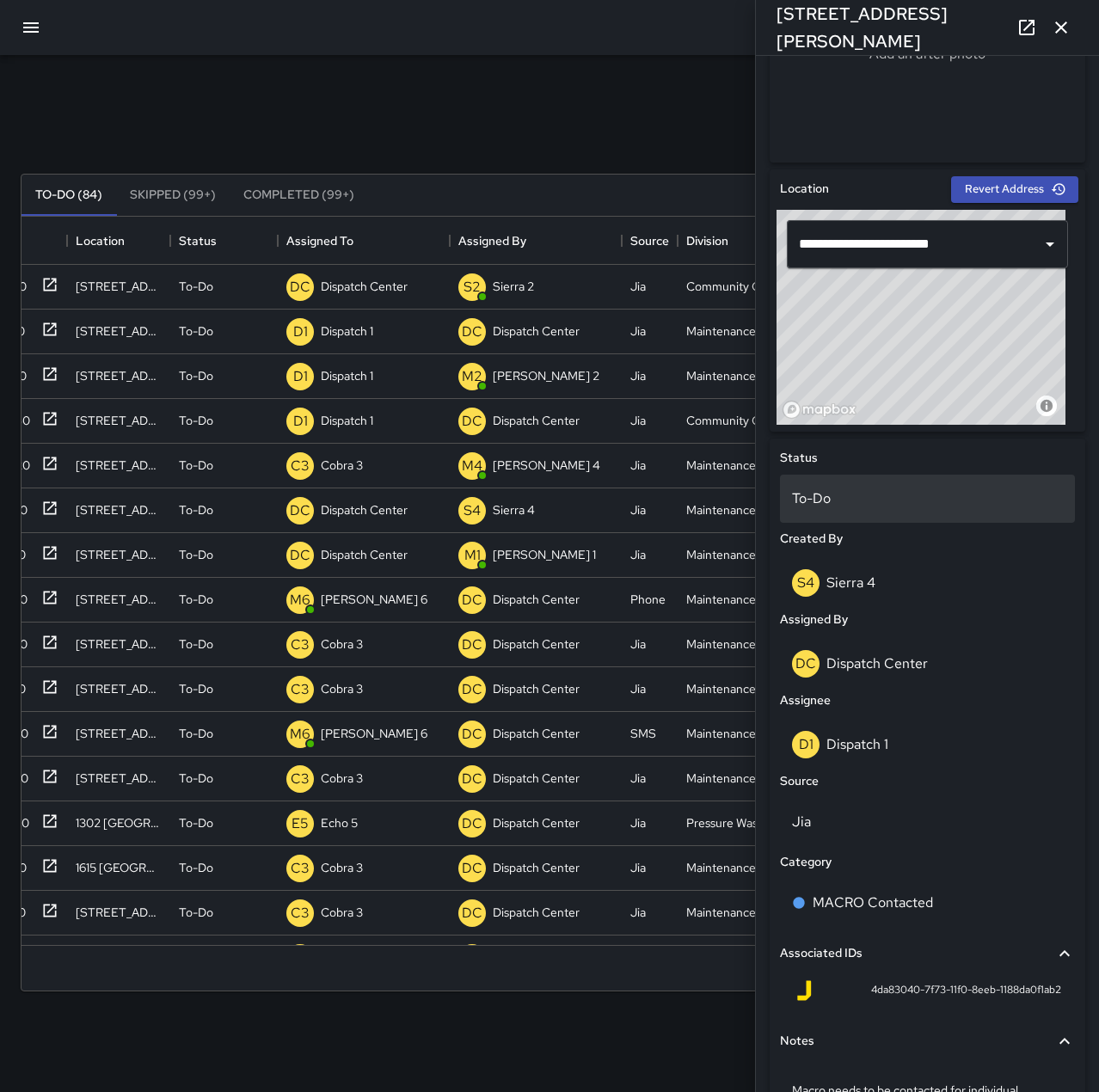
click at [885, 500] on p "To-Do" at bounding box center [928, 498] width 271 height 21
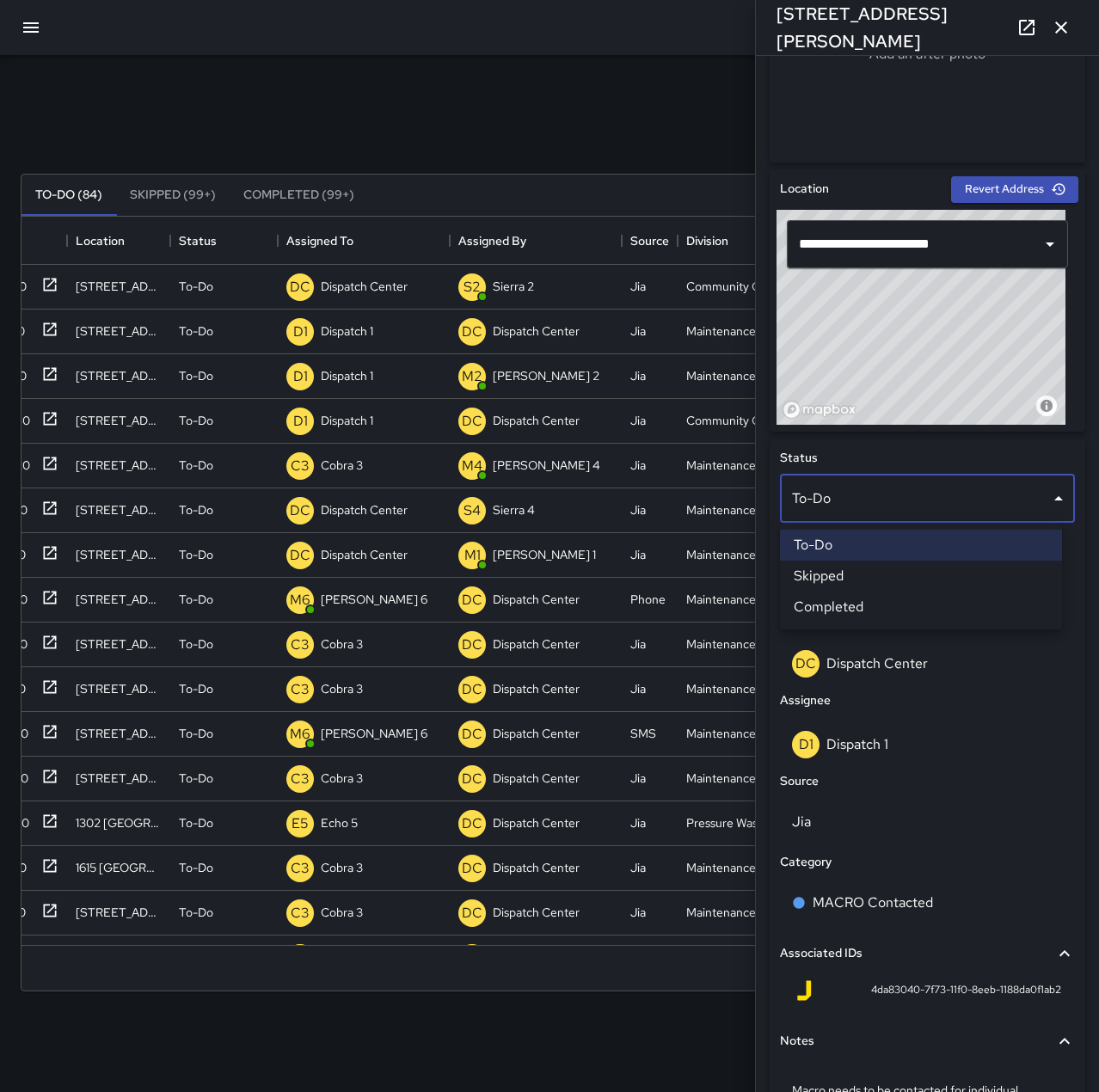
click at [895, 602] on li "Completed" at bounding box center [921, 606] width 282 height 31
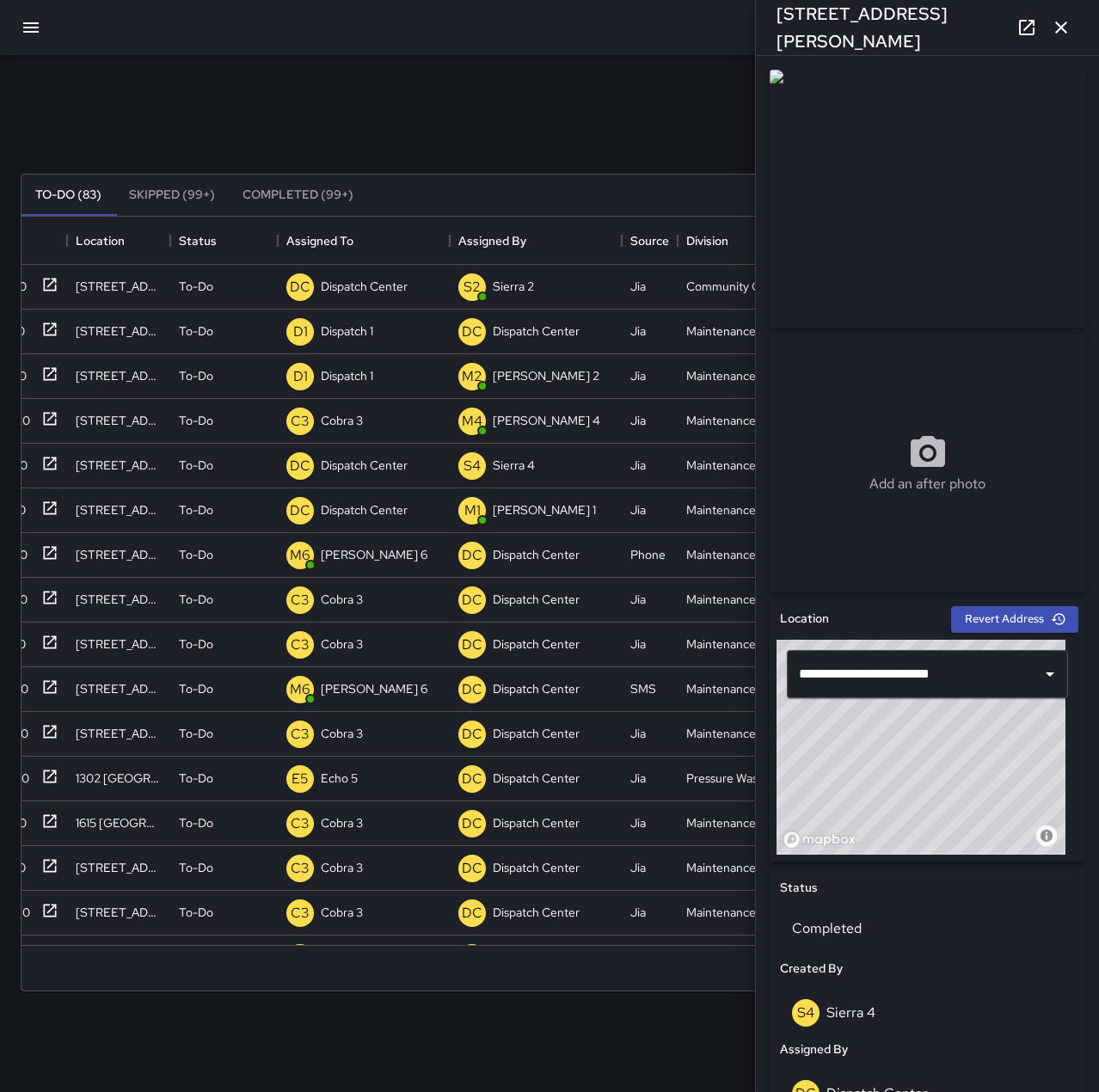
click at [1063, 30] on icon "button" at bounding box center [1061, 27] width 12 height 12
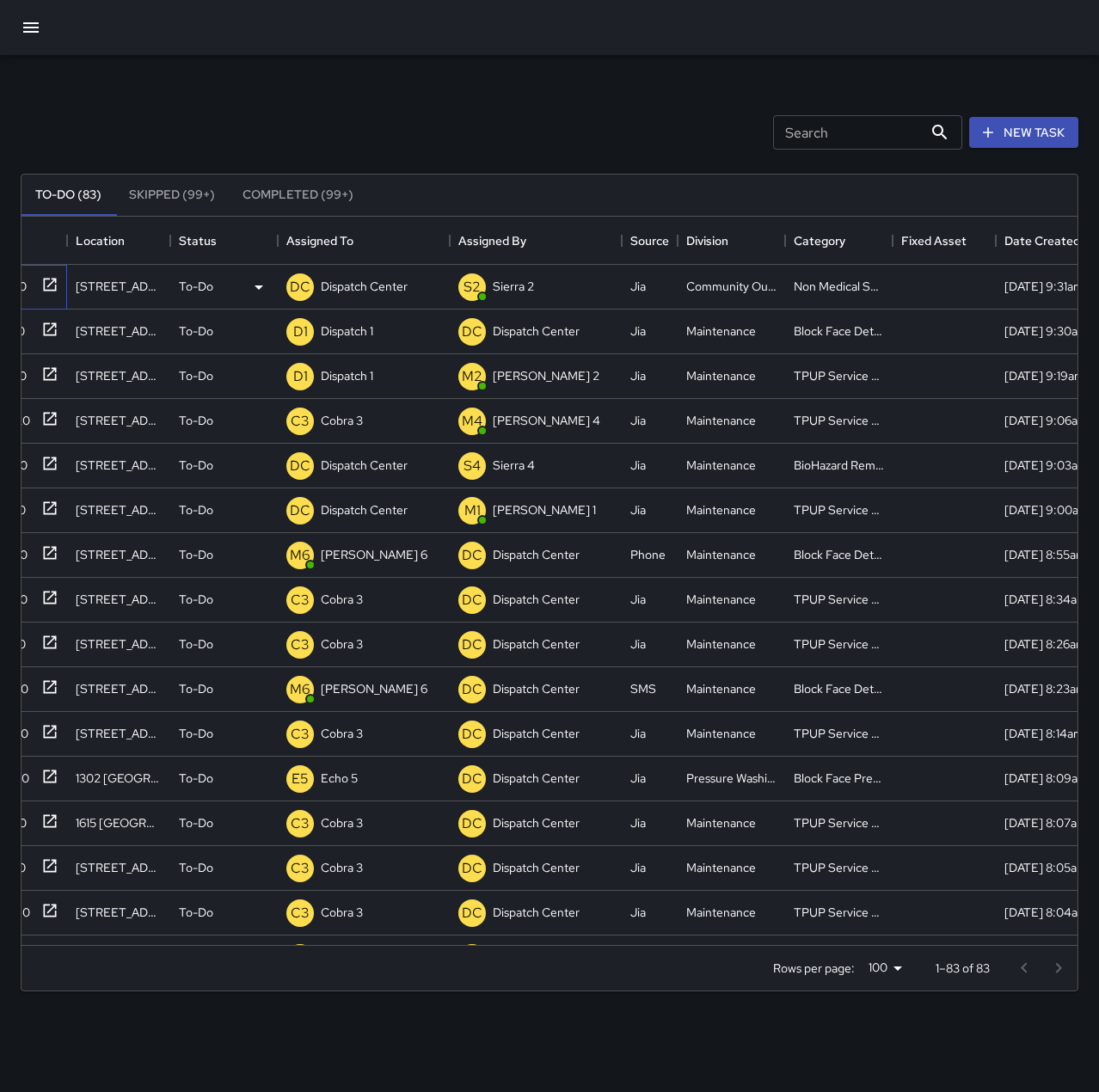
click at [58, 285] on icon at bounding box center [50, 284] width 17 height 17
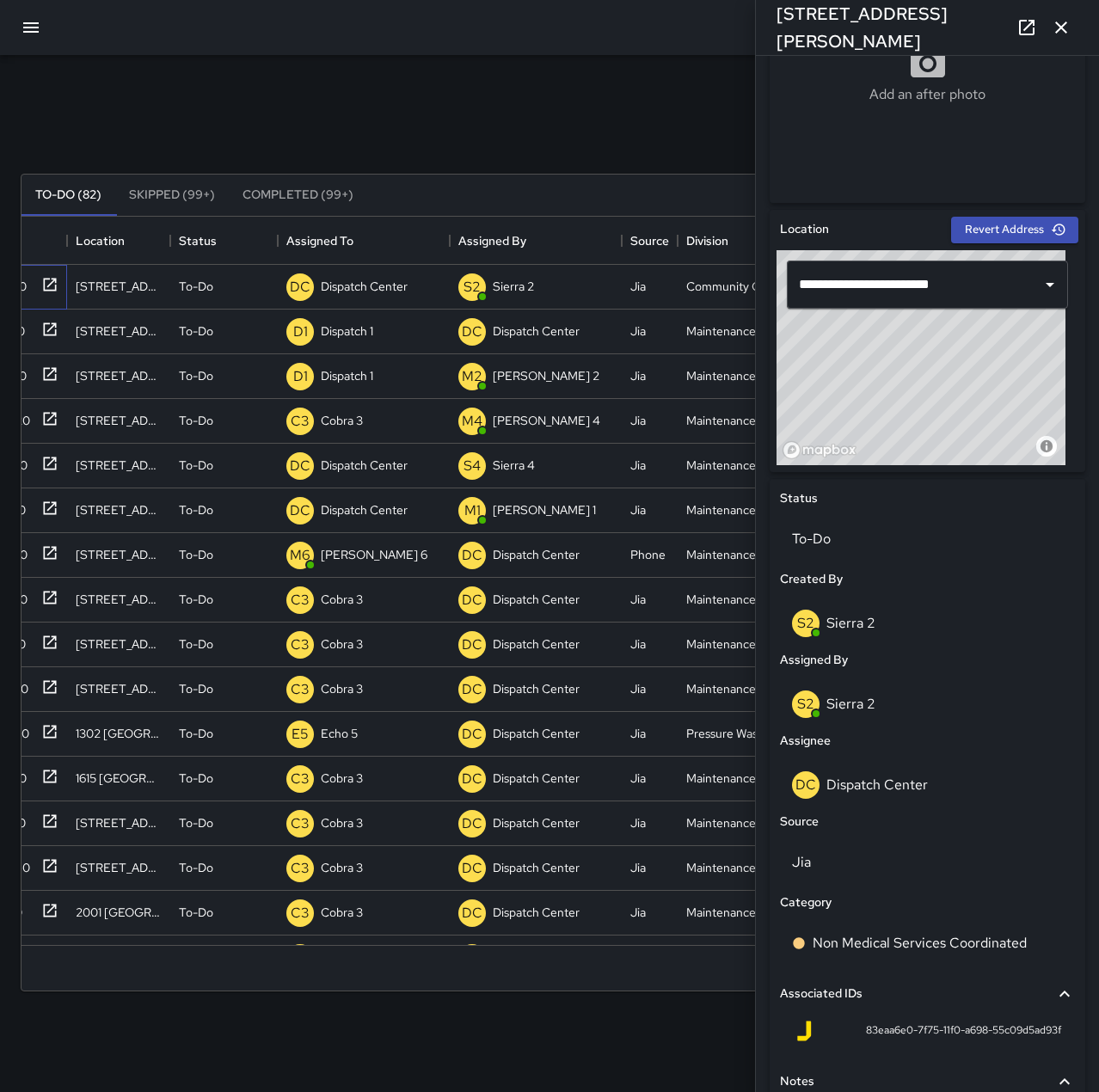
scroll to position [516, 0]
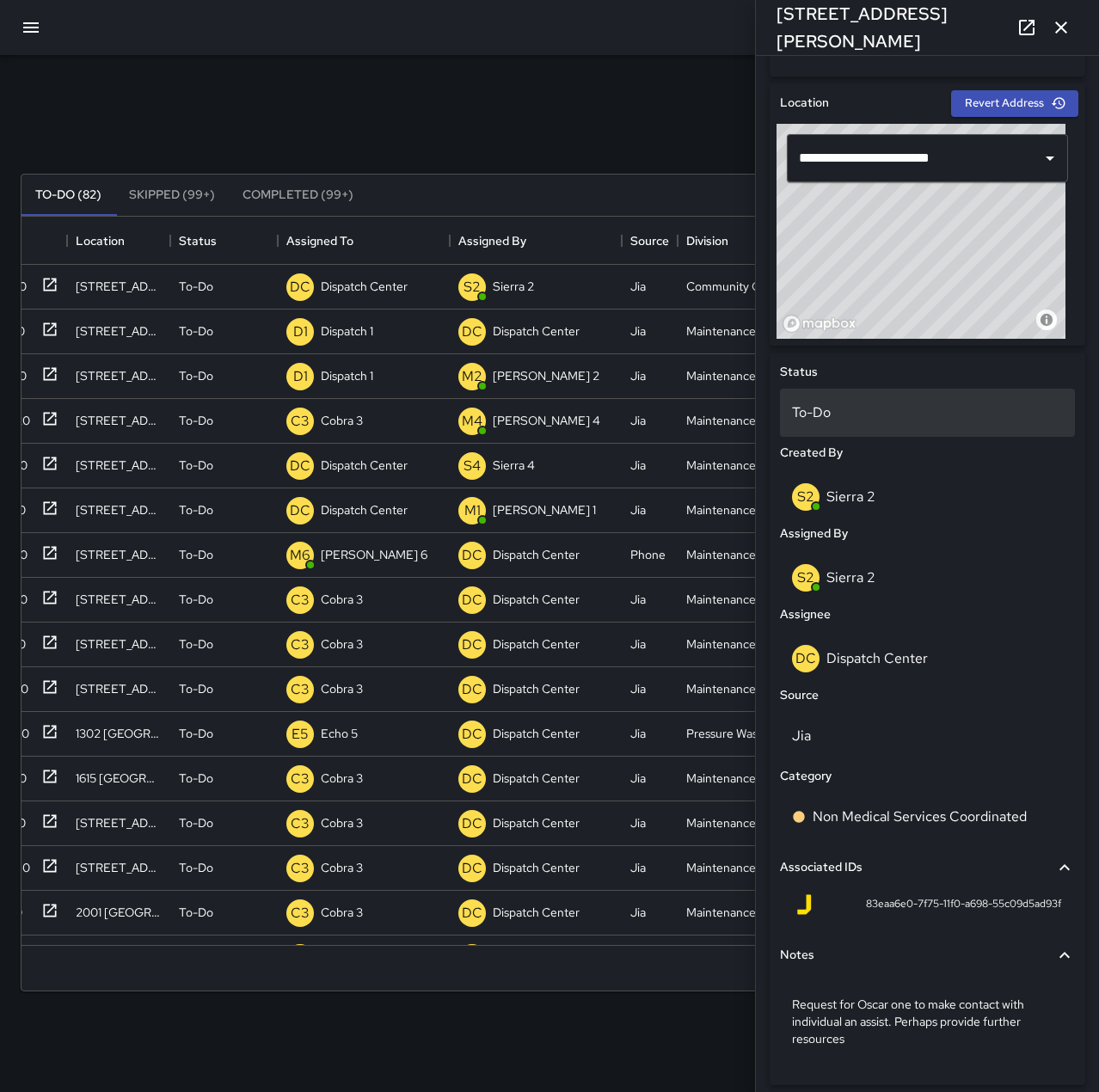
click at [870, 414] on p "To-Do" at bounding box center [928, 413] width 271 height 21
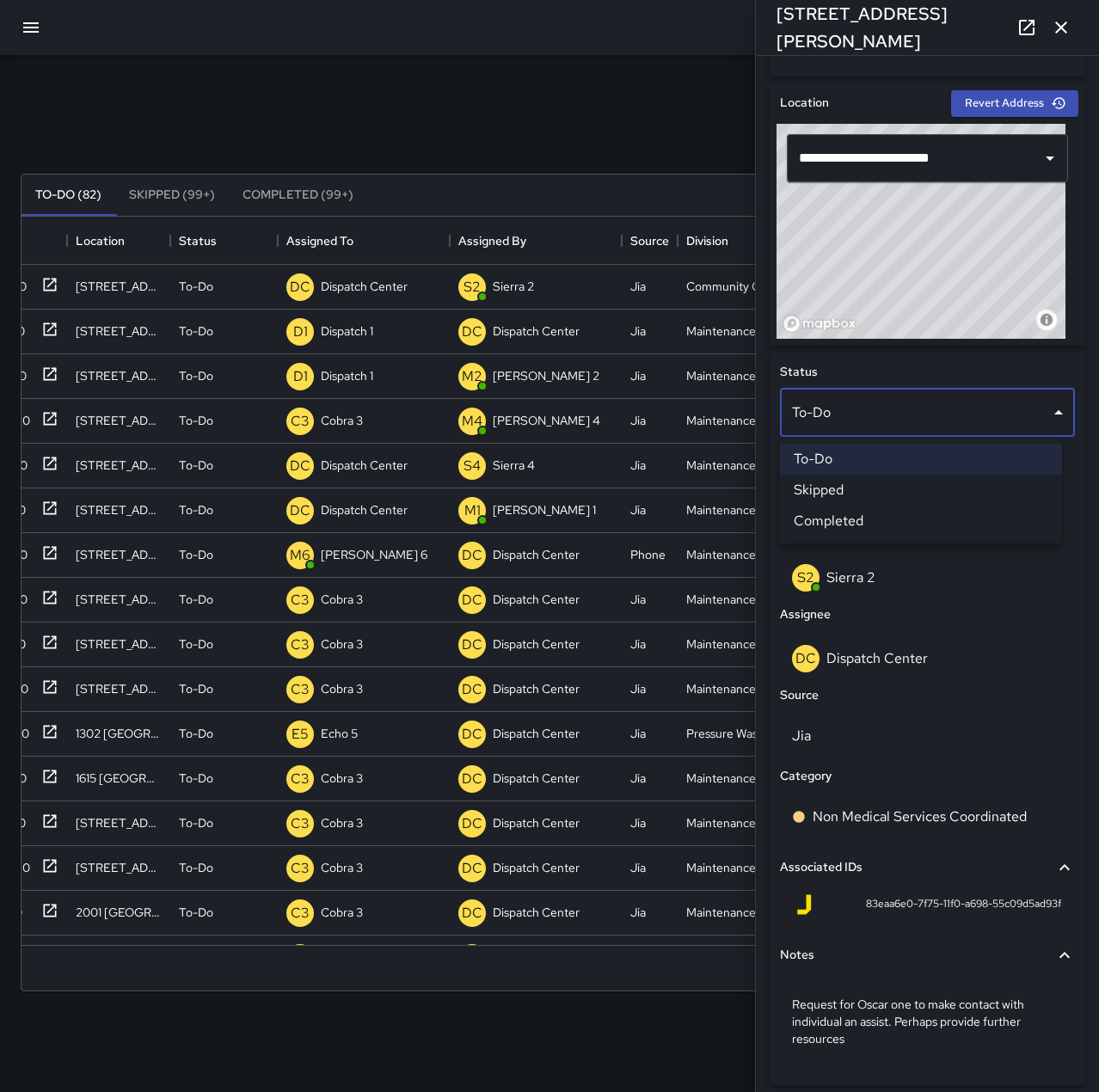
click at [947, 582] on div at bounding box center [550, 546] width 1099 height 1092
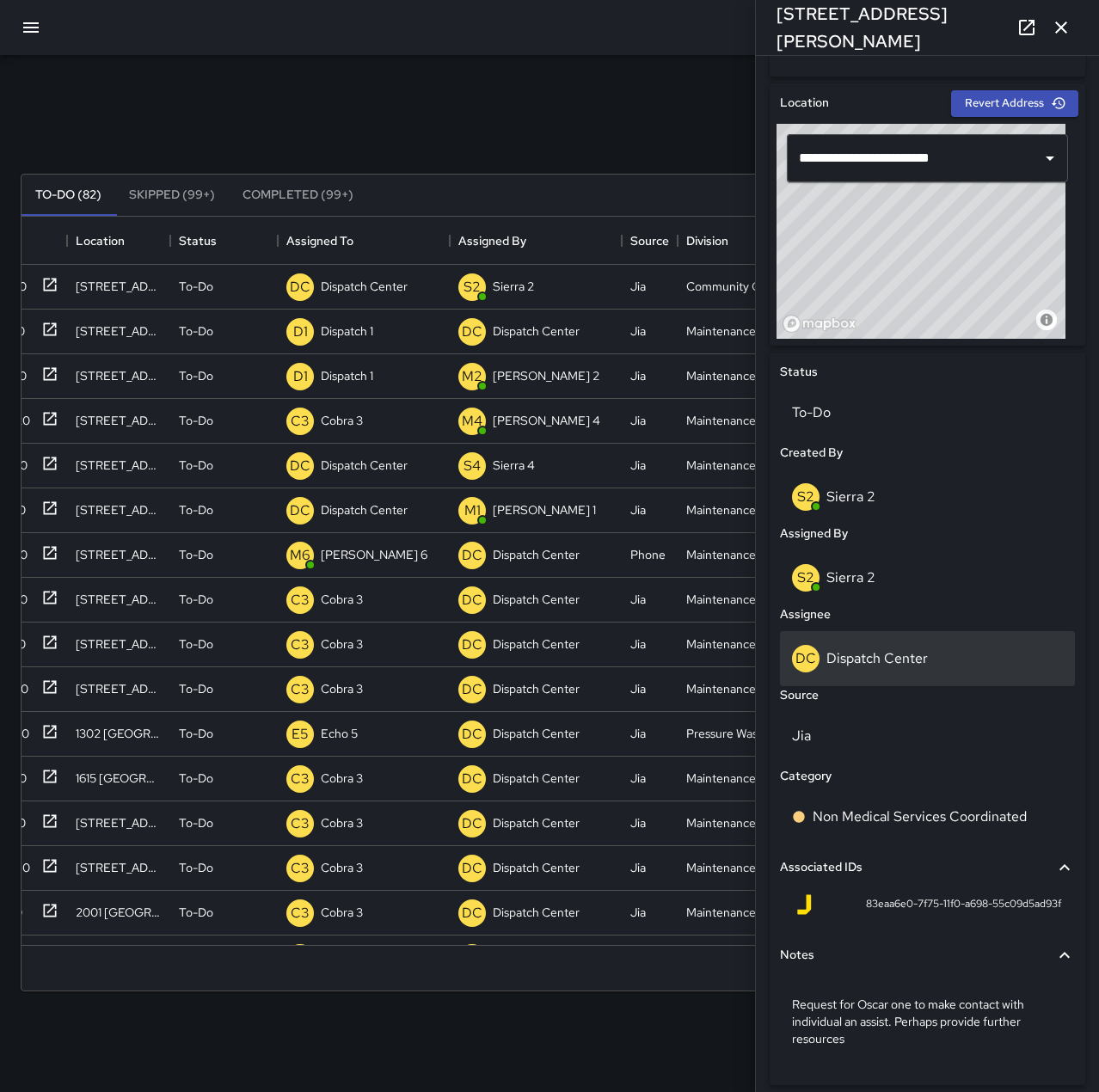
click at [938, 660] on div "DC Dispatch Center" at bounding box center [928, 658] width 271 height 27
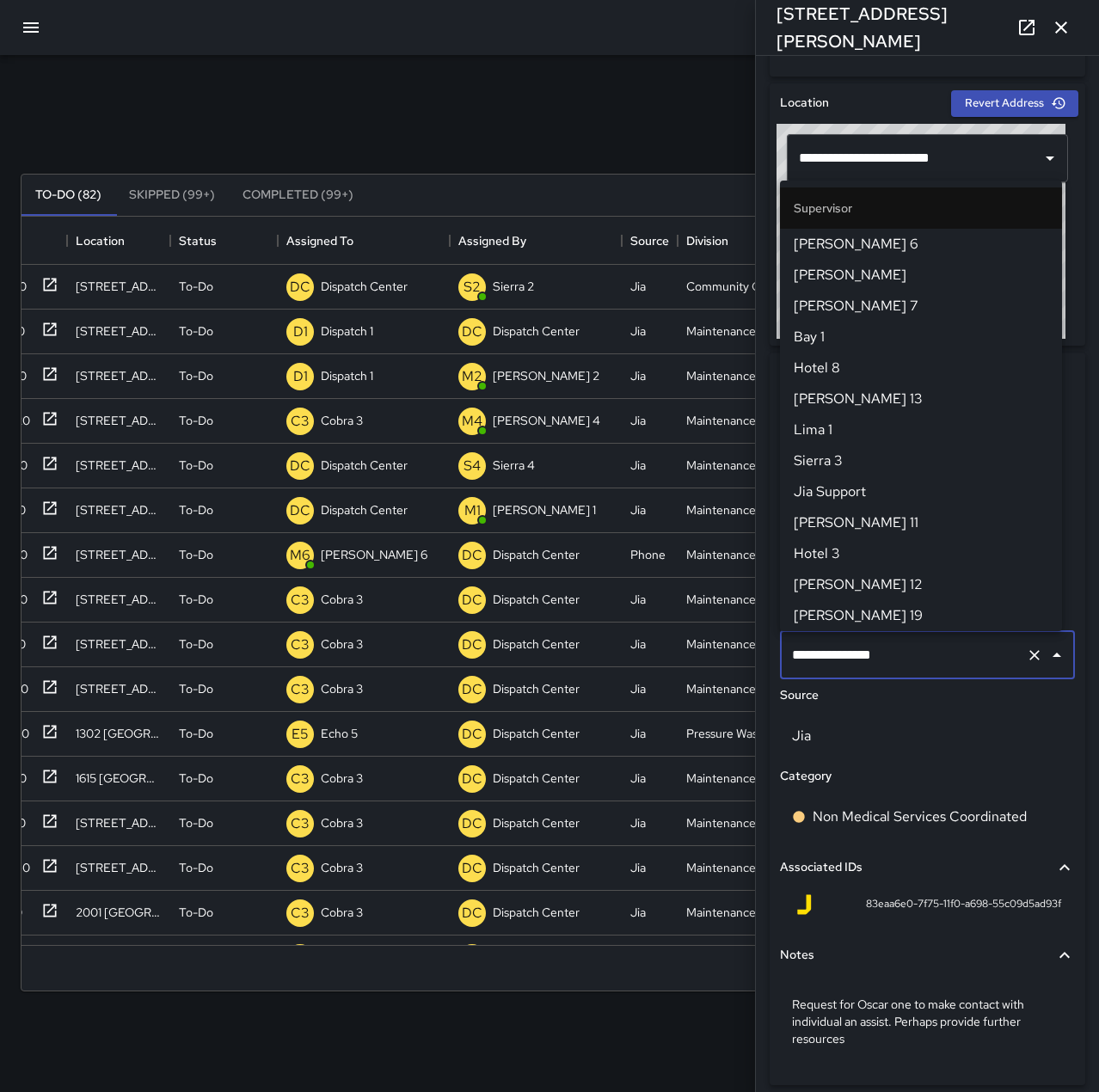
scroll to position [1640, 0]
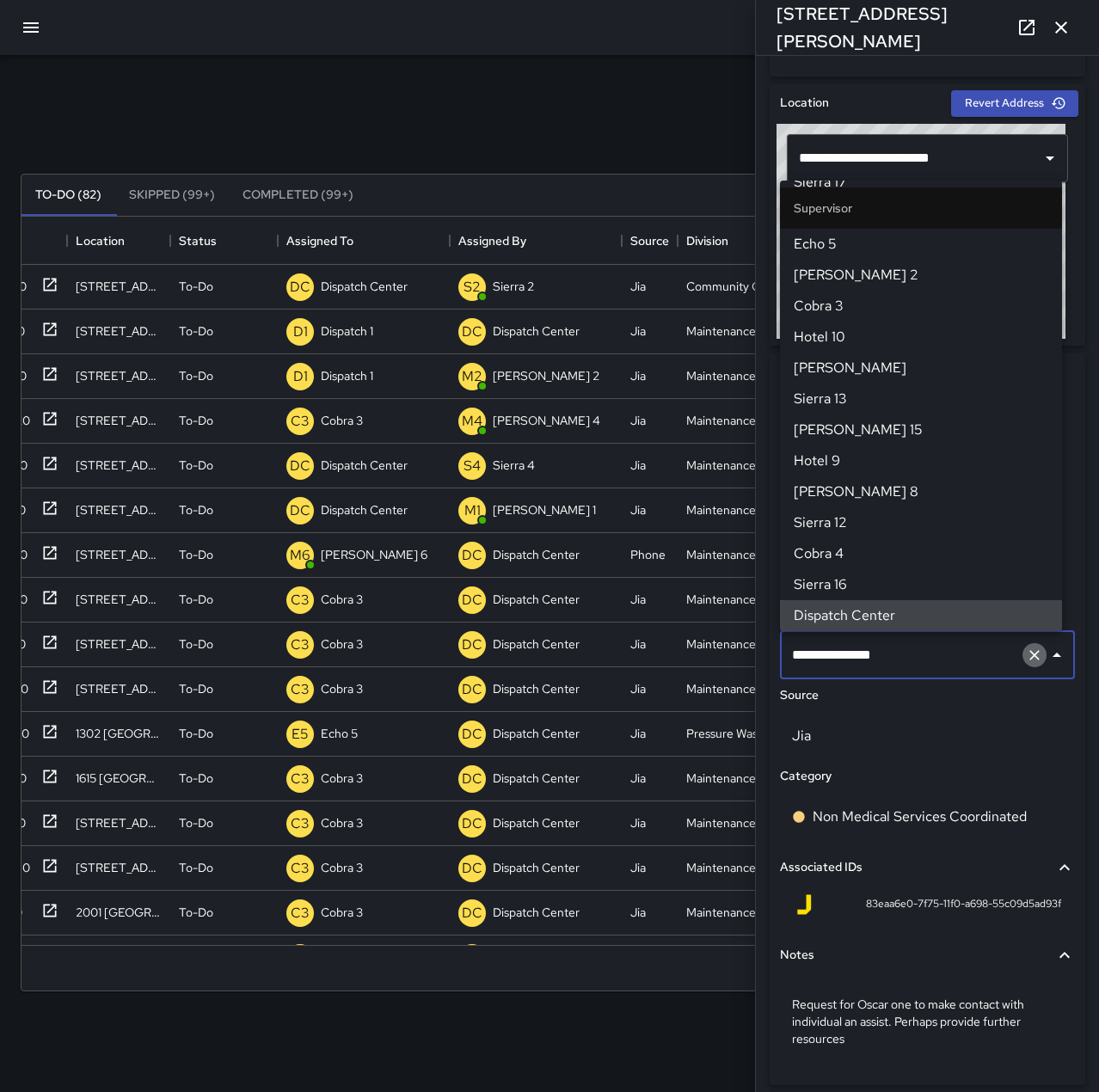
click at [1028, 656] on icon "Clear" at bounding box center [1035, 654] width 17 height 17
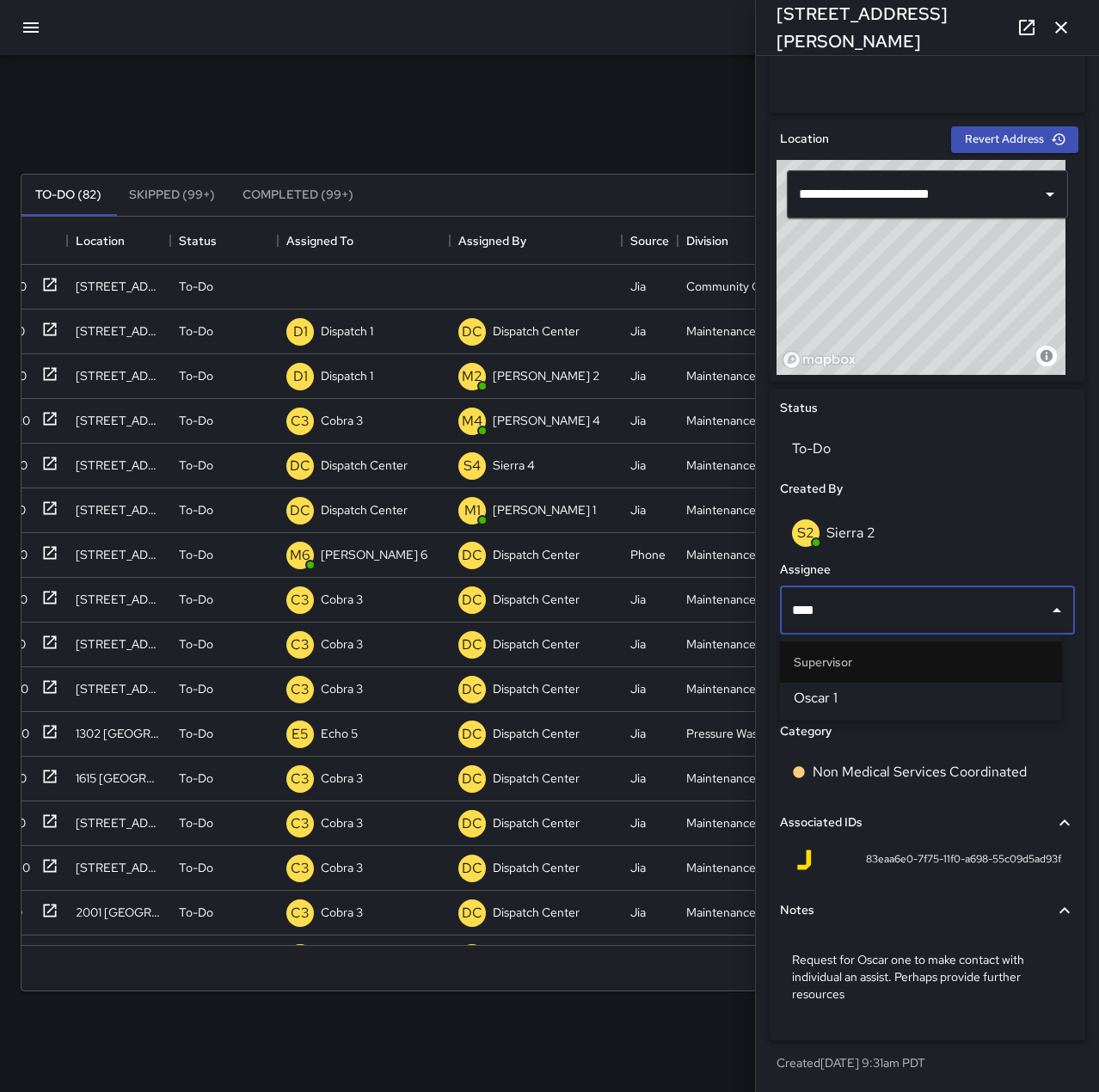
type input "*****"
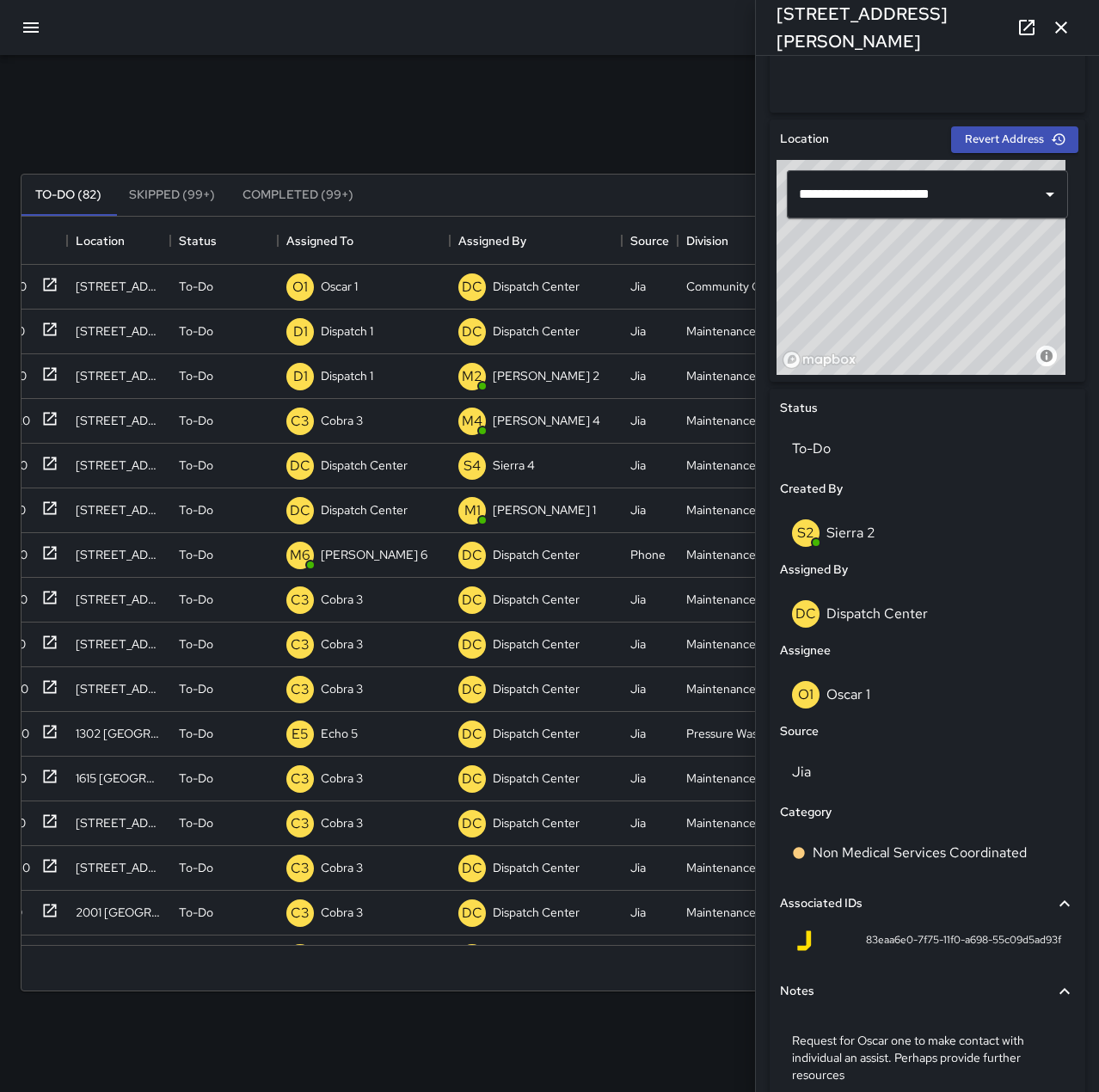
click at [1065, 22] on icon "button" at bounding box center [1061, 27] width 21 height 21
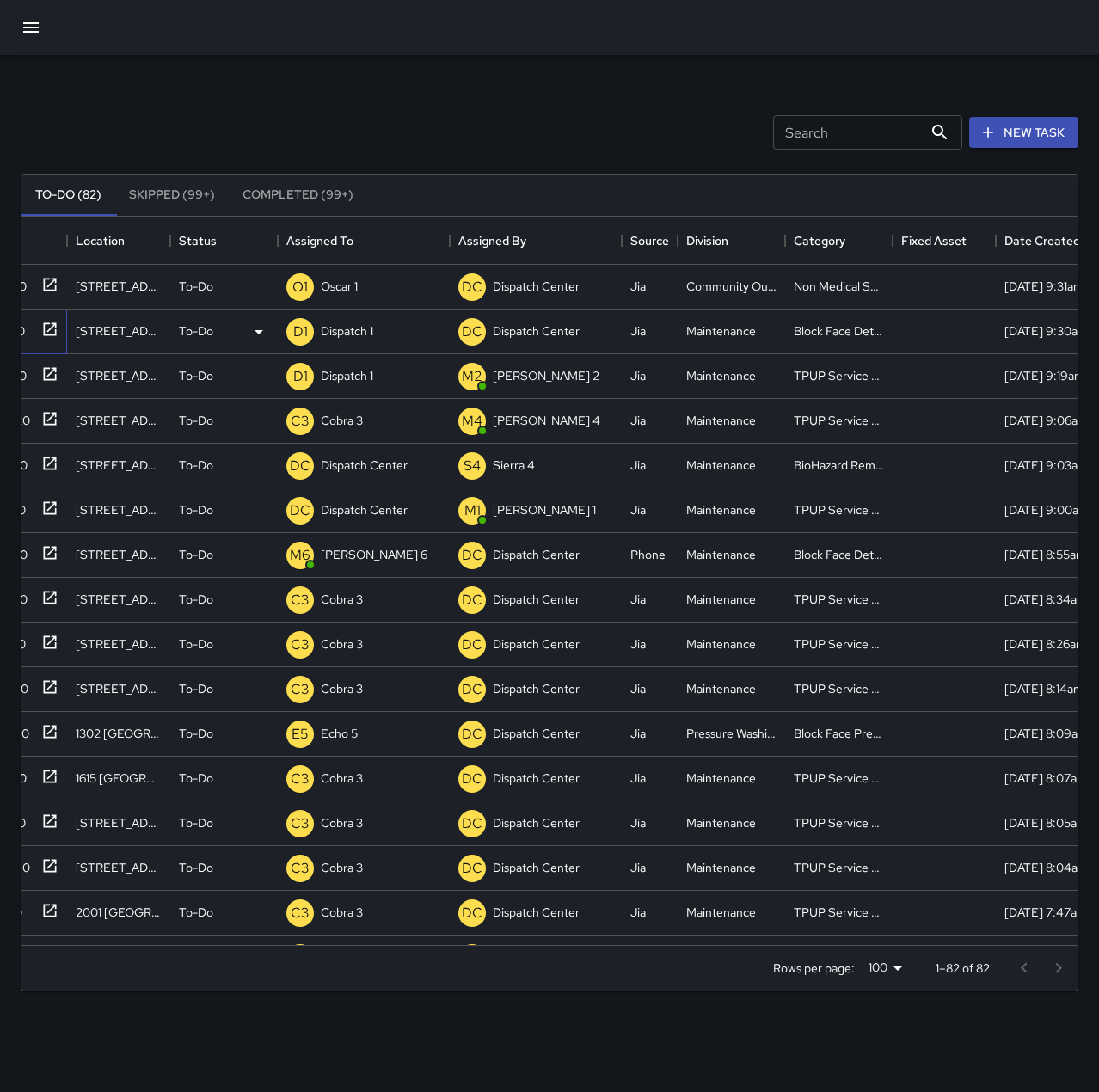
click at [46, 328] on icon at bounding box center [50, 330] width 17 height 17
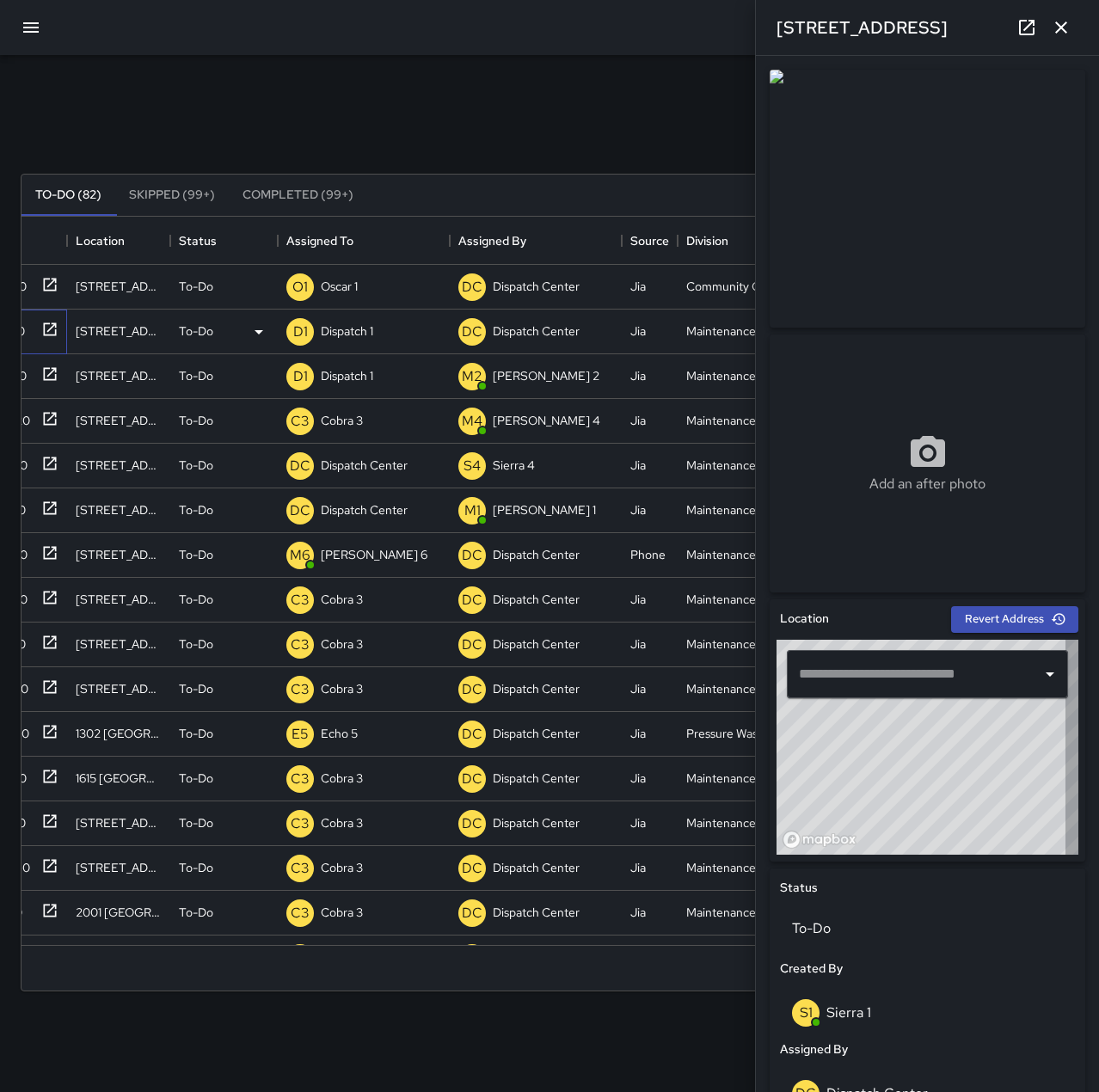
type input "**********"
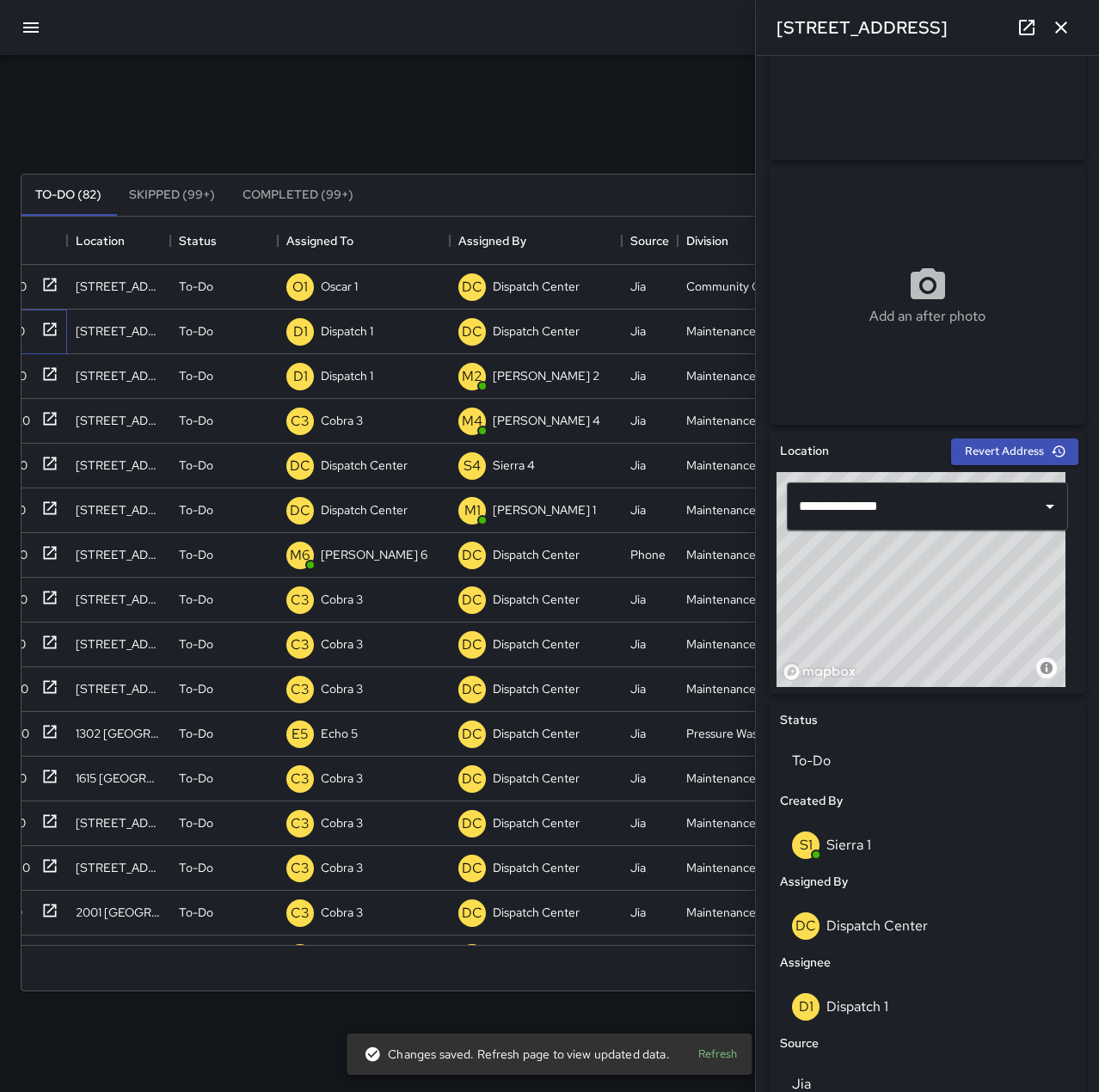
scroll to position [172, 0]
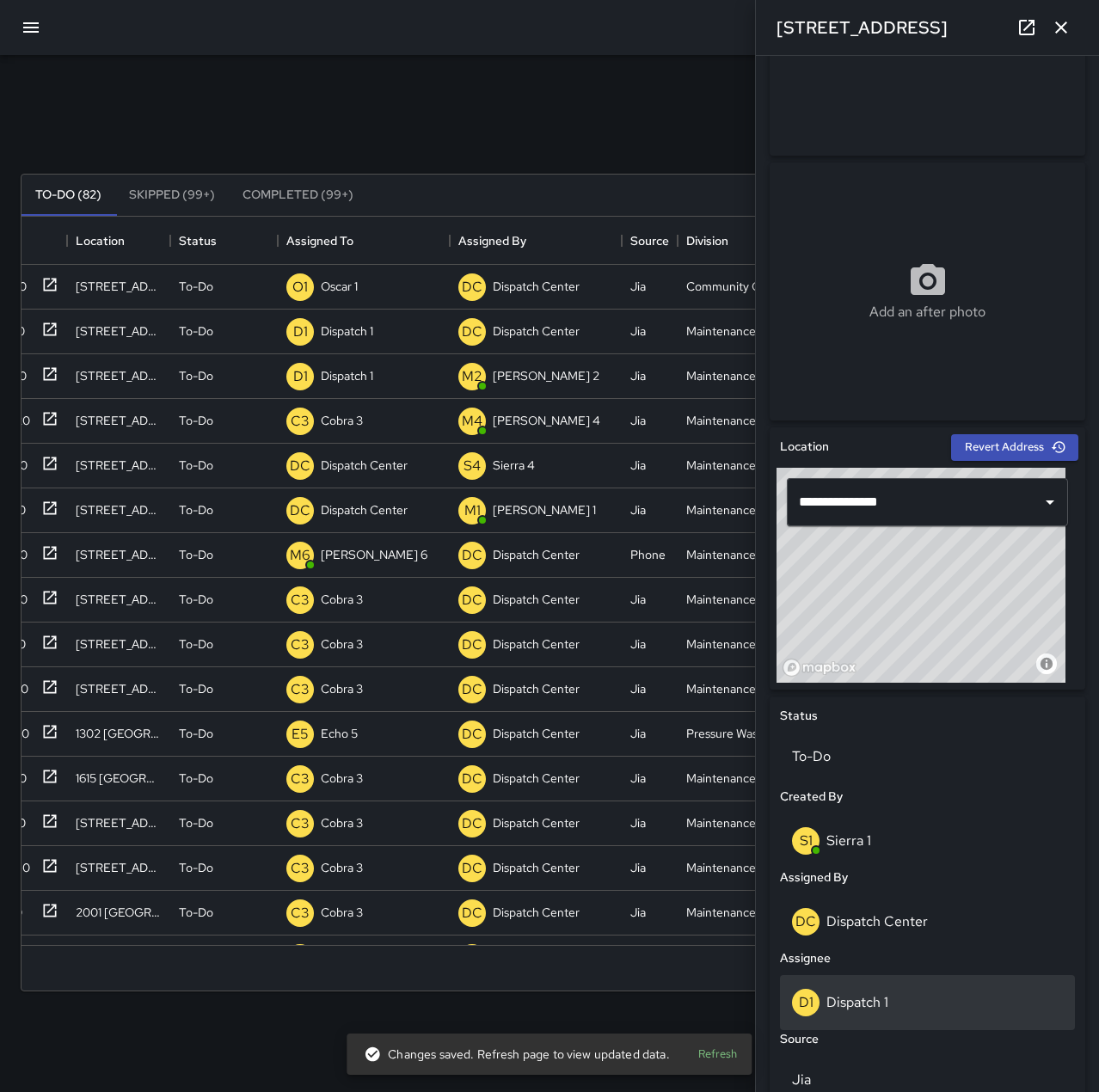
click at [921, 1002] on div "D1 Dispatch 1" at bounding box center [928, 1002] width 271 height 27
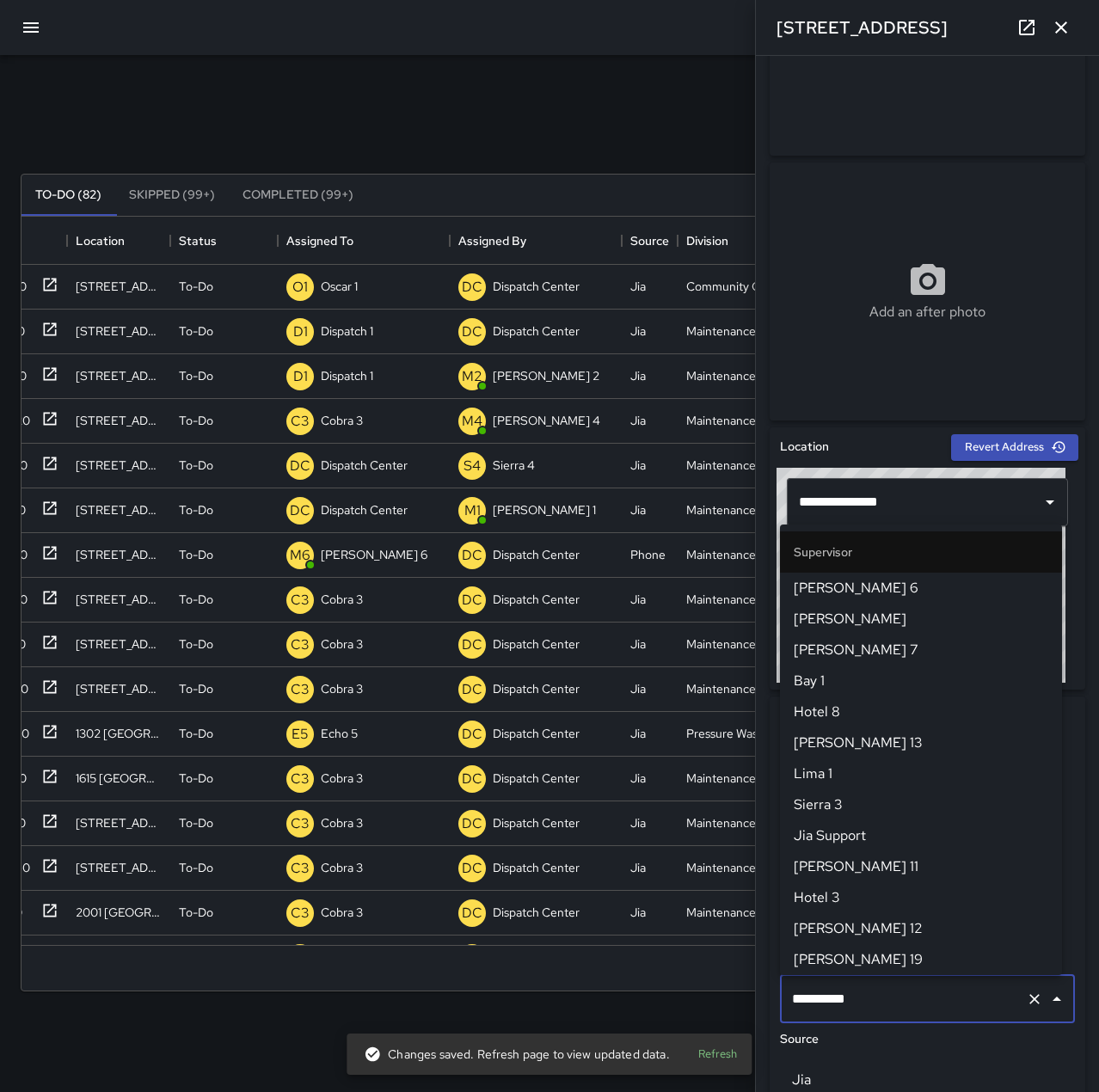
scroll to position [1021, 0]
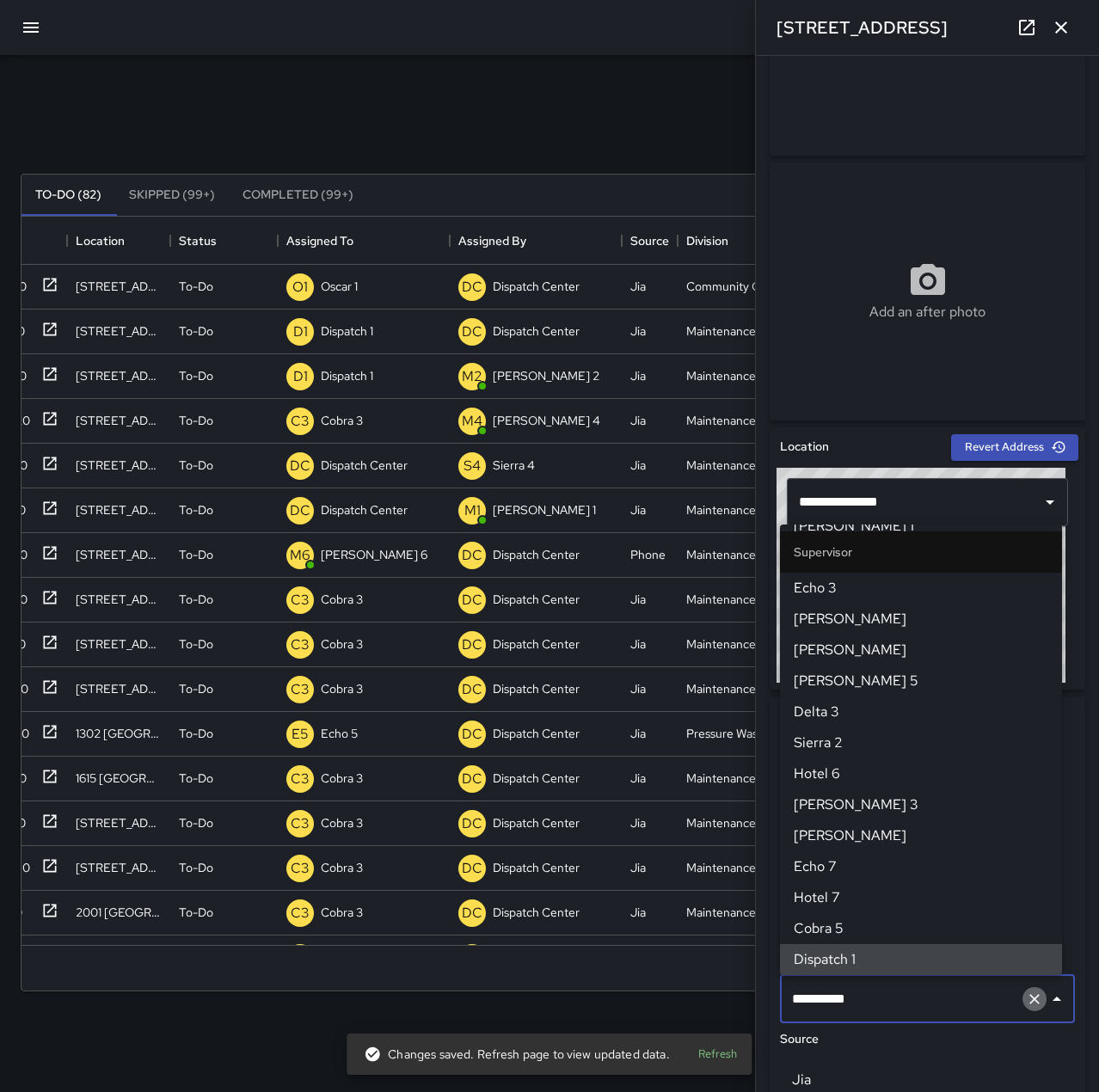
click at [1022, 1009] on button "Clear" at bounding box center [1034, 998] width 24 height 24
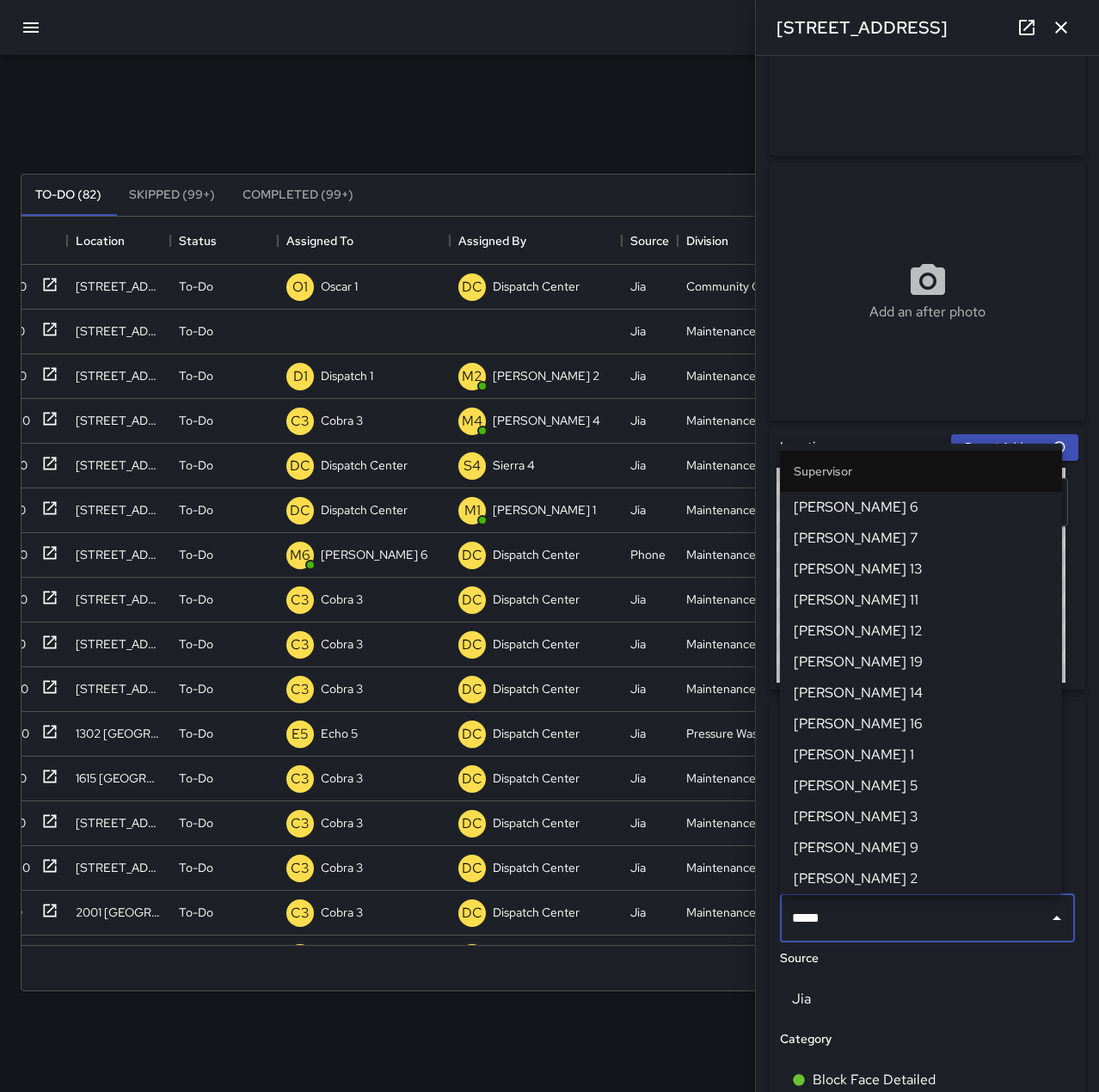
type input "******"
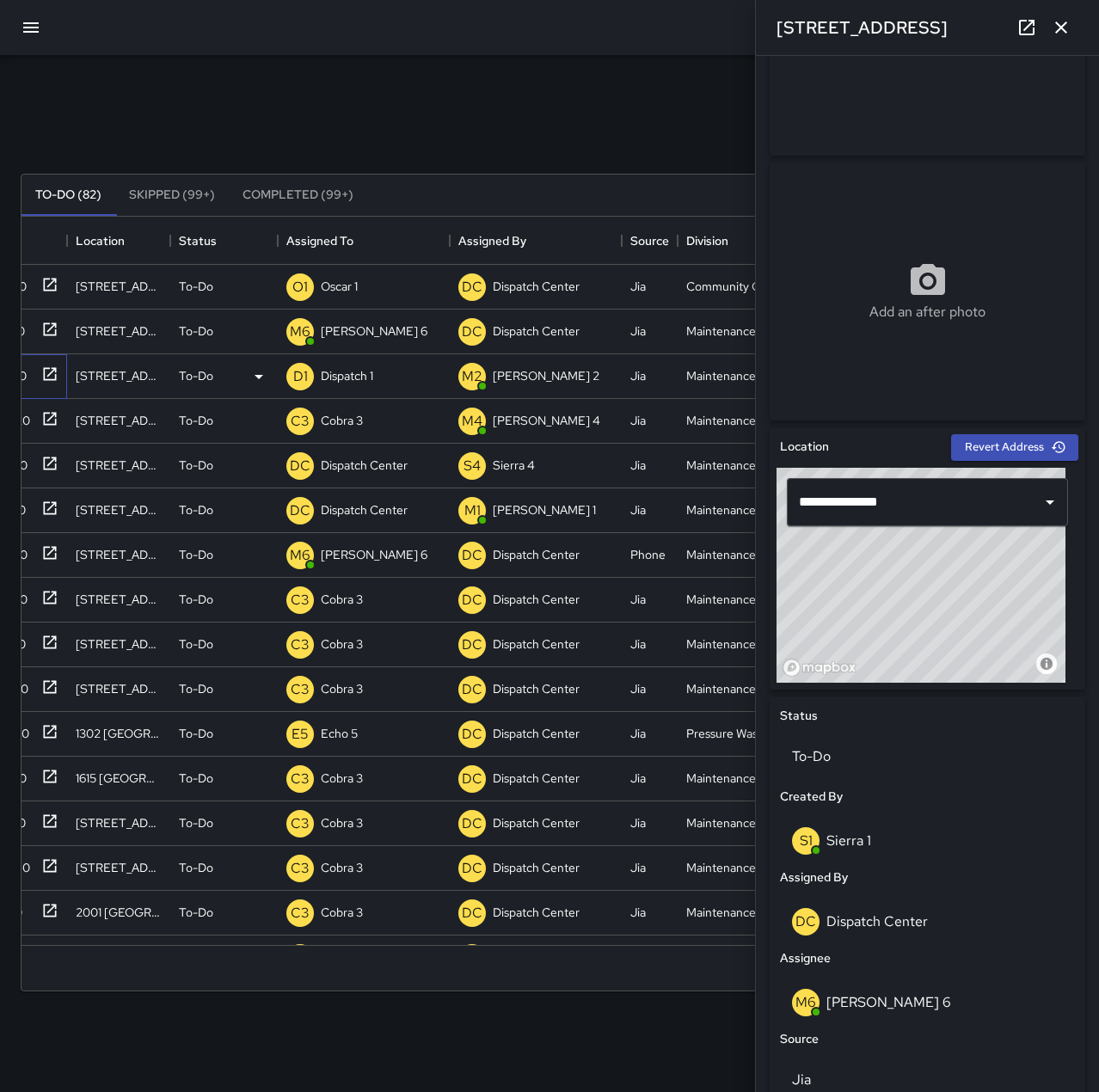
click at [45, 381] on icon at bounding box center [50, 374] width 17 height 17
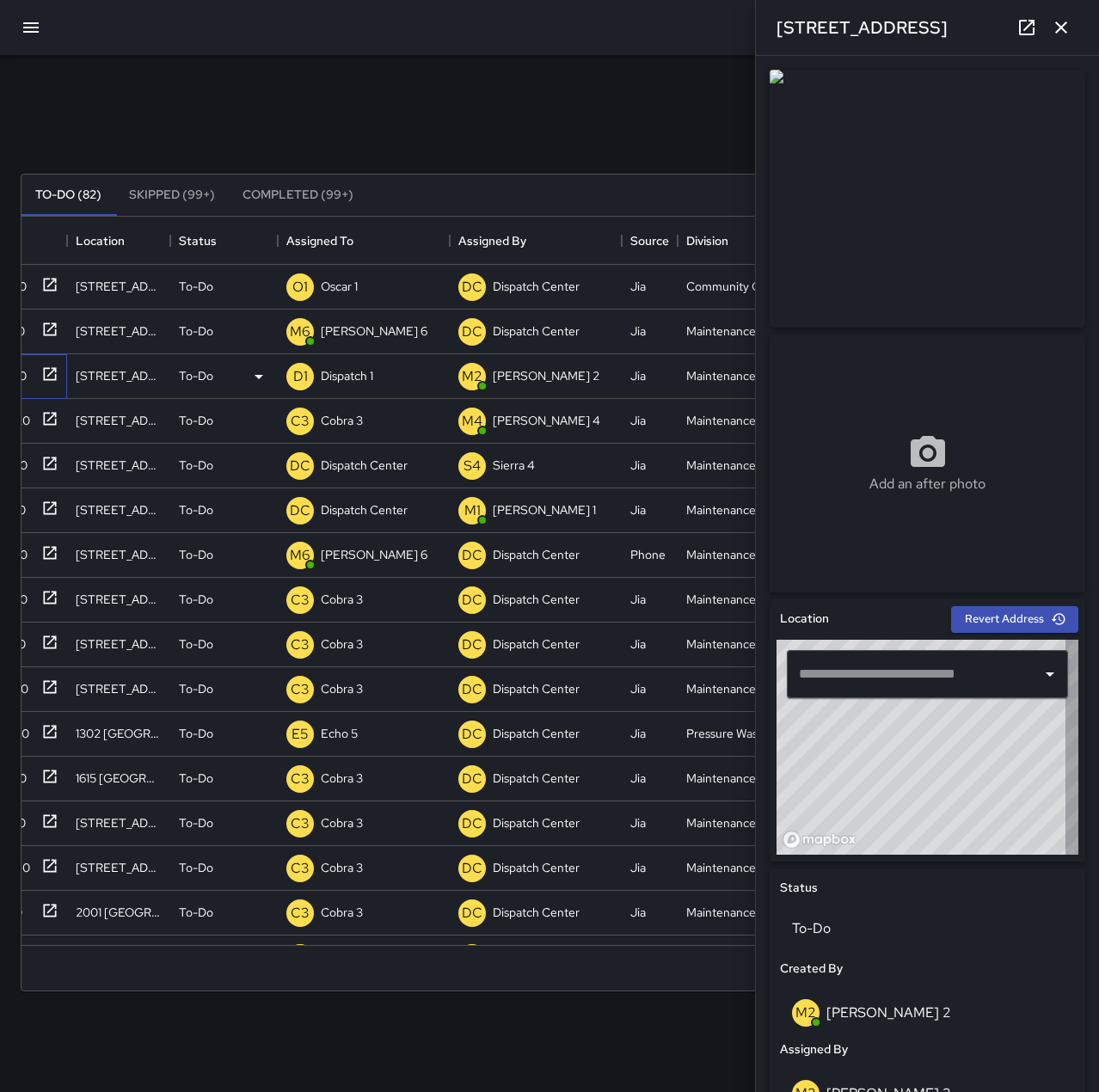
type input "**********"
click at [347, 373] on p "Dispatch 1" at bounding box center [347, 376] width 52 height 17
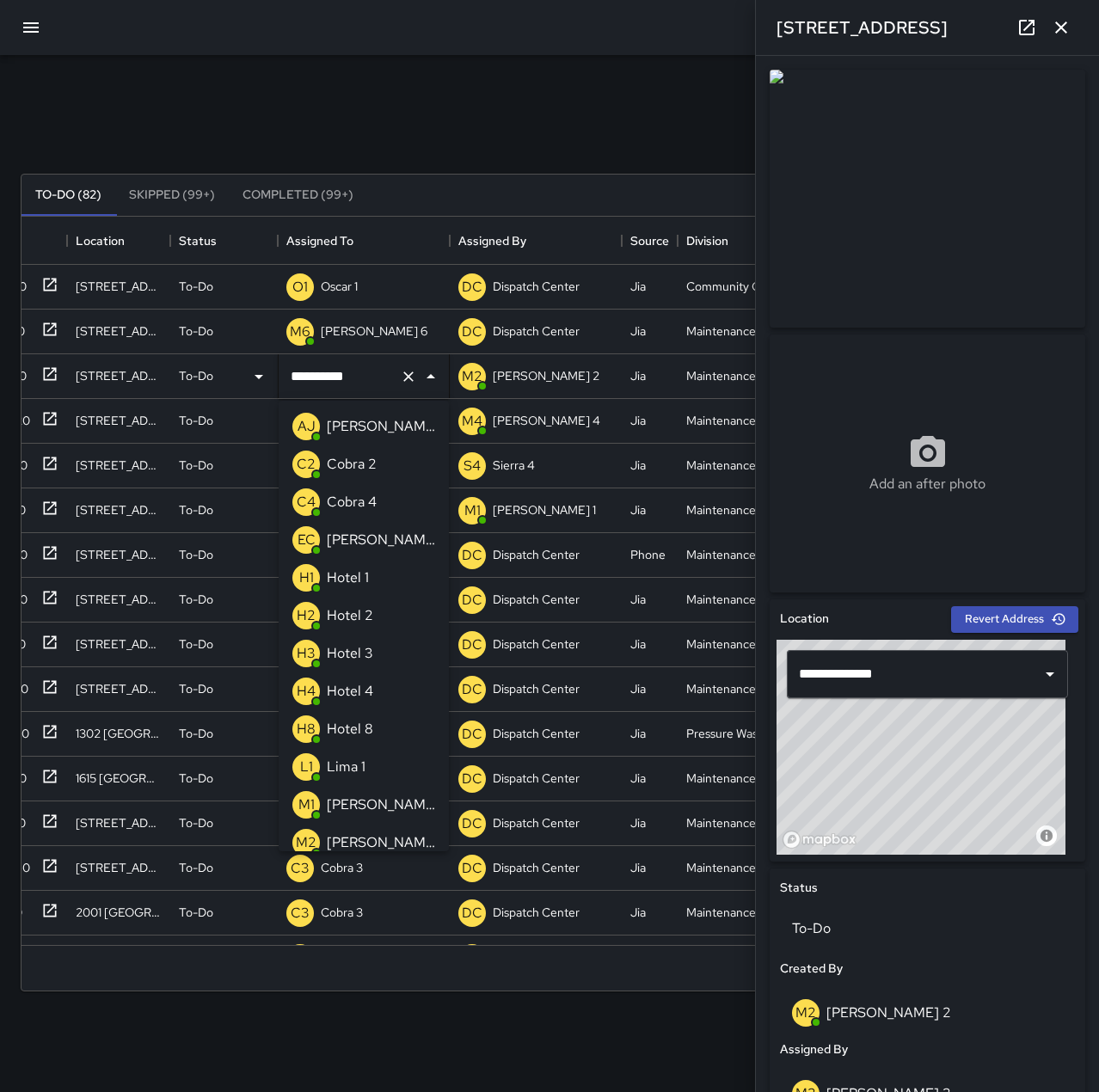
scroll to position [691, 0]
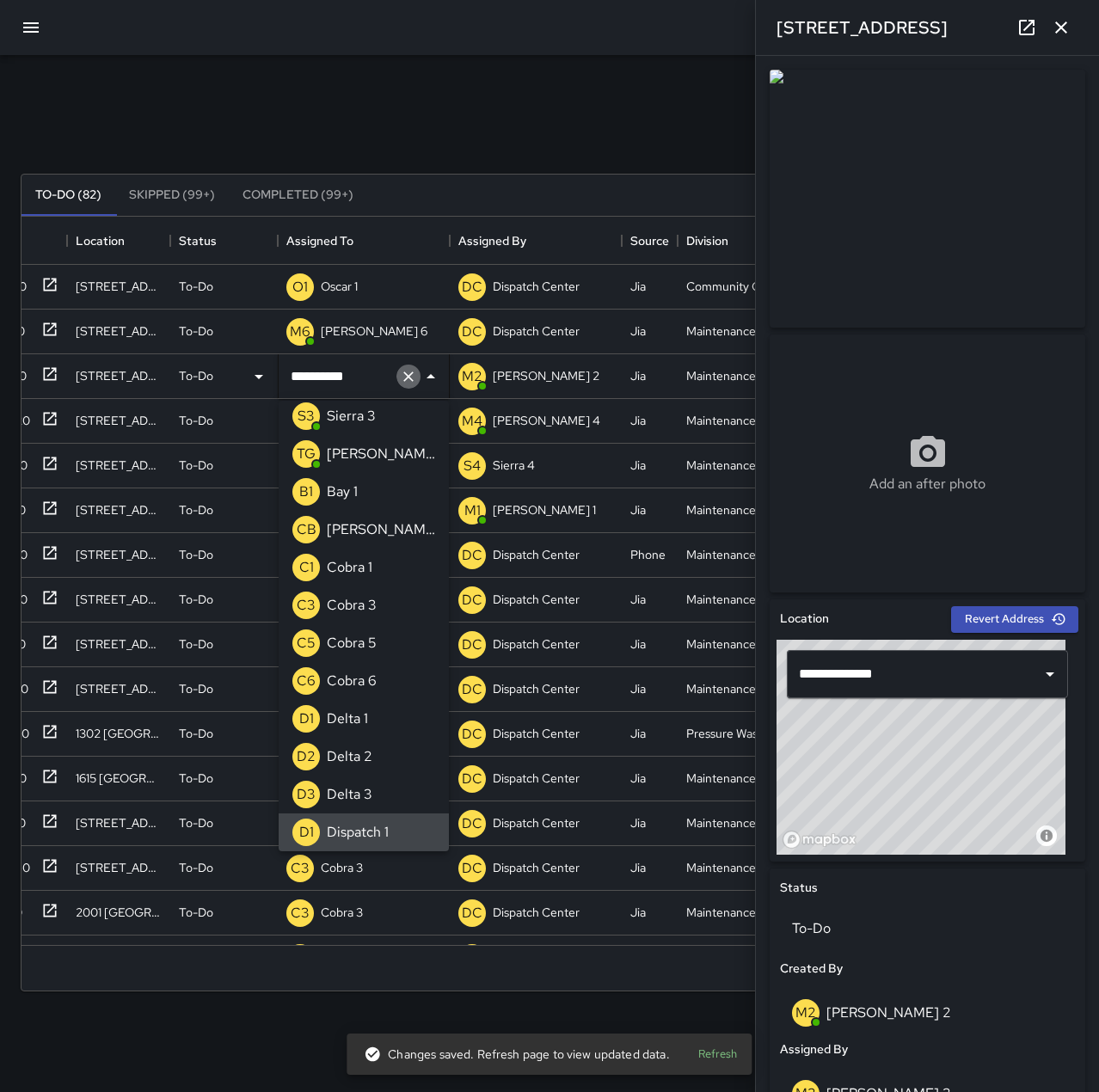
click at [411, 376] on icon "Clear" at bounding box center [408, 376] width 17 height 17
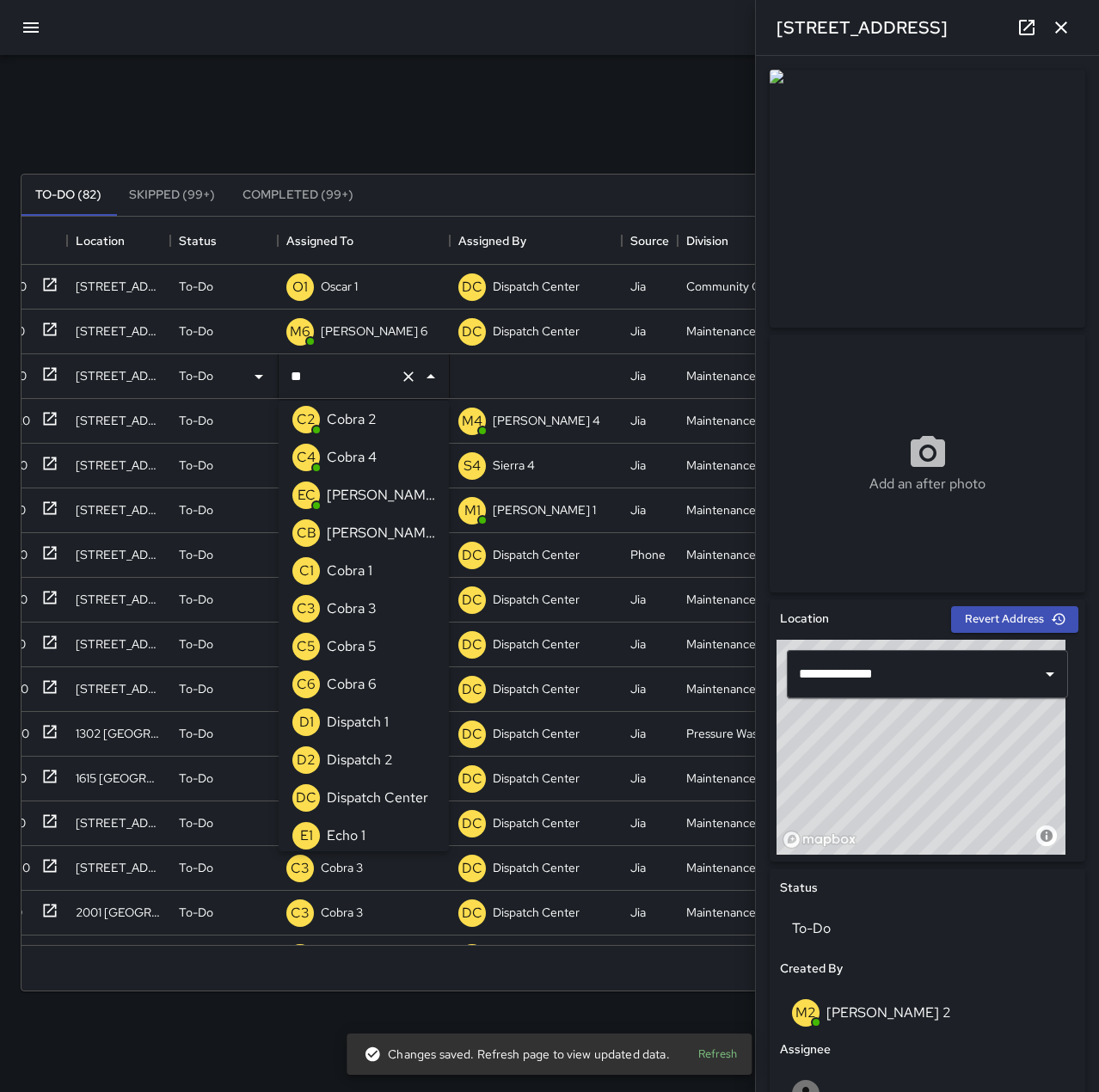
scroll to position [0, 0]
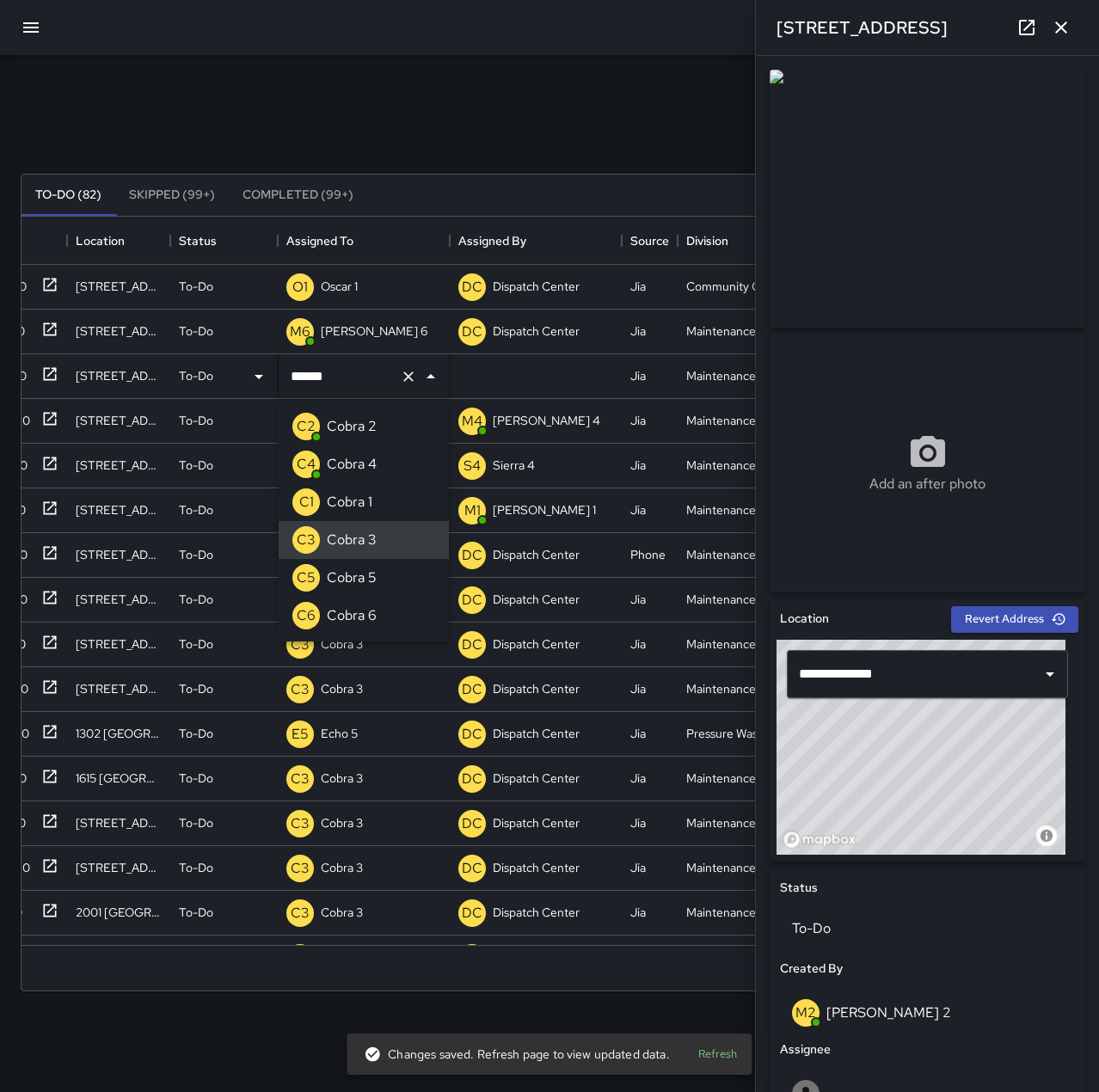
type input "*******"
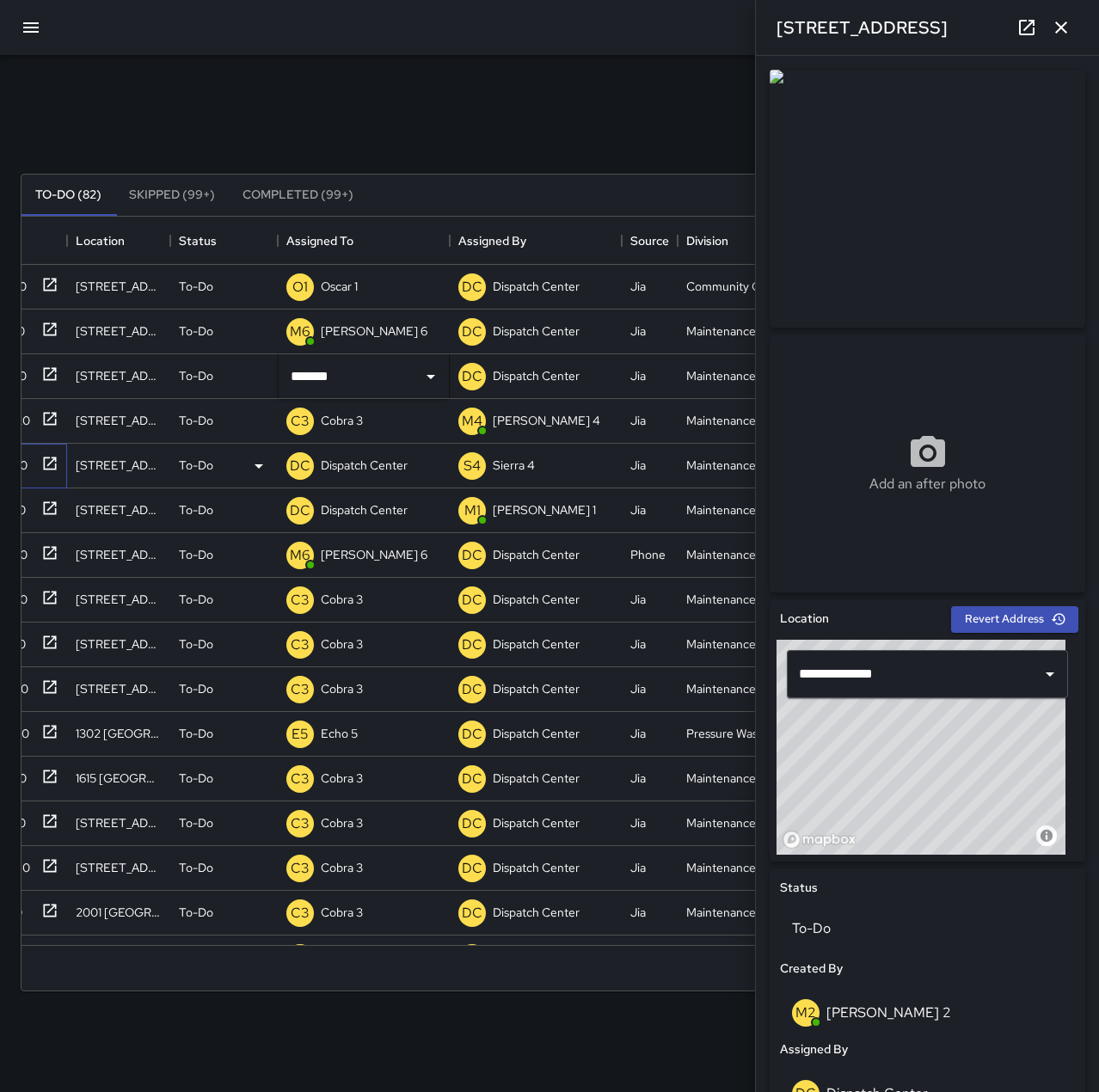
click at [46, 462] on icon at bounding box center [50, 463] width 17 height 17
type input "**********"
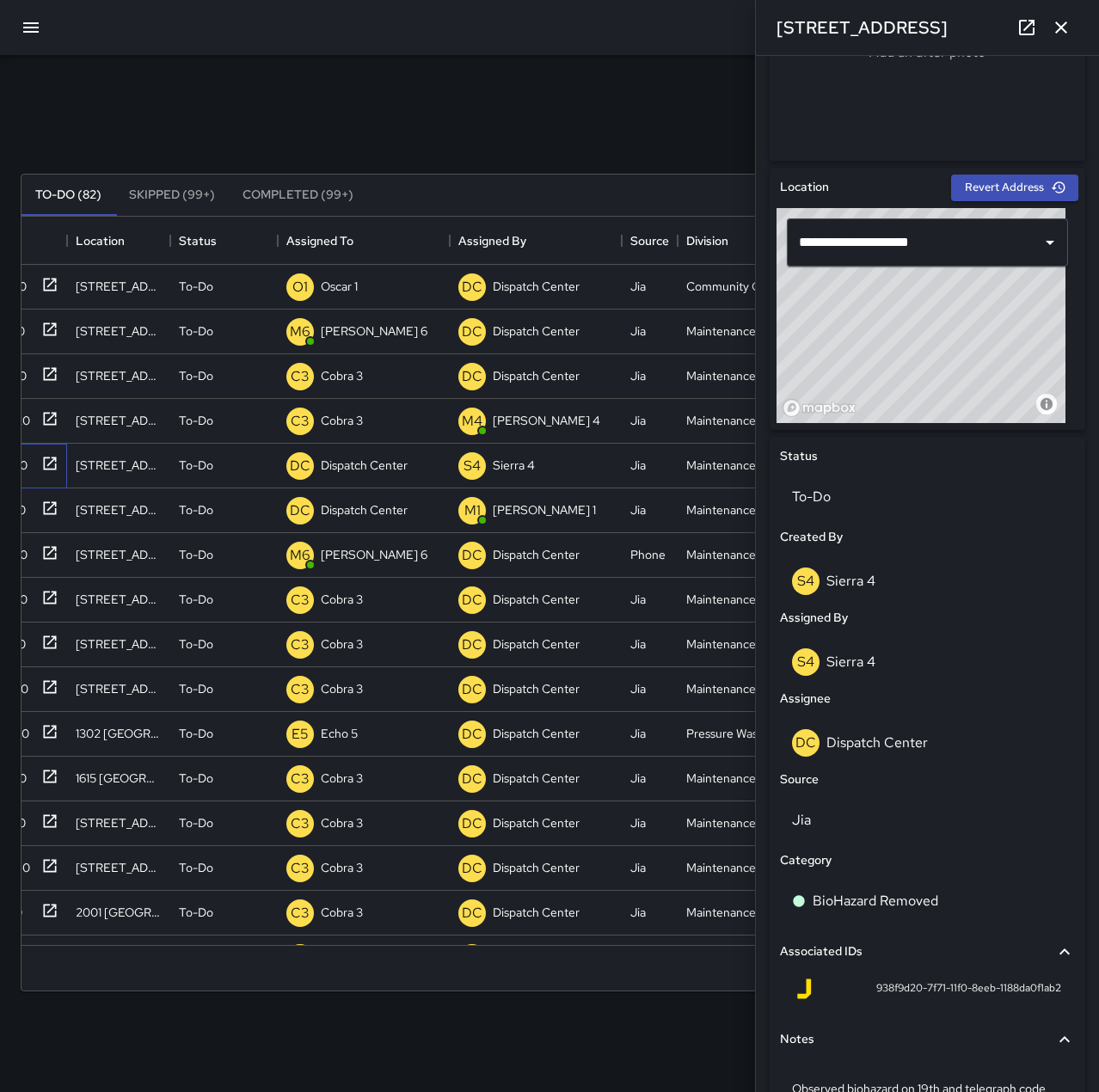
scroll to position [516, 0]
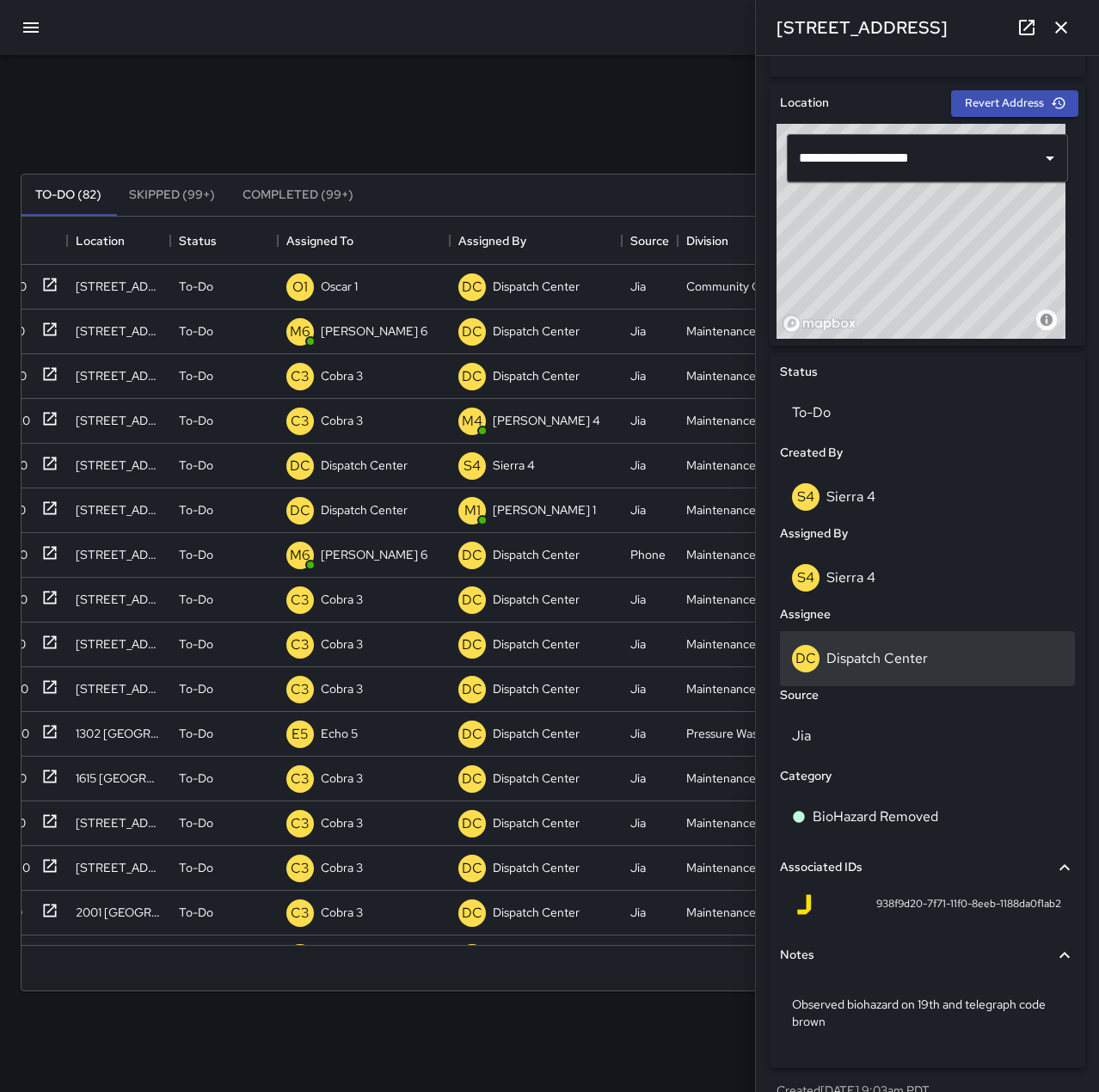
click at [897, 642] on div "DC Dispatch Center" at bounding box center [927, 658] width 295 height 55
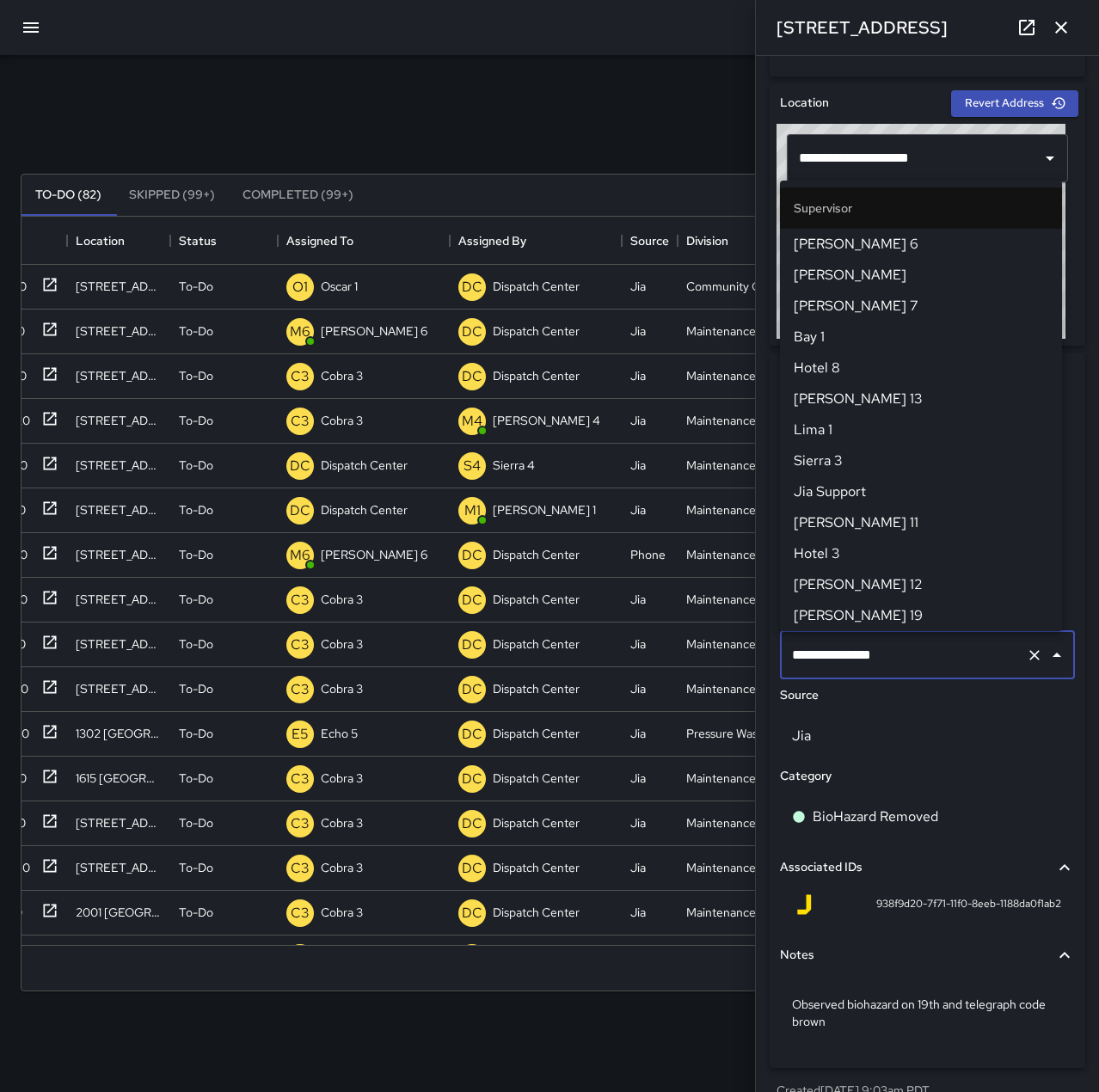
scroll to position [1640, 0]
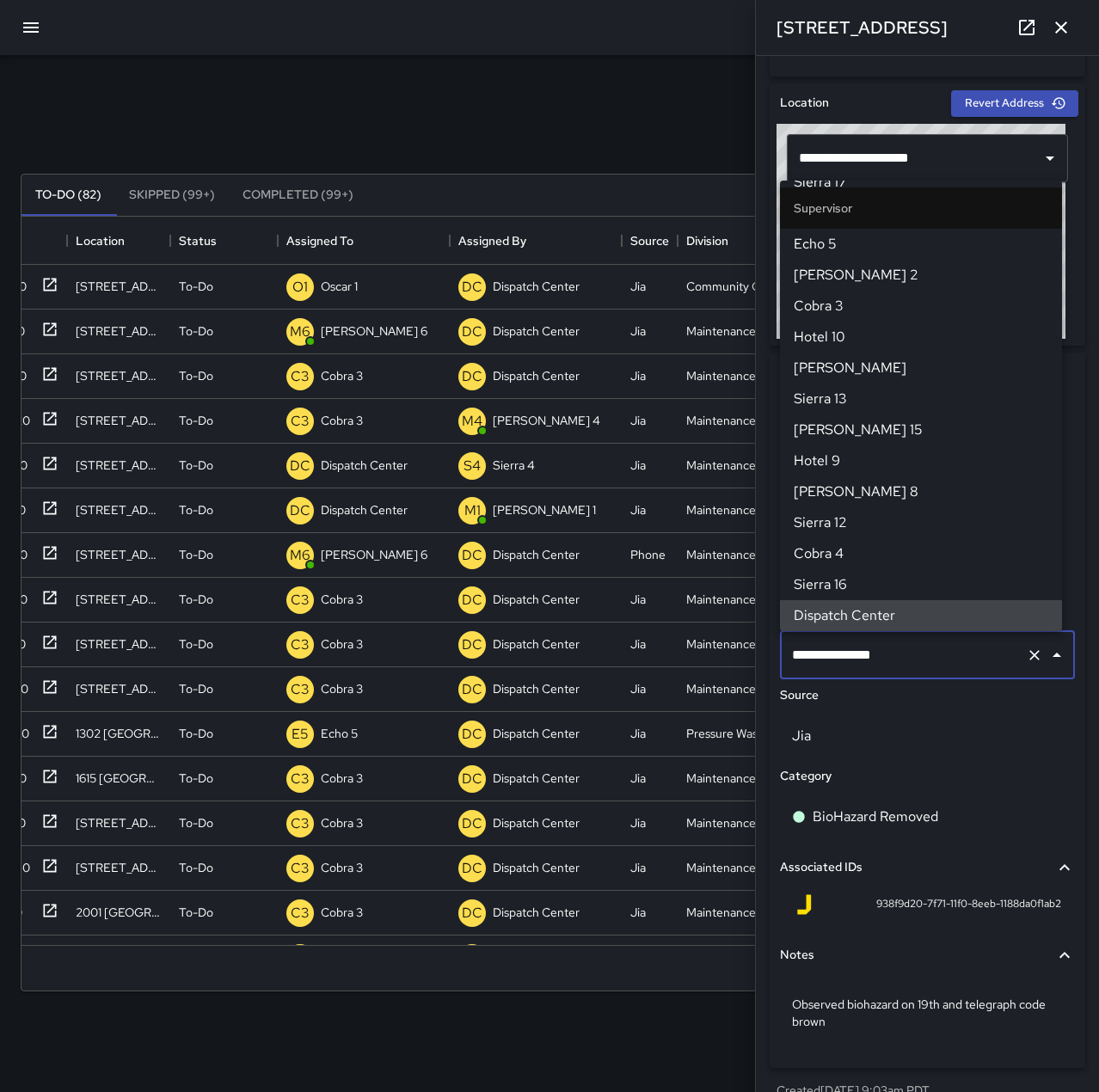
click at [1026, 656] on icon "Clear" at bounding box center [1035, 654] width 17 height 17
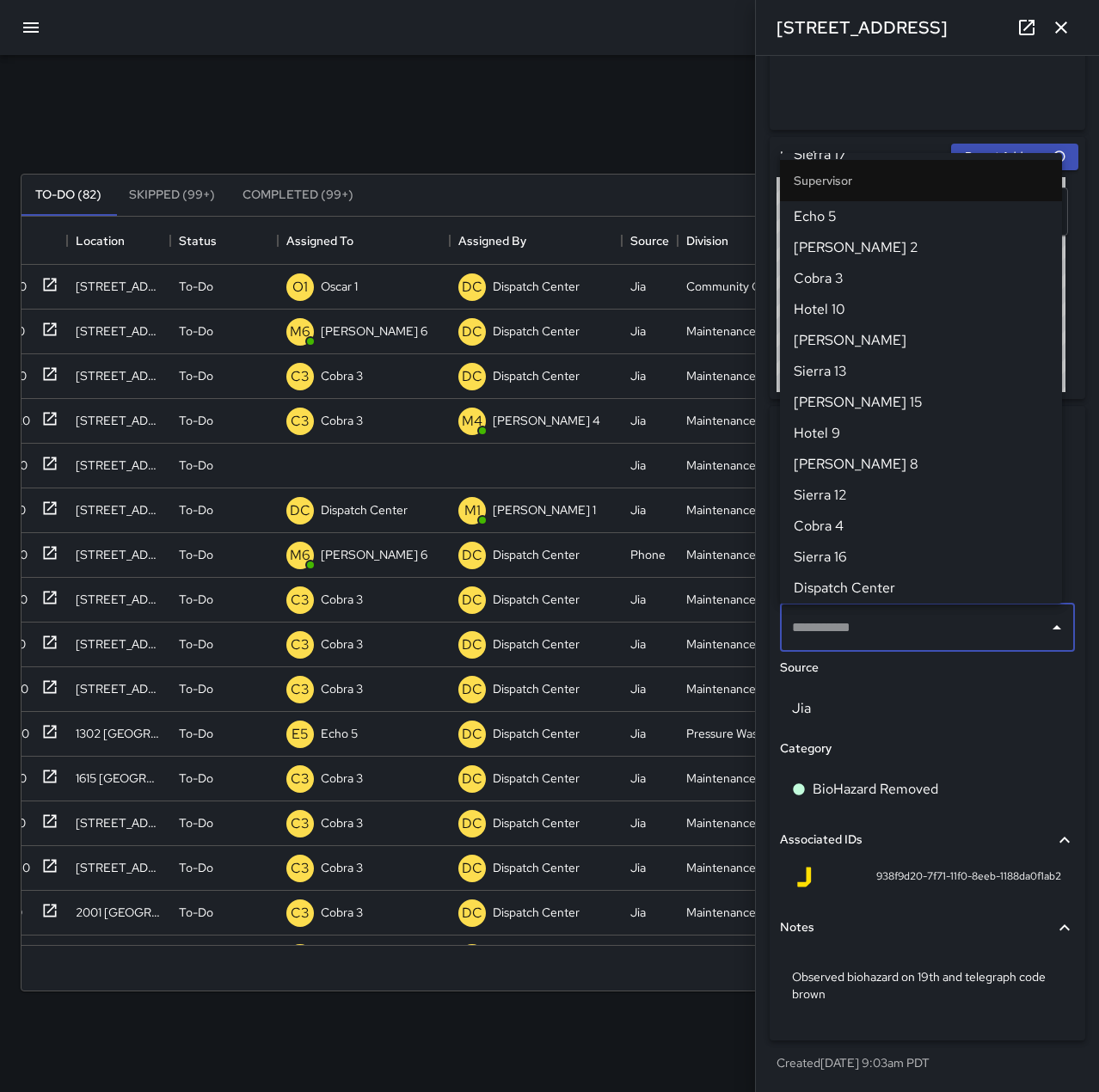
scroll to position [462, 0]
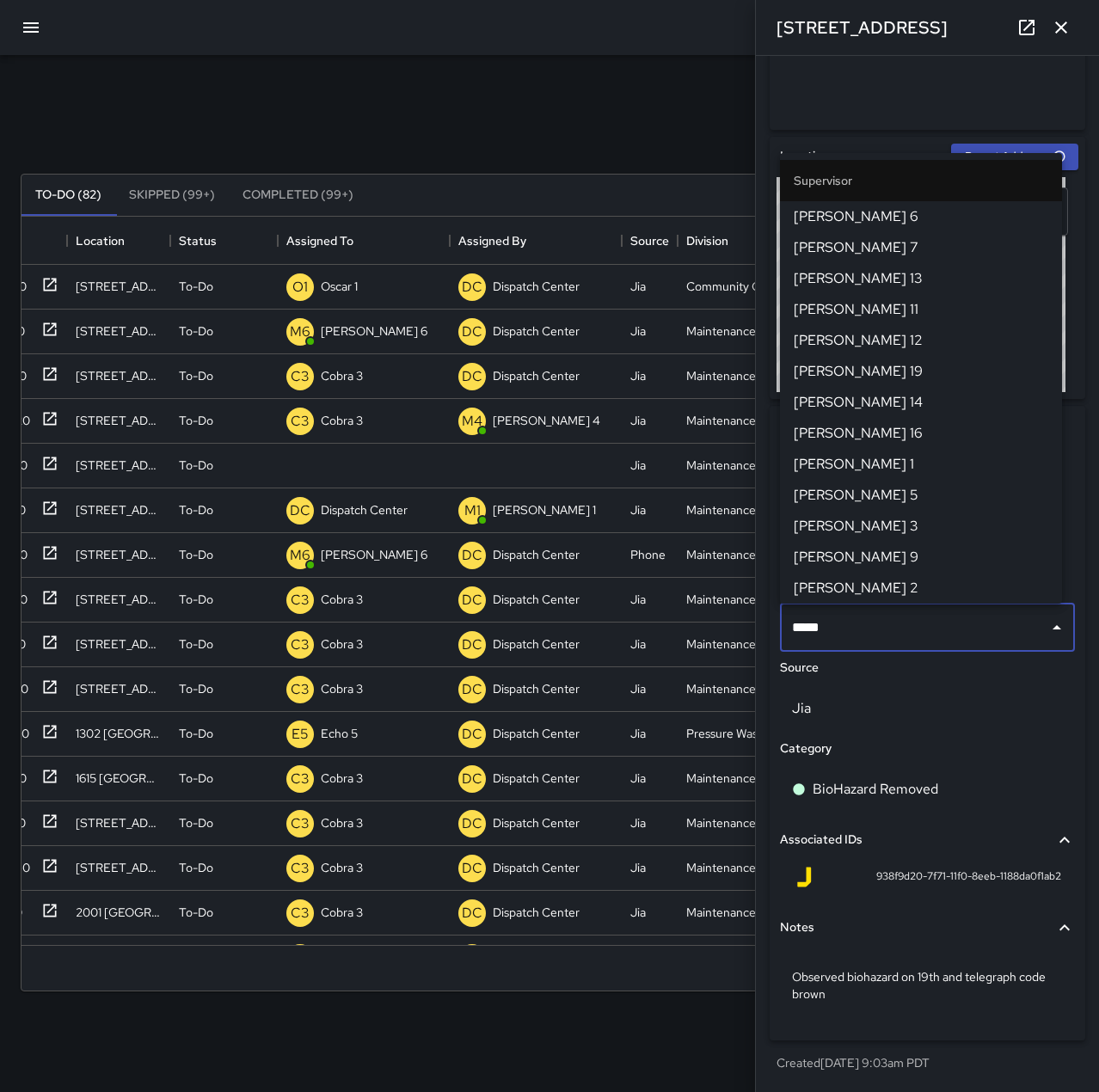
type input "******"
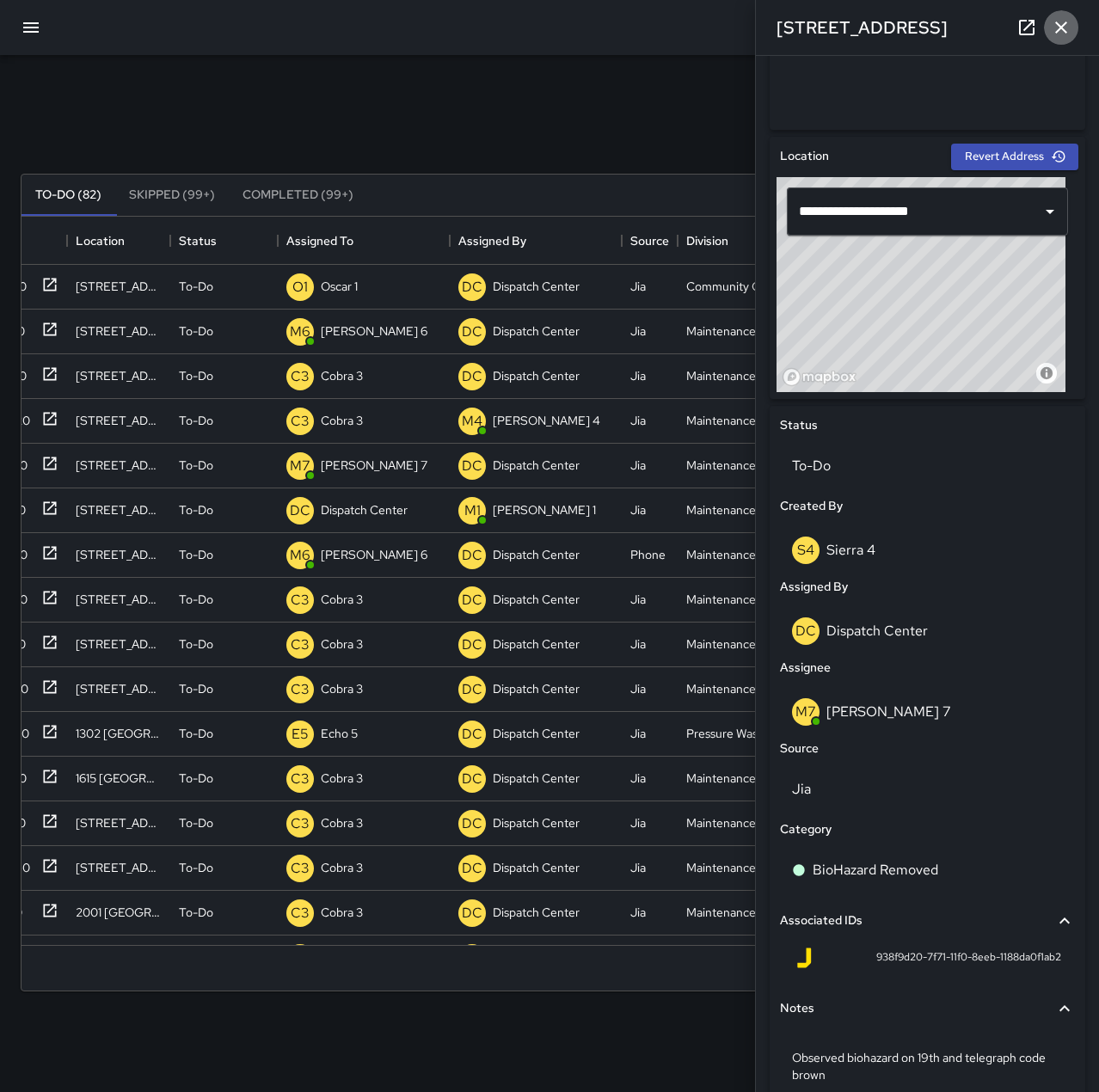
click at [1059, 21] on icon "button" at bounding box center [1061, 27] width 21 height 21
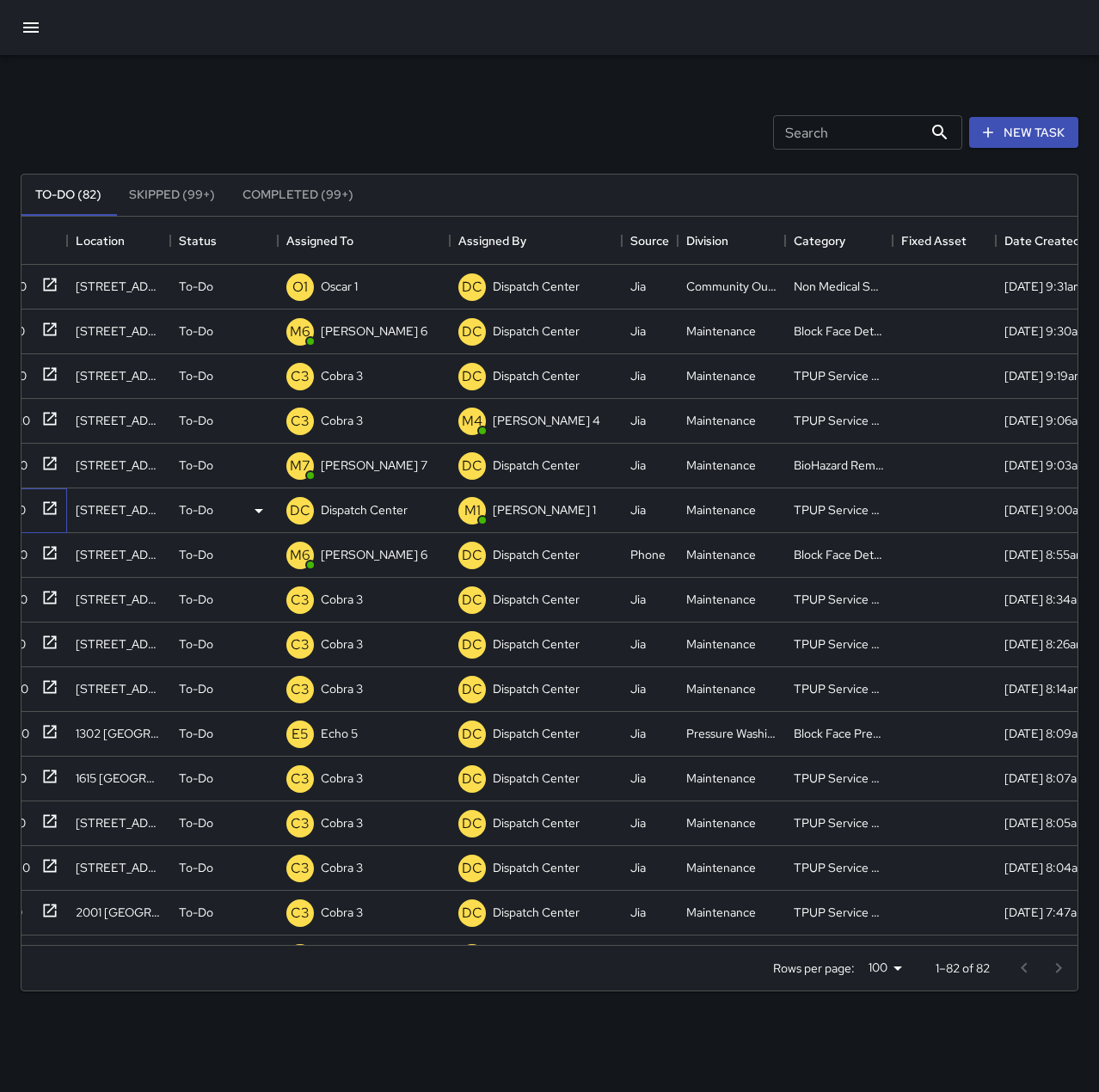
click at [55, 509] on icon at bounding box center [50, 508] width 13 height 13
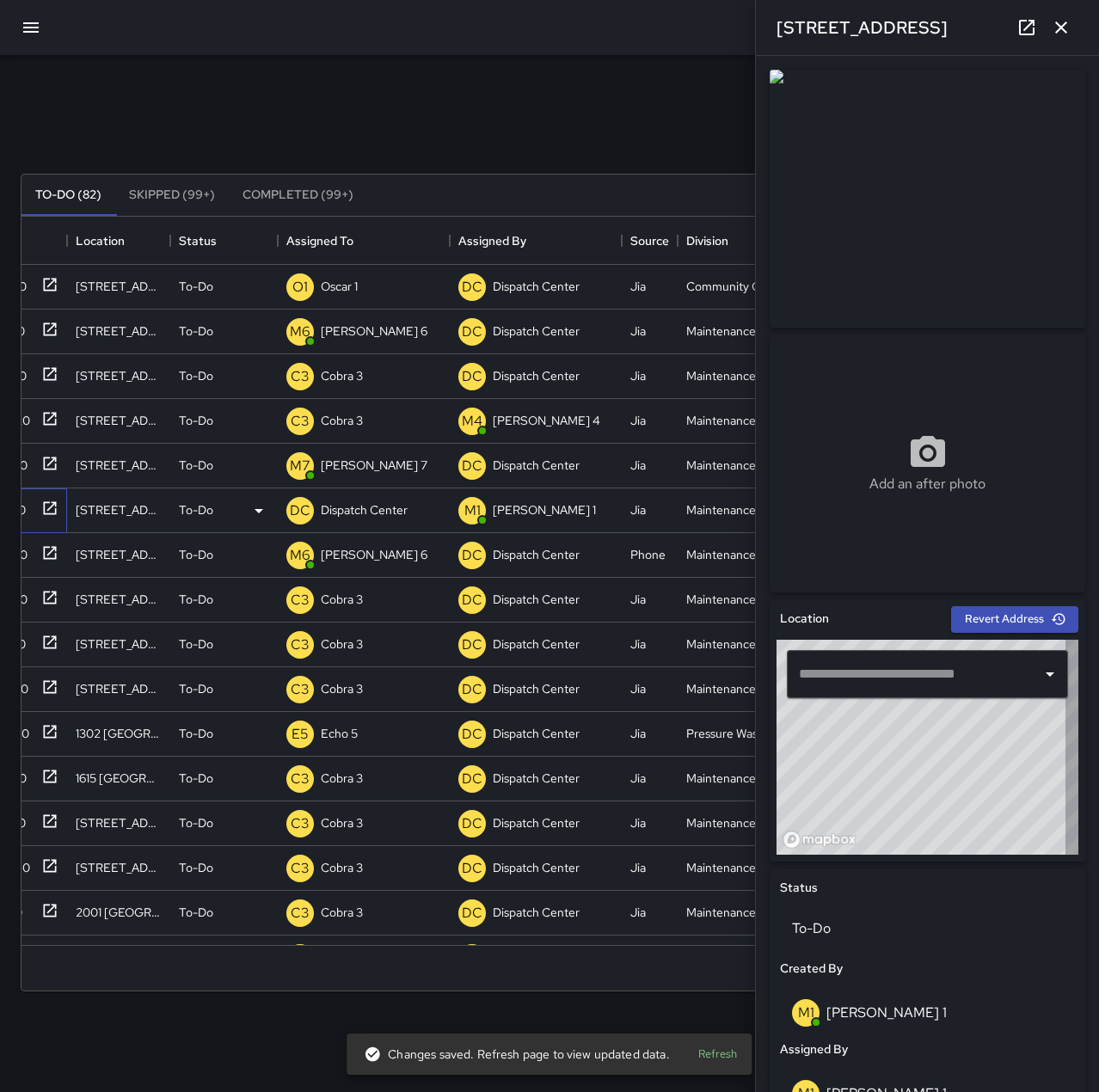
type input "**********"
click at [327, 500] on div "Dispatch Center" at bounding box center [364, 509] width 94 height 24
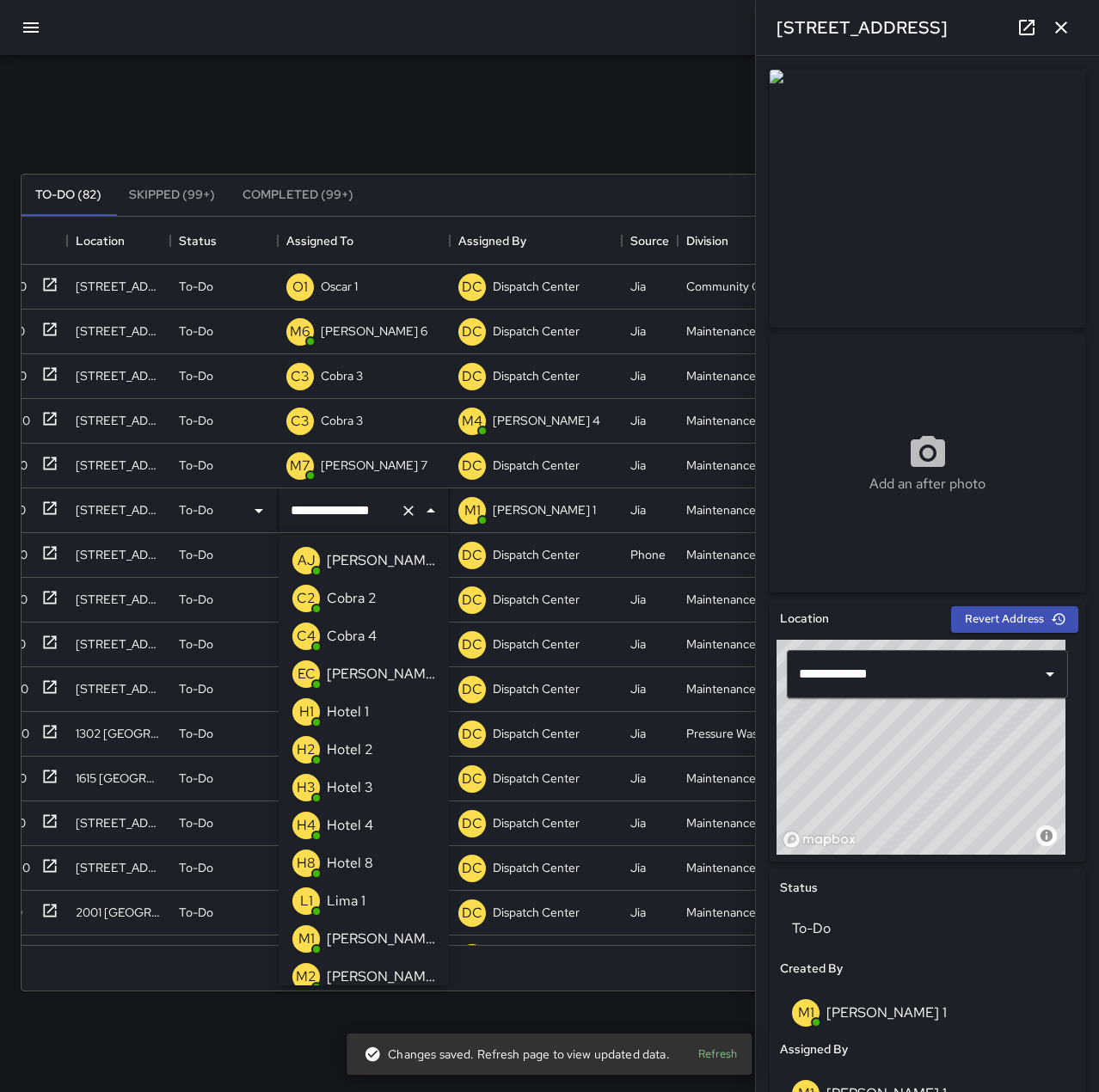
scroll to position [767, 0]
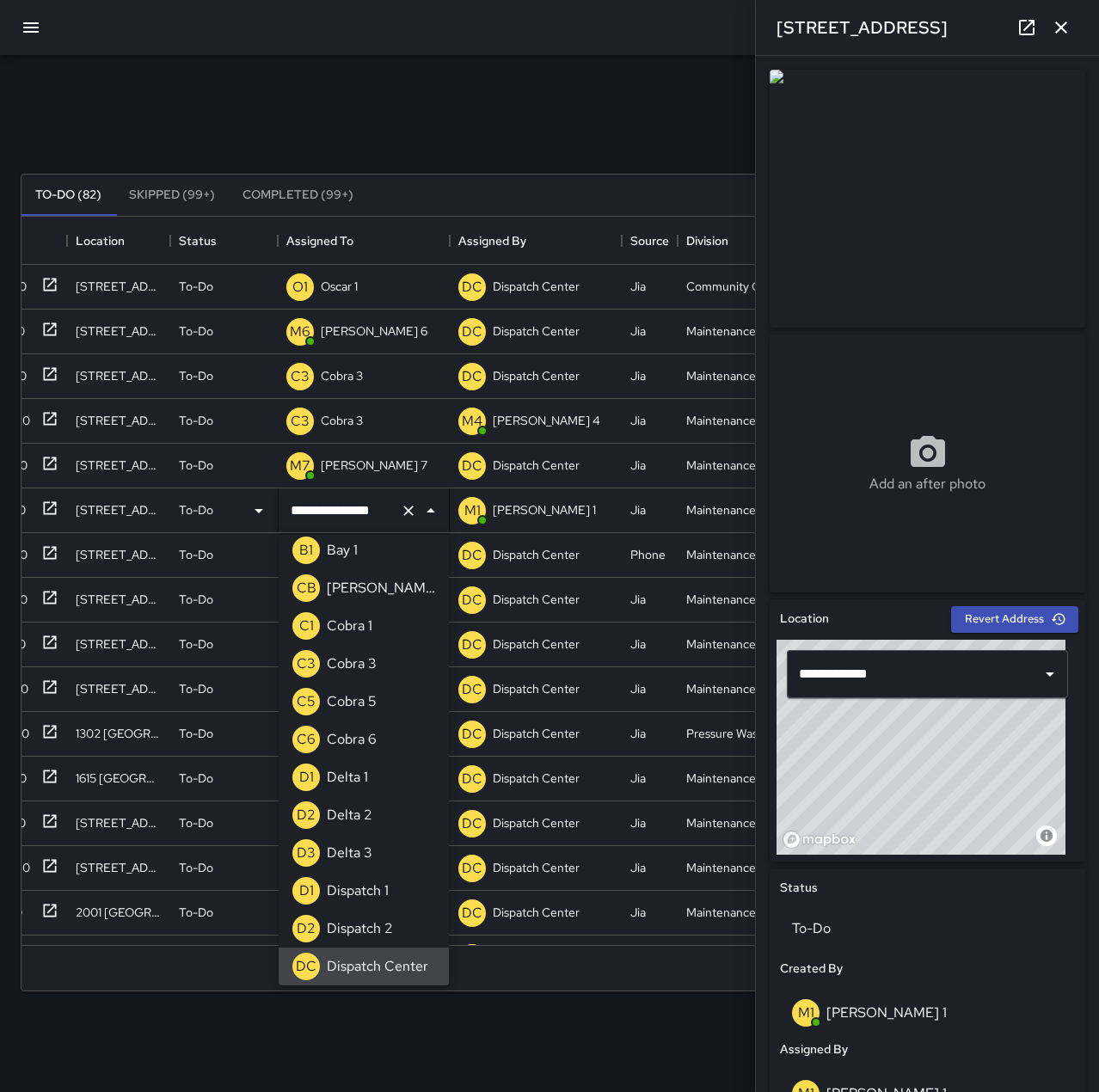
click at [404, 510] on icon "Clear" at bounding box center [408, 510] width 17 height 17
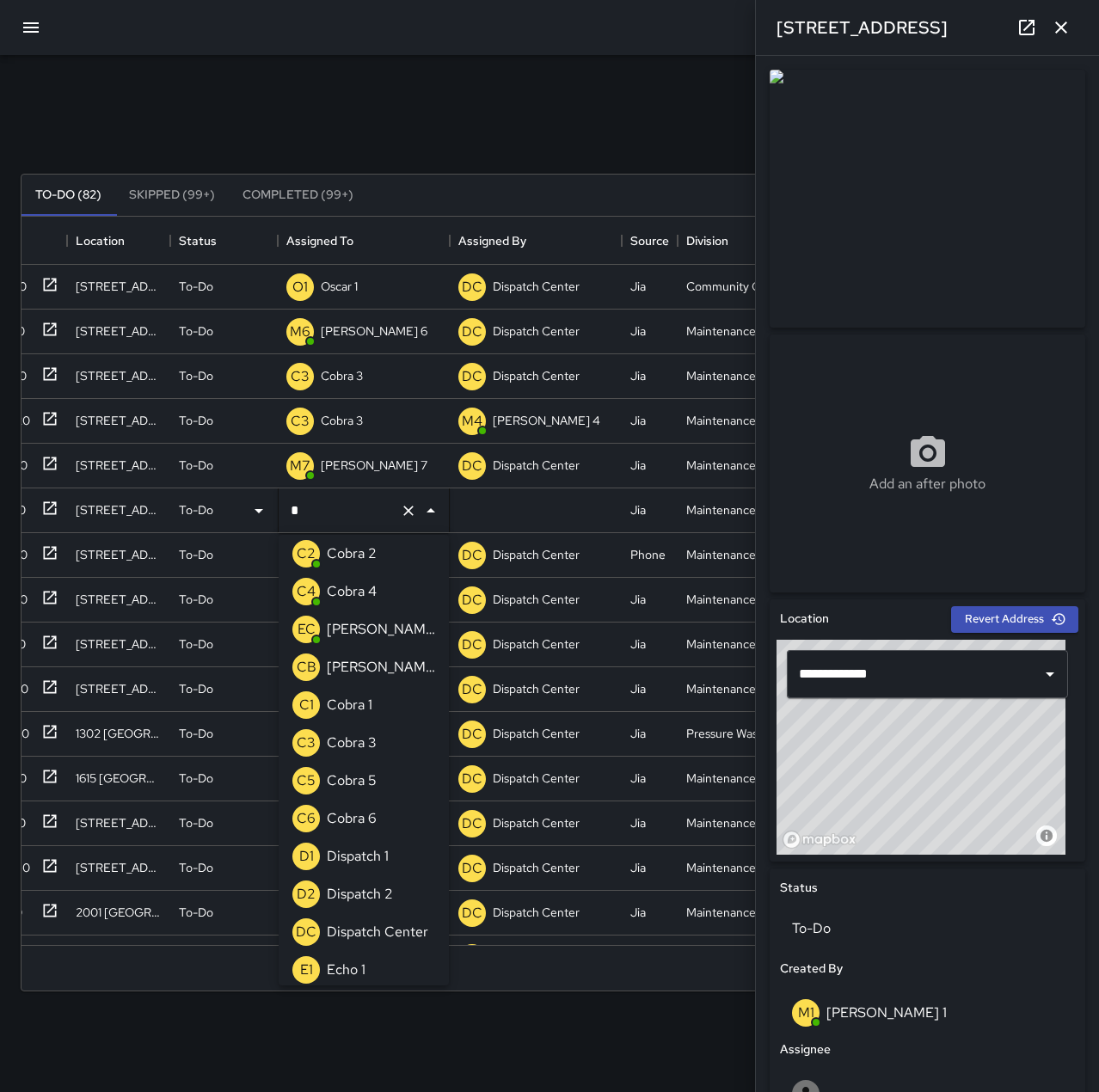
scroll to position [0, 0]
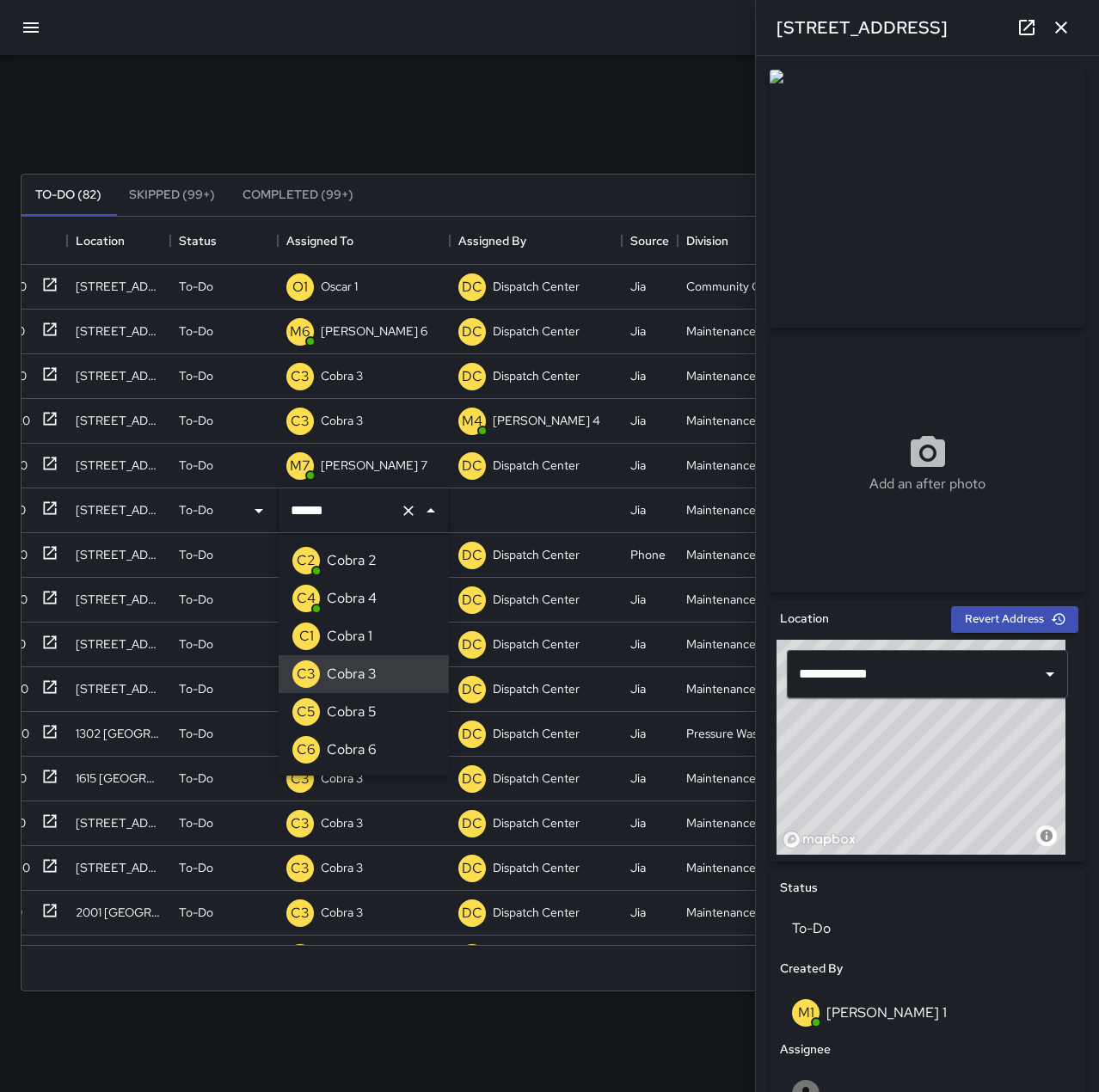
type input "*******"
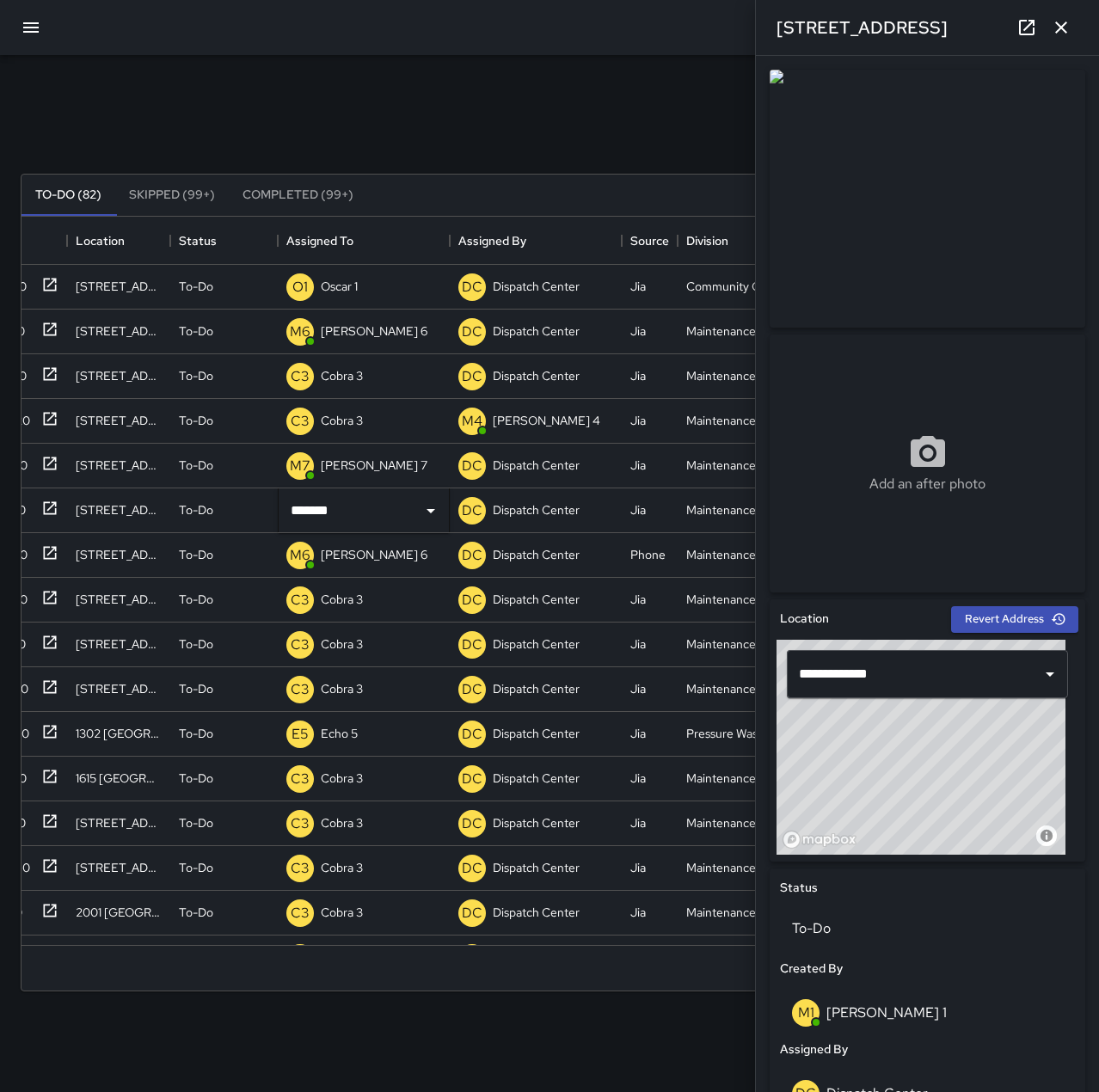
click at [405, 114] on div "Search Search New Task" at bounding box center [550, 133] width 1065 height 89
click at [1052, 32] on icon "button" at bounding box center [1061, 27] width 21 height 21
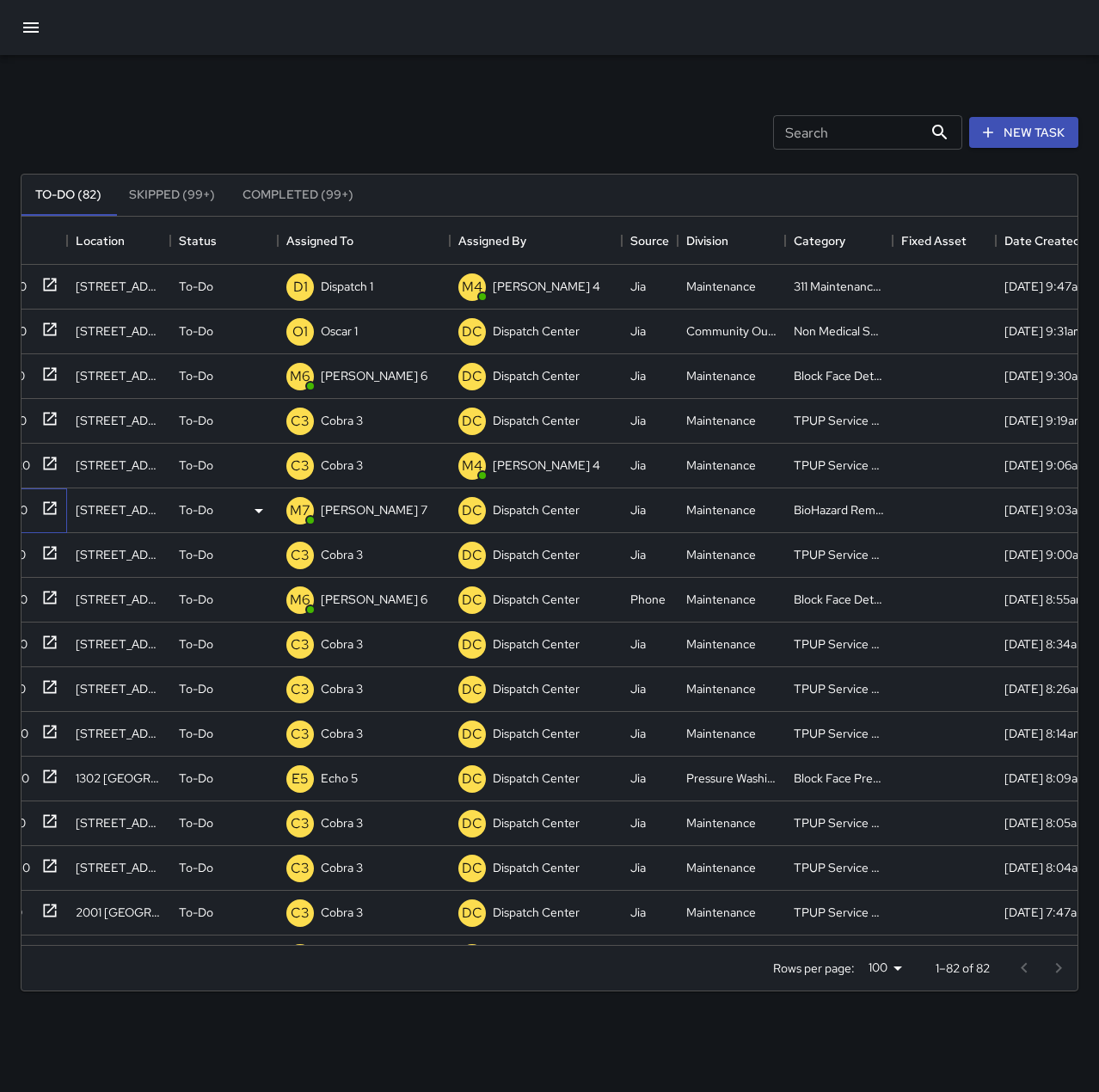
click at [51, 509] on icon at bounding box center [50, 508] width 17 height 17
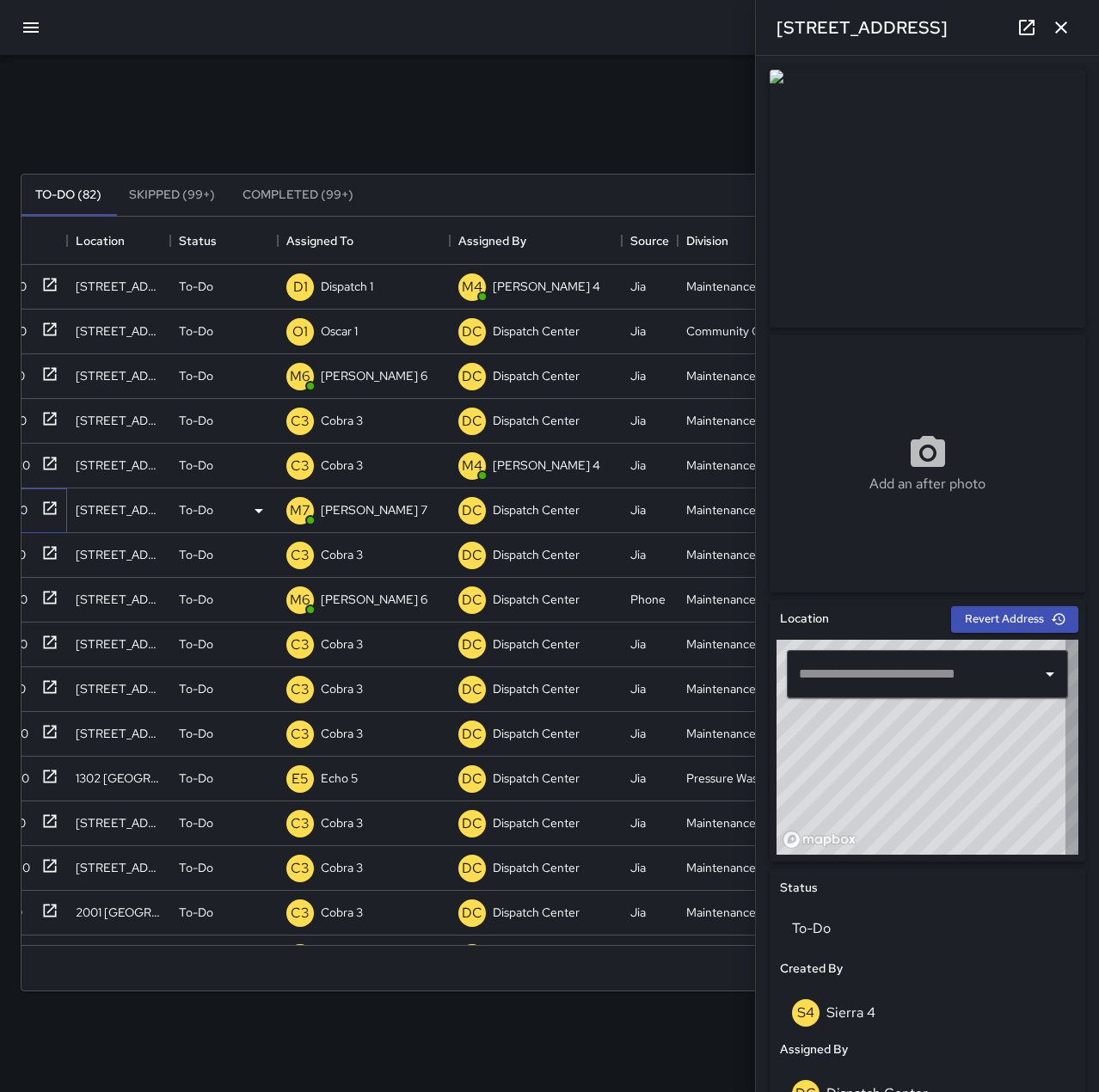
type input "**********"
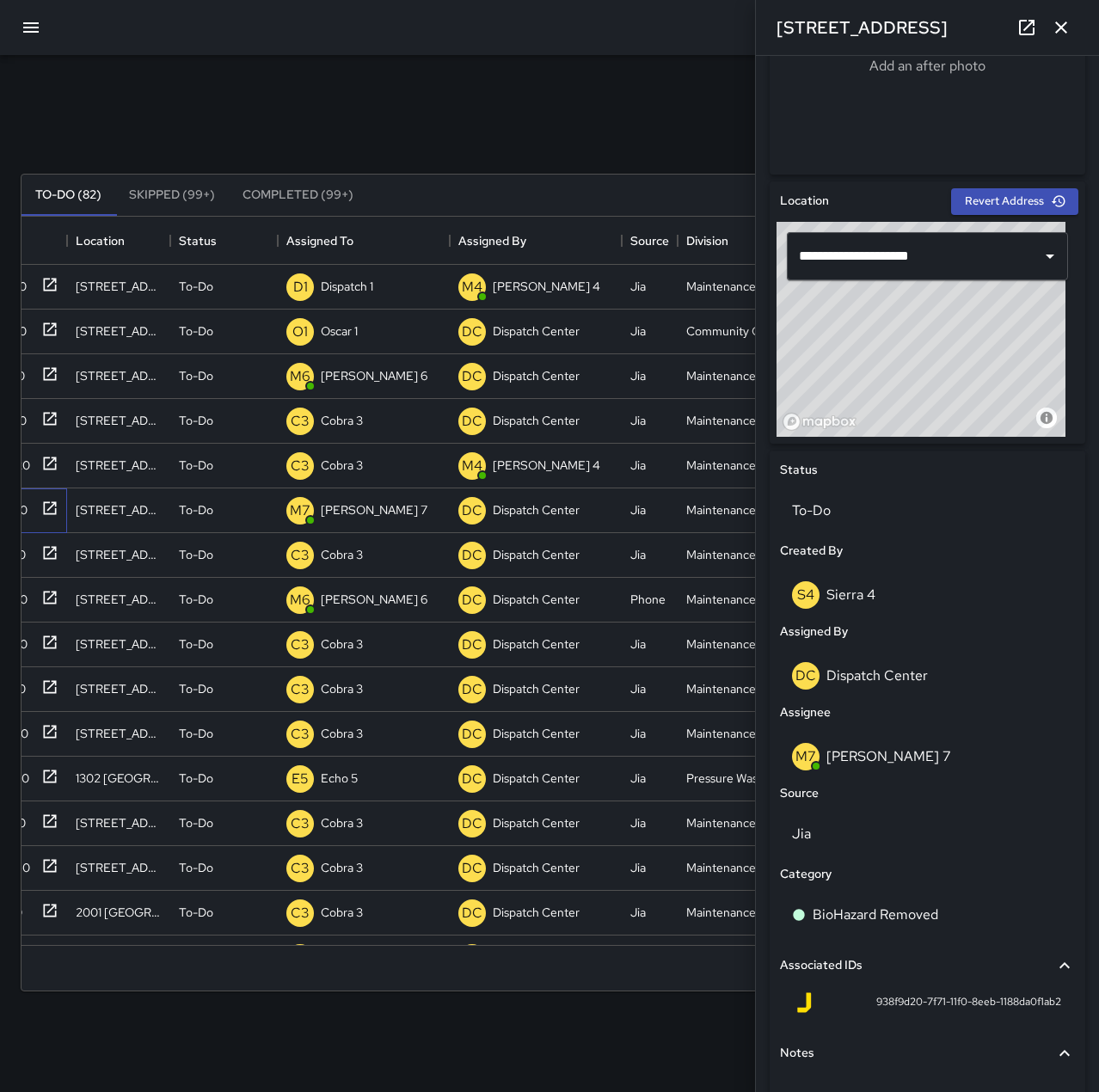
scroll to position [430, 0]
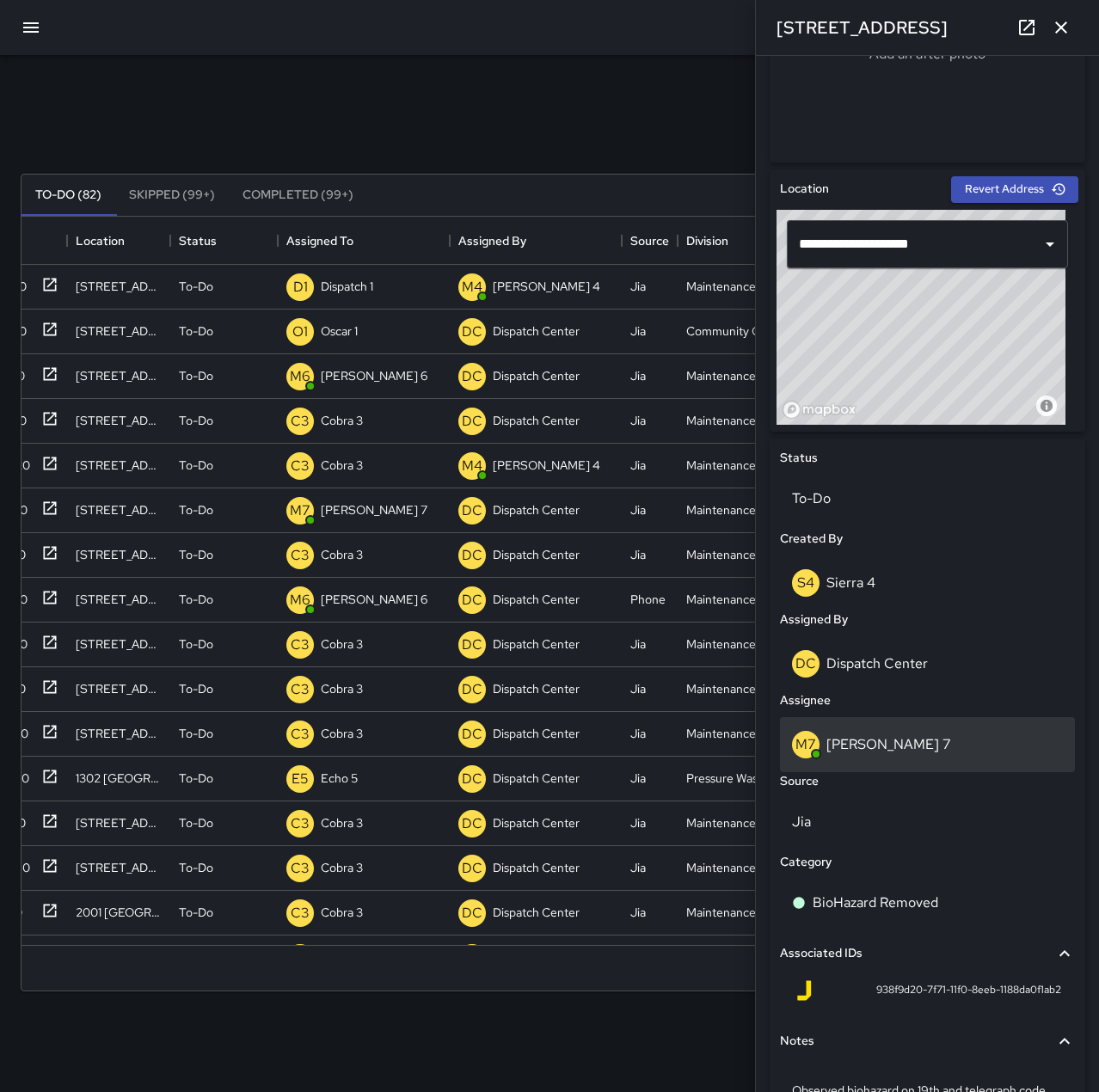
click at [863, 741] on p "[PERSON_NAME] 7" at bounding box center [889, 743] width 125 height 18
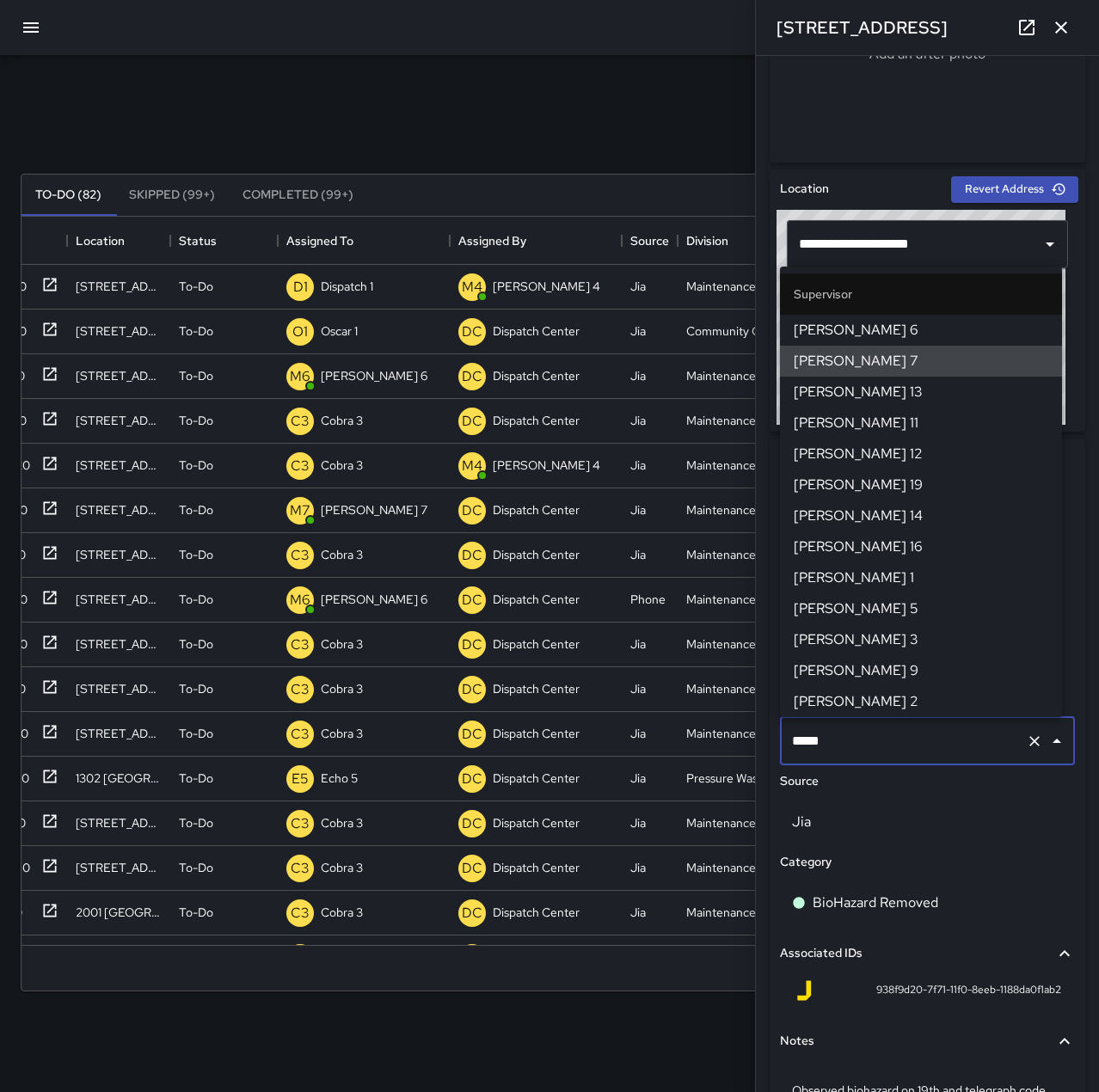
type input "******"
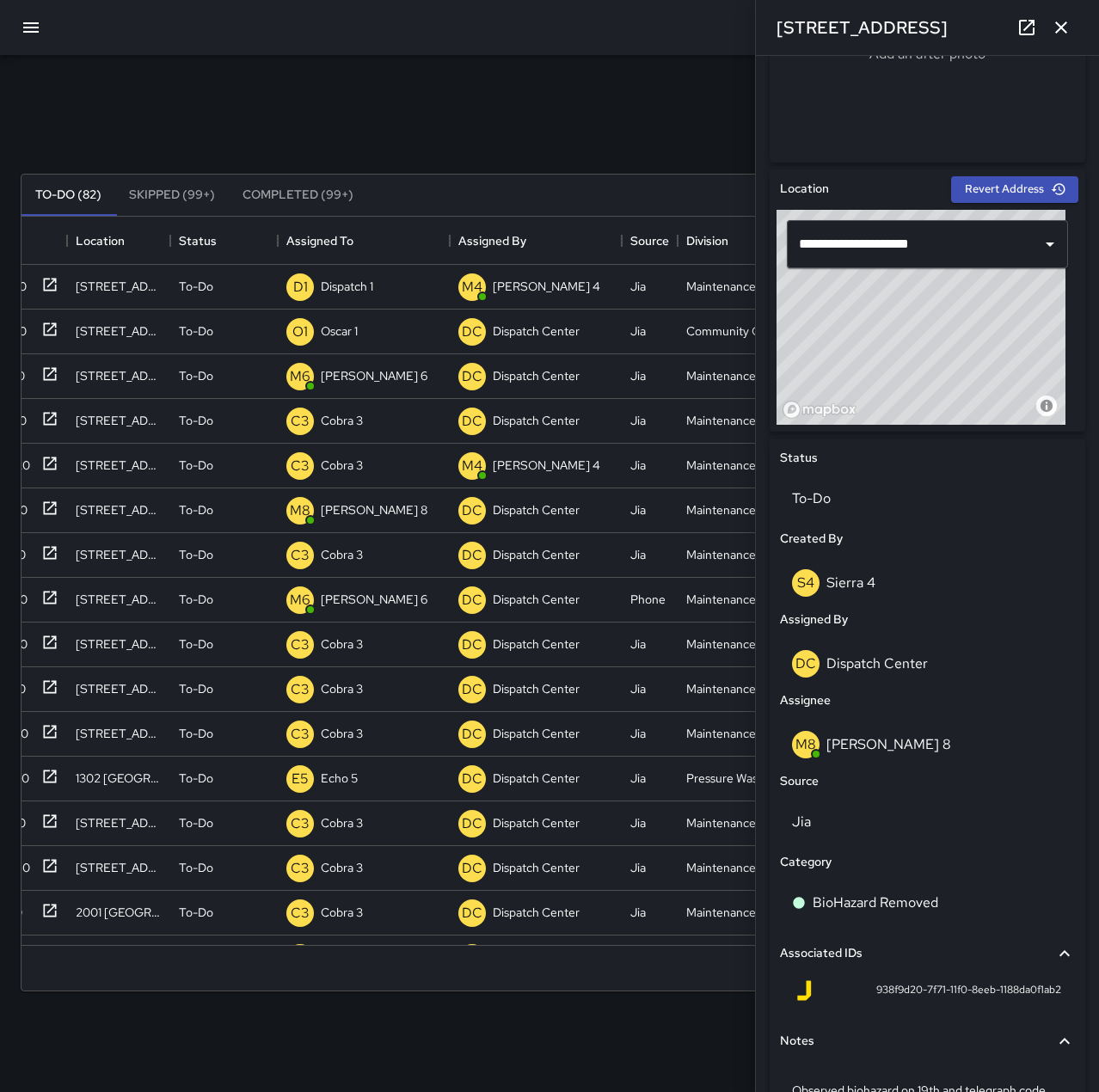
click at [1065, 32] on icon "button" at bounding box center [1061, 27] width 12 height 12
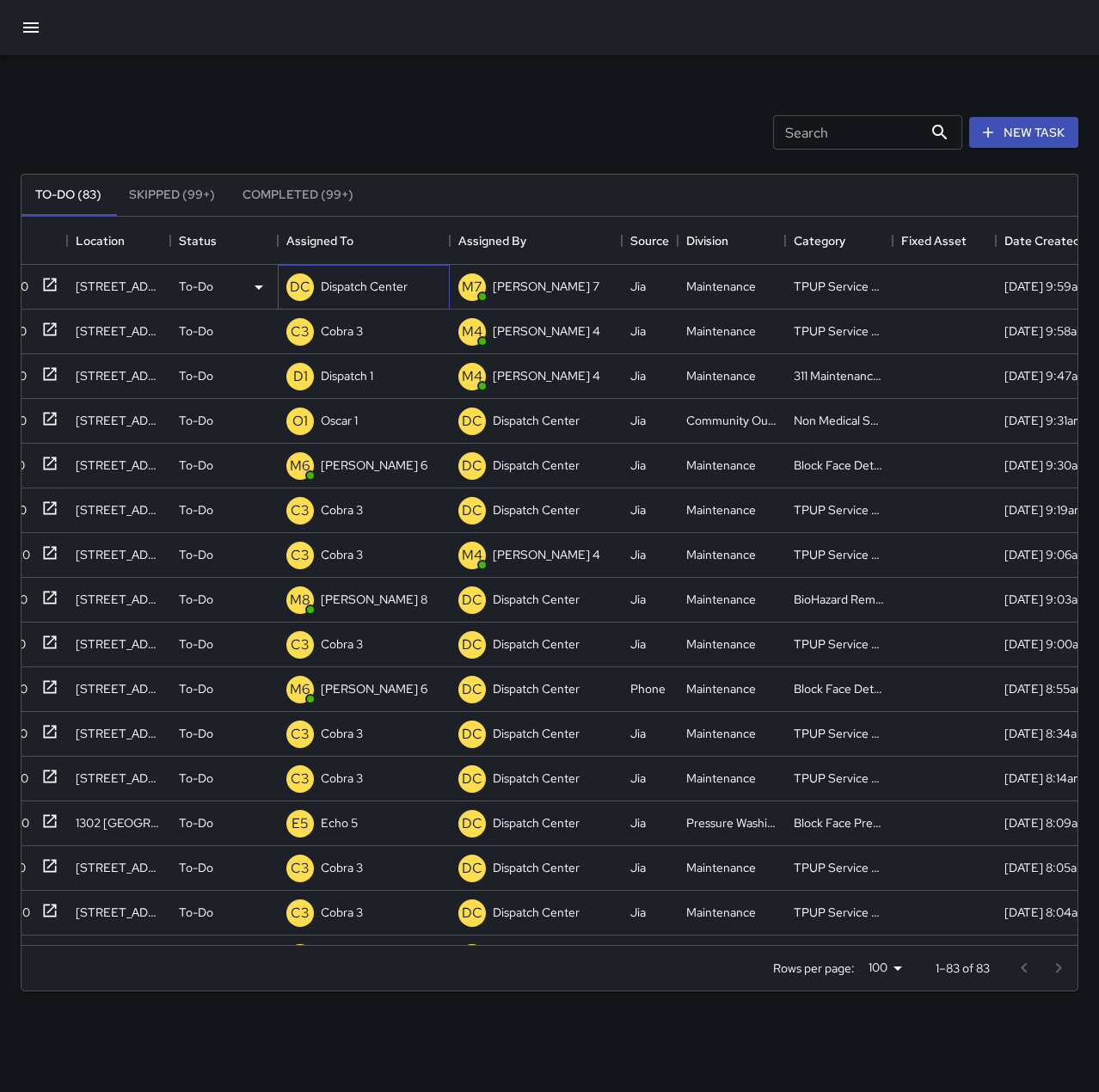
click at [359, 287] on p "Dispatch Center" at bounding box center [365, 286] width 87 height 17
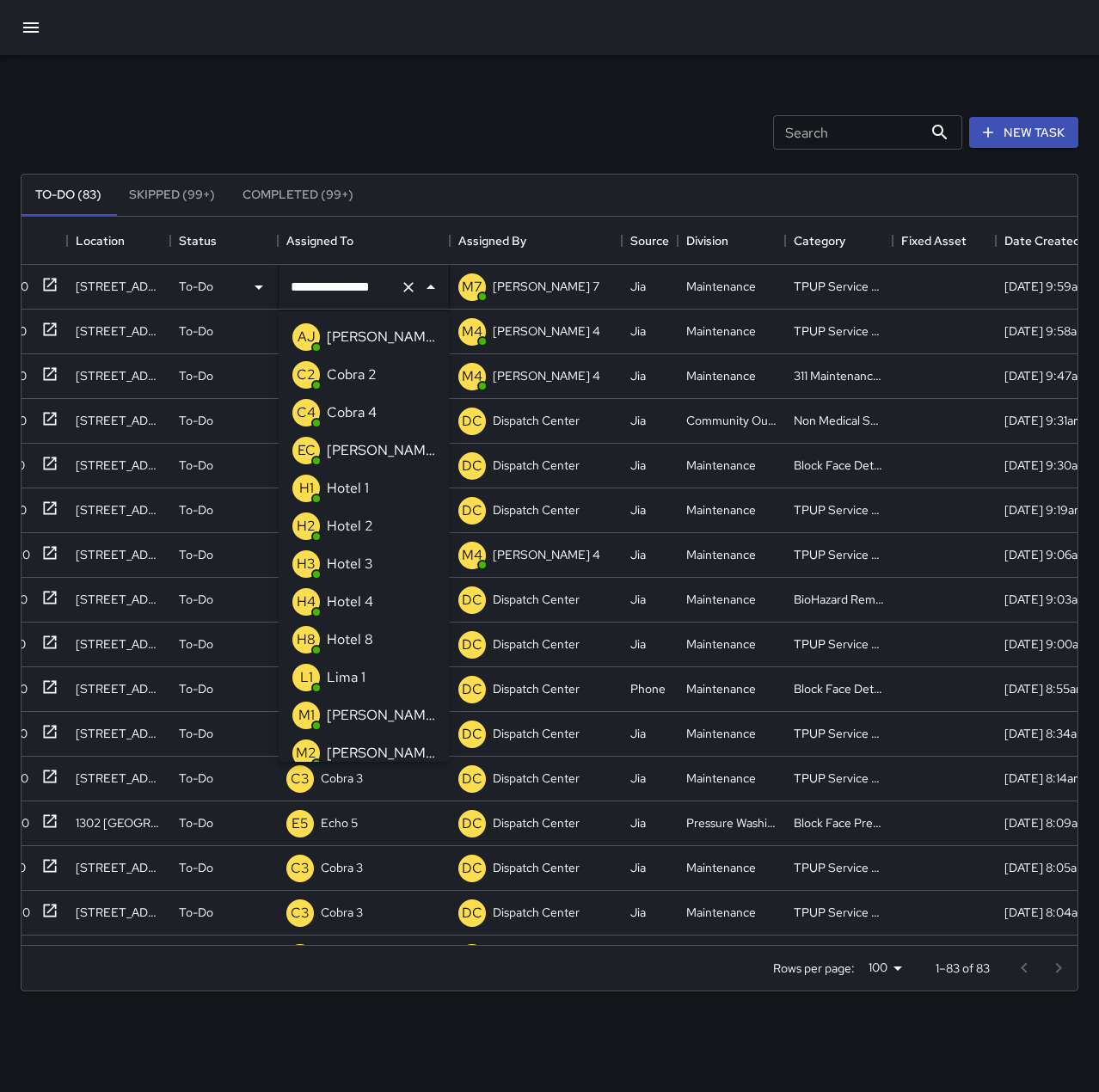
scroll to position [767, 0]
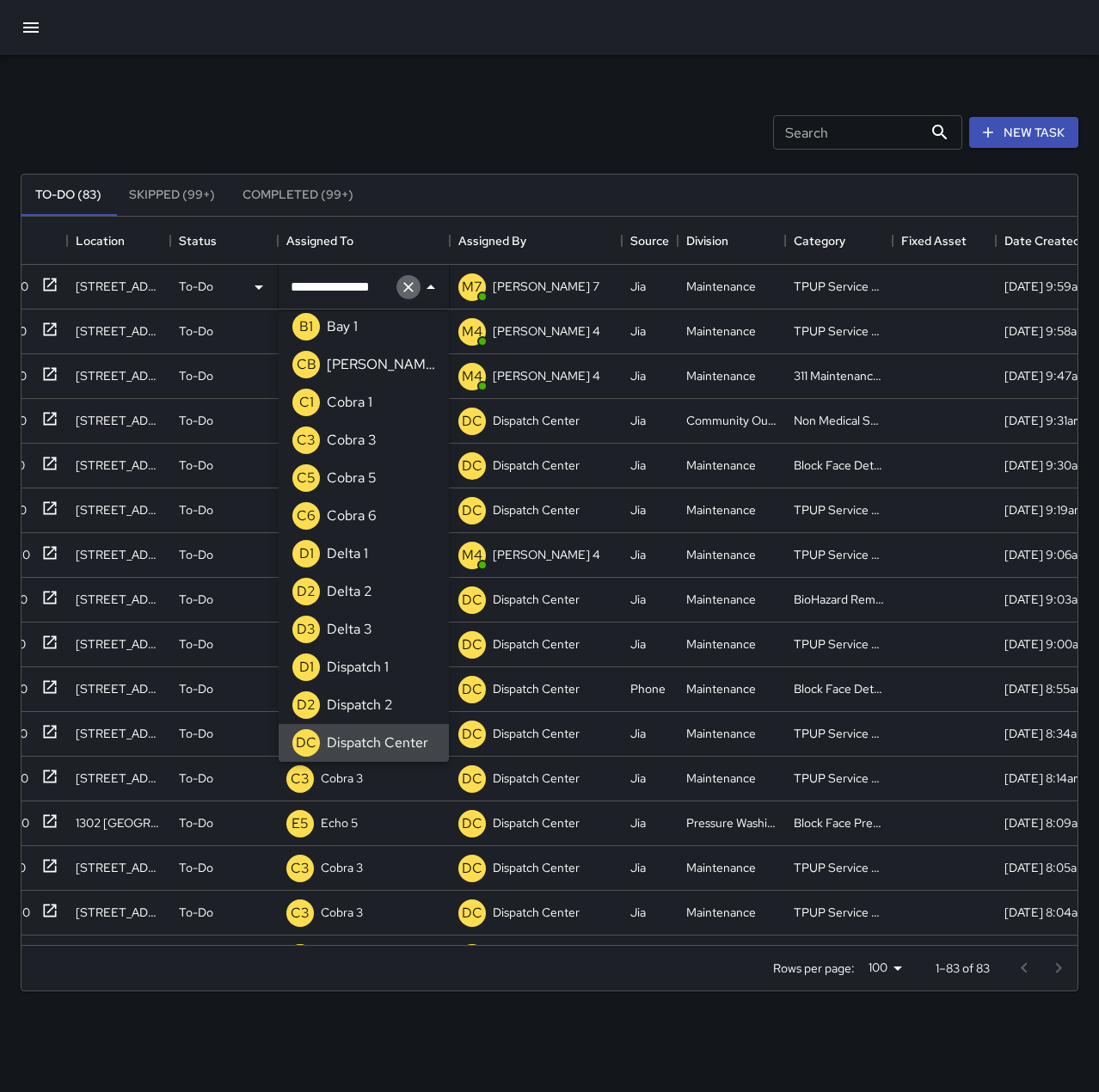
click at [407, 287] on icon "Clear" at bounding box center [408, 287] width 10 height 10
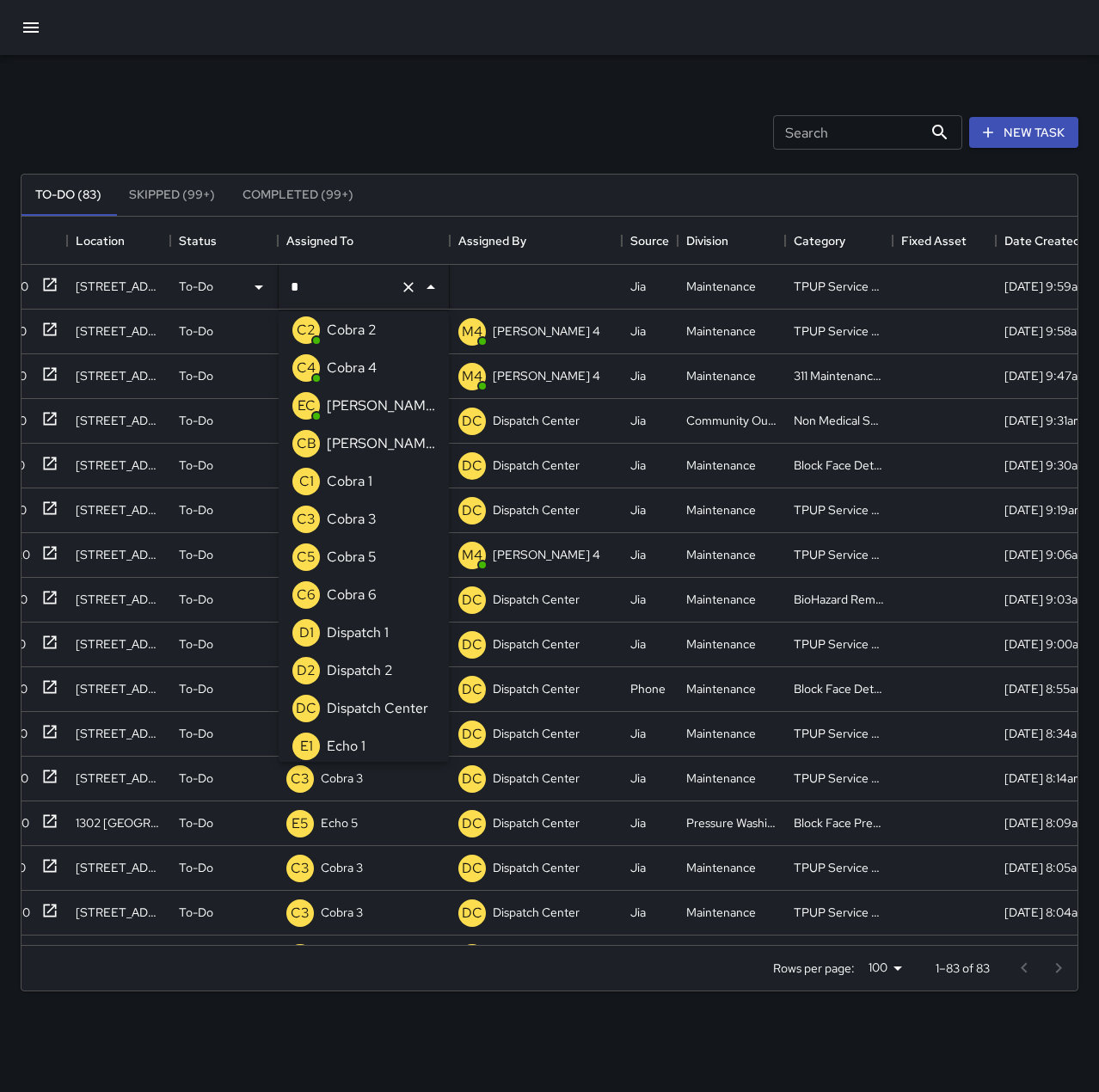
scroll to position [0, 0]
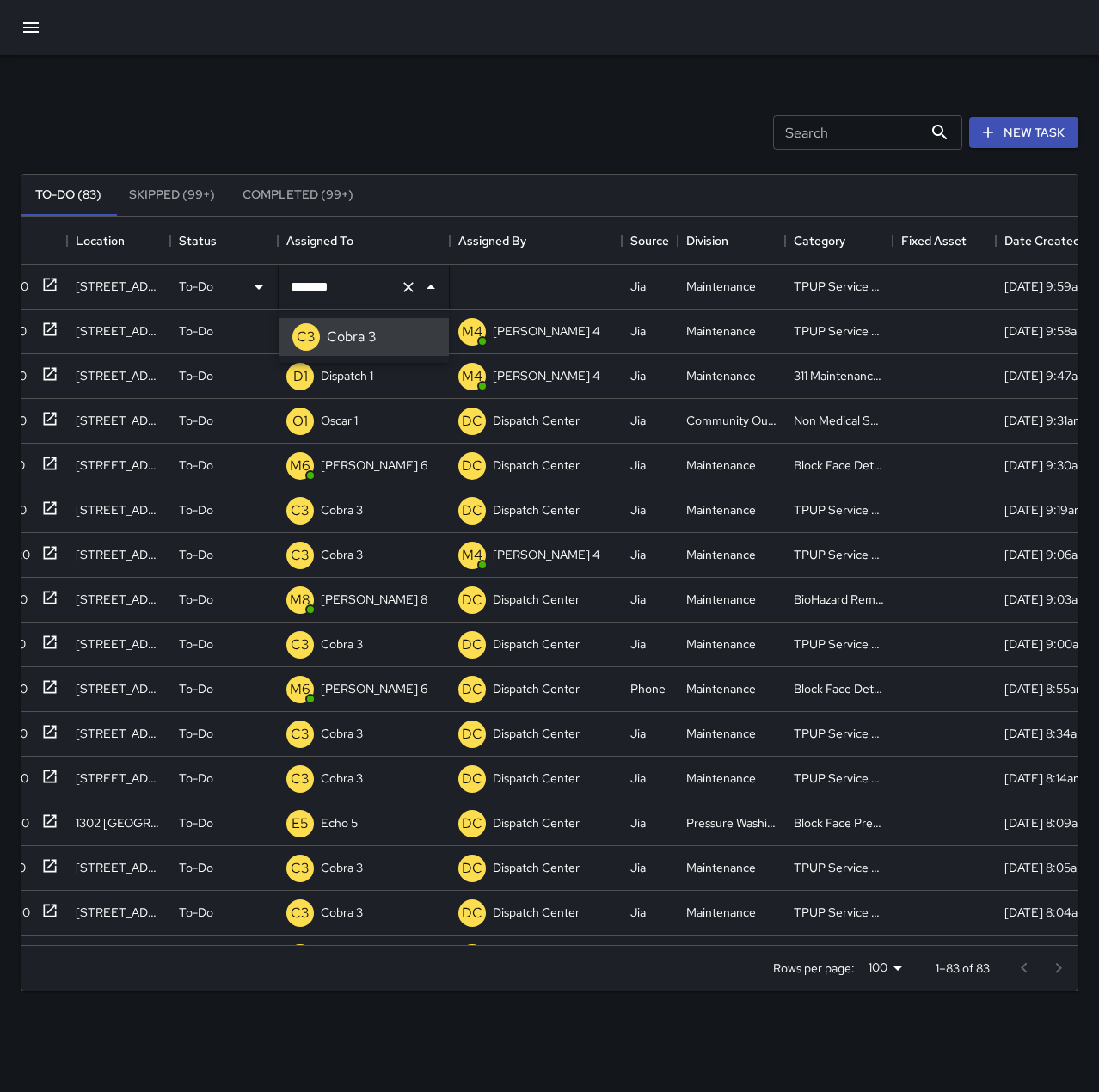
type input "*******"
drag, startPoint x: 461, startPoint y: 52, endPoint x: 461, endPoint y: 70, distance: 18.0
click at [461, 53] on div at bounding box center [550, 27] width 1099 height 55
click at [395, 290] on p "Dispatch Center" at bounding box center [365, 286] width 87 height 17
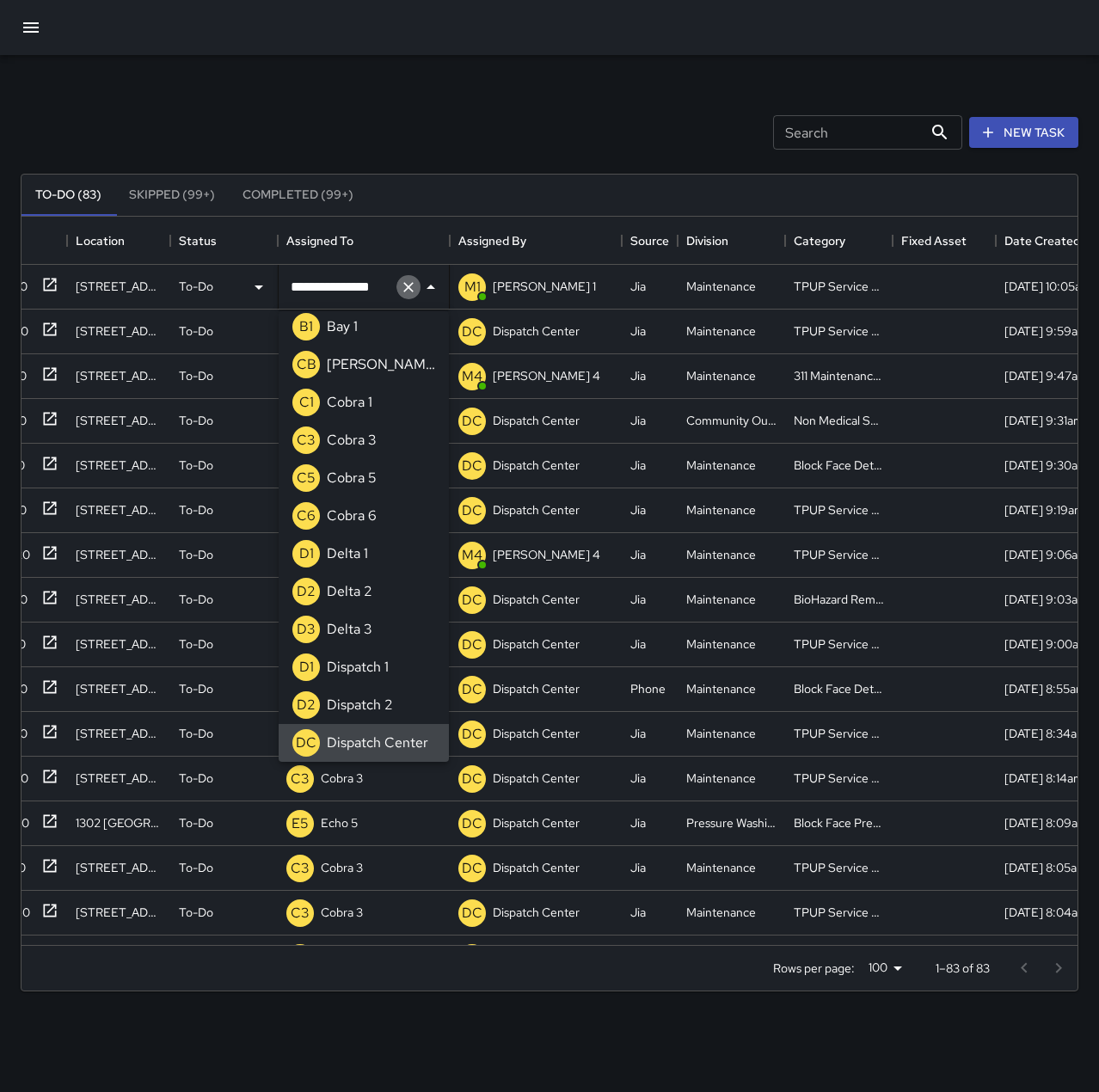
click at [415, 284] on icon "Clear" at bounding box center [408, 287] width 17 height 17
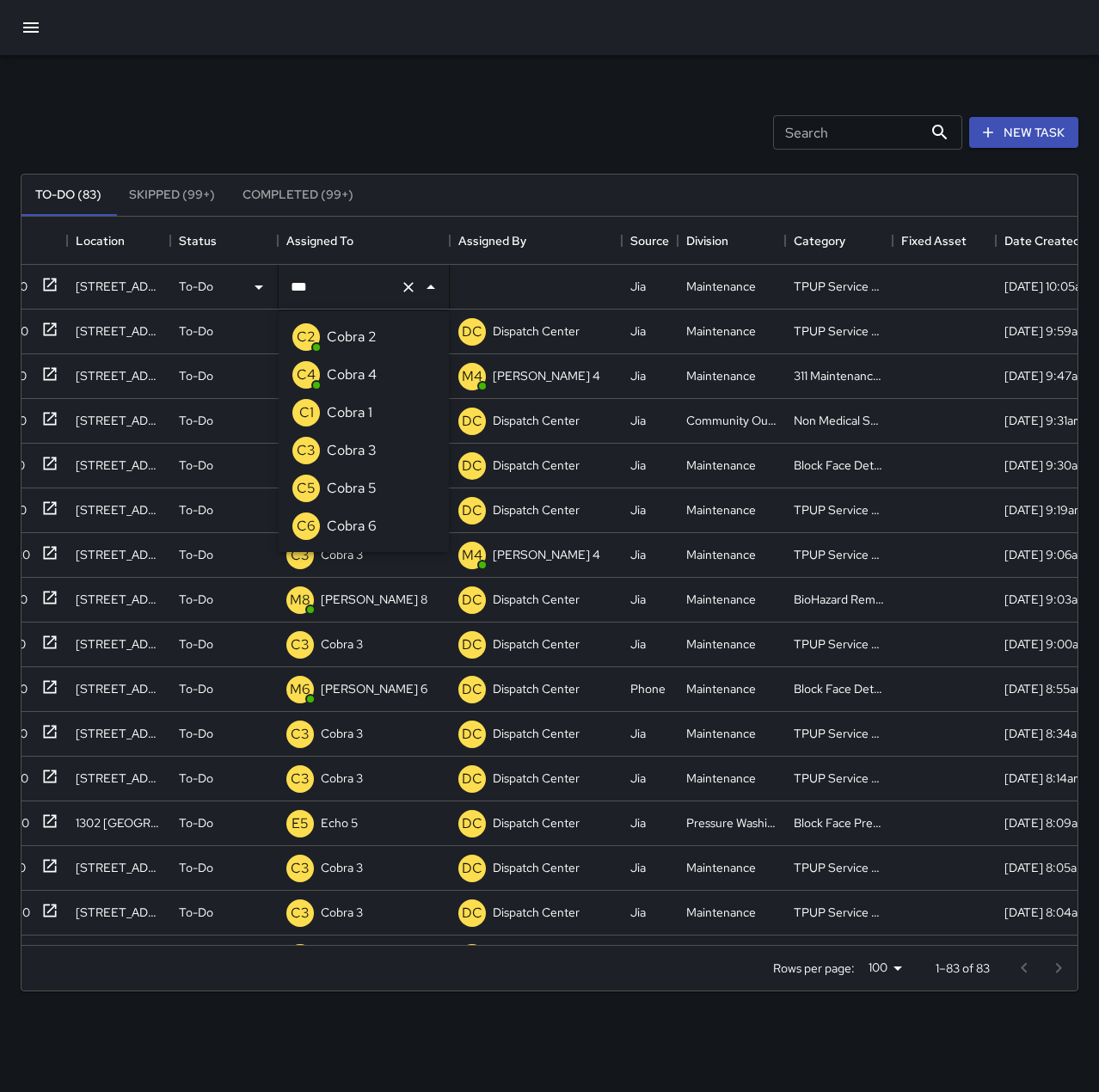
type input "****"
click at [377, 441] on div "Cobra 3" at bounding box center [351, 450] width 57 height 27
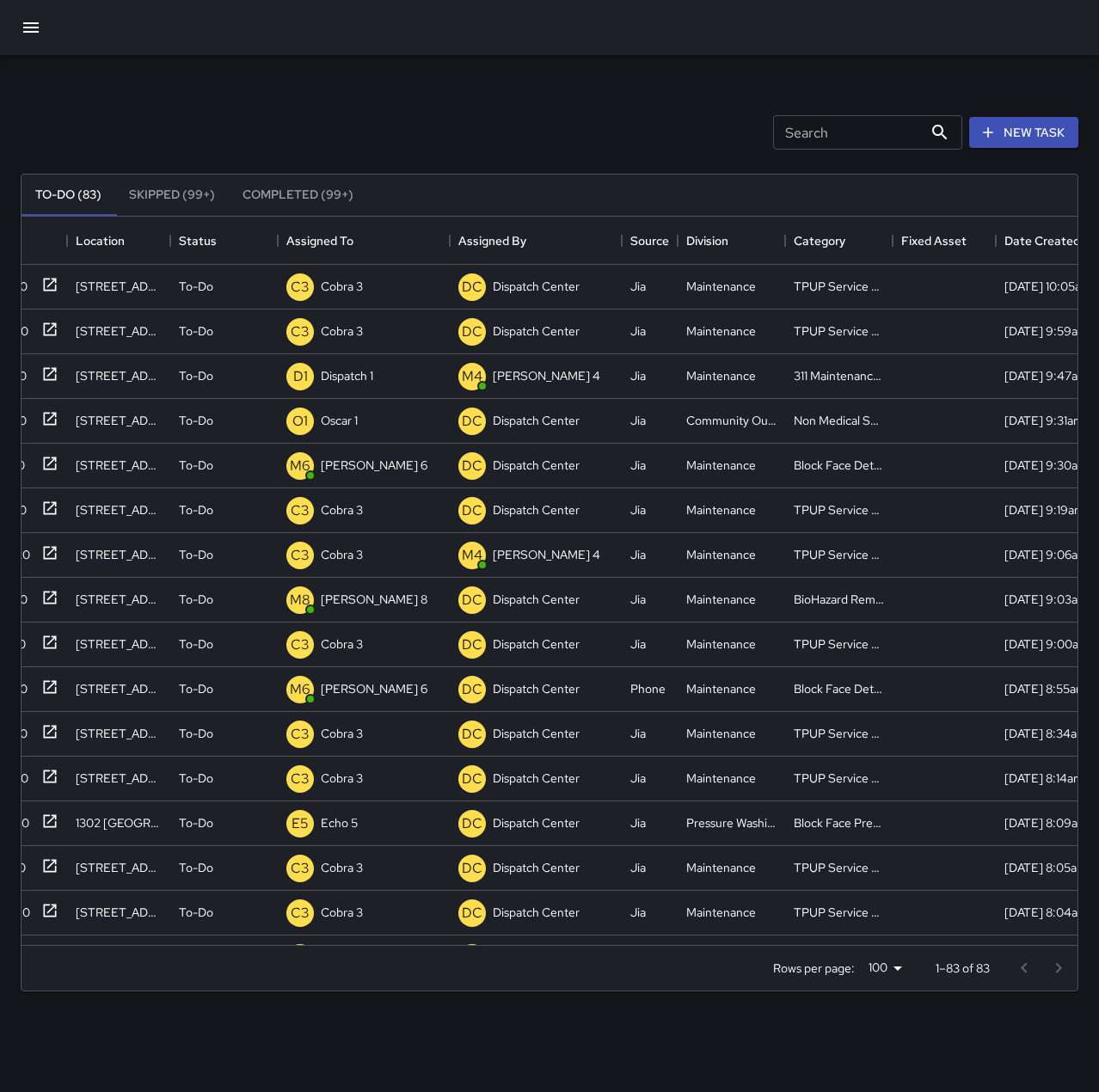
click at [457, 102] on div "Search Search New Task" at bounding box center [550, 133] width 1065 height 89
click at [330, 296] on div "Dispatch 1" at bounding box center [347, 286] width 60 height 24
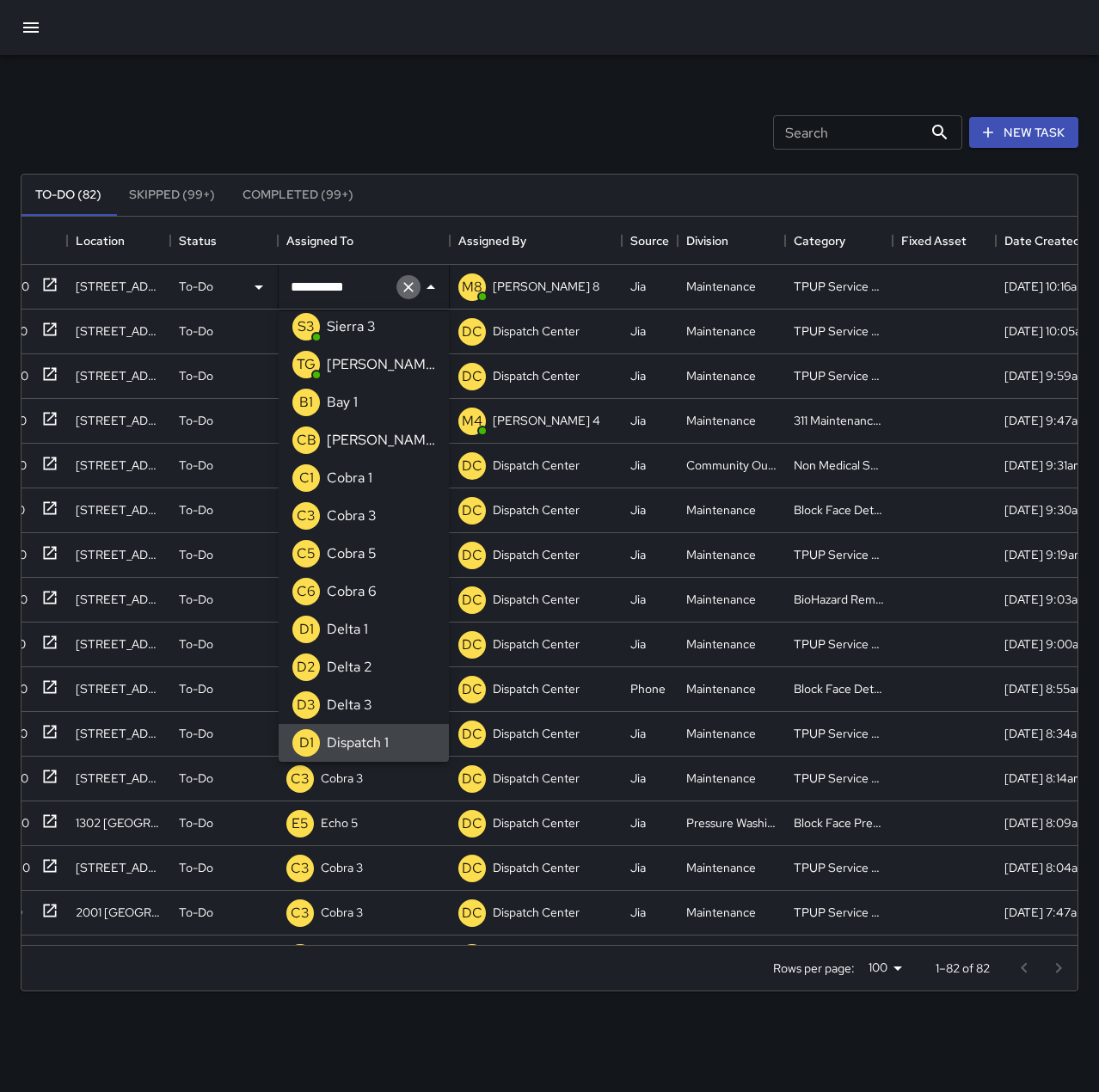
click at [405, 291] on icon "Clear" at bounding box center [408, 287] width 10 height 10
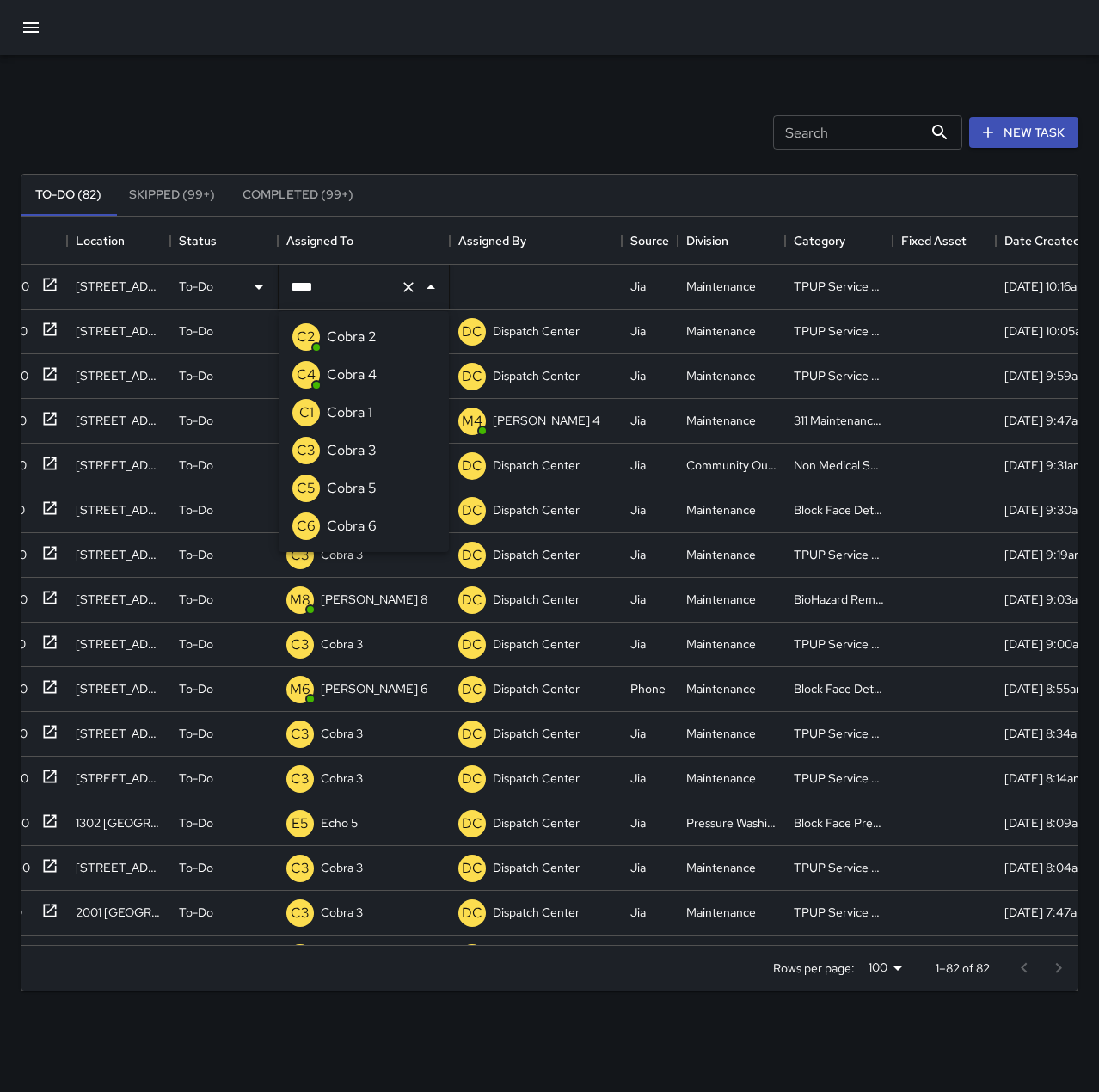
type input "*****"
click at [395, 450] on li "C3 Cobra 3" at bounding box center [364, 451] width 171 height 38
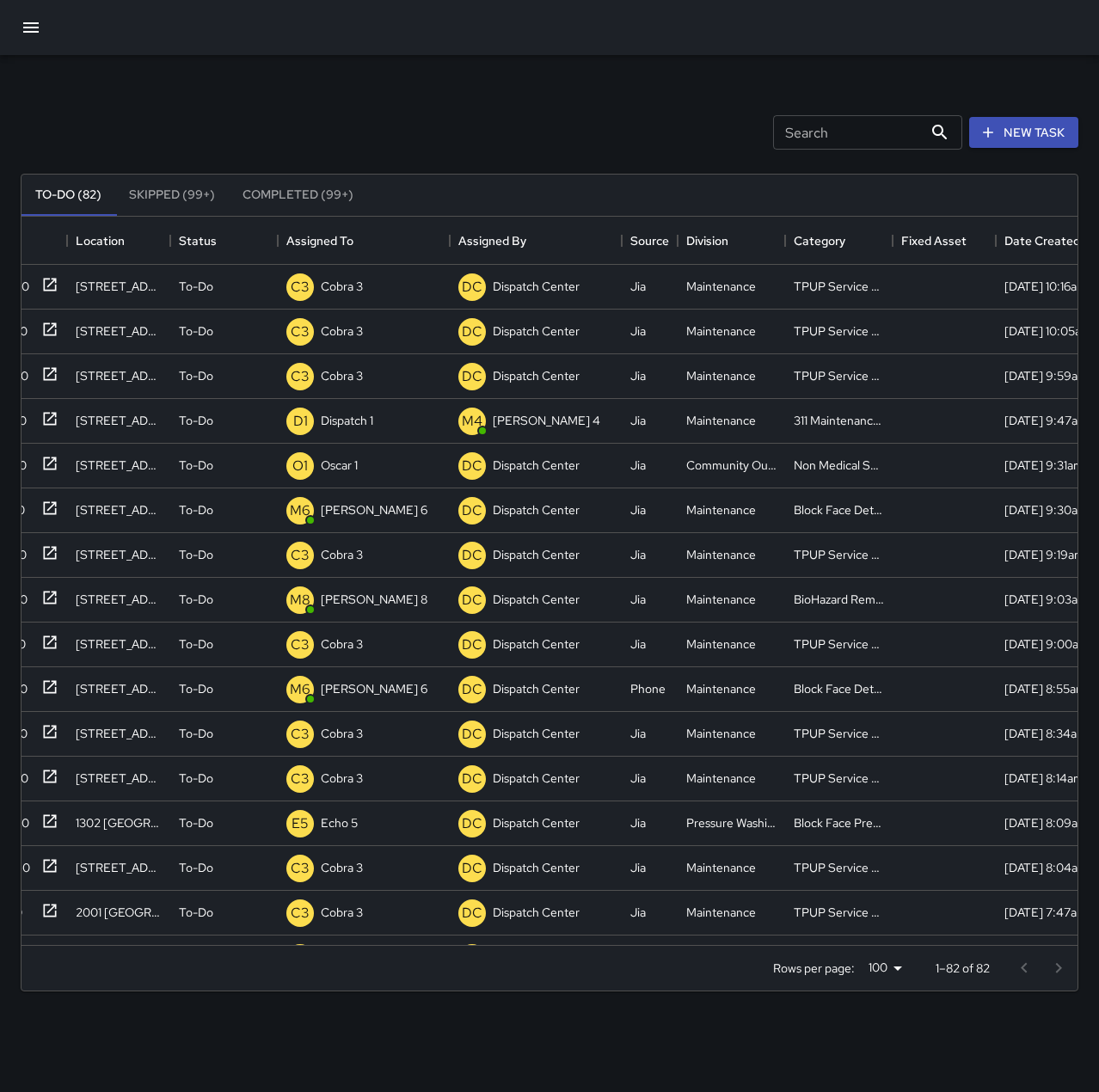
click at [445, 113] on div "Search Search New Task" at bounding box center [550, 133] width 1065 height 89
click at [45, 282] on icon at bounding box center [50, 284] width 17 height 17
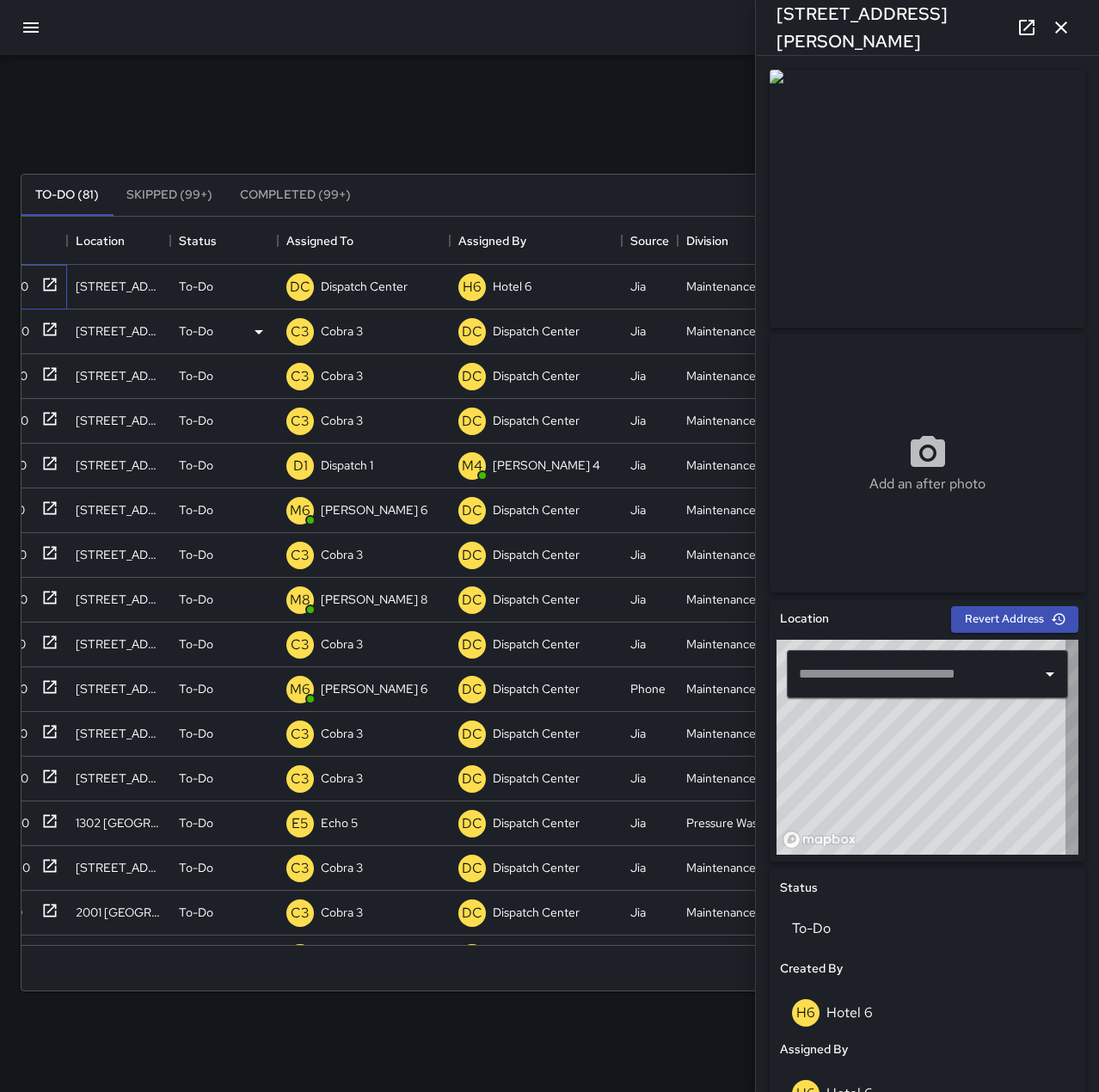
type input "**********"
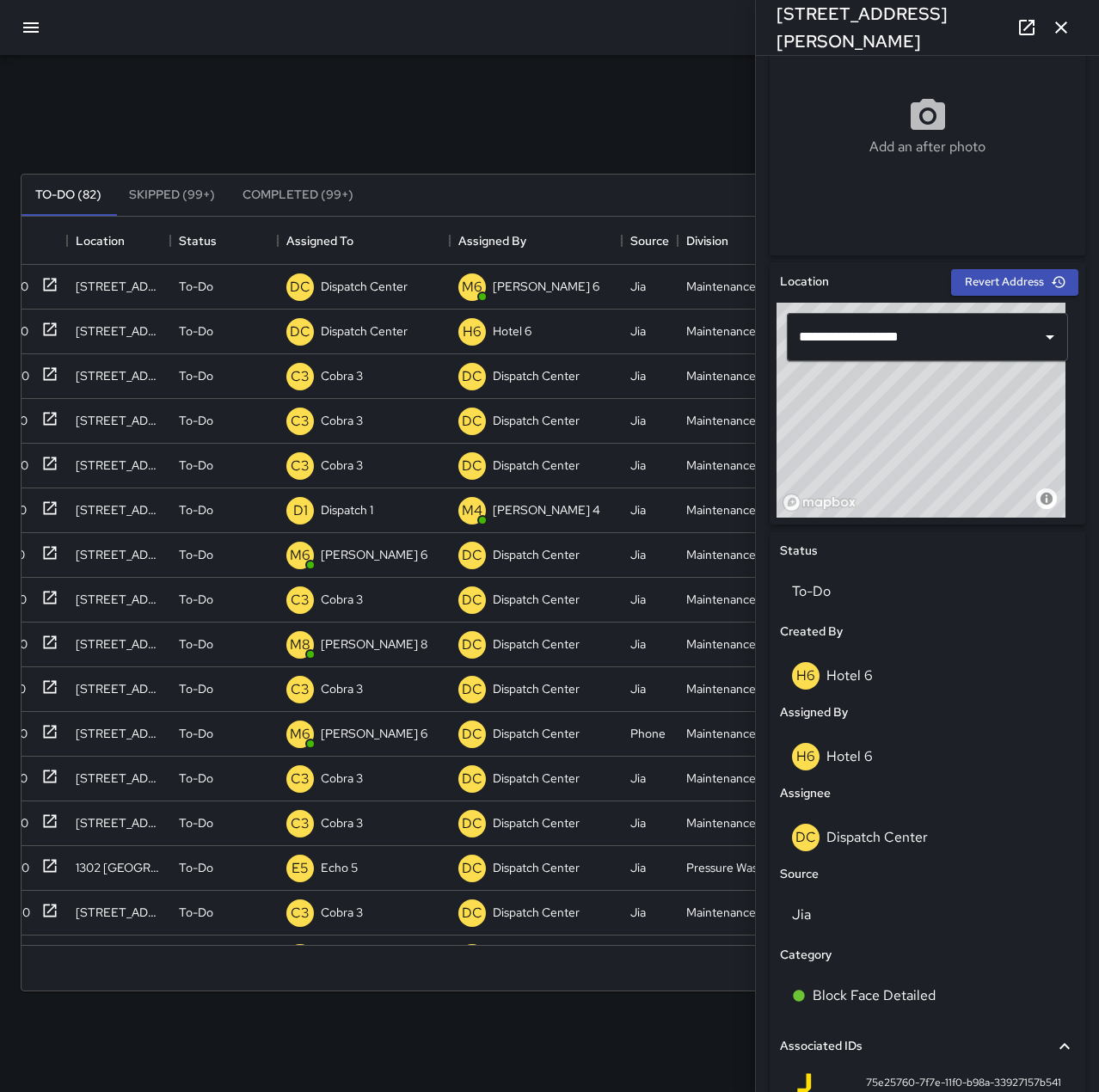
scroll to position [268, 0]
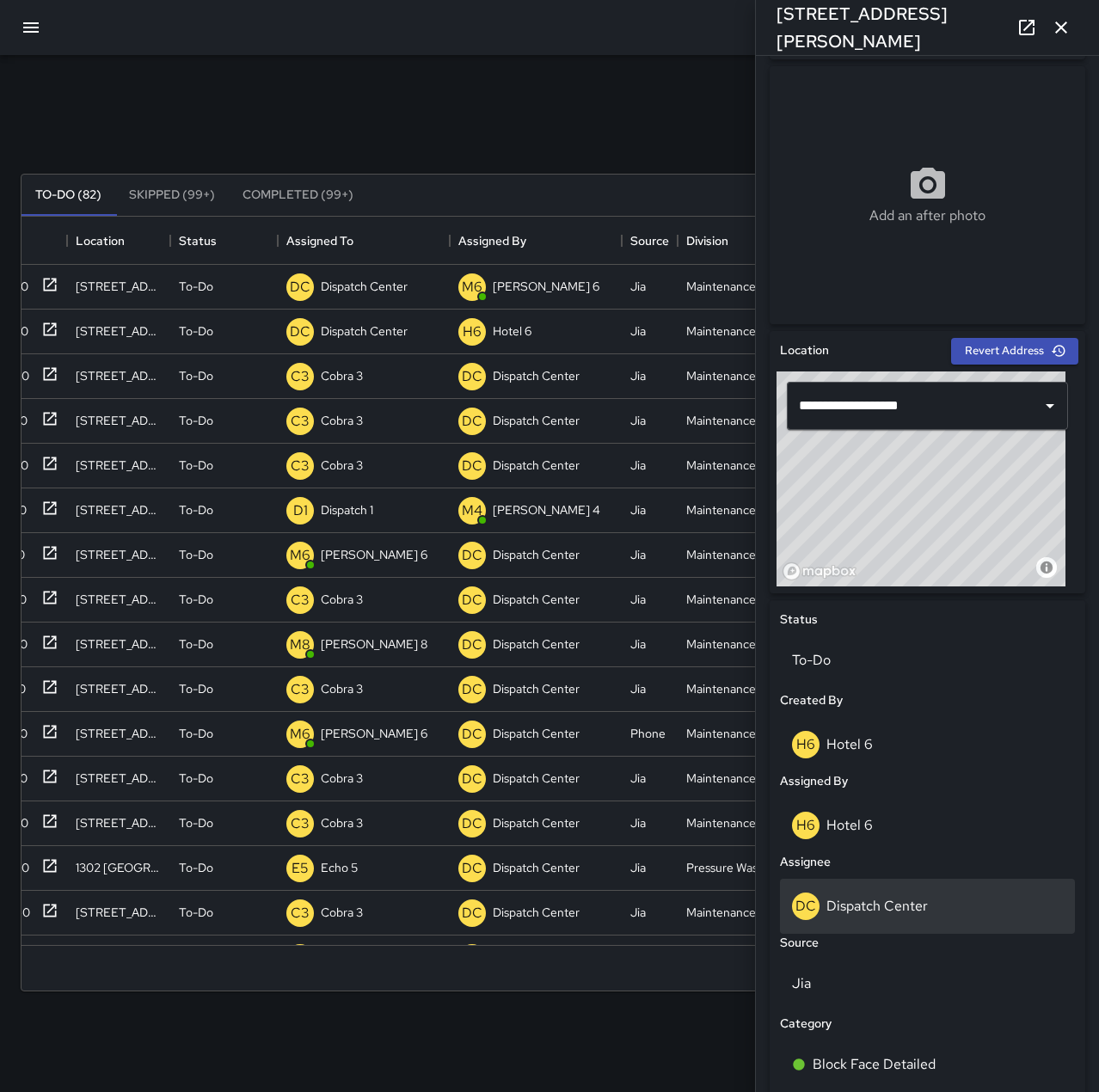
click at [947, 908] on div "DC Dispatch Center" at bounding box center [928, 905] width 271 height 27
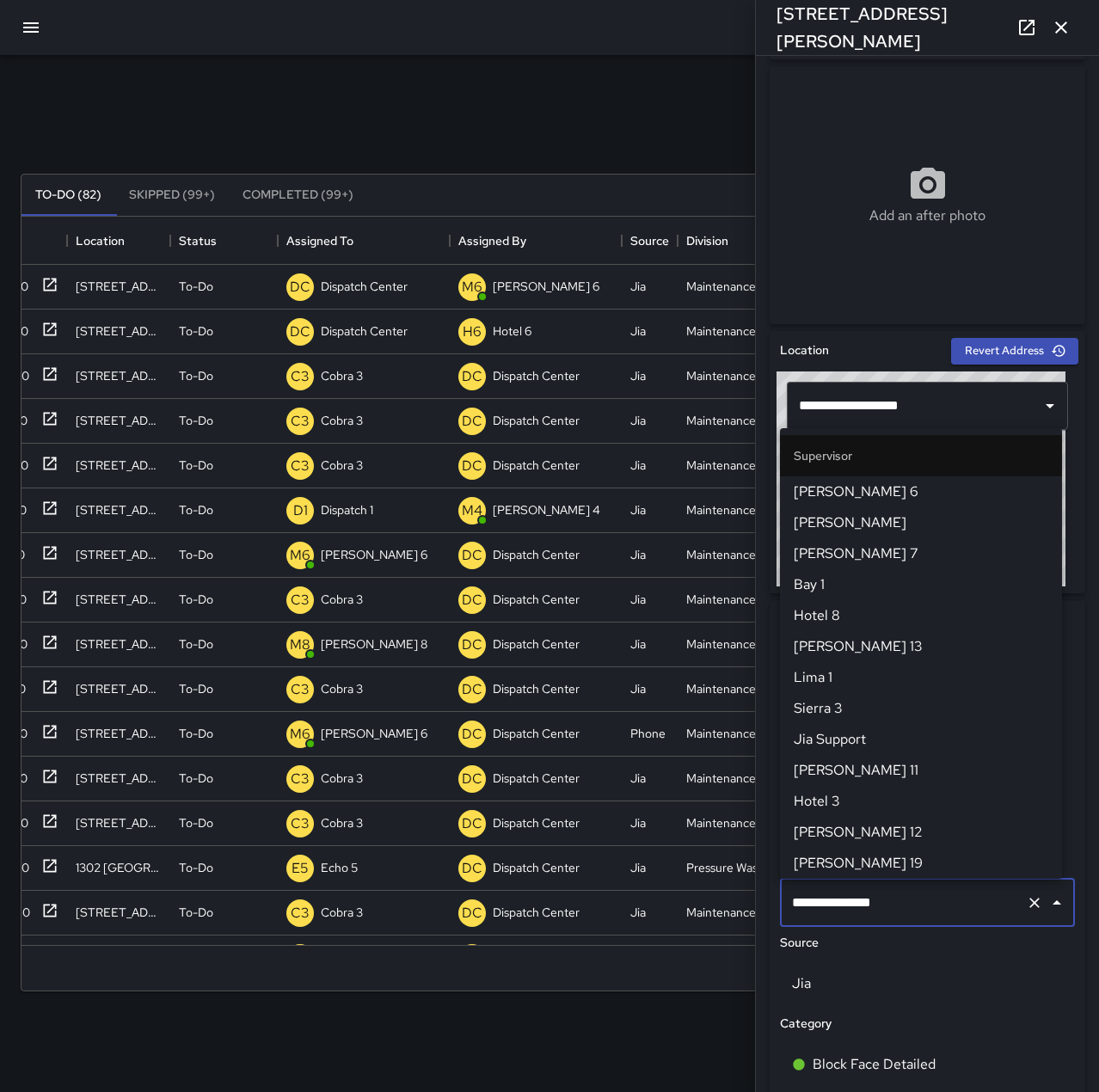
scroll to position [1640, 0]
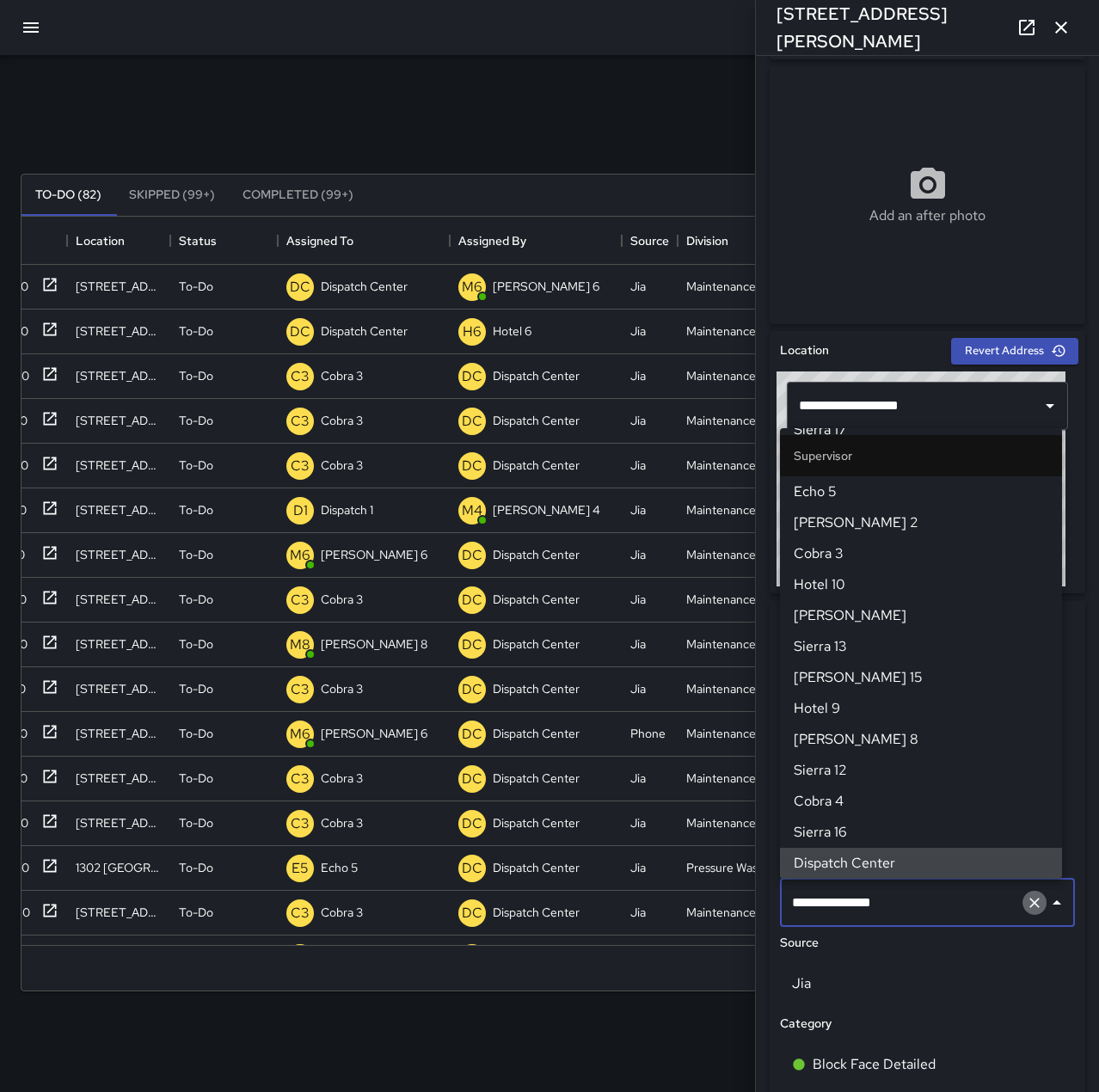
click at [1029, 905] on icon "Clear" at bounding box center [1034, 902] width 10 height 10
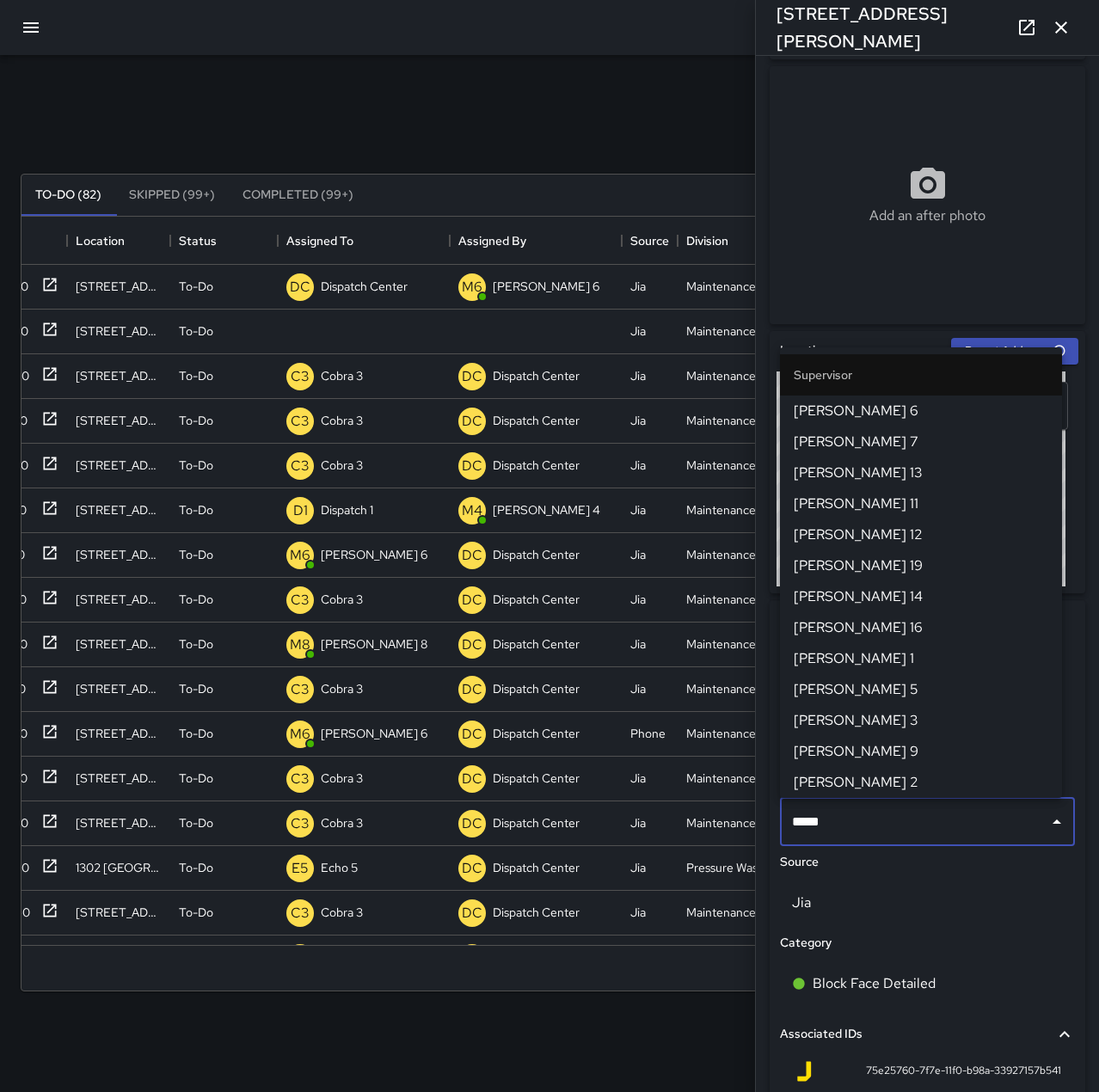
type input "******"
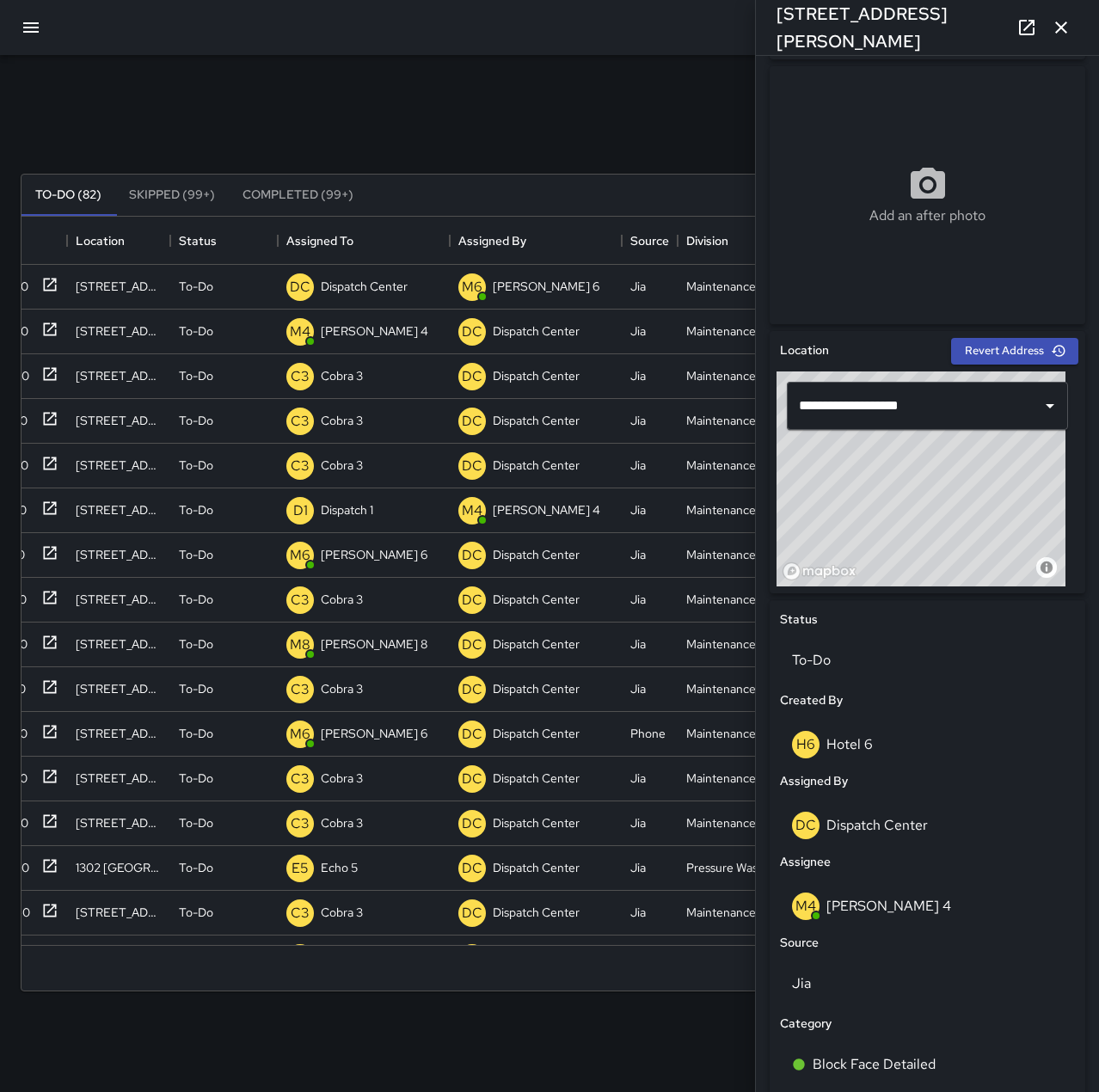
click at [1078, 32] on div "1320 Webster Street" at bounding box center [928, 27] width 343 height 55
click at [1066, 21] on icon "button" at bounding box center [1061, 27] width 21 height 21
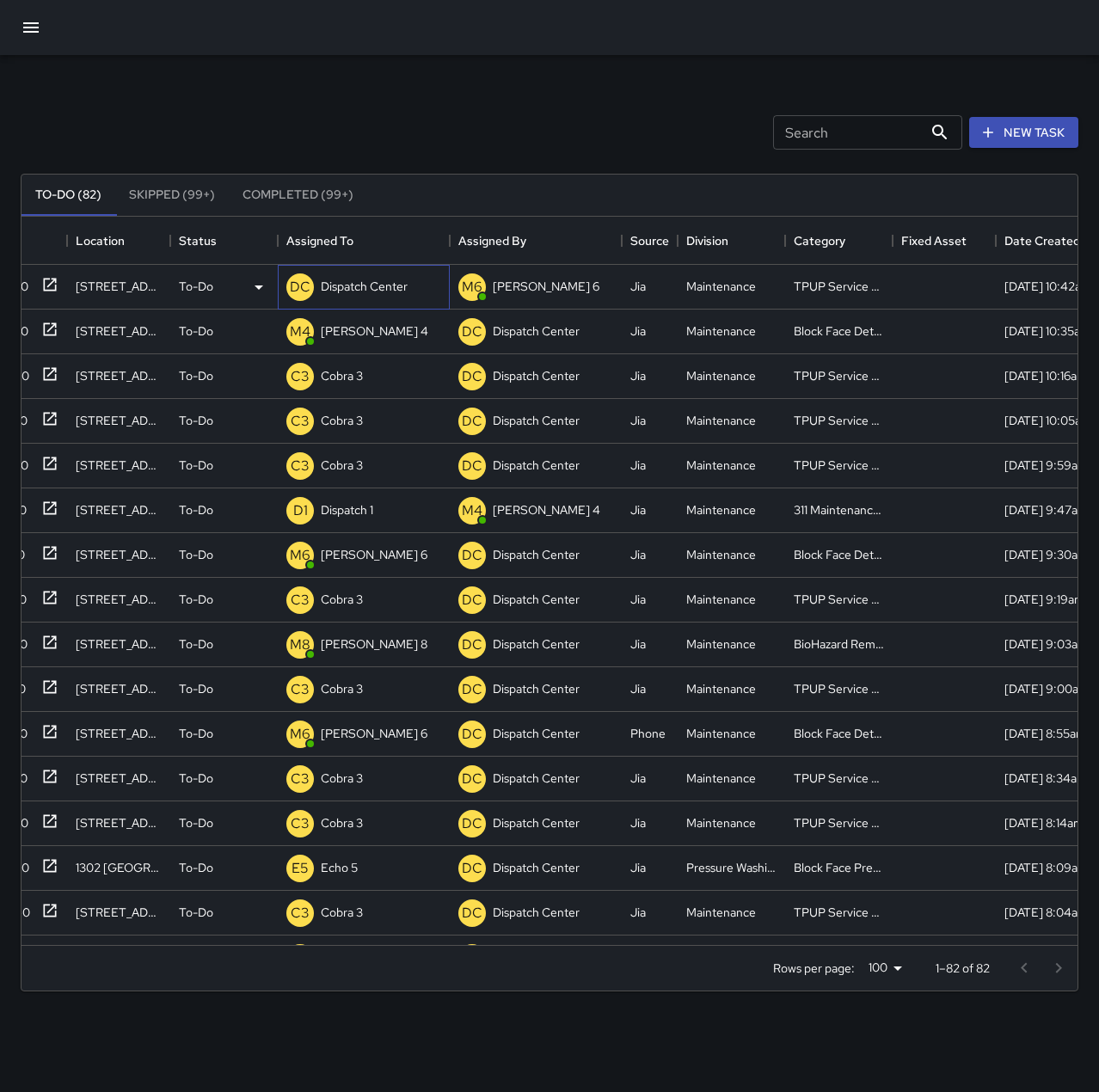
click at [362, 286] on p "Dispatch Center" at bounding box center [365, 286] width 87 height 17
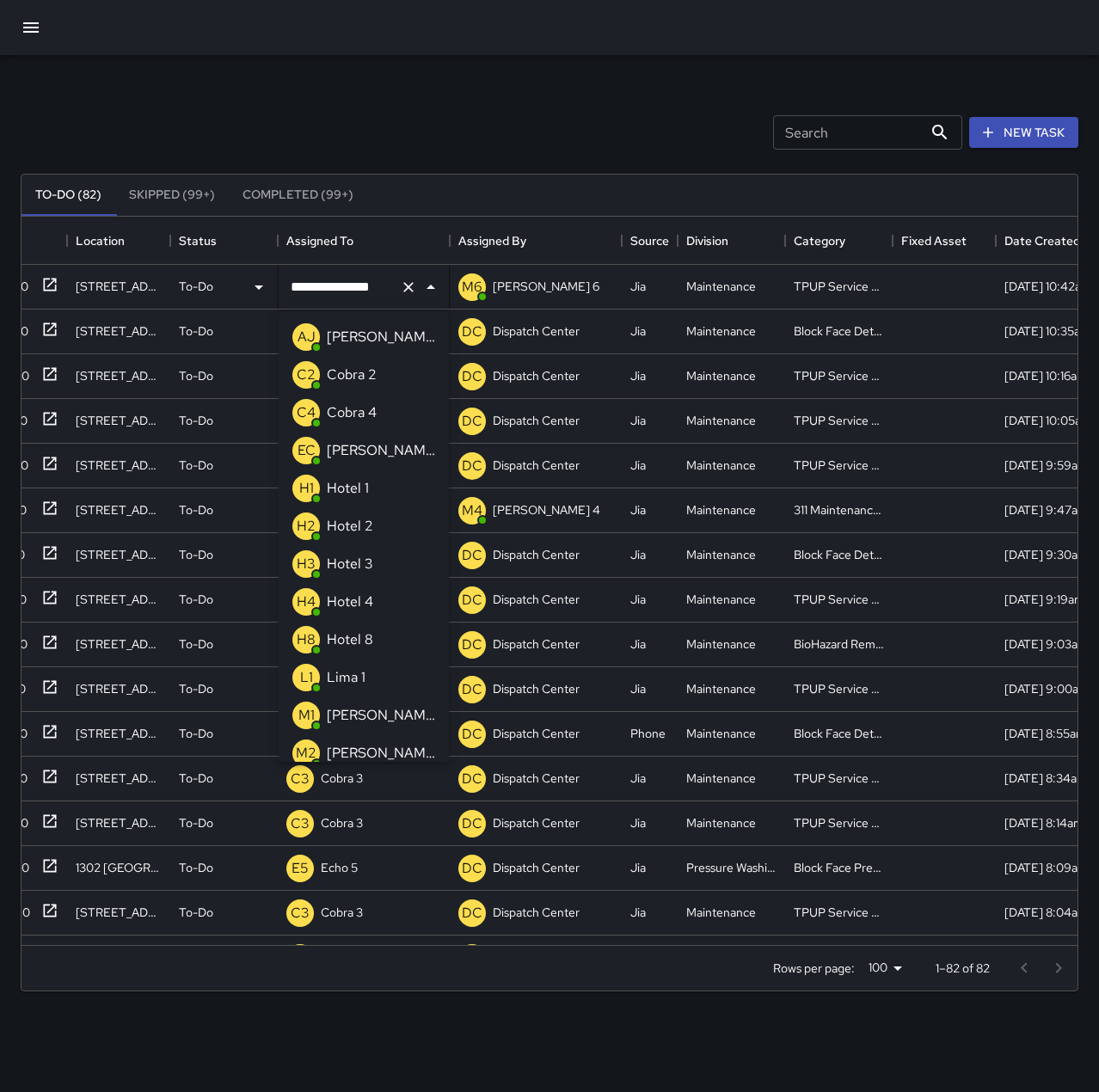
scroll to position [767, 0]
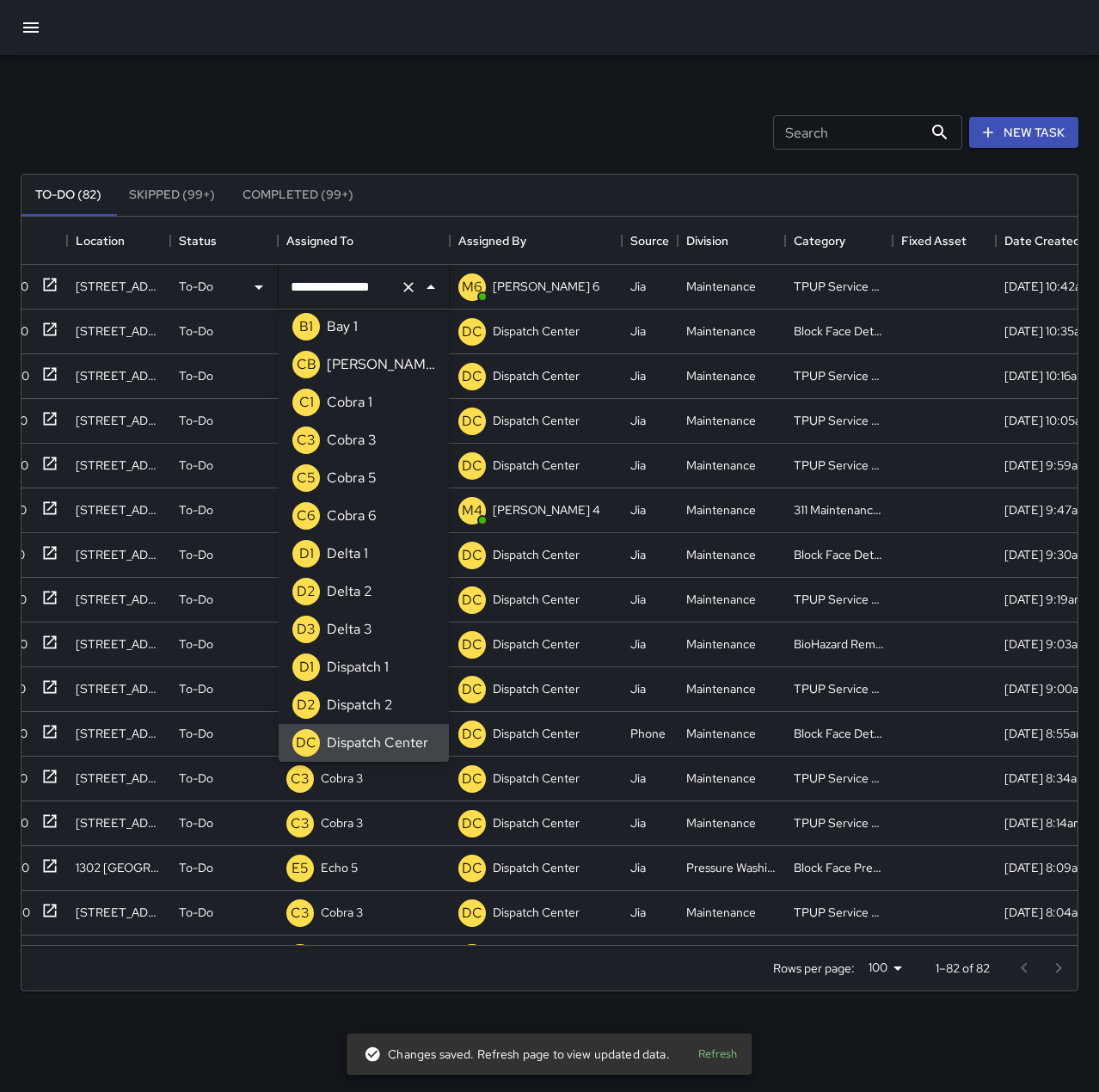
click at [417, 284] on button "Clear" at bounding box center [407, 286] width 24 height 24
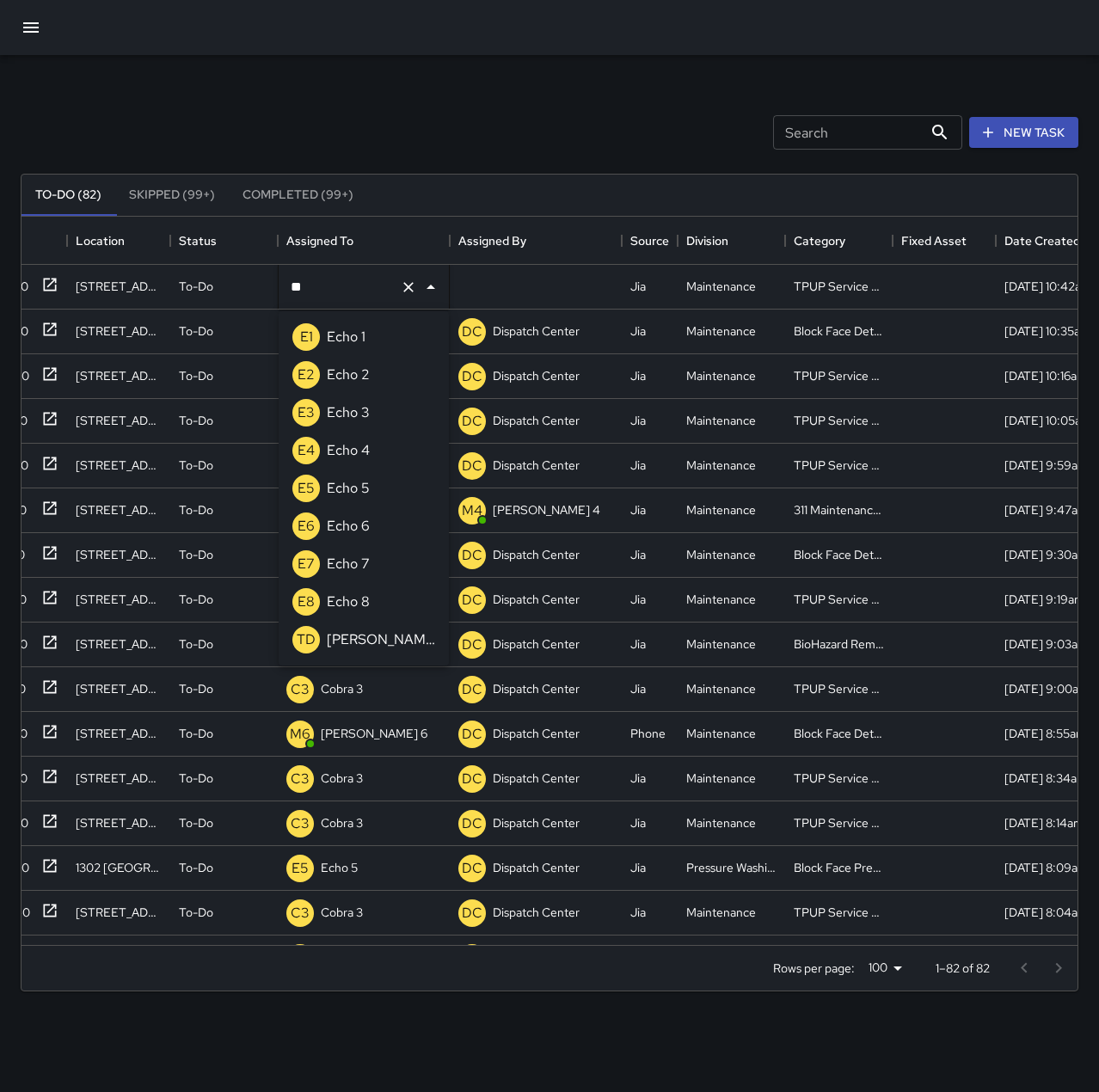
scroll to position [0, 0]
type input "*"
type input "*****"
click at [397, 466] on li "C3 Cobra 3" at bounding box center [364, 451] width 171 height 38
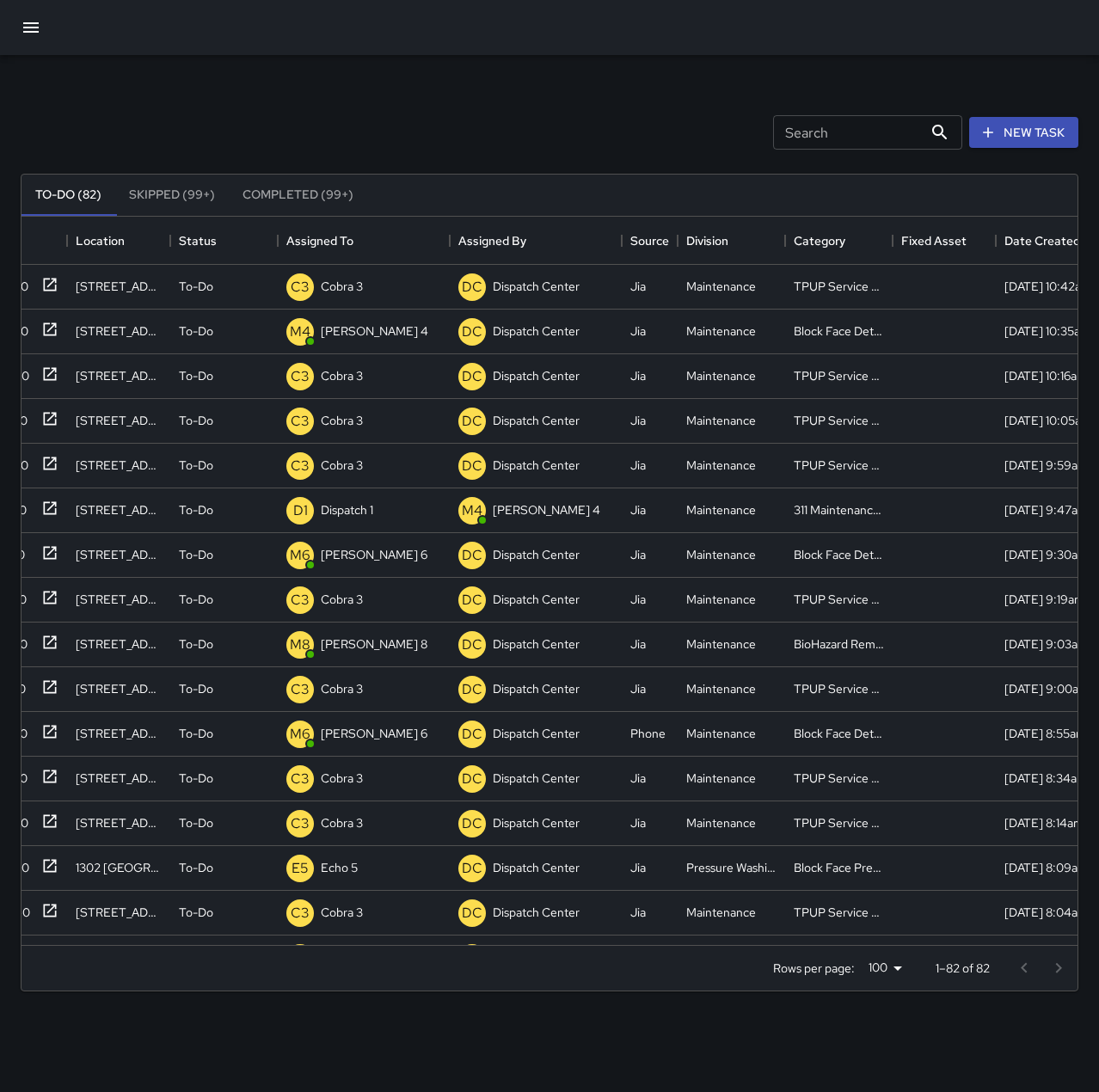
click at [497, 109] on div "Search Search New Task" at bounding box center [550, 133] width 1065 height 89
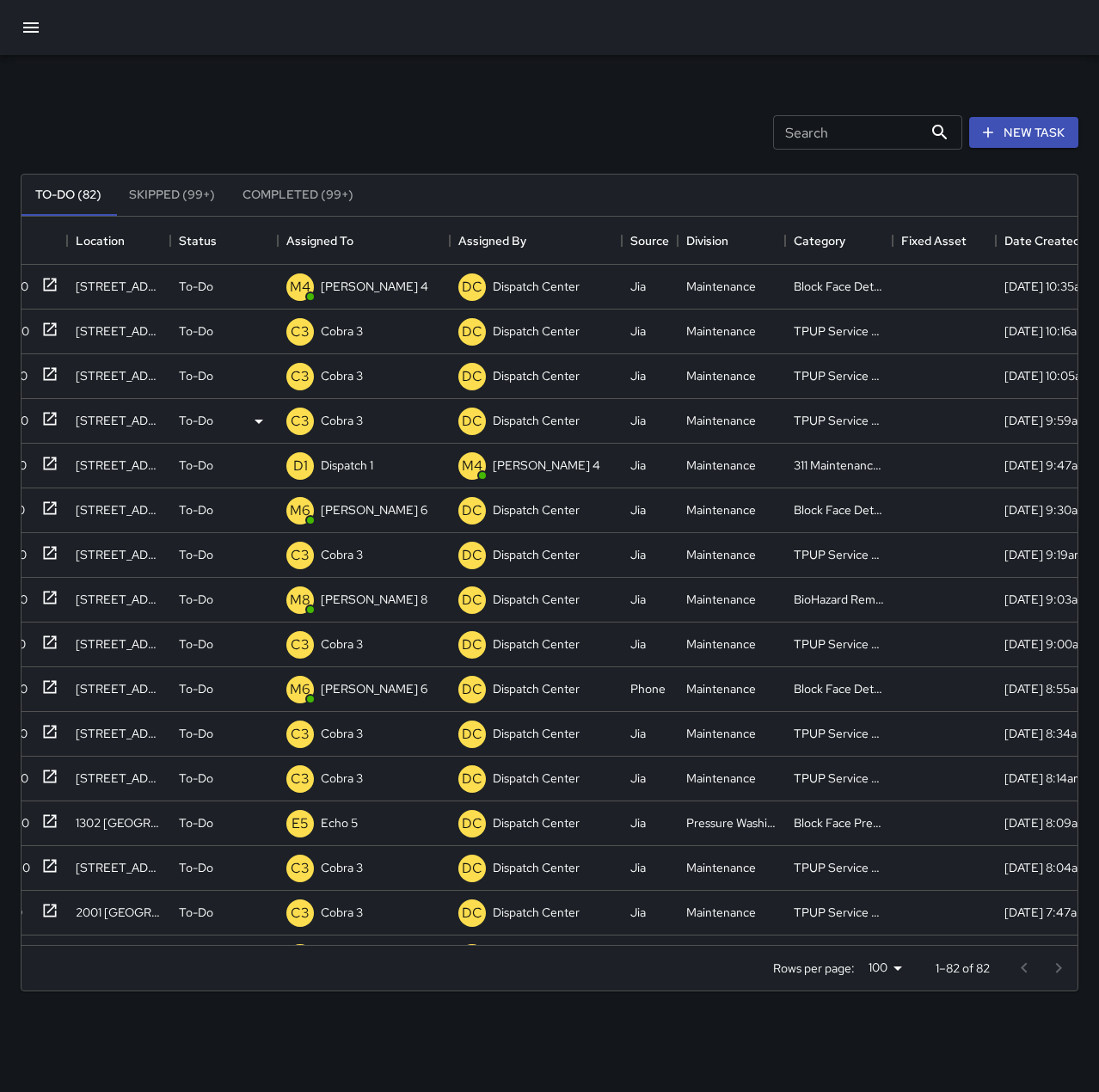
scroll to position [0, 58]
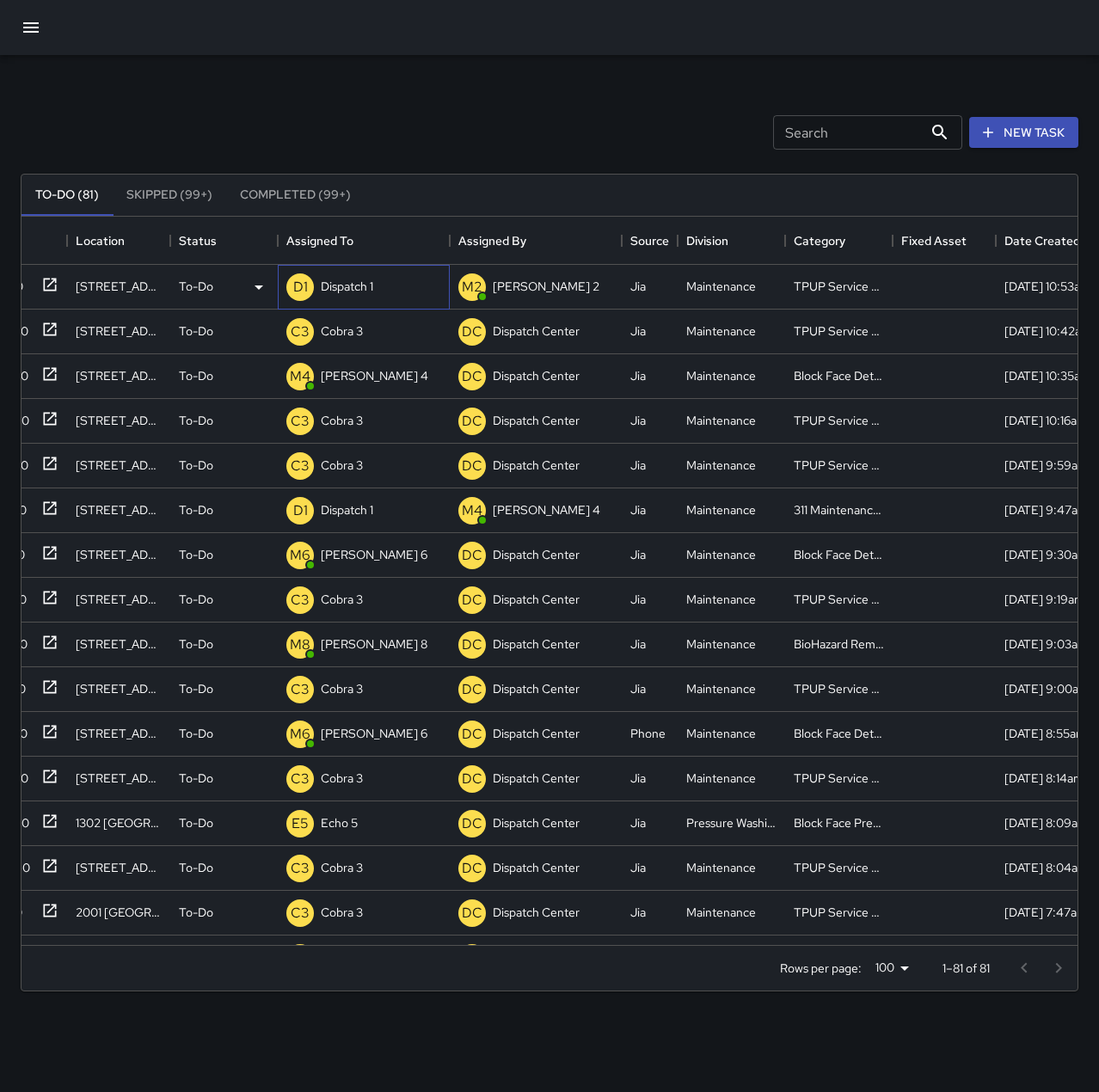
click at [354, 293] on p "Dispatch 1" at bounding box center [347, 286] width 52 height 17
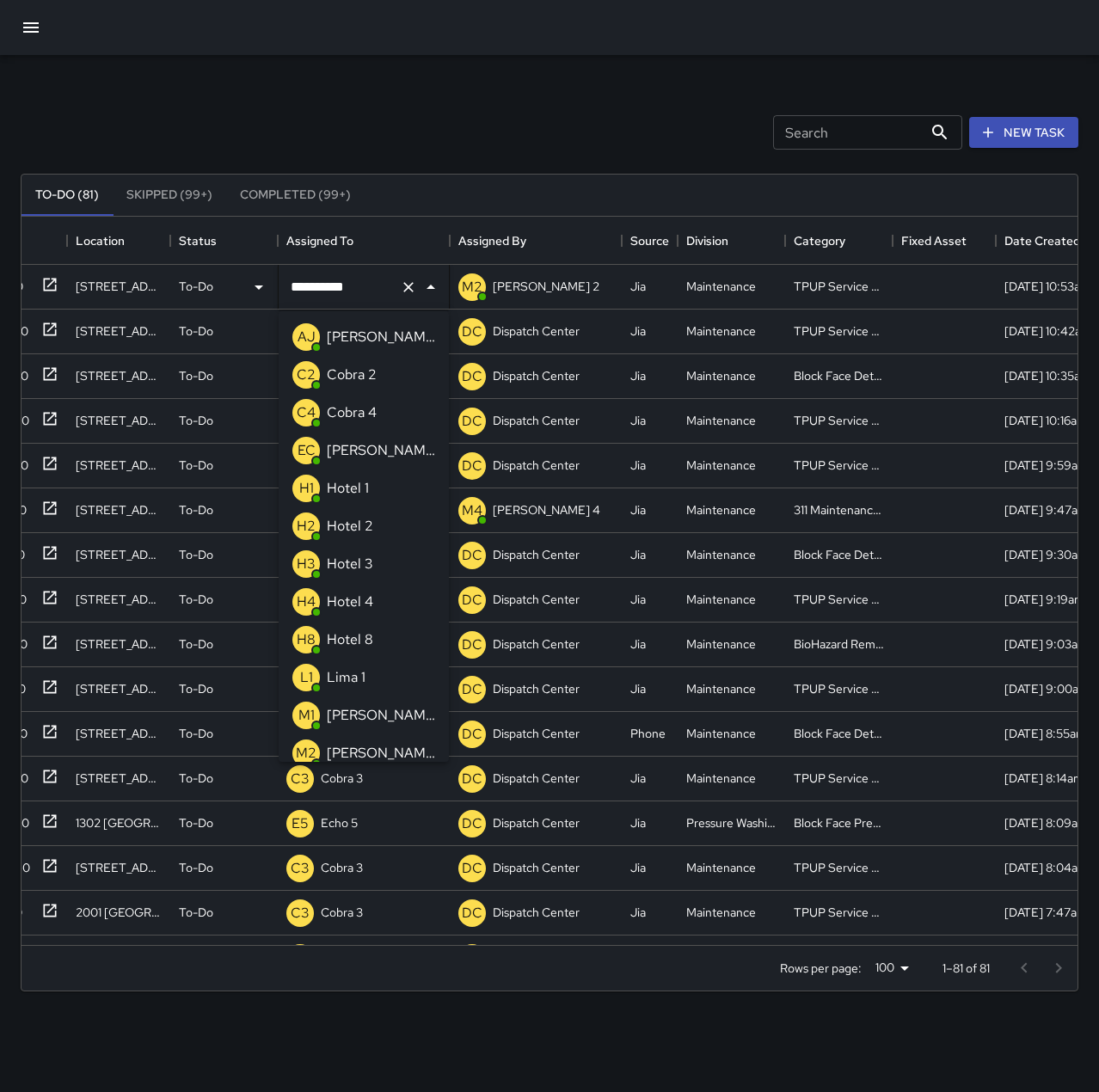
scroll to position [691, 0]
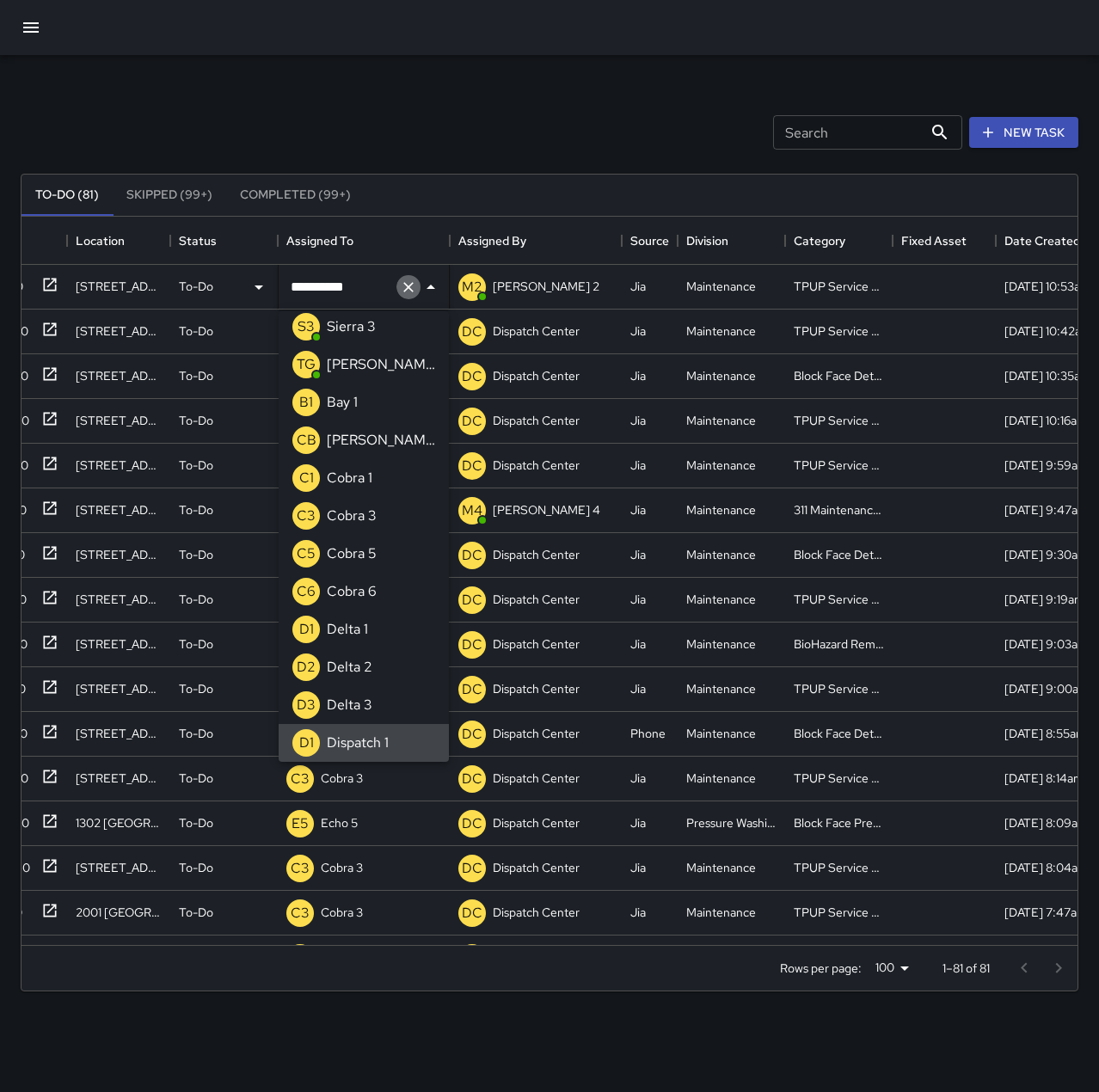
click at [407, 283] on icon "Clear" at bounding box center [408, 287] width 17 height 17
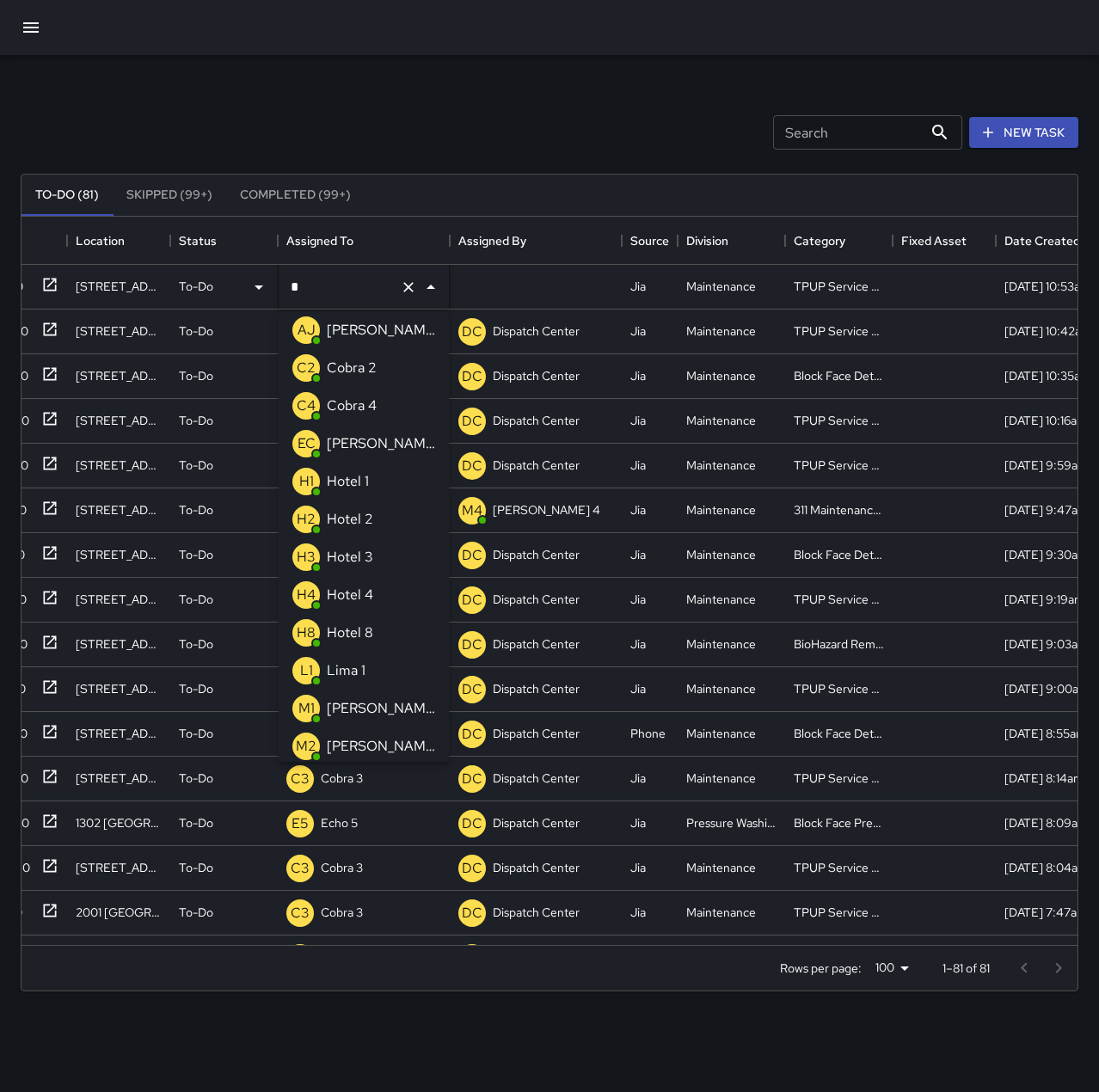
scroll to position [0, 0]
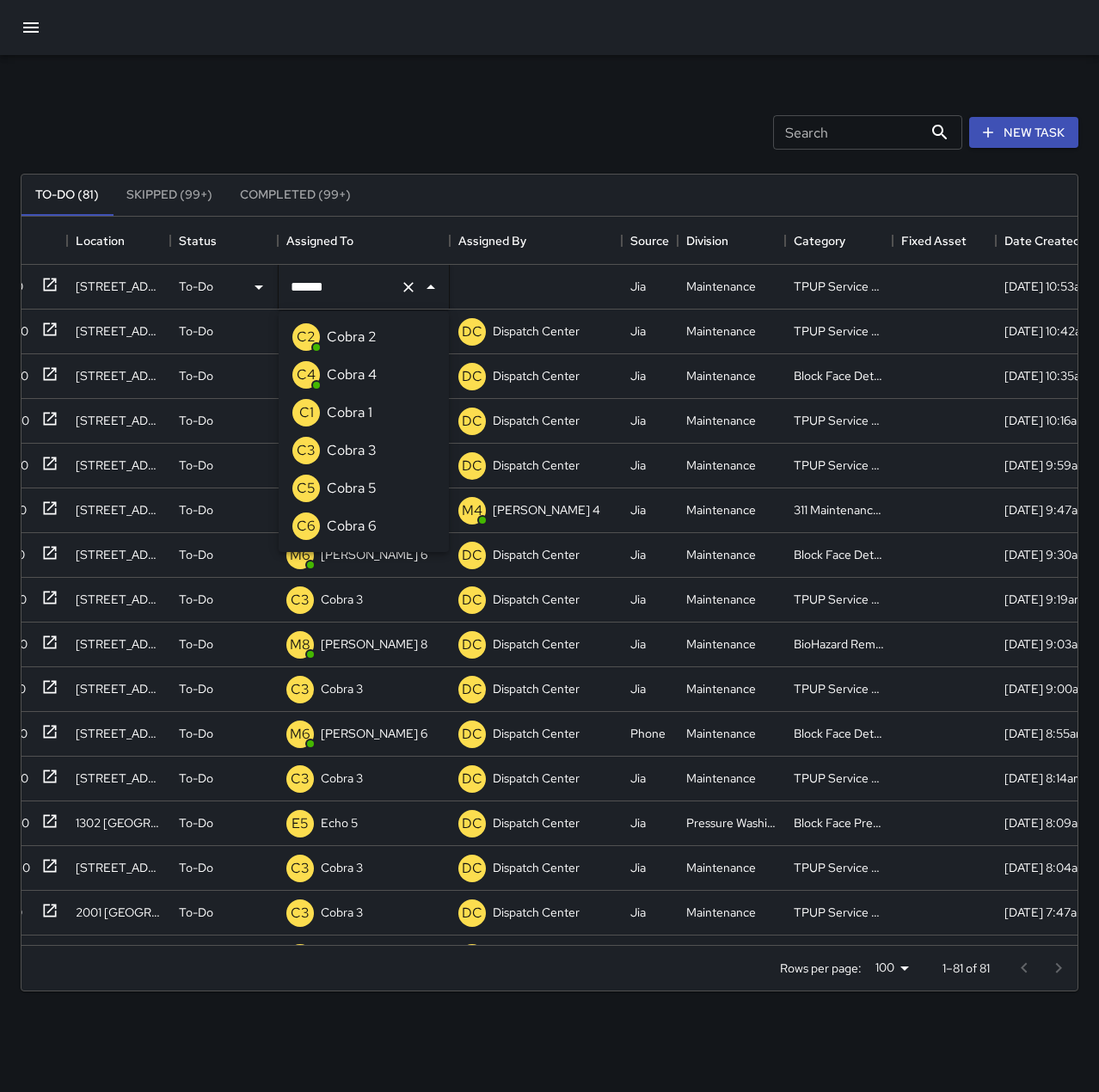
type input "*******"
click at [397, 341] on li "C3 Cobra 3" at bounding box center [364, 337] width 171 height 38
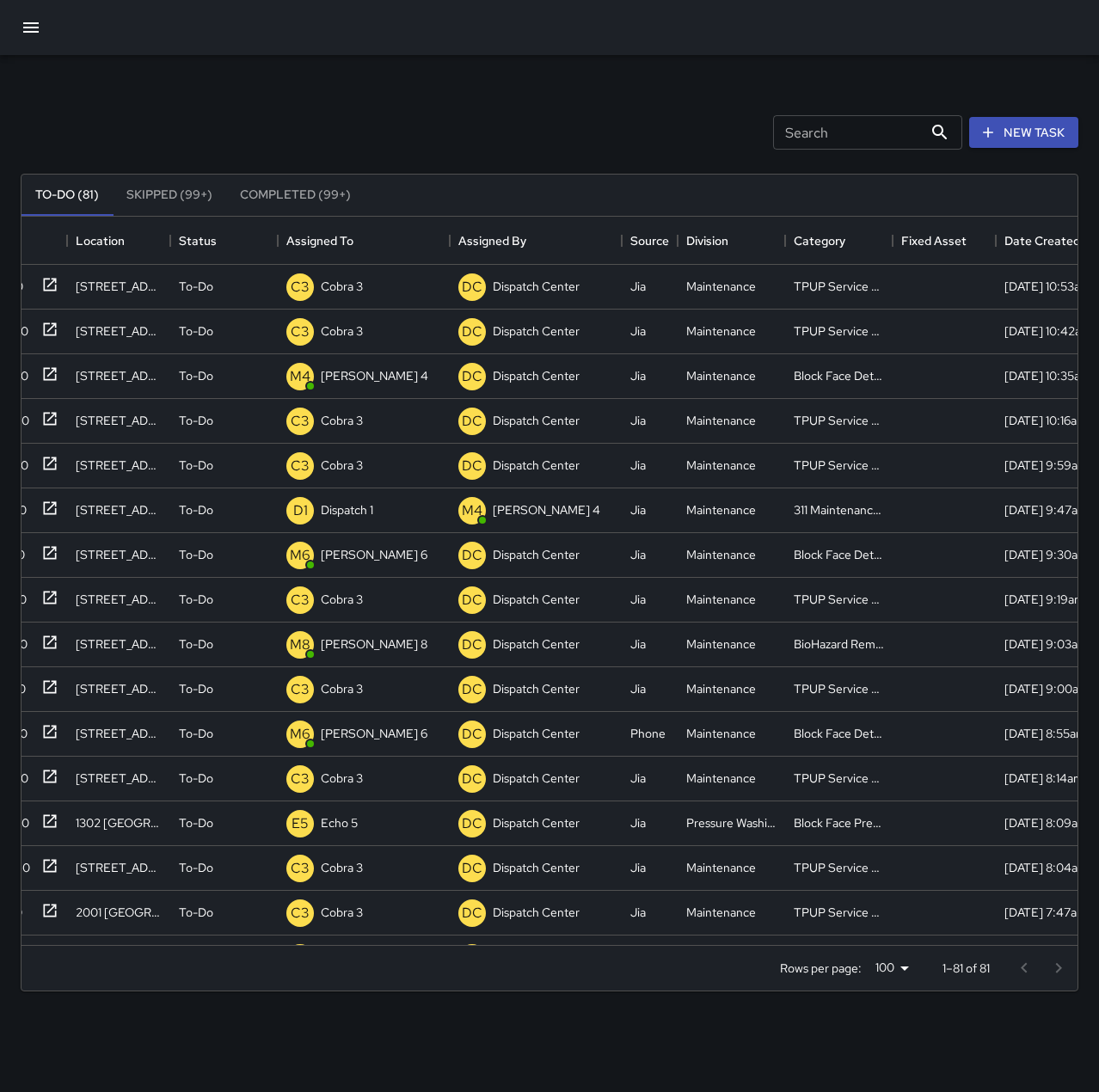
click at [455, 120] on div "Search Search New Task" at bounding box center [550, 133] width 1065 height 89
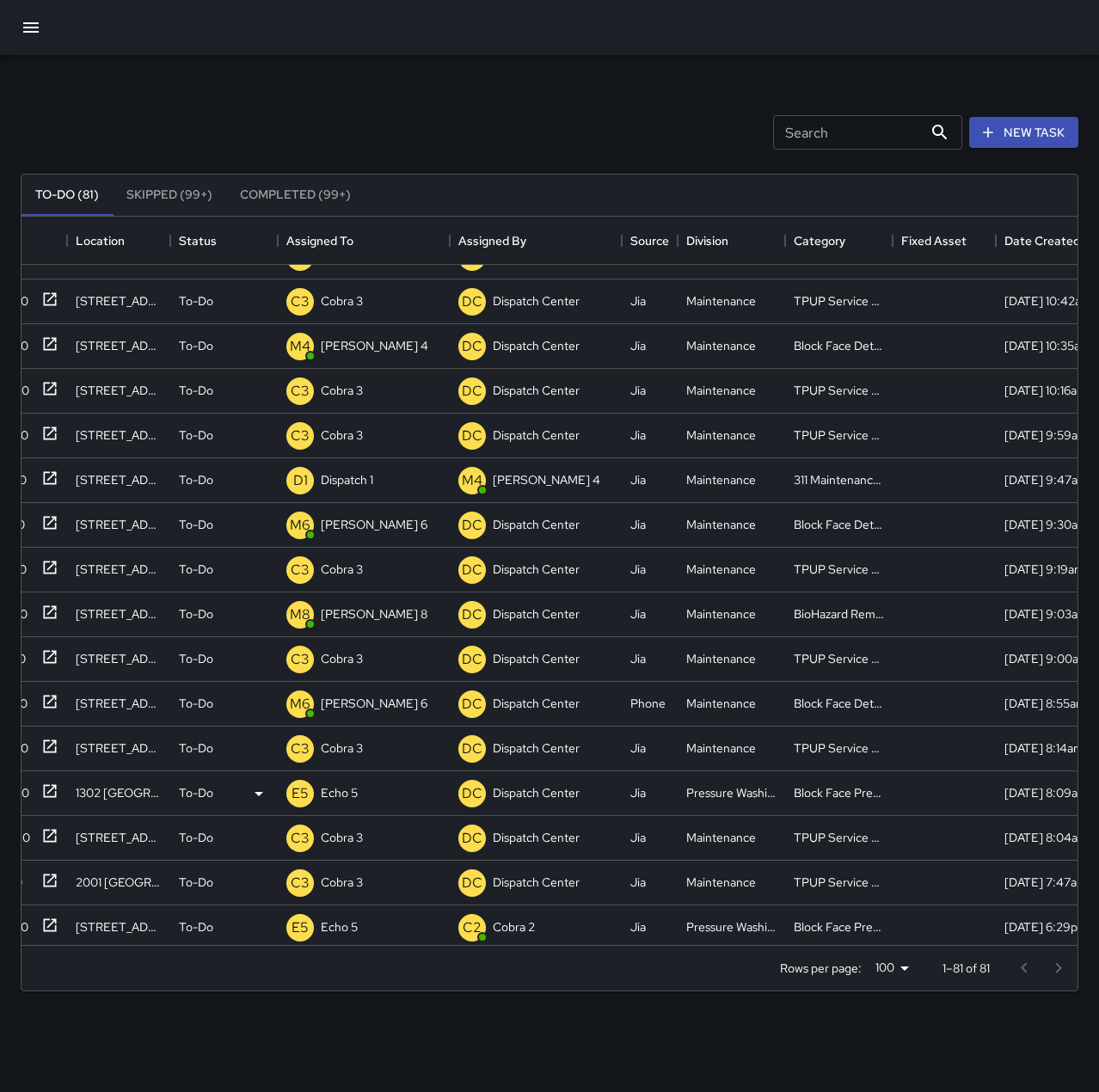
scroll to position [0, 58]
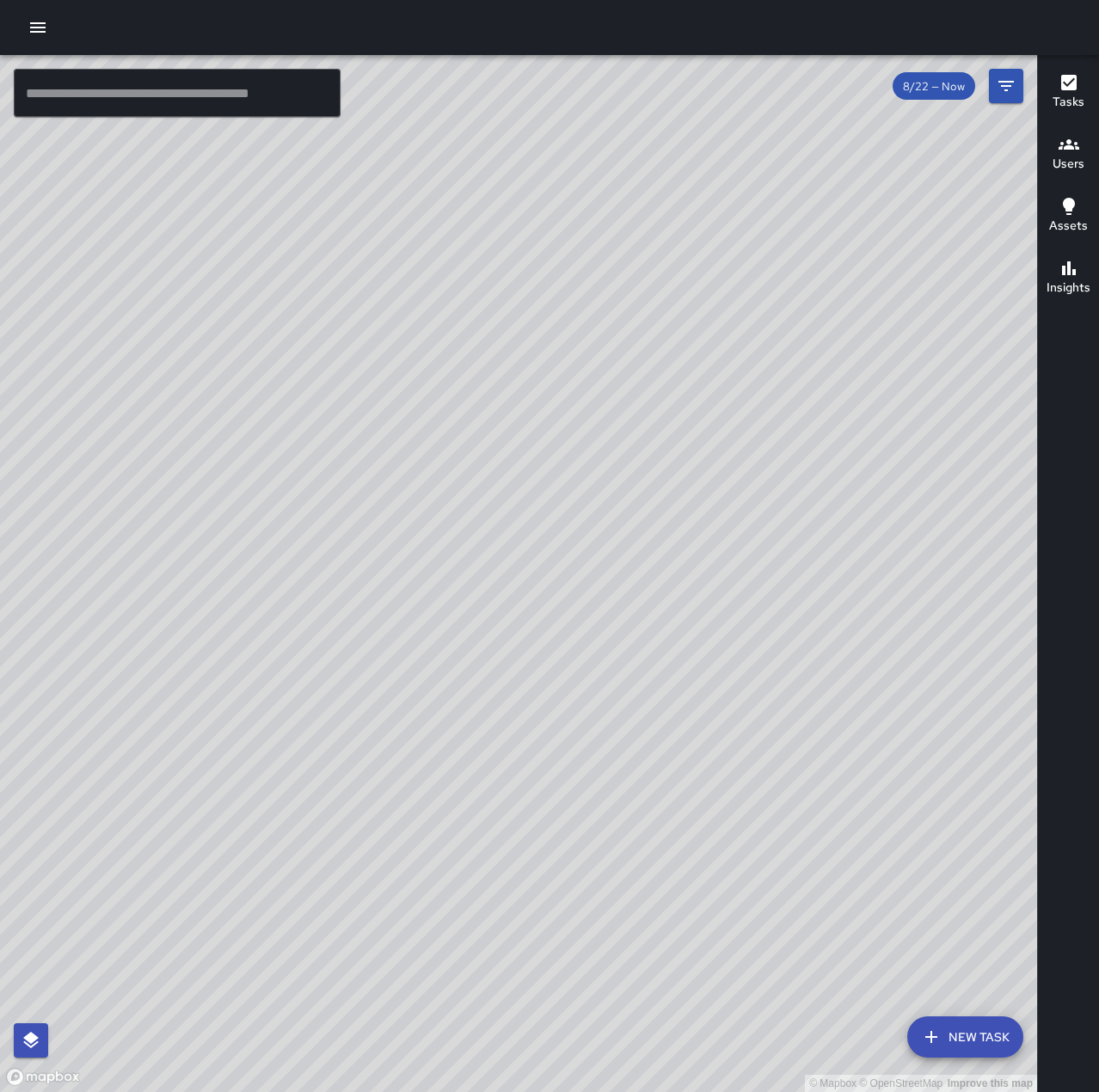
drag, startPoint x: 581, startPoint y: 723, endPoint x: 934, endPoint y: 470, distance: 434.3
click at [934, 470] on div "© Mapbox © OpenStreetMap Improve this map" at bounding box center [518, 573] width 1036 height 1036
drag, startPoint x: 924, startPoint y: 631, endPoint x: 745, endPoint y: 334, distance: 346.8
click at [746, 336] on div "© Mapbox © OpenStreetMap Improve this map" at bounding box center [518, 573] width 1036 height 1036
drag, startPoint x: 859, startPoint y: 674, endPoint x: 872, endPoint y: 458, distance: 216.4
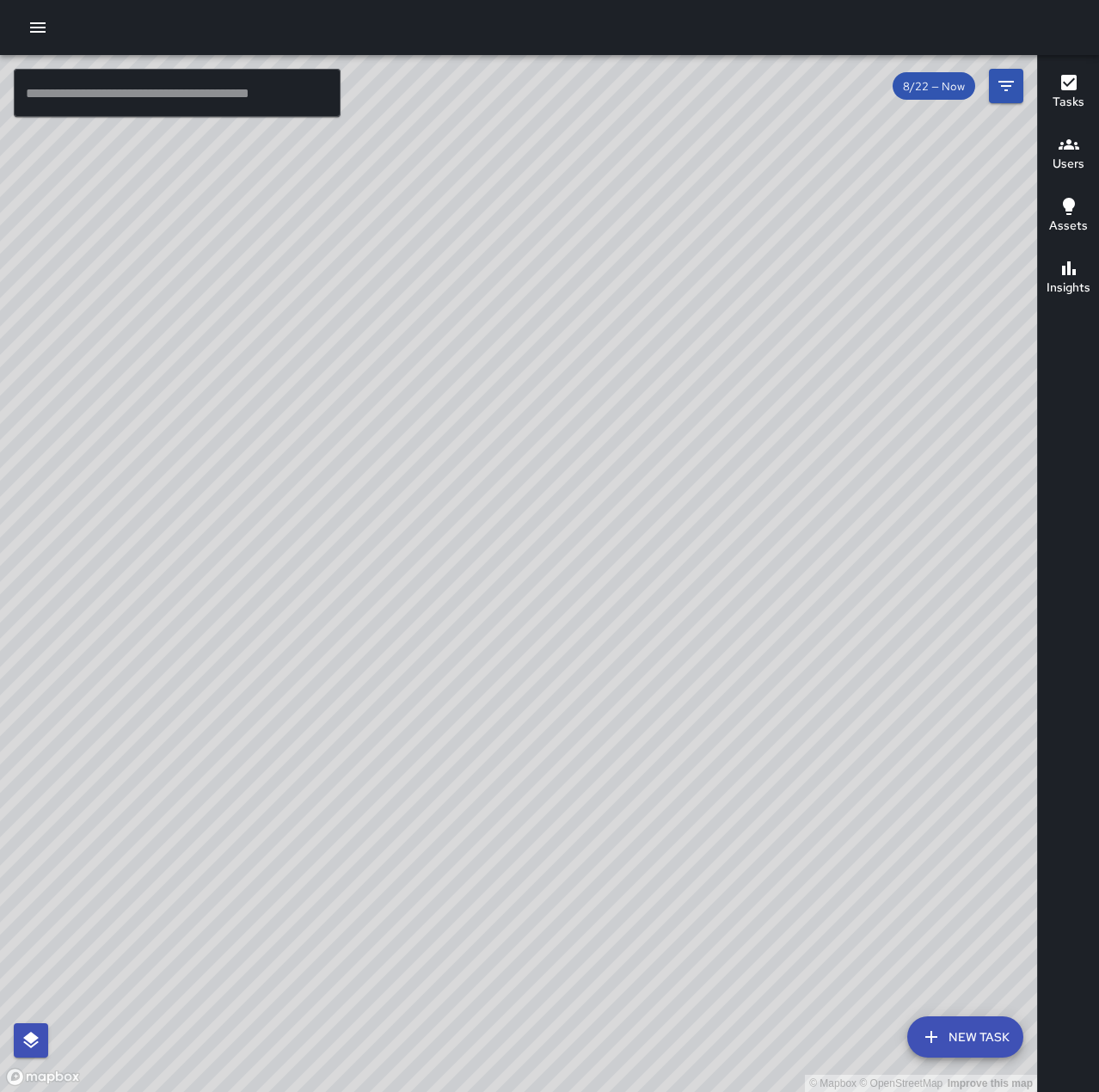
click at [872, 458] on div "© Mapbox © OpenStreetMap Improve this map" at bounding box center [518, 573] width 1036 height 1036
drag, startPoint x: 845, startPoint y: 401, endPoint x: 838, endPoint y: 815, distance: 414.1
click at [838, 815] on div "© Mapbox © OpenStreetMap Improve this map" at bounding box center [518, 573] width 1036 height 1036
drag, startPoint x: 919, startPoint y: 721, endPoint x: 748, endPoint y: 610, distance: 203.9
click at [748, 610] on div "© Mapbox © OpenStreetMap Improve this map" at bounding box center [518, 573] width 1036 height 1036
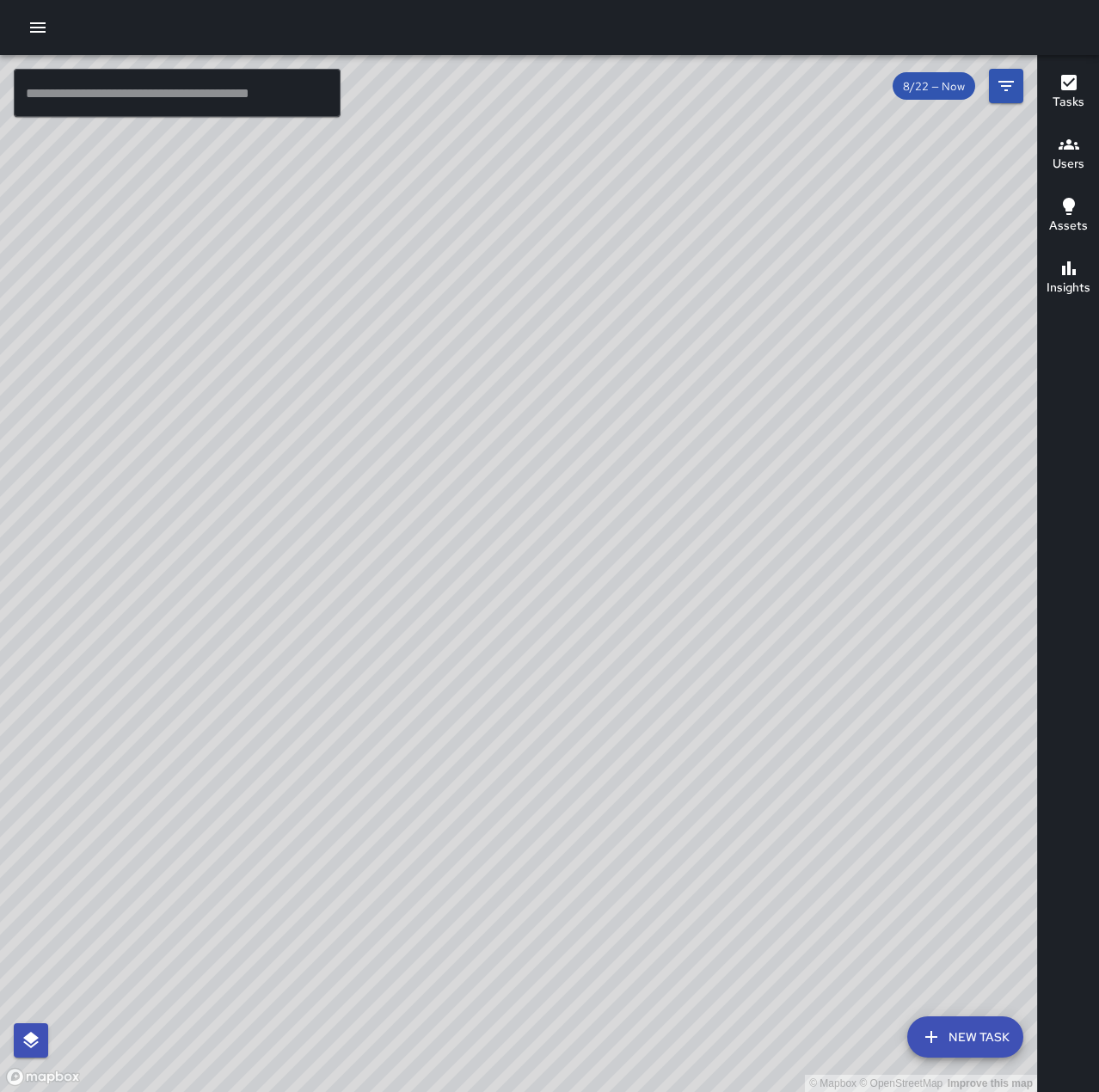
drag, startPoint x: 563, startPoint y: 718, endPoint x: 945, endPoint y: 302, distance: 564.8
click at [945, 302] on div "© Mapbox © OpenStreetMap Improve this map" at bounding box center [518, 573] width 1036 height 1036
drag, startPoint x: 646, startPoint y: 686, endPoint x: 955, endPoint y: 478, distance: 372.5
click at [955, 478] on div "© Mapbox © OpenStreetMap Improve this map" at bounding box center [518, 573] width 1036 height 1036
drag, startPoint x: 929, startPoint y: 474, endPoint x: 570, endPoint y: 682, distance: 414.9
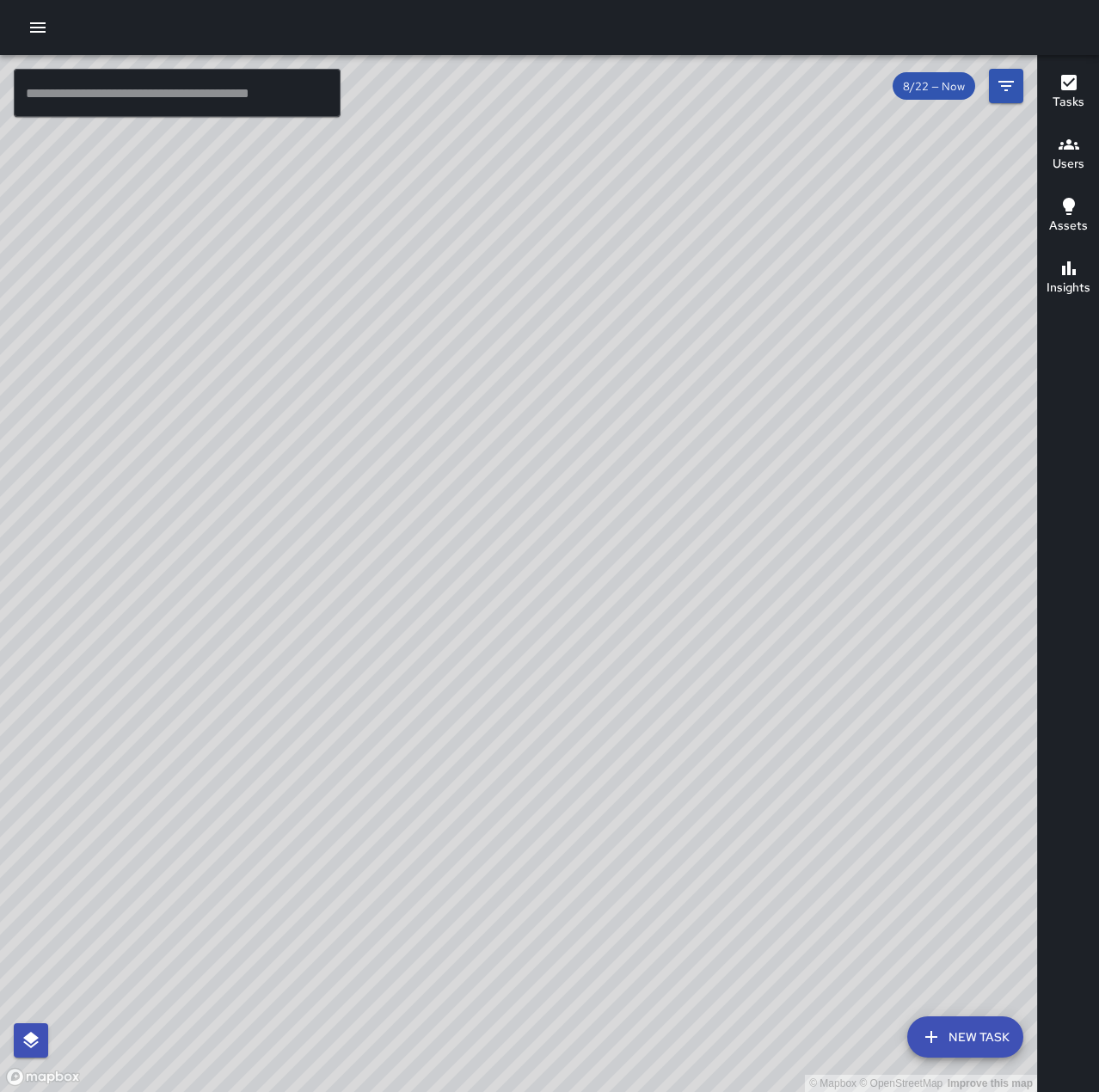
click at [550, 701] on div "© Mapbox © OpenStreetMap Improve this map" at bounding box center [518, 573] width 1036 height 1036
drag, startPoint x: 753, startPoint y: 532, endPoint x: 682, endPoint y: 633, distance: 123.5
click at [682, 633] on div "© Mapbox © OpenStreetMap Improve this map" at bounding box center [518, 573] width 1036 height 1036
drag, startPoint x: 227, startPoint y: 451, endPoint x: 843, endPoint y: 641, distance: 644.6
click at [843, 641] on div "© Mapbox © OpenStreetMap Improve this map" at bounding box center [518, 573] width 1036 height 1036
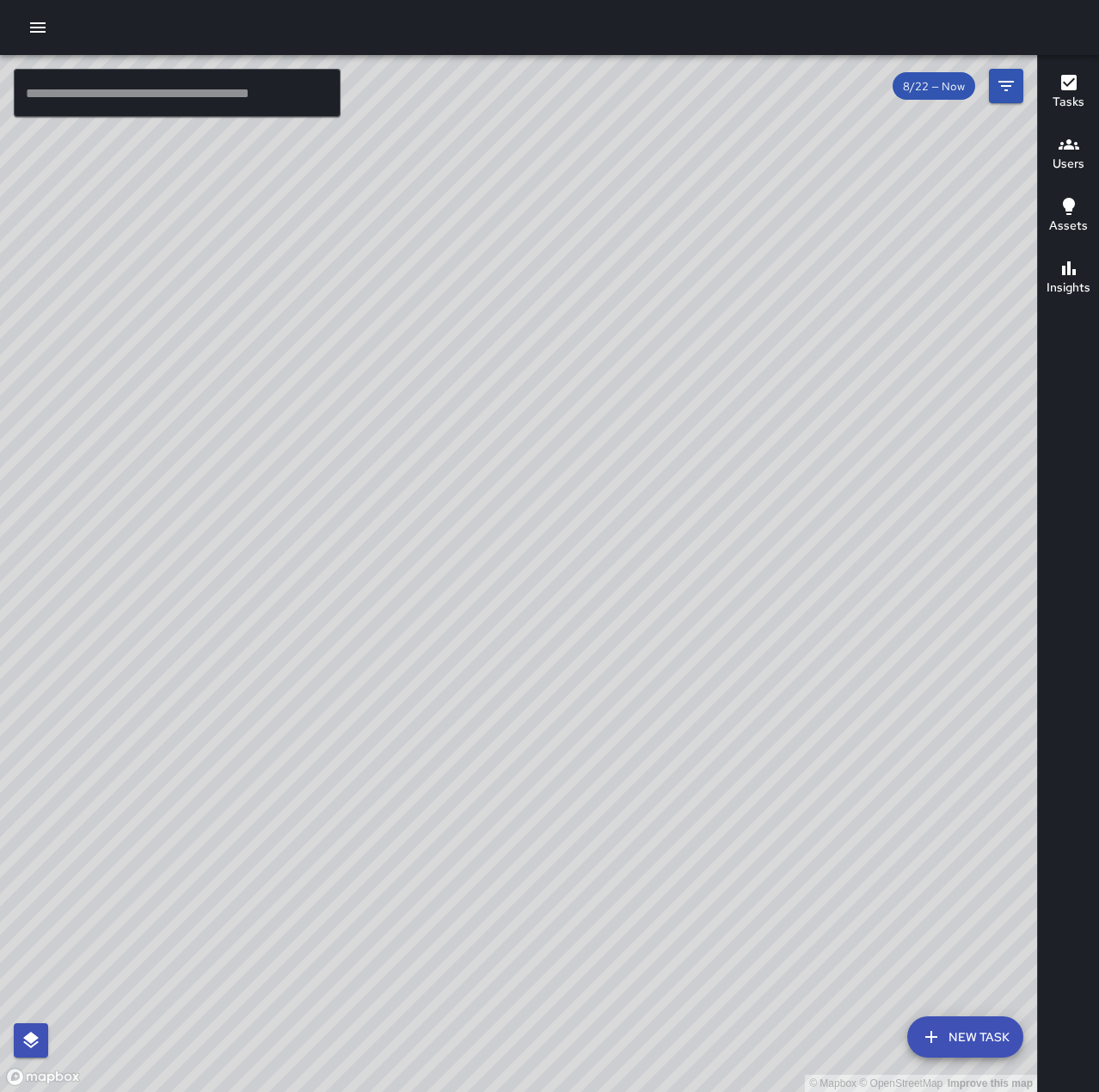
drag, startPoint x: 703, startPoint y: 367, endPoint x: 590, endPoint y: 860, distance: 505.8
click at [590, 860] on div "© Mapbox © OpenStreetMap Improve this map" at bounding box center [518, 573] width 1036 height 1036
drag, startPoint x: 637, startPoint y: 636, endPoint x: 509, endPoint y: 627, distance: 128.3
click at [509, 627] on div "© Mapbox © OpenStreetMap Improve this map" at bounding box center [518, 573] width 1036 height 1036
drag, startPoint x: 718, startPoint y: 893, endPoint x: 637, endPoint y: 619, distance: 285.7
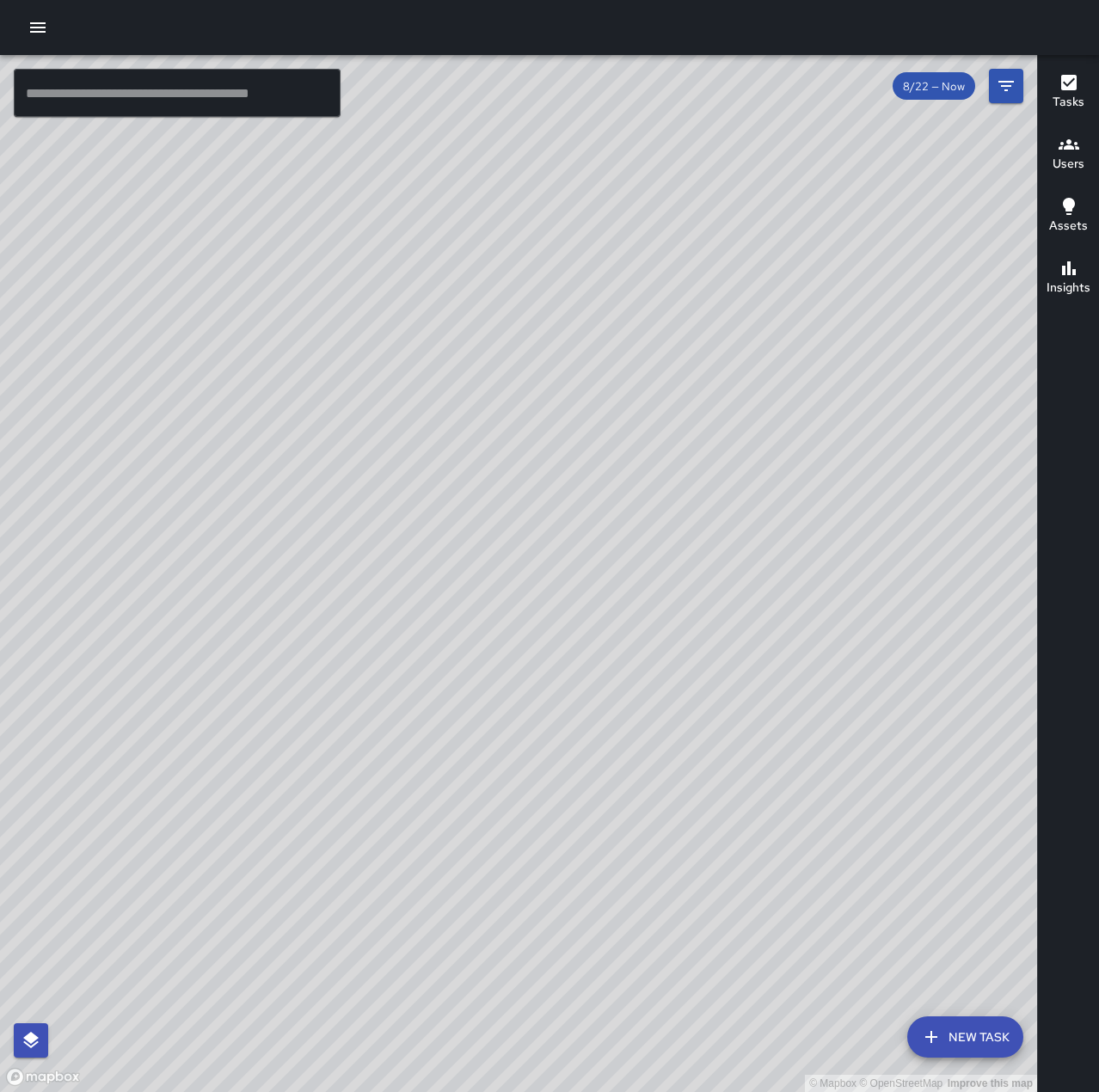
click at [637, 619] on div "© Mapbox © OpenStreetMap Improve this map" at bounding box center [518, 573] width 1036 height 1036
drag, startPoint x: 832, startPoint y: 839, endPoint x: 470, endPoint y: 729, distance: 378.3
click at [470, 729] on div "© Mapbox © OpenStreetMap Improve this map" at bounding box center [518, 573] width 1036 height 1036
drag, startPoint x: 525, startPoint y: 794, endPoint x: 674, endPoint y: 601, distance: 243.8
click at [674, 601] on div "© Mapbox © OpenStreetMap Improve this map" at bounding box center [518, 573] width 1036 height 1036
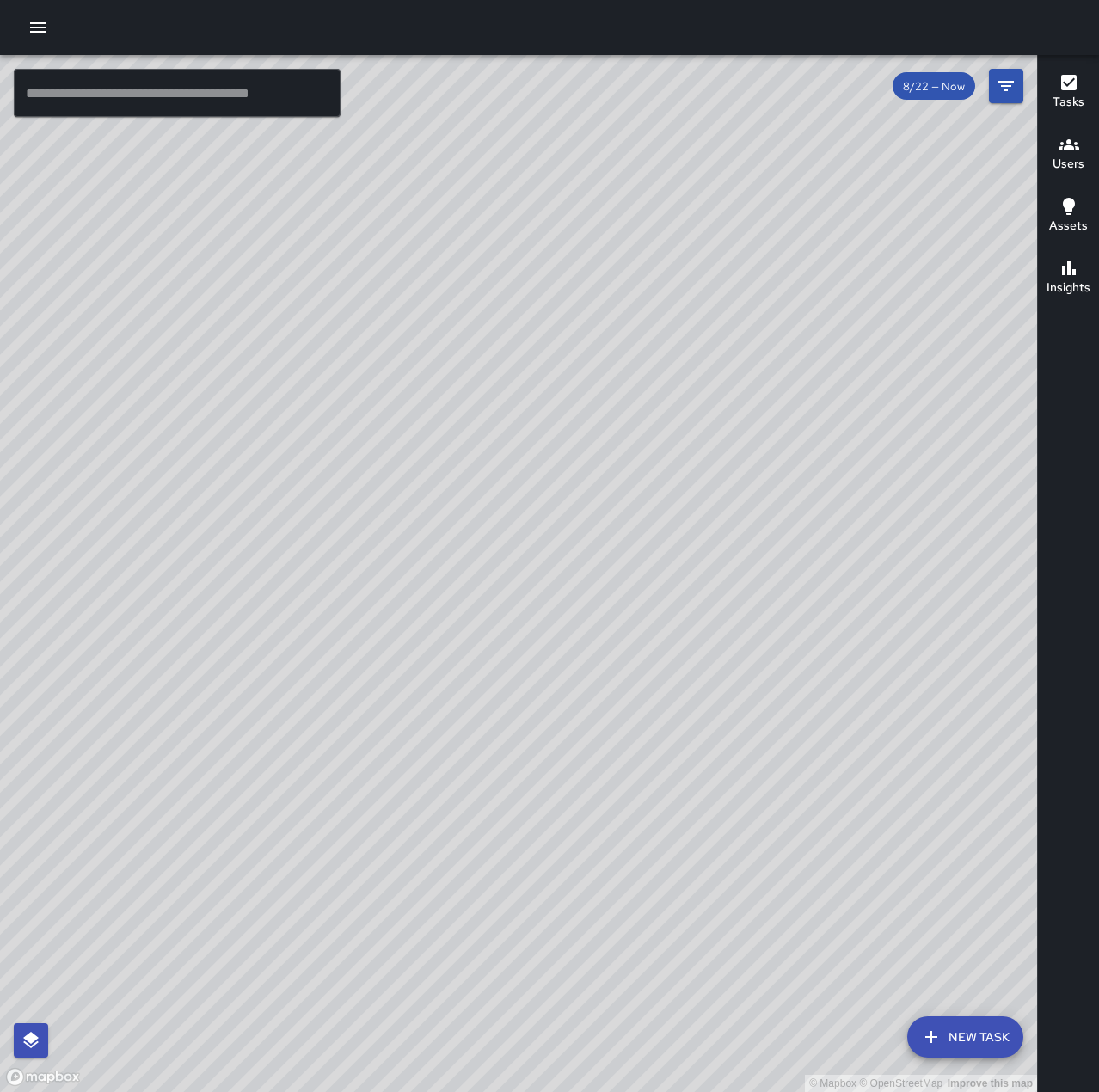
drag, startPoint x: 637, startPoint y: 582, endPoint x: 730, endPoint y: 358, distance: 242.5
click at [730, 358] on div "© Mapbox © OpenStreetMap Improve this map" at bounding box center [518, 573] width 1036 height 1036
drag, startPoint x: 806, startPoint y: 334, endPoint x: 595, endPoint y: 820, distance: 529.8
click at [595, 820] on div "© Mapbox © OpenStreetMap Improve this map" at bounding box center [518, 573] width 1036 height 1036
drag, startPoint x: 446, startPoint y: 496, endPoint x: 420, endPoint y: 741, distance: 246.4
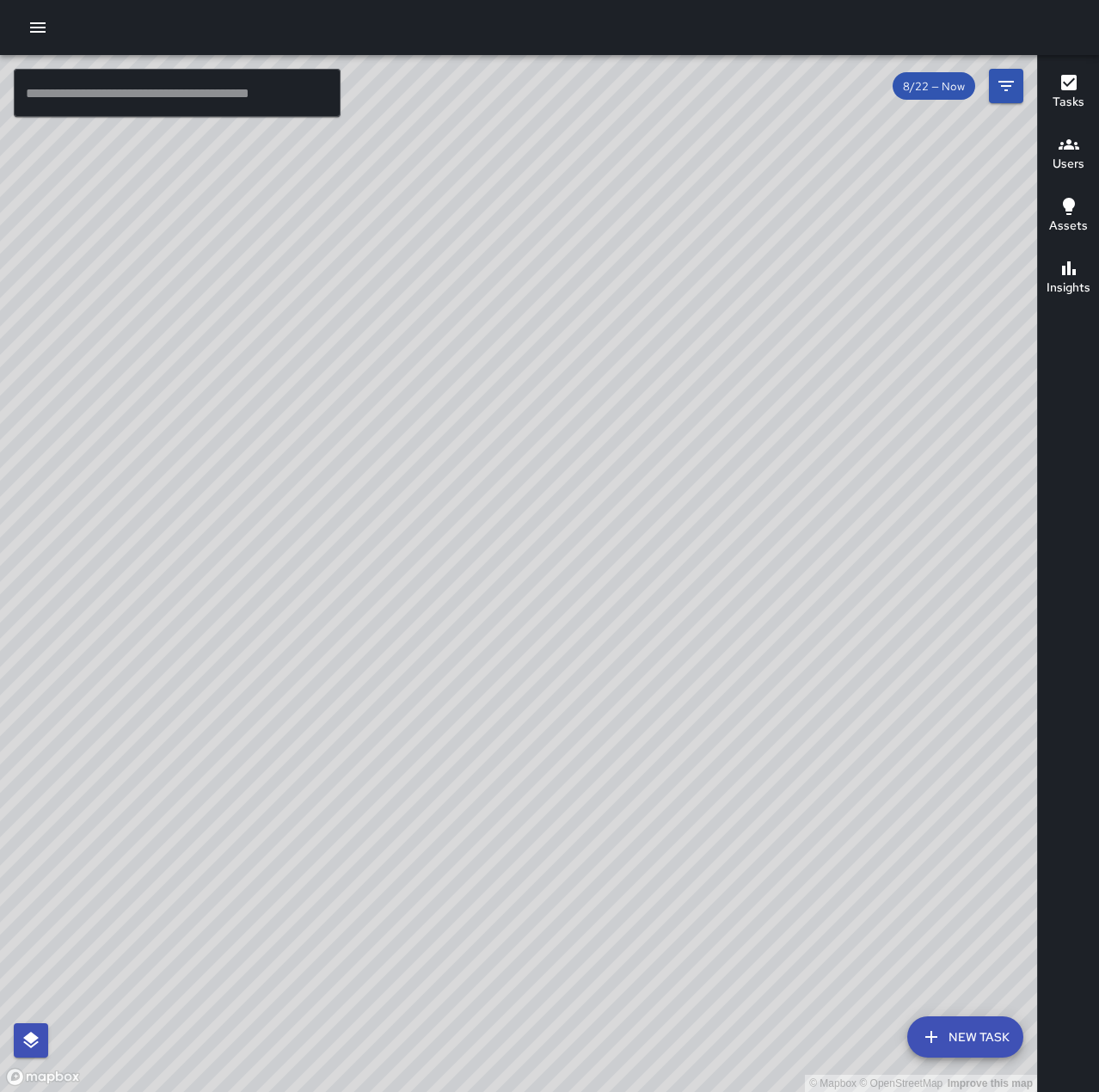
click at [420, 741] on div "© Mapbox © OpenStreetMap Improve this map" at bounding box center [518, 573] width 1036 height 1036
drag, startPoint x: 746, startPoint y: 709, endPoint x: 555, endPoint y: 668, distance: 195.4
click at [555, 668] on div "© Mapbox © OpenStreetMap Improve this map" at bounding box center [518, 573] width 1036 height 1036
drag, startPoint x: 597, startPoint y: 742, endPoint x: 629, endPoint y: 994, distance: 254.0
click at [635, 999] on div "© Mapbox © OpenStreetMap Improve this map" at bounding box center [518, 573] width 1036 height 1036
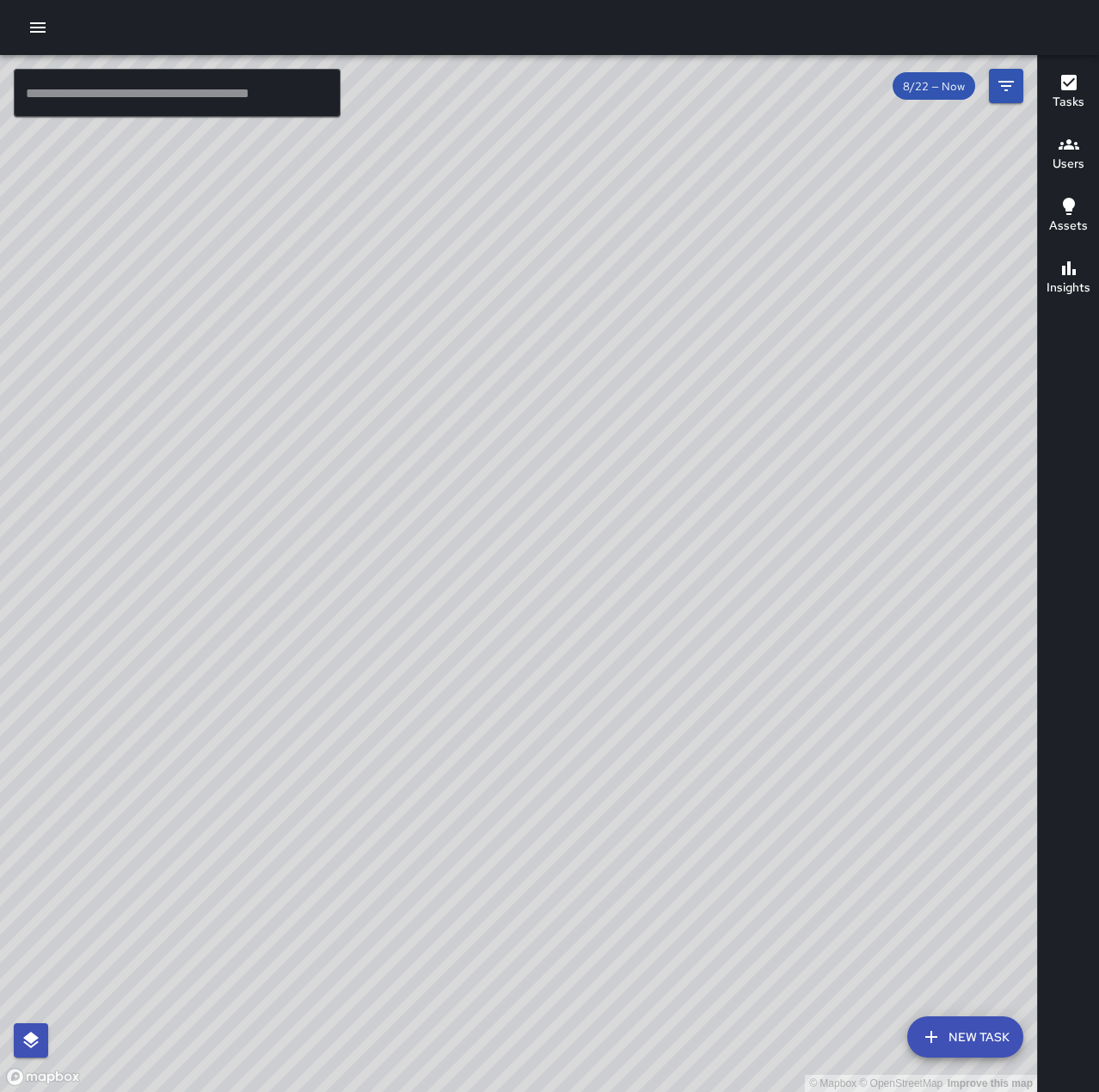
drag, startPoint x: 609, startPoint y: 968, endPoint x: 844, endPoint y: 706, distance: 352.0
click at [844, 706] on div "© Mapbox © OpenStreetMap Improve this map" at bounding box center [518, 573] width 1036 height 1036
drag, startPoint x: 711, startPoint y: 783, endPoint x: 784, endPoint y: 583, distance: 212.9
click at [784, 583] on div "© Mapbox © OpenStreetMap Improve this map" at bounding box center [518, 573] width 1036 height 1036
drag, startPoint x: 799, startPoint y: 765, endPoint x: 832, endPoint y: 719, distance: 56.6
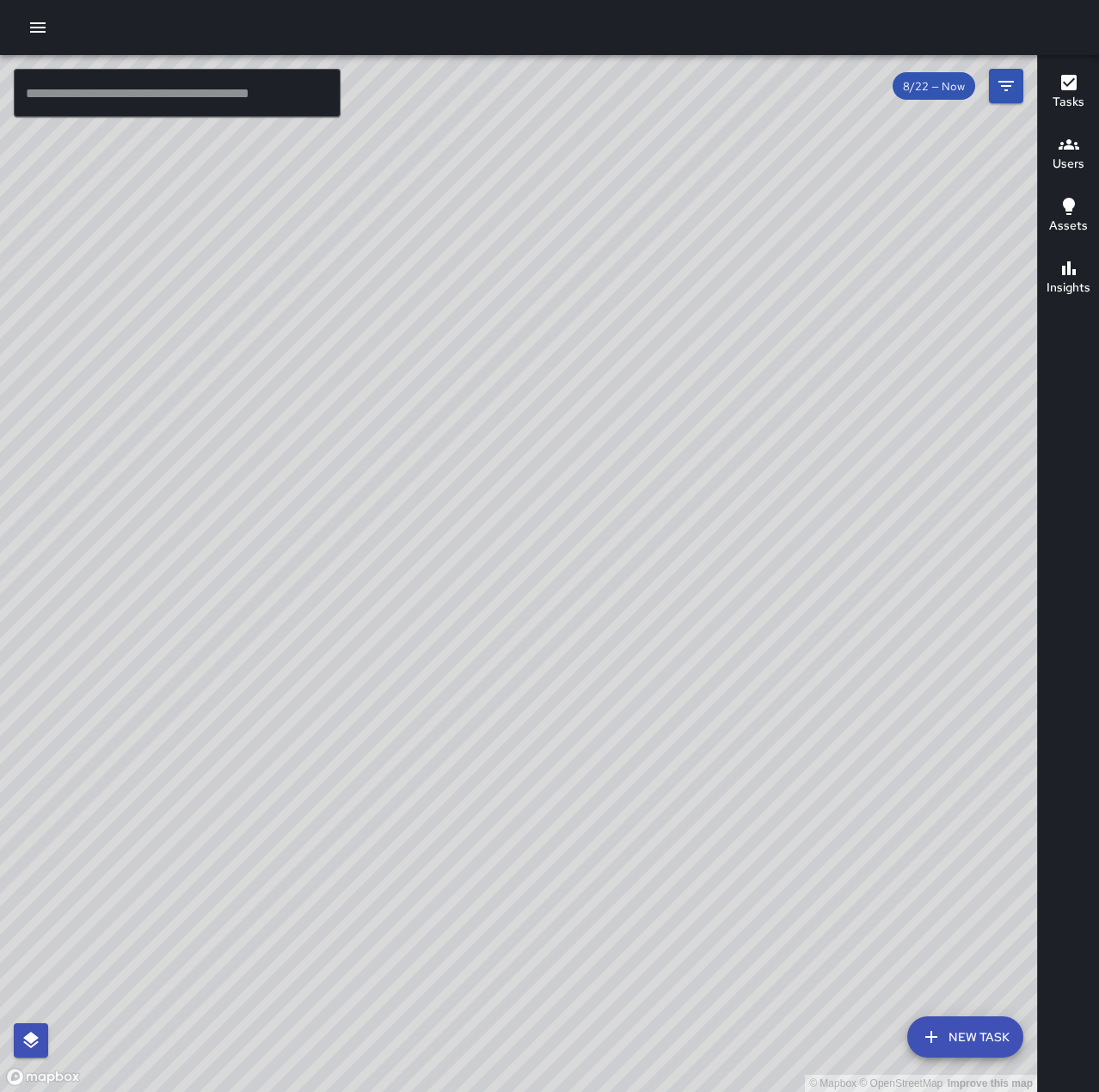
click at [832, 719] on div "© Mapbox © OpenStreetMap Improve this map" at bounding box center [518, 573] width 1036 height 1036
drag, startPoint x: 897, startPoint y: 371, endPoint x: 730, endPoint y: 430, distance: 177.1
click at [730, 430] on div "© Mapbox © OpenStreetMap Improve this map" at bounding box center [518, 573] width 1036 height 1036
drag, startPoint x: 729, startPoint y: 727, endPoint x: 964, endPoint y: 624, distance: 256.6
click at [964, 624] on div "© Mapbox © OpenStreetMap Improve this map" at bounding box center [518, 573] width 1036 height 1036
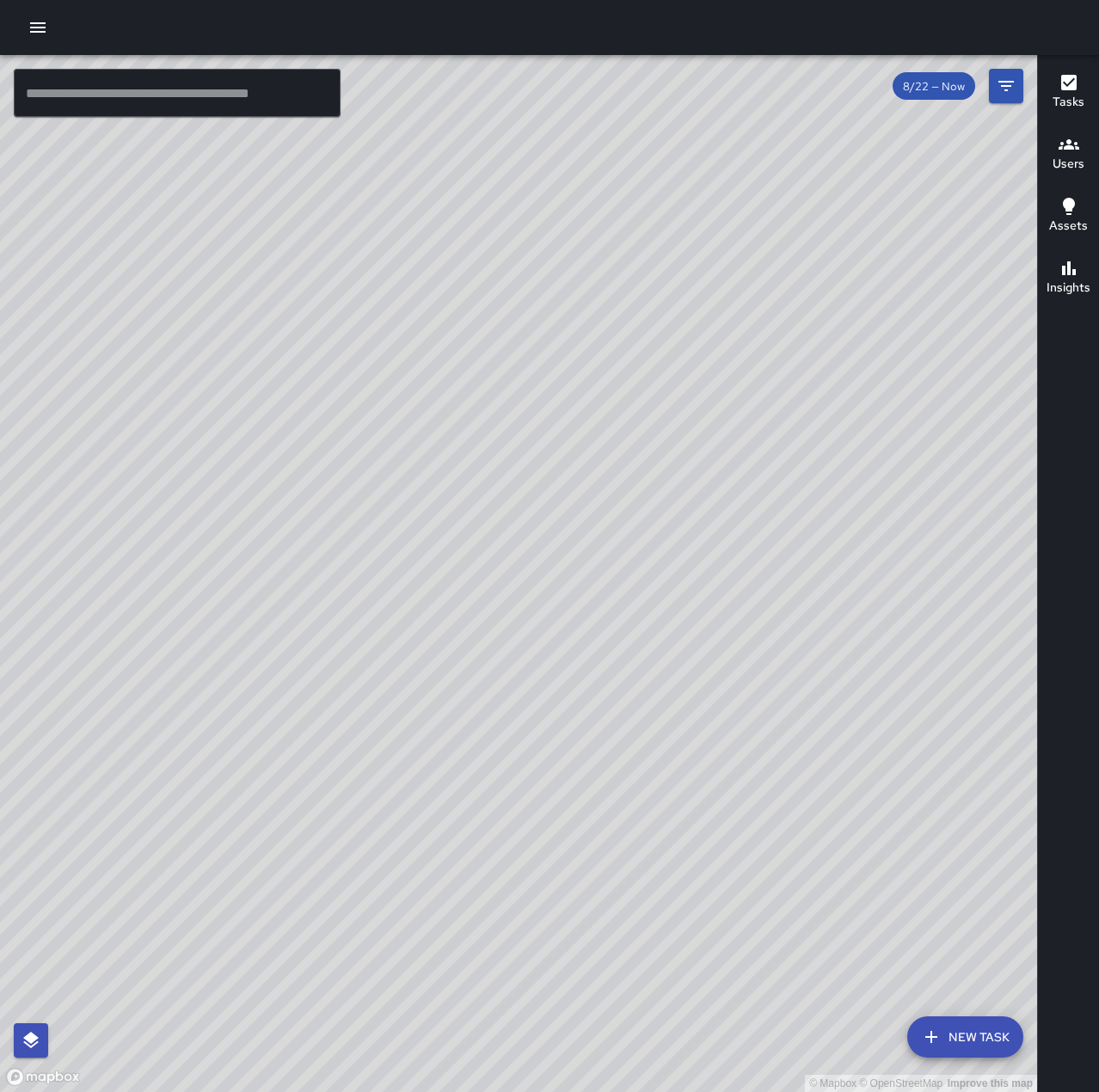
drag, startPoint x: 994, startPoint y: 466, endPoint x: 837, endPoint y: 529, distance: 169.2
click at [837, 529] on div "© Mapbox © OpenStreetMap Improve this map" at bounding box center [518, 573] width 1036 height 1036
drag, startPoint x: 870, startPoint y: 551, endPoint x: 715, endPoint y: 707, distance: 219.9
click at [712, 718] on div "© Mapbox © OpenStreetMap Improve this map" at bounding box center [518, 573] width 1036 height 1036
drag, startPoint x: 511, startPoint y: 867, endPoint x: 551, endPoint y: 599, distance: 271.0
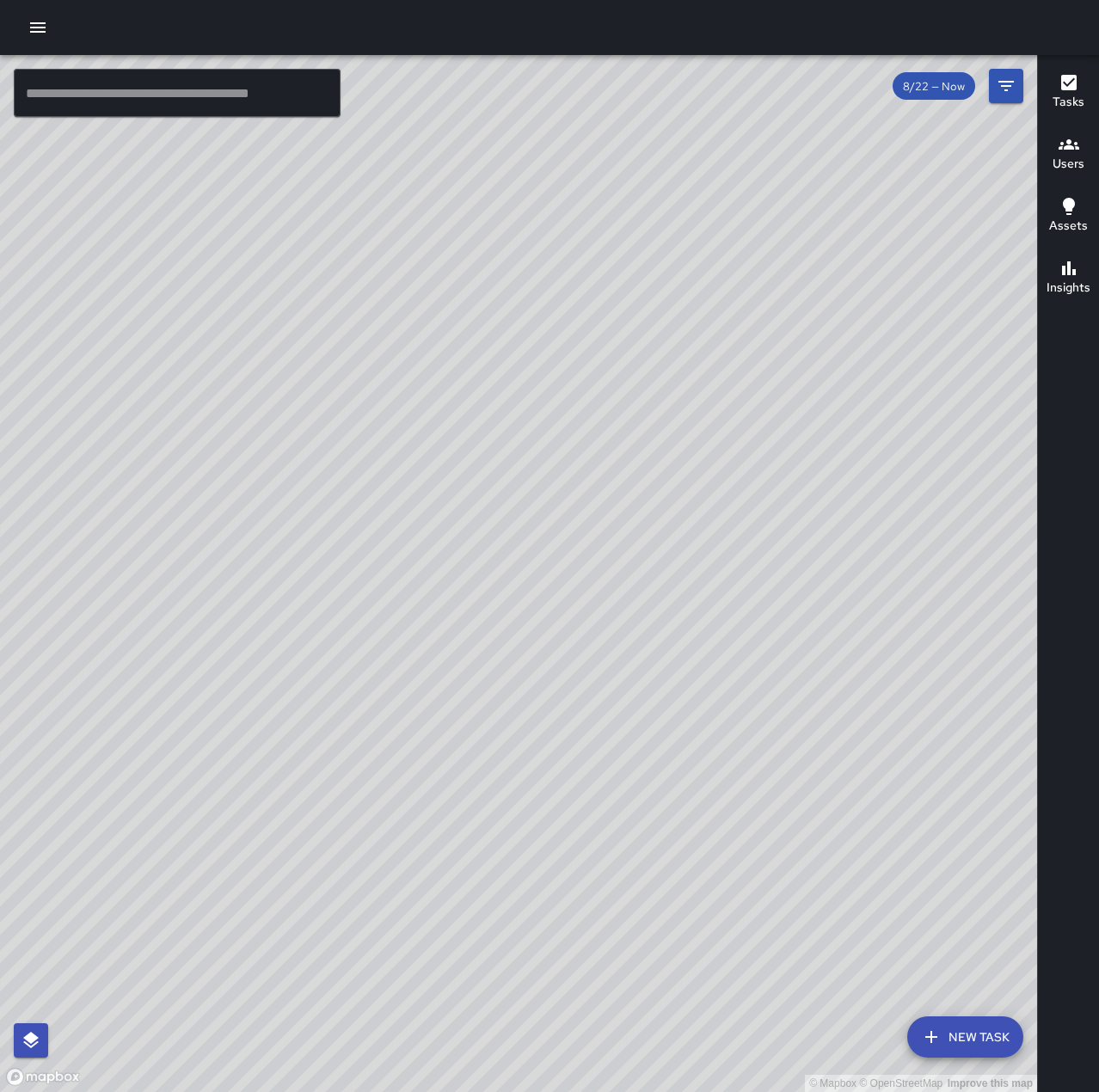
click at [557, 597] on div "© Mapbox © OpenStreetMap Improve this map" at bounding box center [518, 573] width 1036 height 1036
drag, startPoint x: 809, startPoint y: 665, endPoint x: 725, endPoint y: 731, distance: 106.8
click at [725, 731] on div "© Mapbox © OpenStreetMap Improve this map" at bounding box center [518, 573] width 1036 height 1036
drag, startPoint x: 511, startPoint y: 519, endPoint x: 1072, endPoint y: 522, distance: 561.0
click at [1072, 523] on div "© Mapbox © OpenStreetMap Improve this map ​ New Task 8/22 — Now Map Layers Task…" at bounding box center [550, 573] width 1099 height 1036
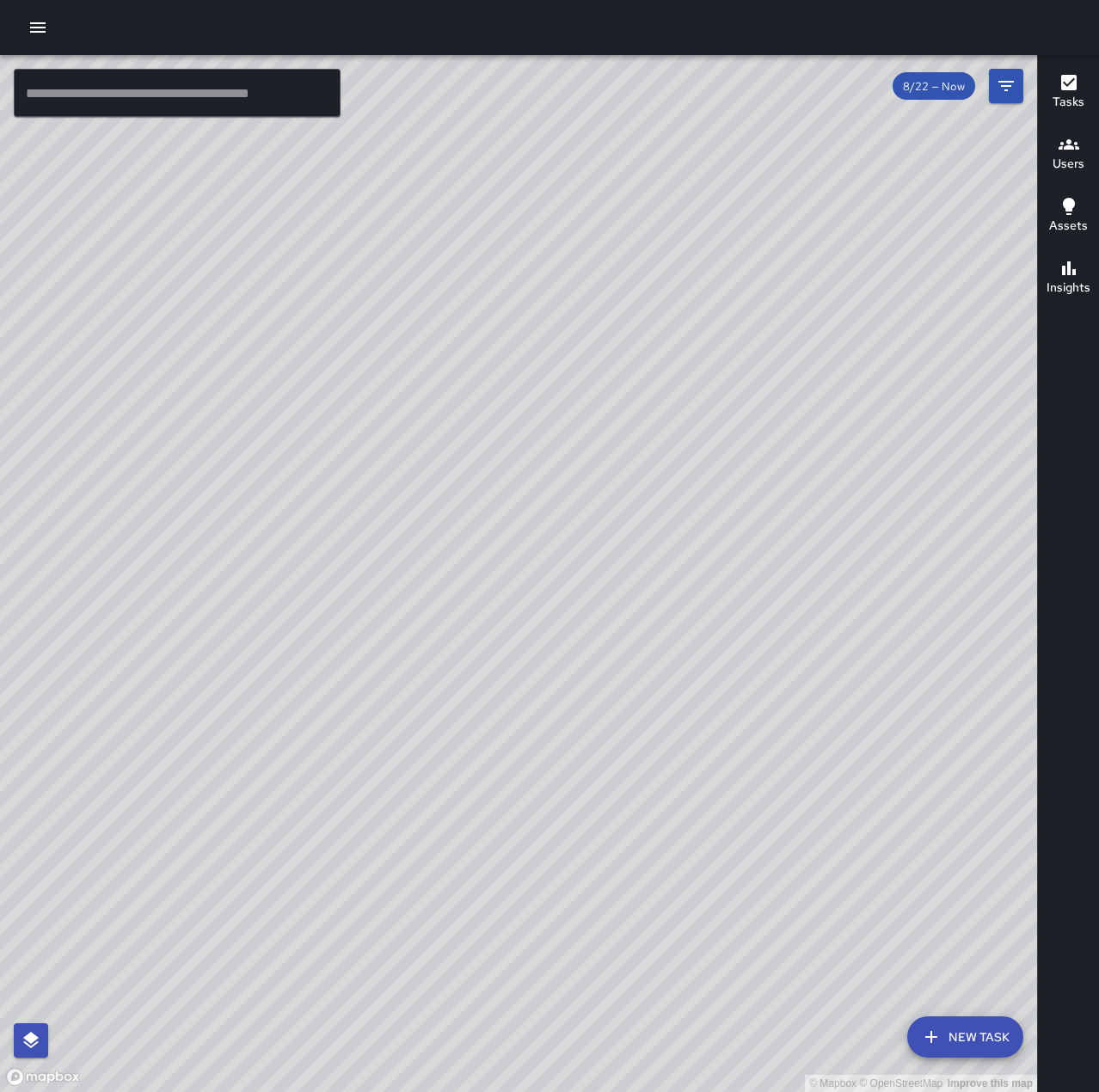
drag, startPoint x: 366, startPoint y: 689, endPoint x: 759, endPoint y: 698, distance: 393.1
click at [759, 698] on div "© Mapbox © OpenStreetMap Improve this map" at bounding box center [518, 573] width 1036 height 1036
drag, startPoint x: 850, startPoint y: 682, endPoint x: 468, endPoint y: 820, distance: 406.2
click at [474, 833] on div "© Mapbox © OpenStreetMap Improve this map" at bounding box center [518, 573] width 1036 height 1036
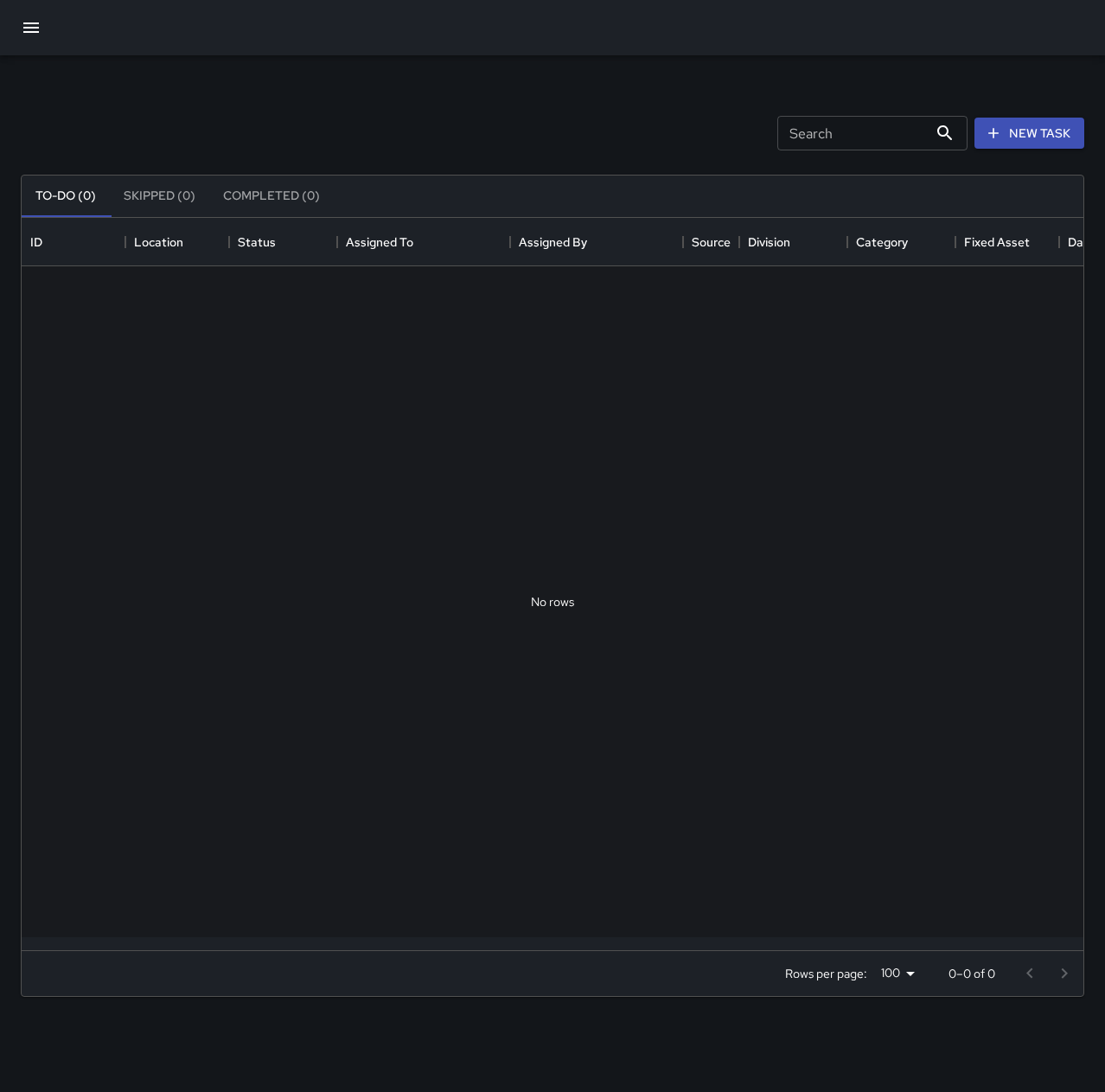
scroll to position [719, 1049]
